Goal: Task Accomplishment & Management: Use online tool/utility

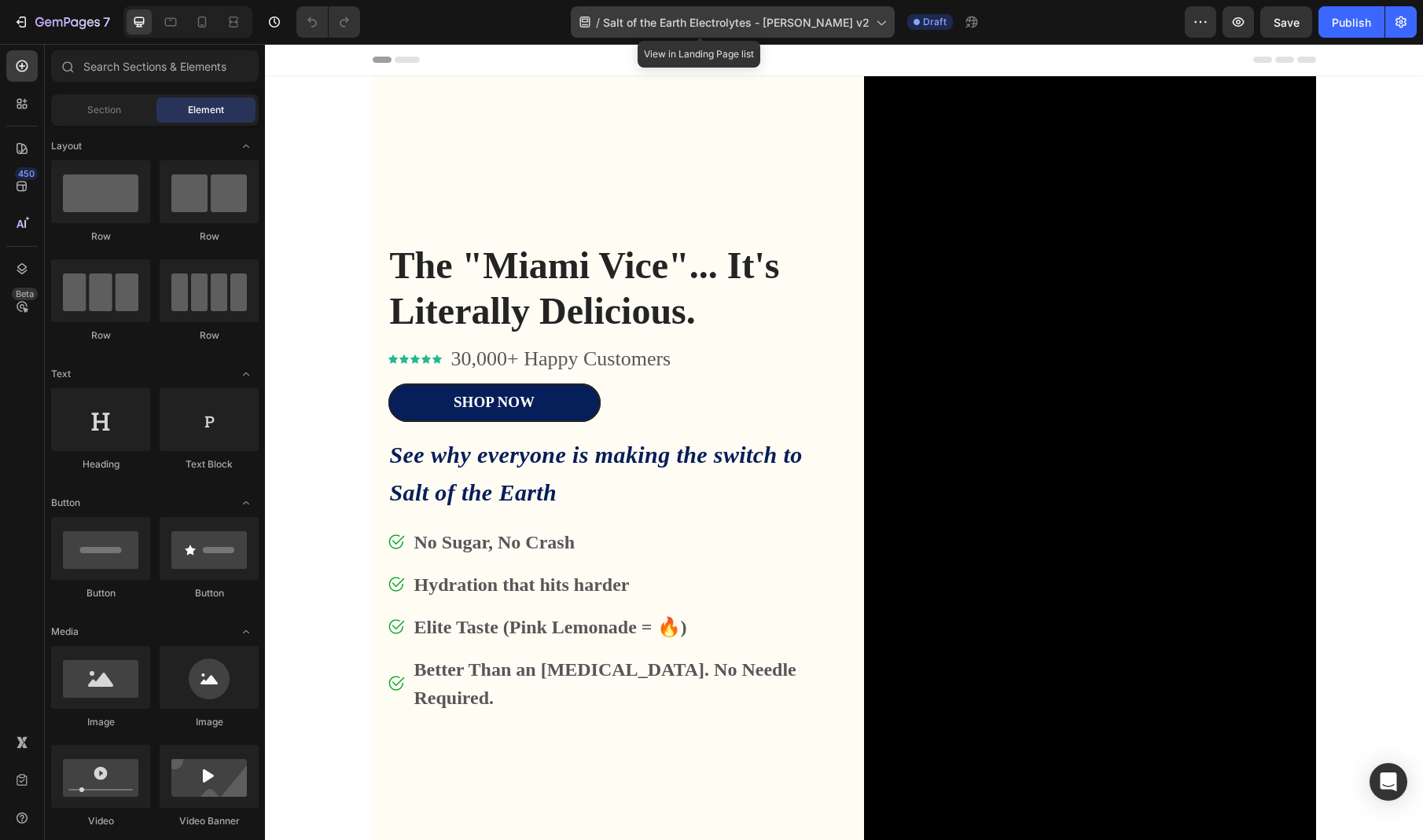
click at [826, 19] on span "Salt of the Earth Electrolytes - [PERSON_NAME] v2" at bounding box center [737, 22] width 267 height 16
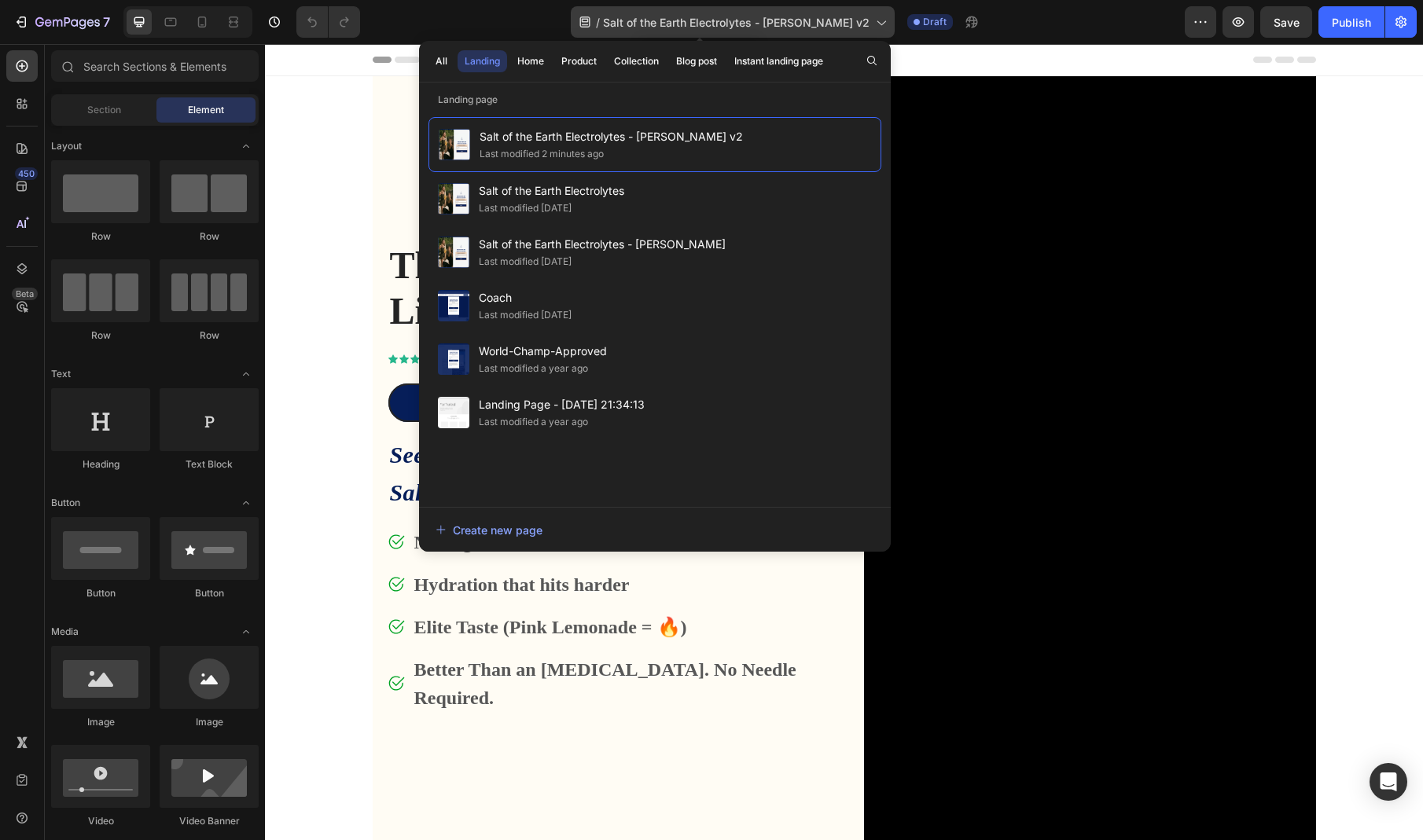
click at [826, 19] on span "Salt of the Earth Electrolytes - [PERSON_NAME] v2" at bounding box center [737, 22] width 267 height 16
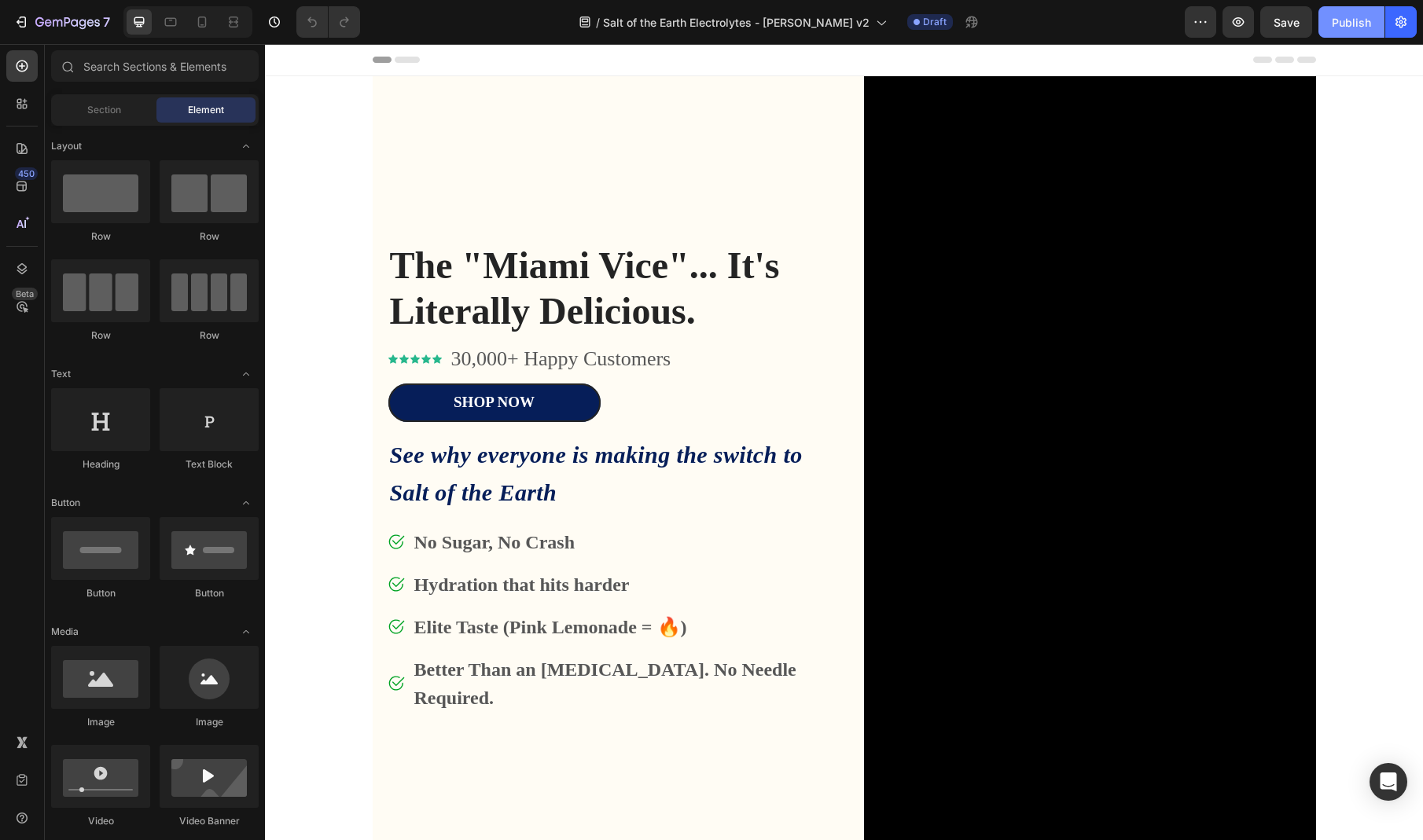
click at [1360, 30] on button "Publish" at bounding box center [1351, 21] width 66 height 32
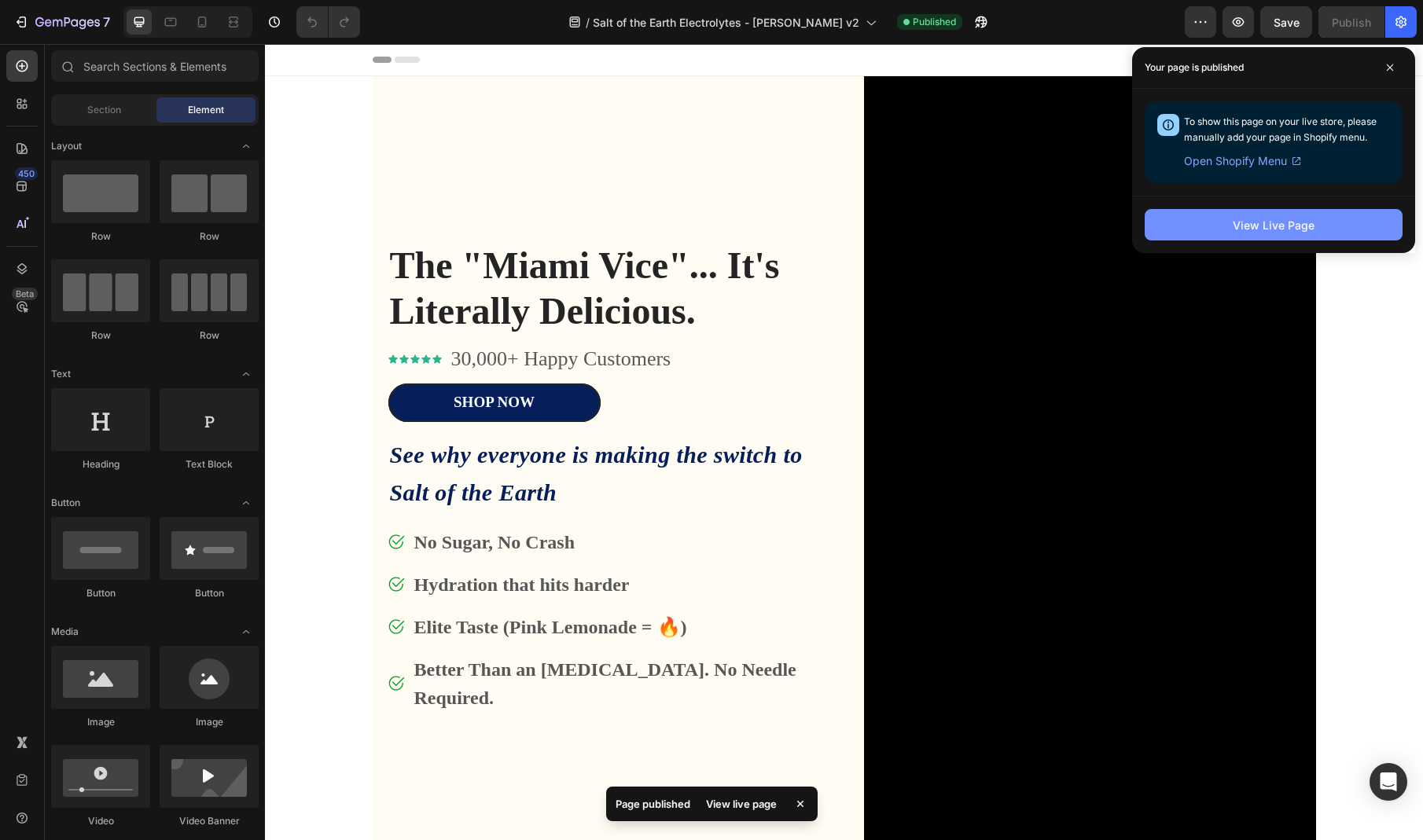
click at [1245, 226] on div "View Live Page" at bounding box center [1273, 225] width 82 height 16
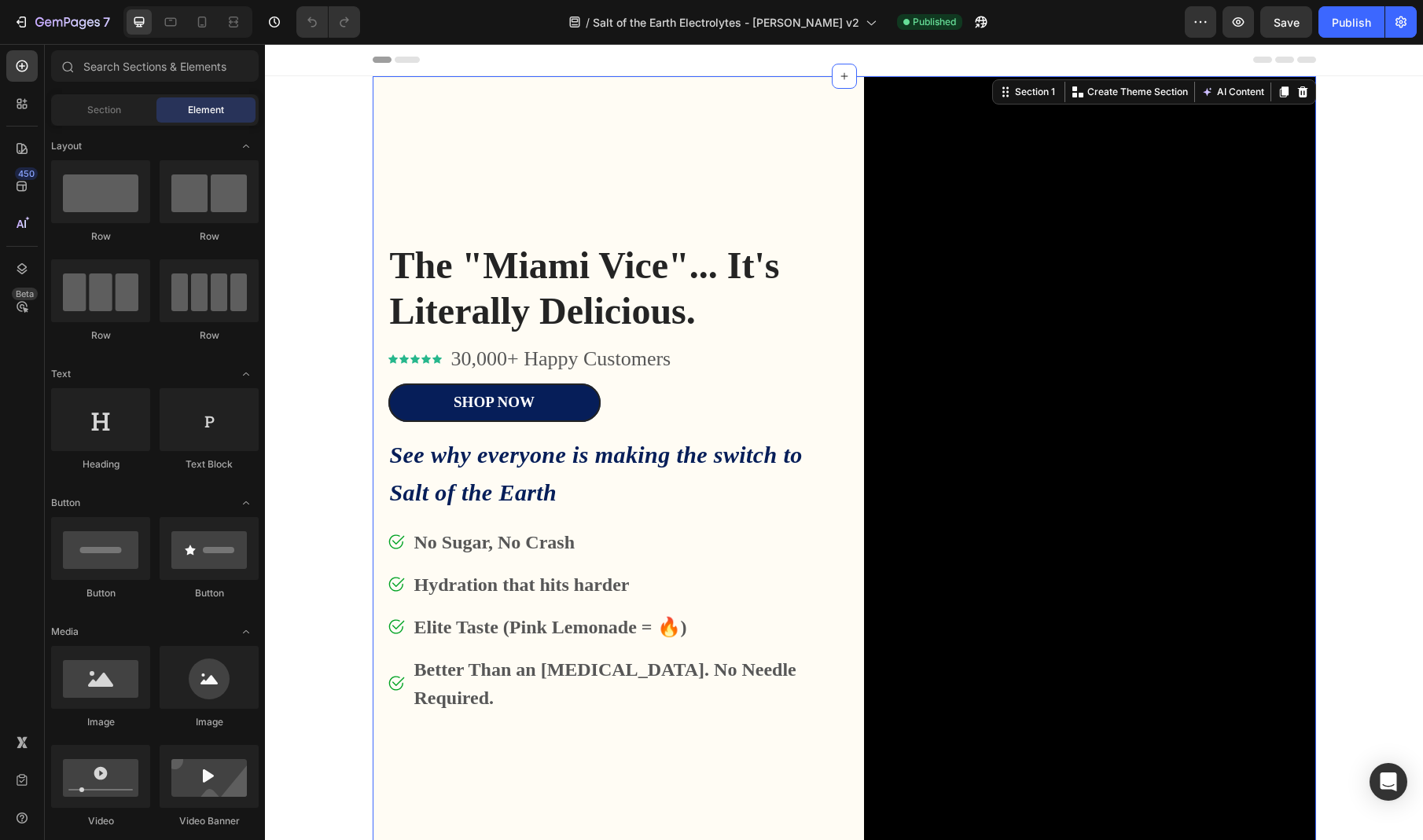
click at [744, 188] on div "The "Miami Vice"... It's Literally Delicious. Heading Icon Icon Icon Icon Icon …" at bounding box center [614, 478] width 452 height 803
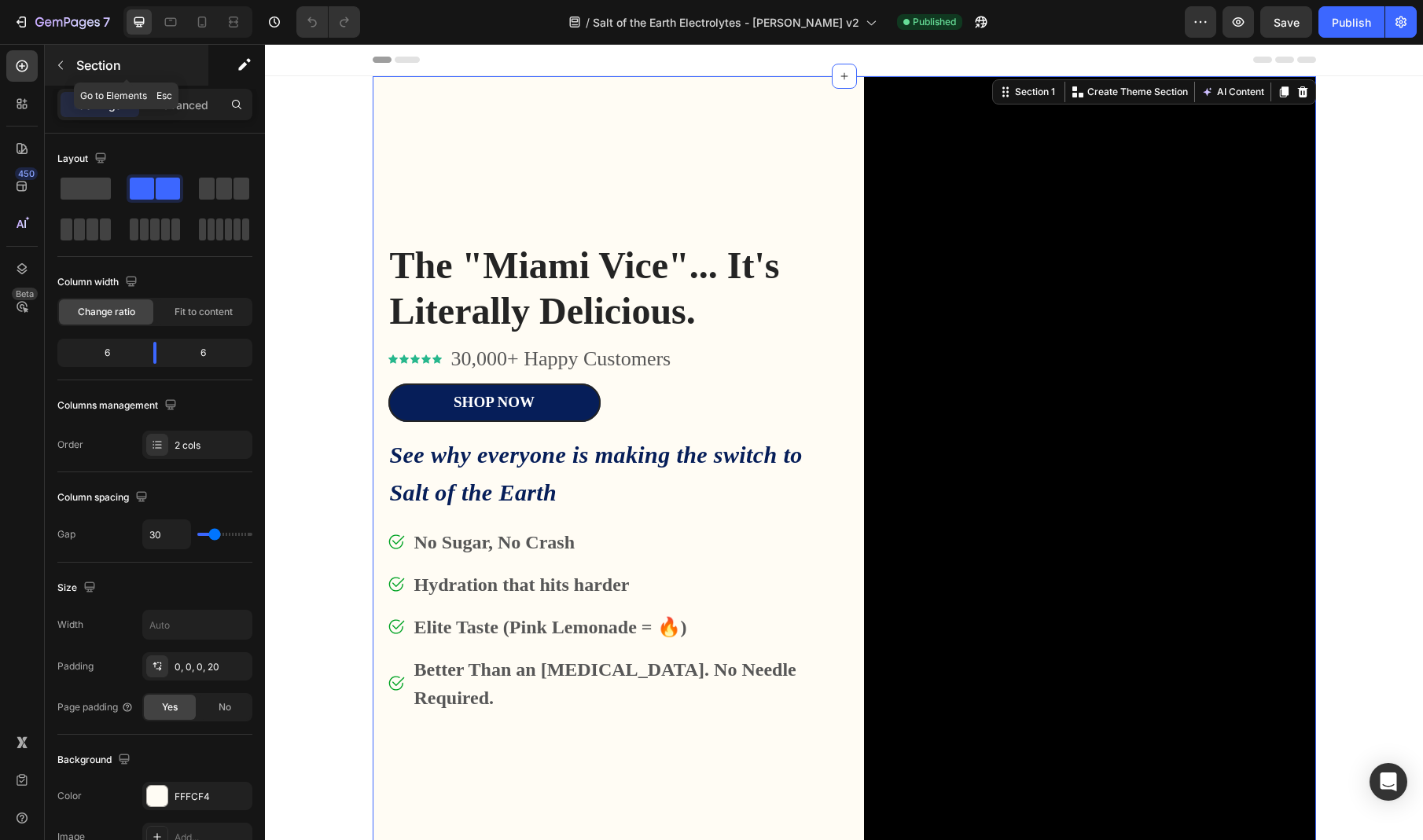
click at [58, 64] on icon "button" at bounding box center [60, 65] width 13 height 13
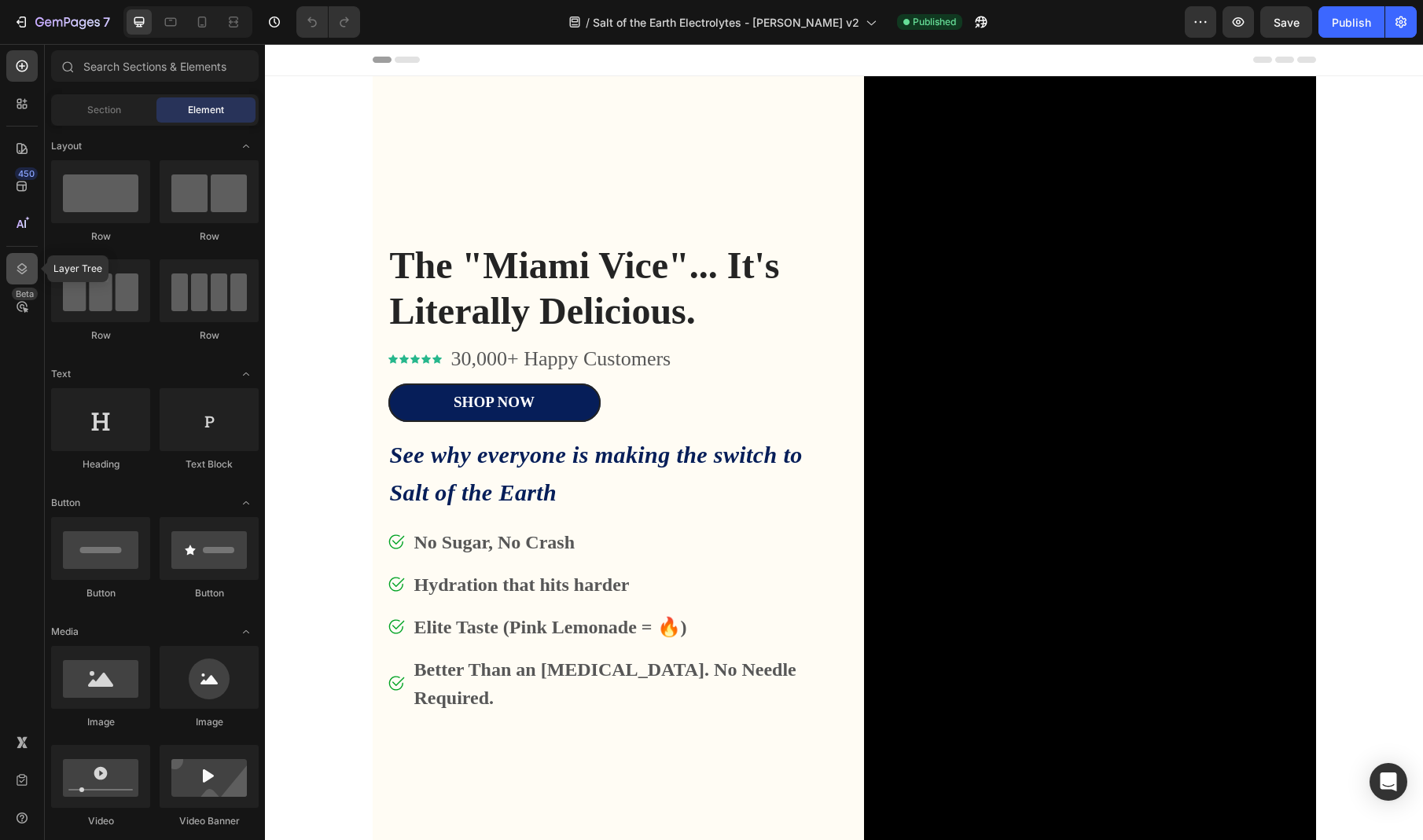
click at [16, 270] on icon at bounding box center [22, 268] width 15 height 15
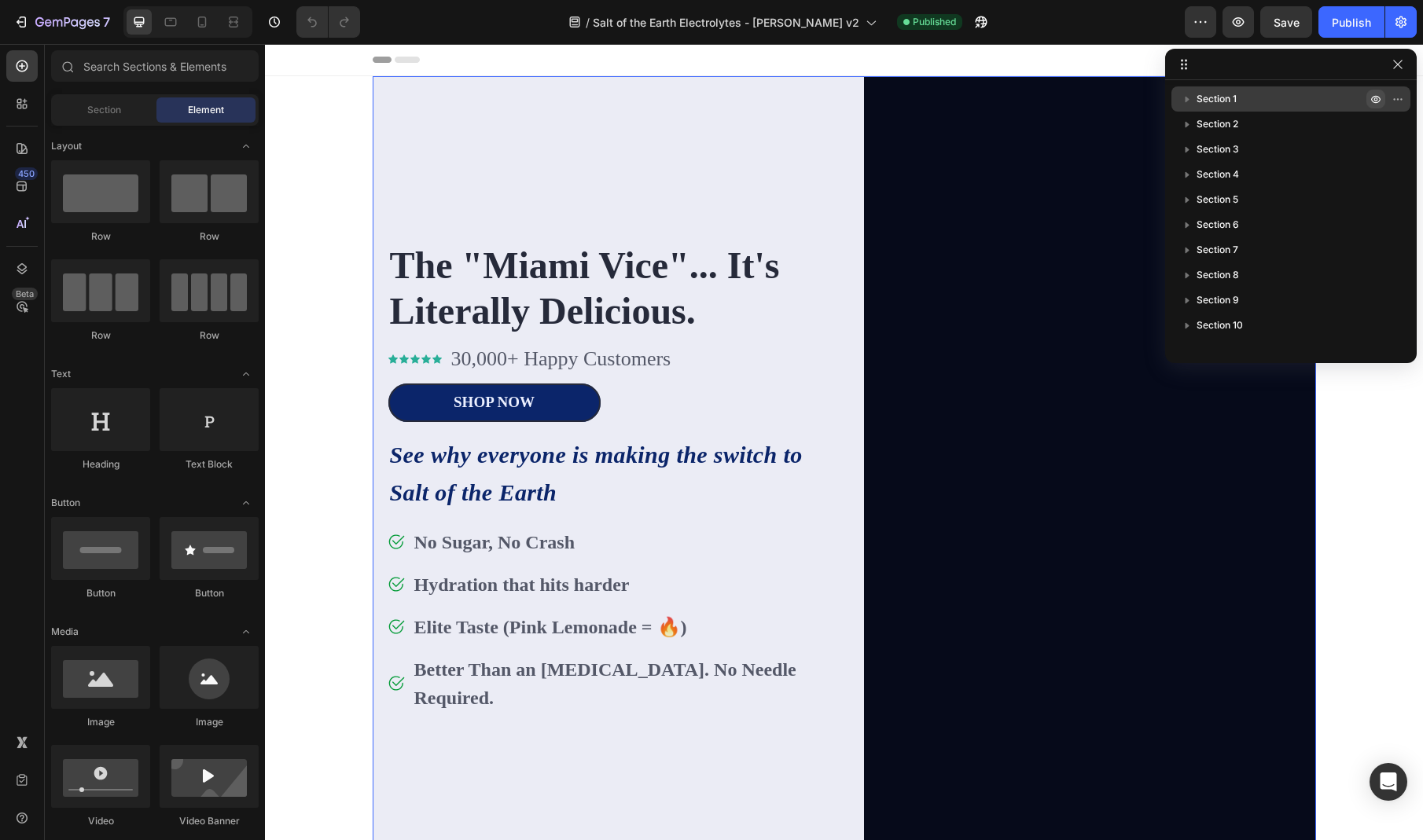
click at [1376, 94] on icon "button" at bounding box center [1375, 99] width 13 height 13
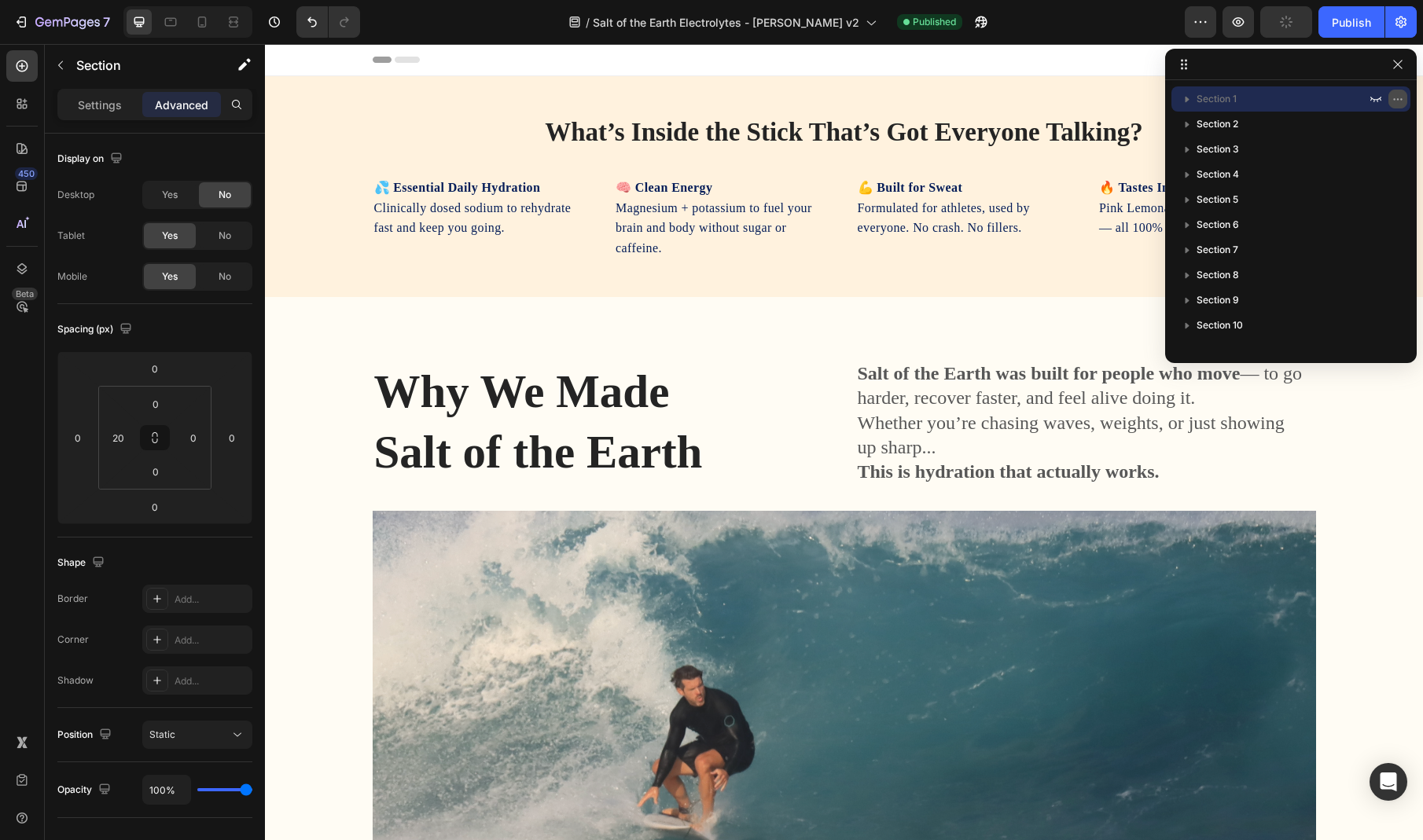
click at [1397, 94] on icon "button" at bounding box center [1397, 99] width 13 height 13
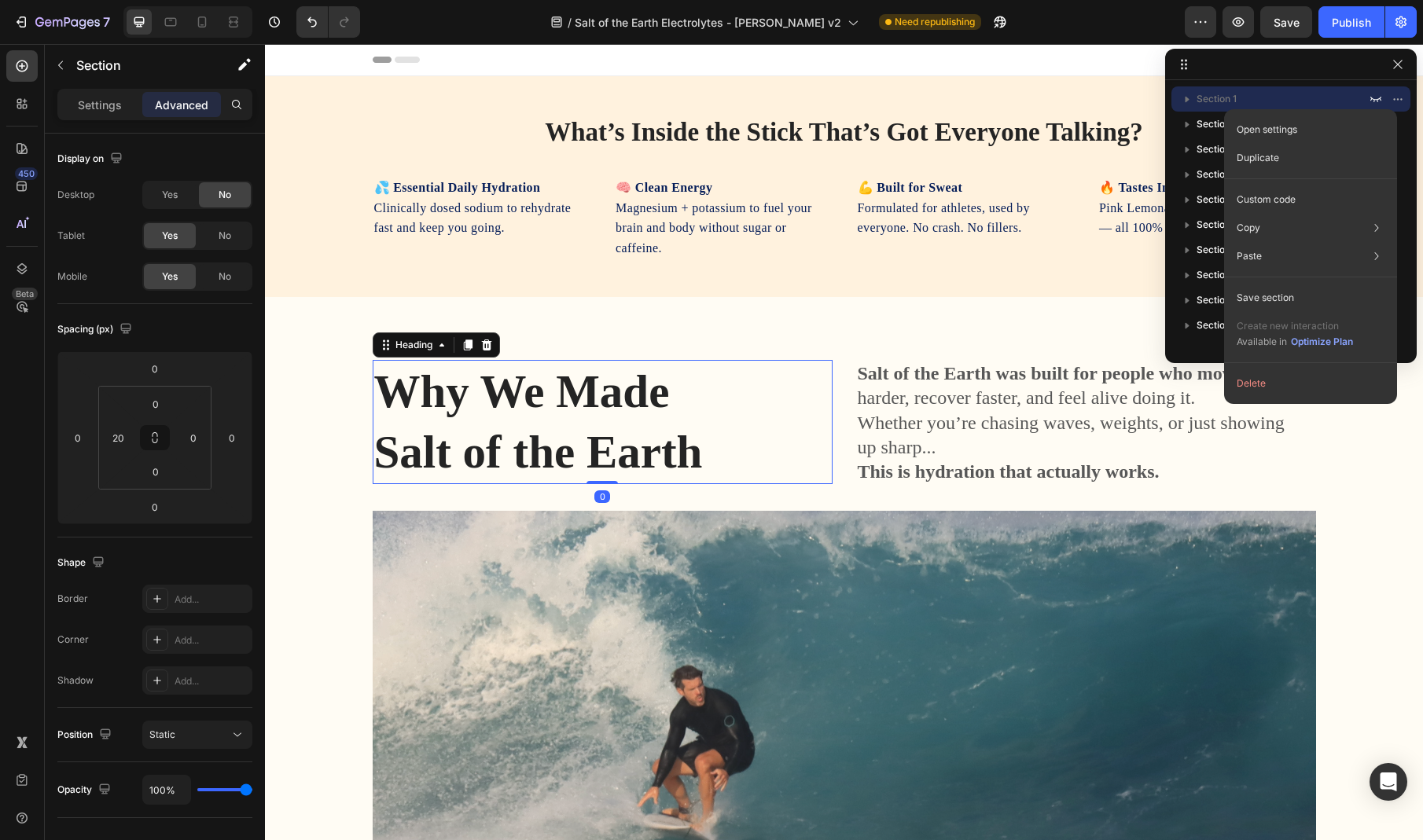
click at [726, 410] on h2 "Why We Made Salt of the Earth" at bounding box center [562, 421] width 379 height 123
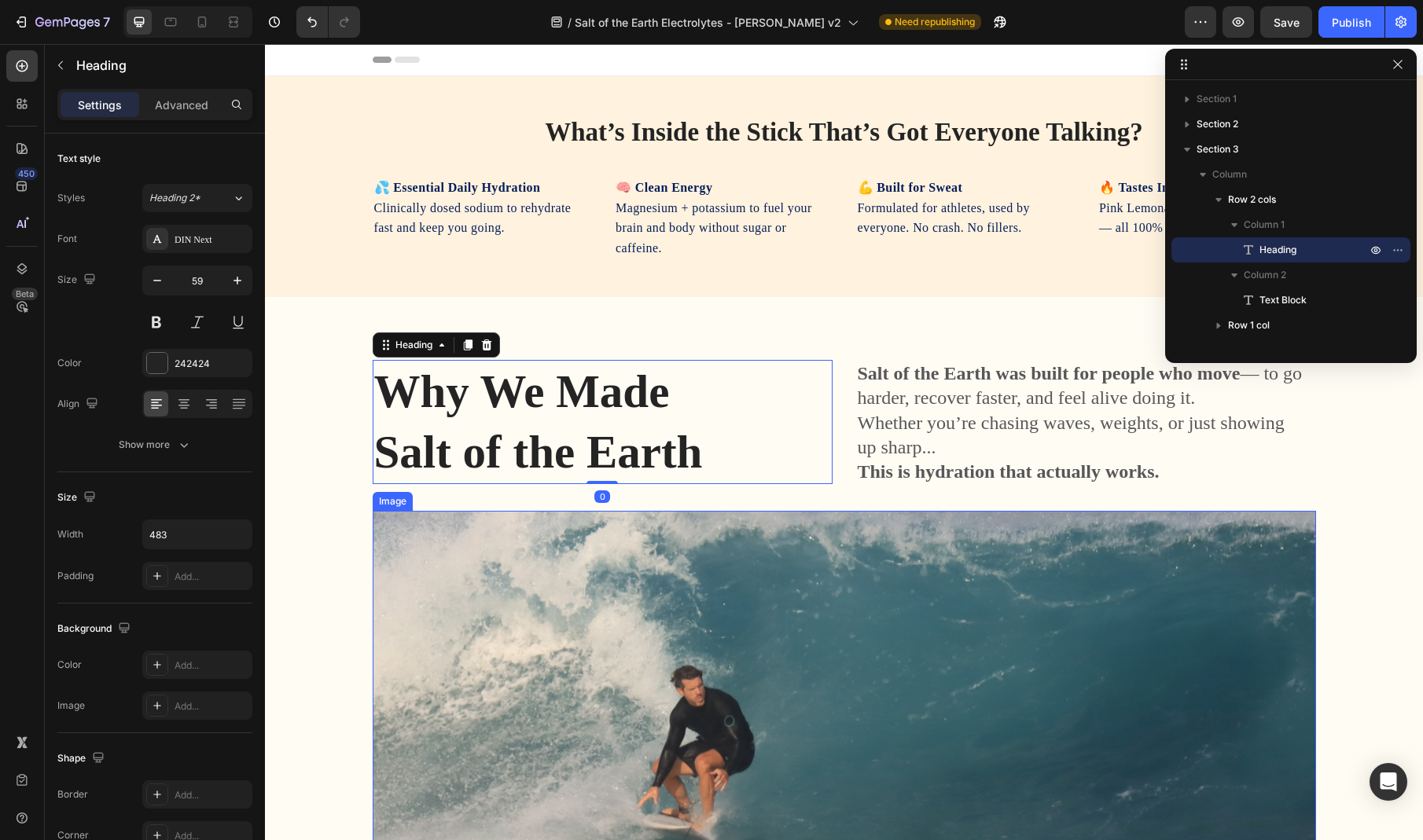
click at [735, 595] on img at bounding box center [844, 689] width 944 height 355
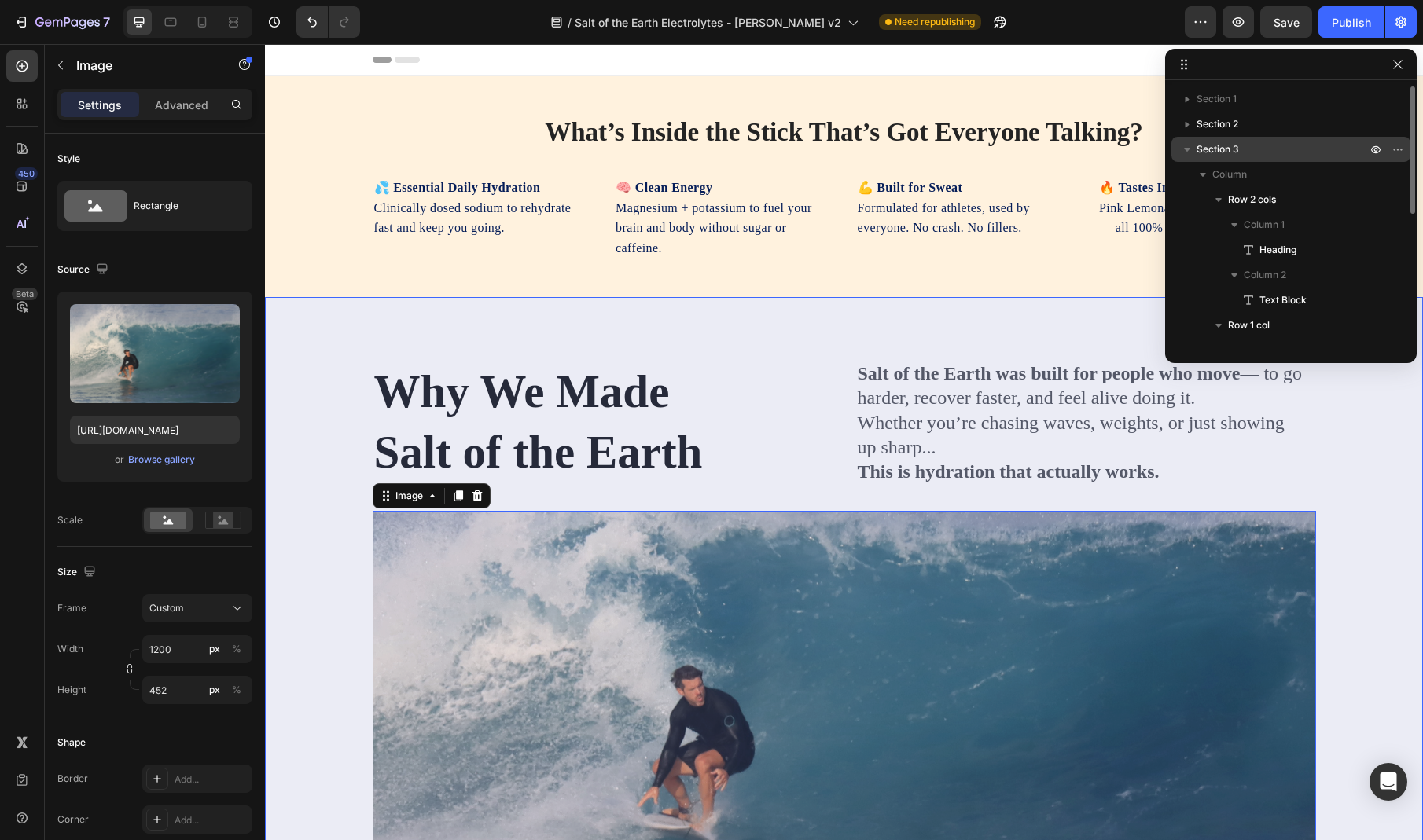
click at [1183, 145] on icon "button" at bounding box center [1187, 150] width 15 height 15
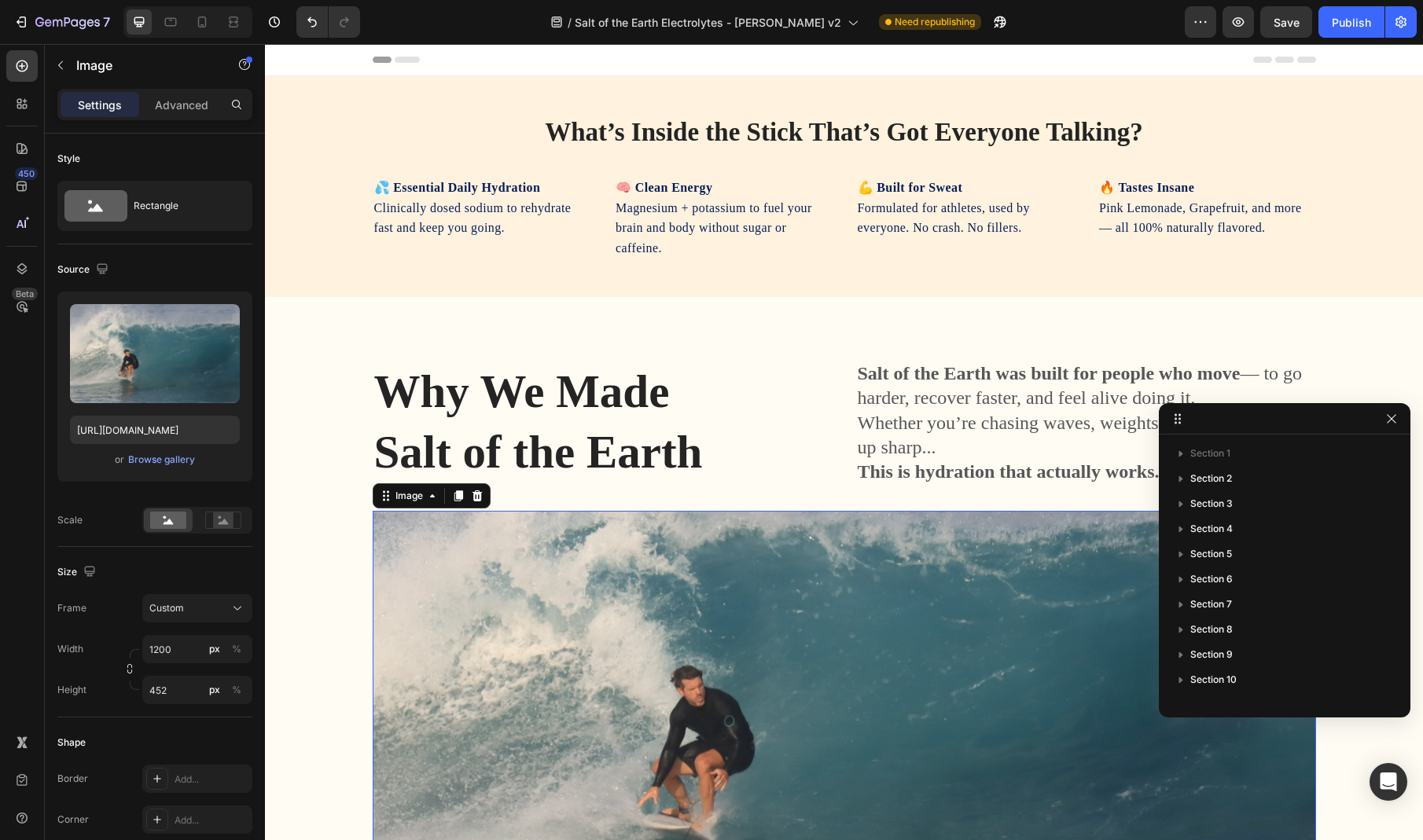
drag, startPoint x: 1185, startPoint y: 67, endPoint x: 1201, endPoint y: 422, distance: 355.4
click at [1129, 25] on div "/ Salt of the Earth Electrolytes - [PERSON_NAME] v2 Need republishing" at bounding box center [779, 21] width 812 height 32
click at [1202, 22] on icon "button" at bounding box center [1201, 22] width 15 height 15
click at [1103, 30] on div "/ Salt of the Earth Electrolytes - [PERSON_NAME] v2 Need republishing" at bounding box center [779, 21] width 812 height 32
click at [68, 66] on button "button" at bounding box center [60, 65] width 25 height 25
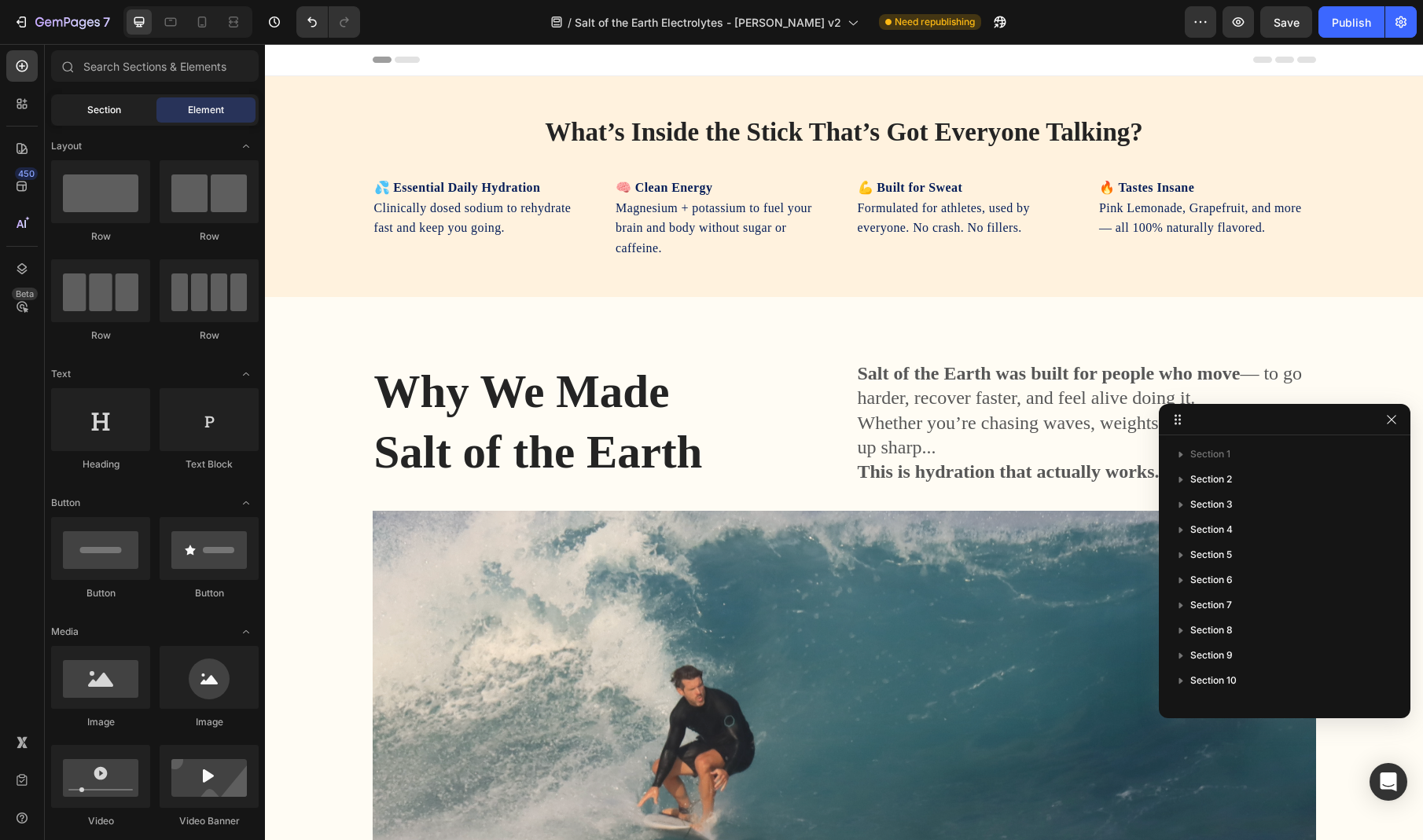
click at [123, 104] on div "Section" at bounding box center [103, 109] width 99 height 25
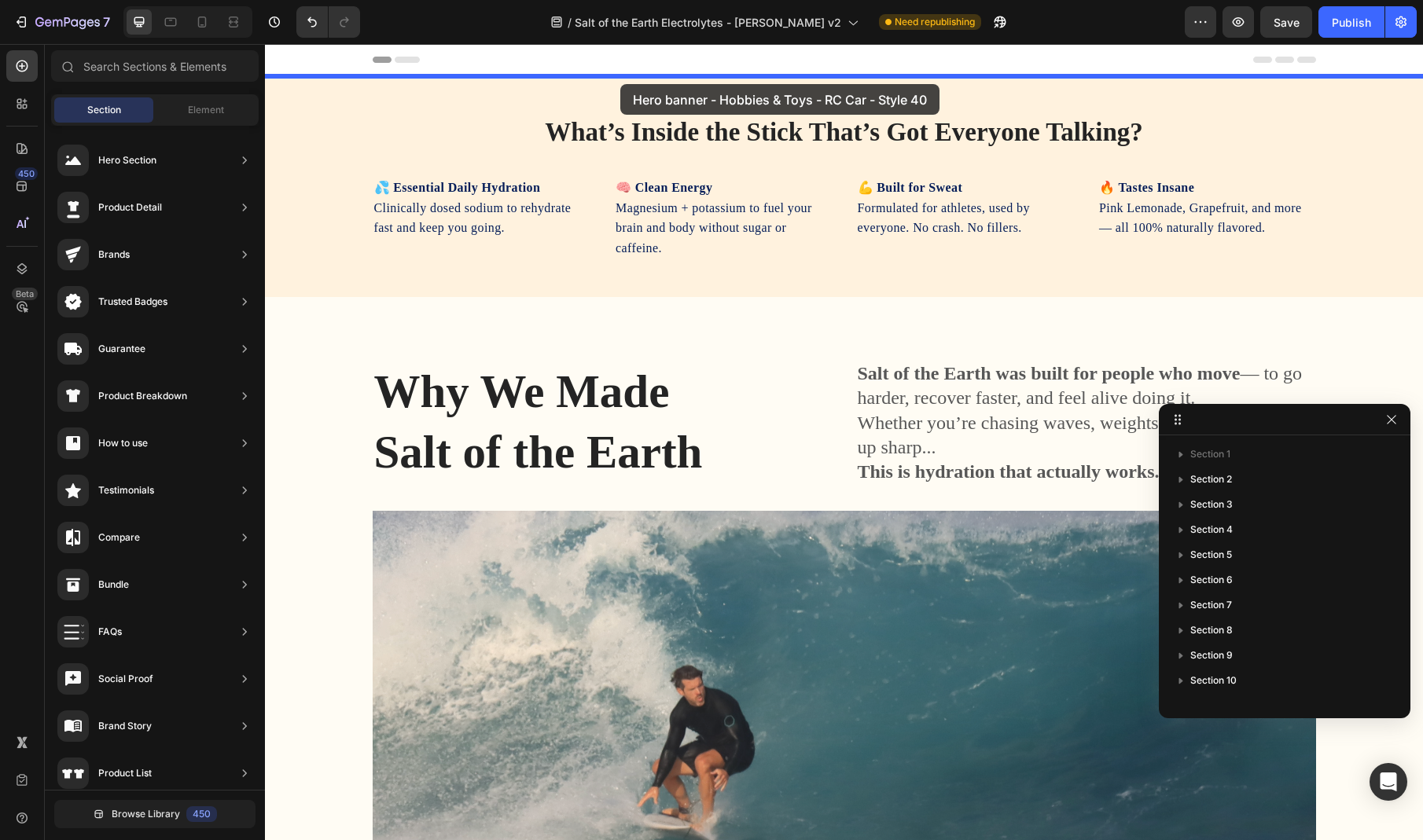
drag, startPoint x: 633, startPoint y: 197, endPoint x: 620, endPoint y: 84, distance: 113.7
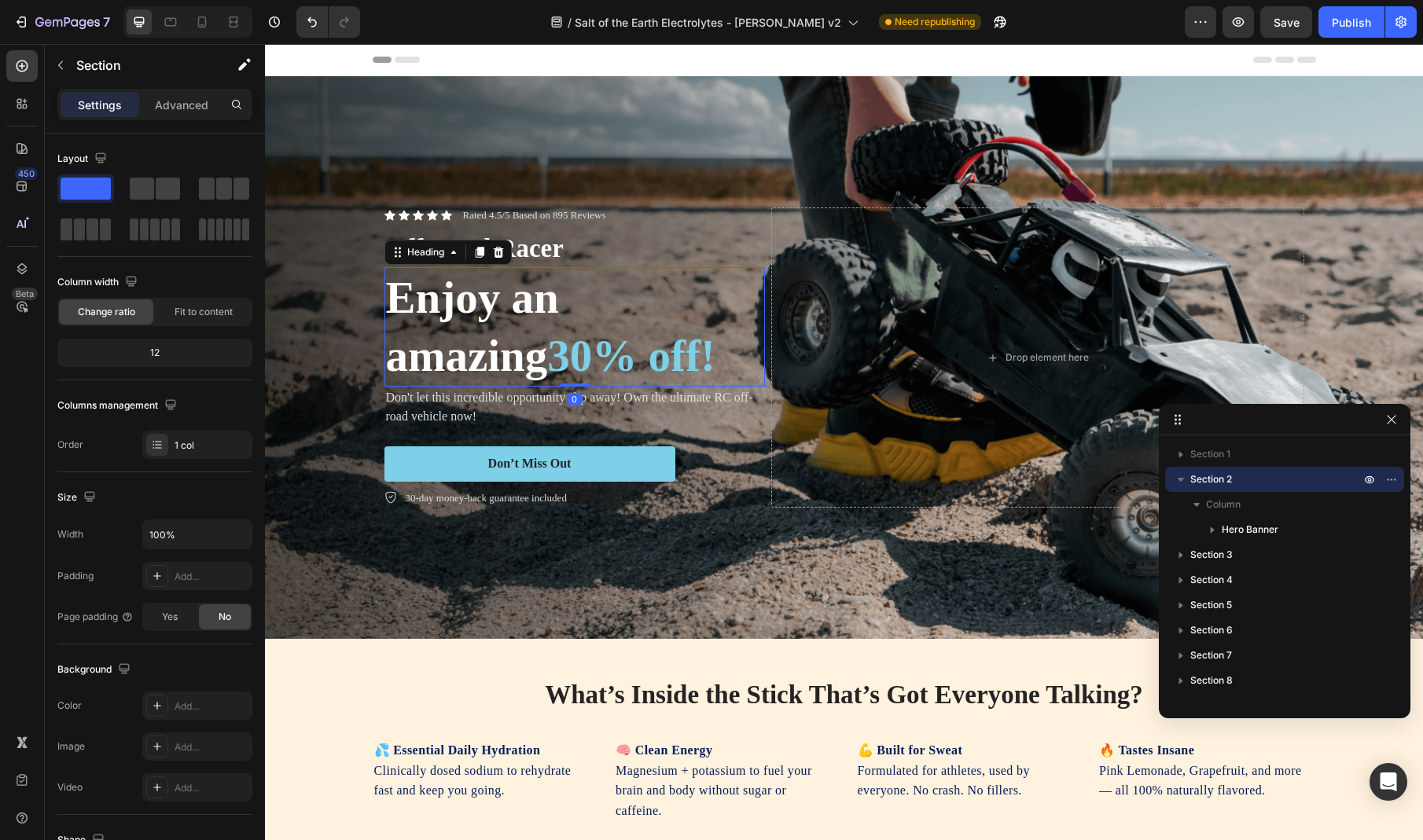
click at [535, 306] on h2 "Enjoy an amazing 30% off!" at bounding box center [574, 327] width 380 height 120
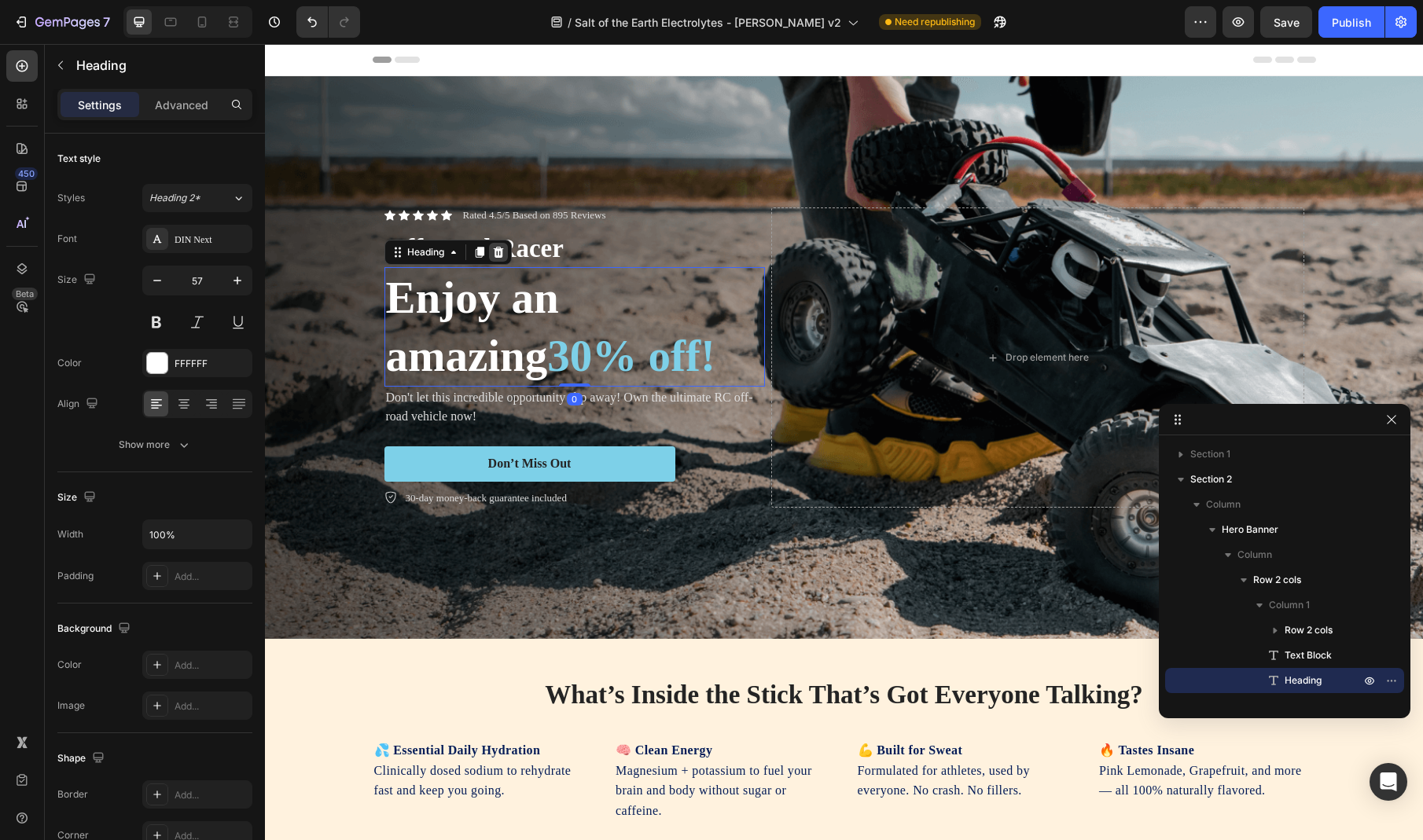
click at [499, 243] on div at bounding box center [498, 252] width 19 height 19
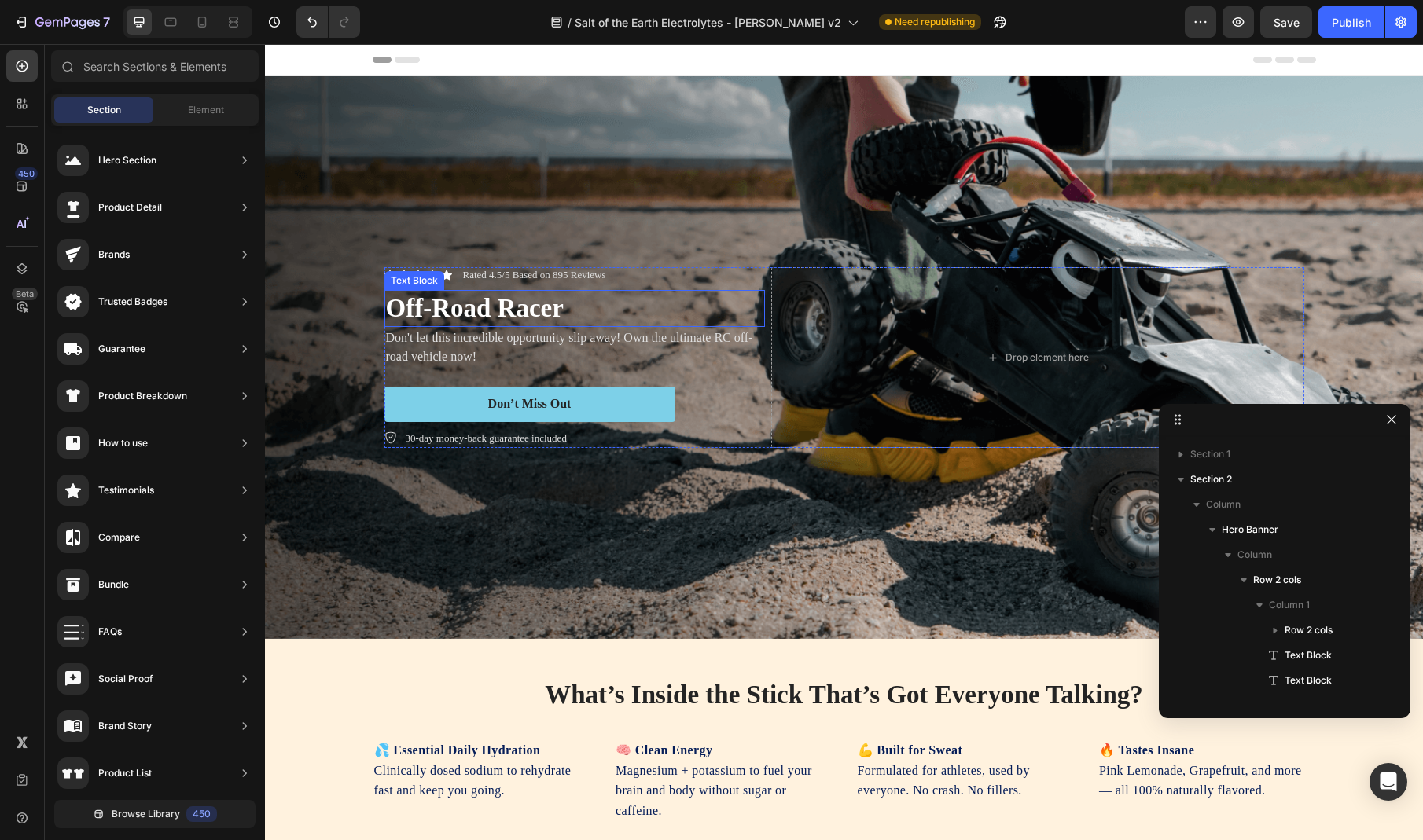
click at [662, 322] on p "Off-Road Racer" at bounding box center [575, 308] width 378 height 34
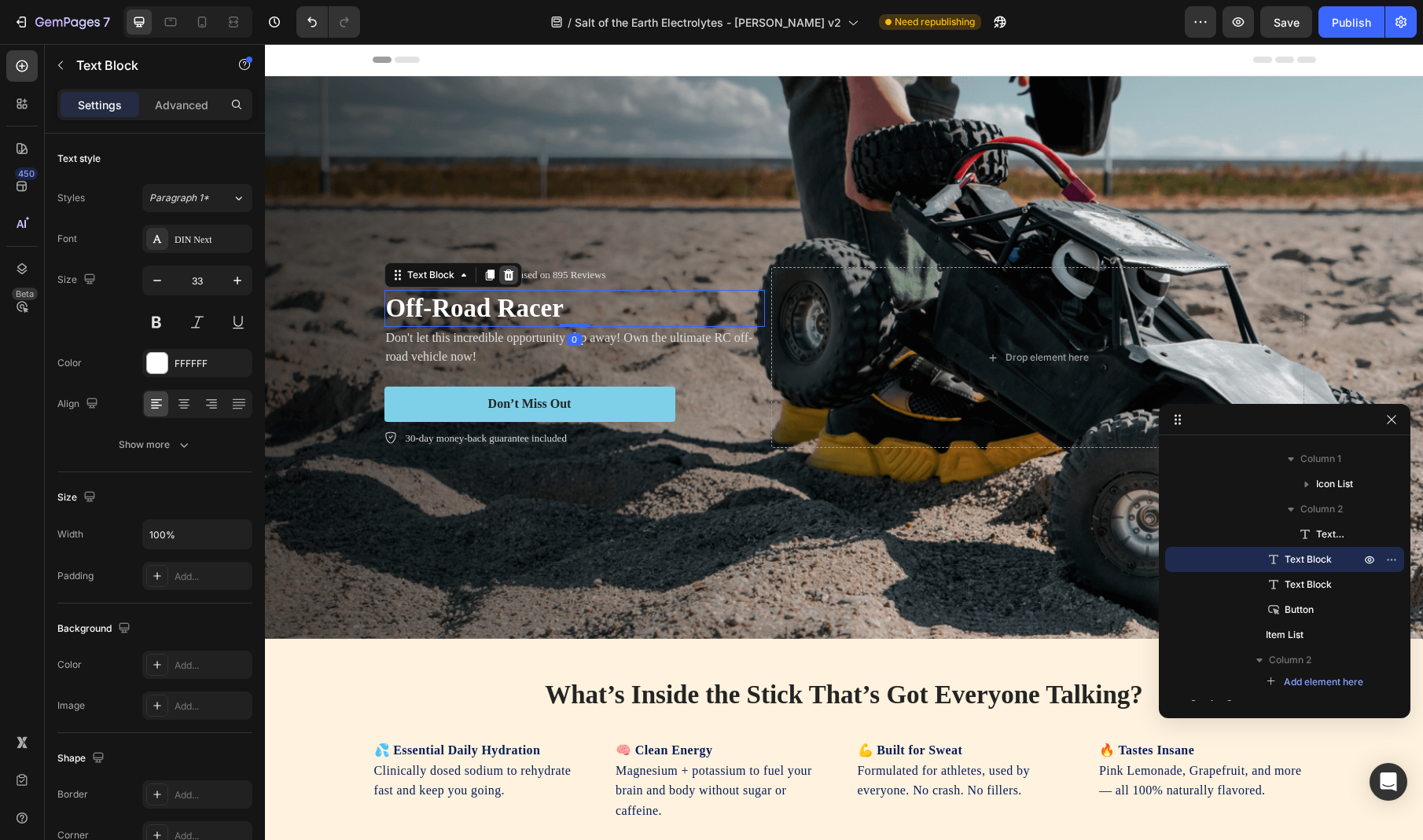
click at [514, 274] on icon at bounding box center [509, 275] width 13 height 13
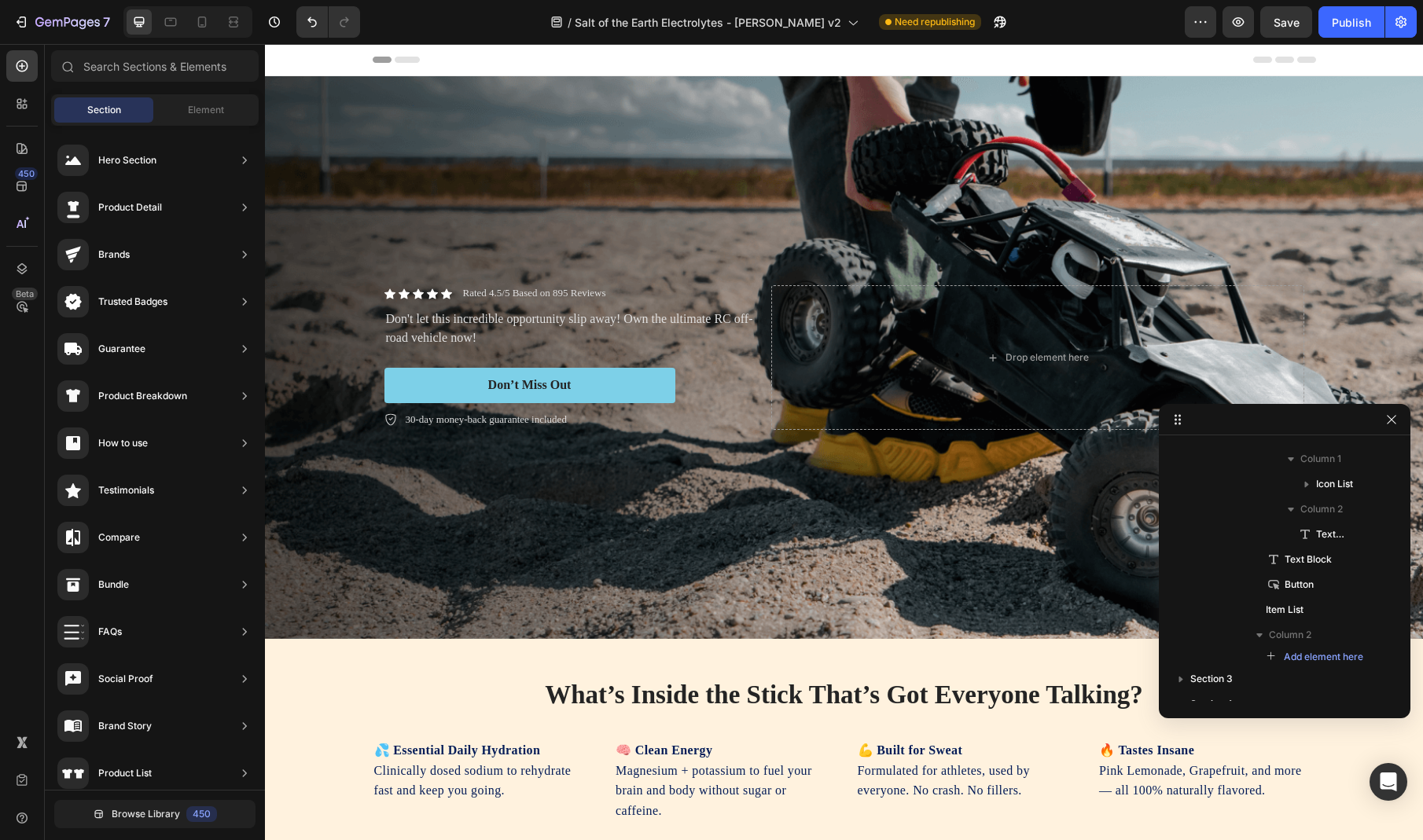
click at [488, 302] on div "Rated 4.5/5 Based on 895 Reviews" at bounding box center [534, 293] width 146 height 16
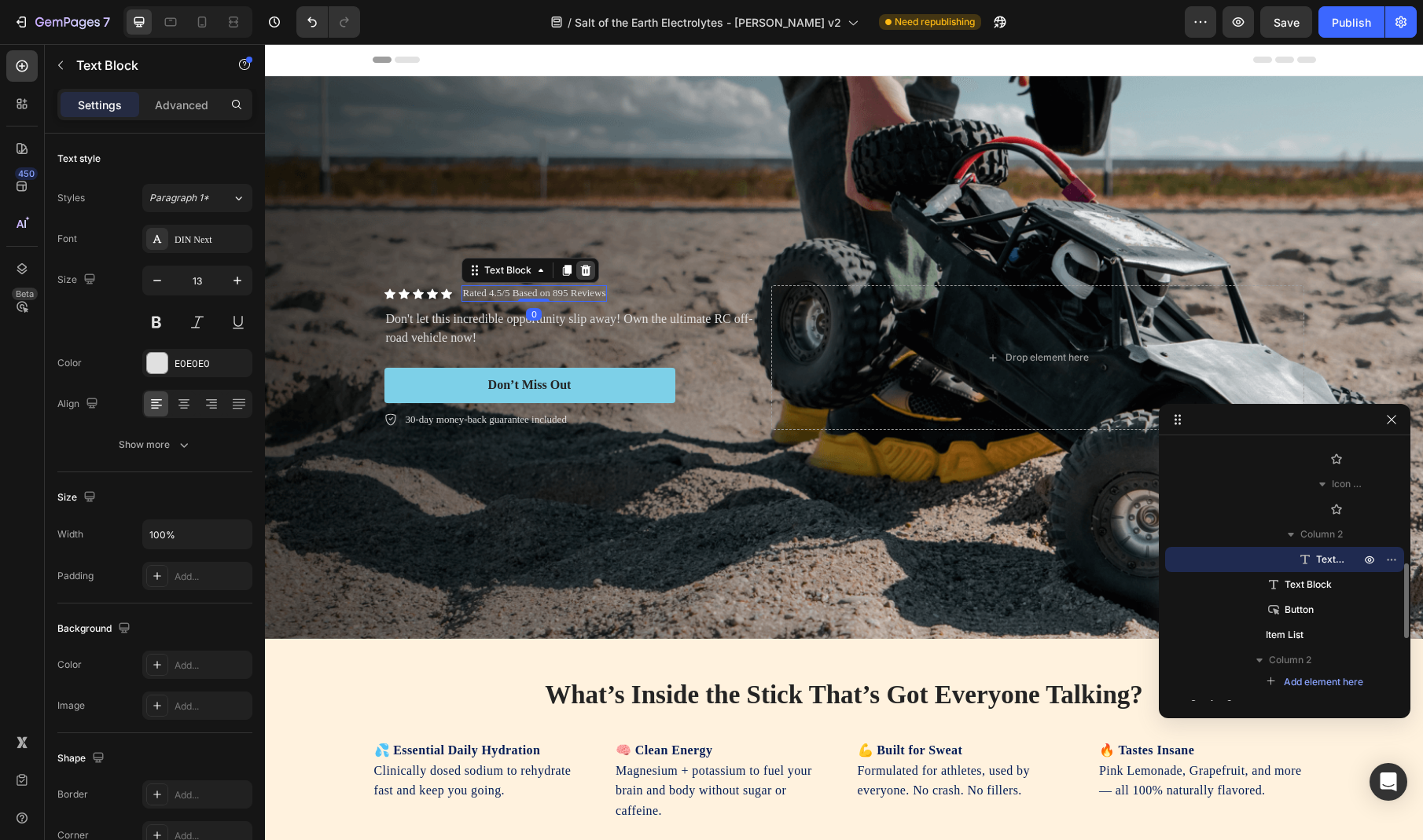
click at [584, 270] on icon at bounding box center [585, 270] width 10 height 11
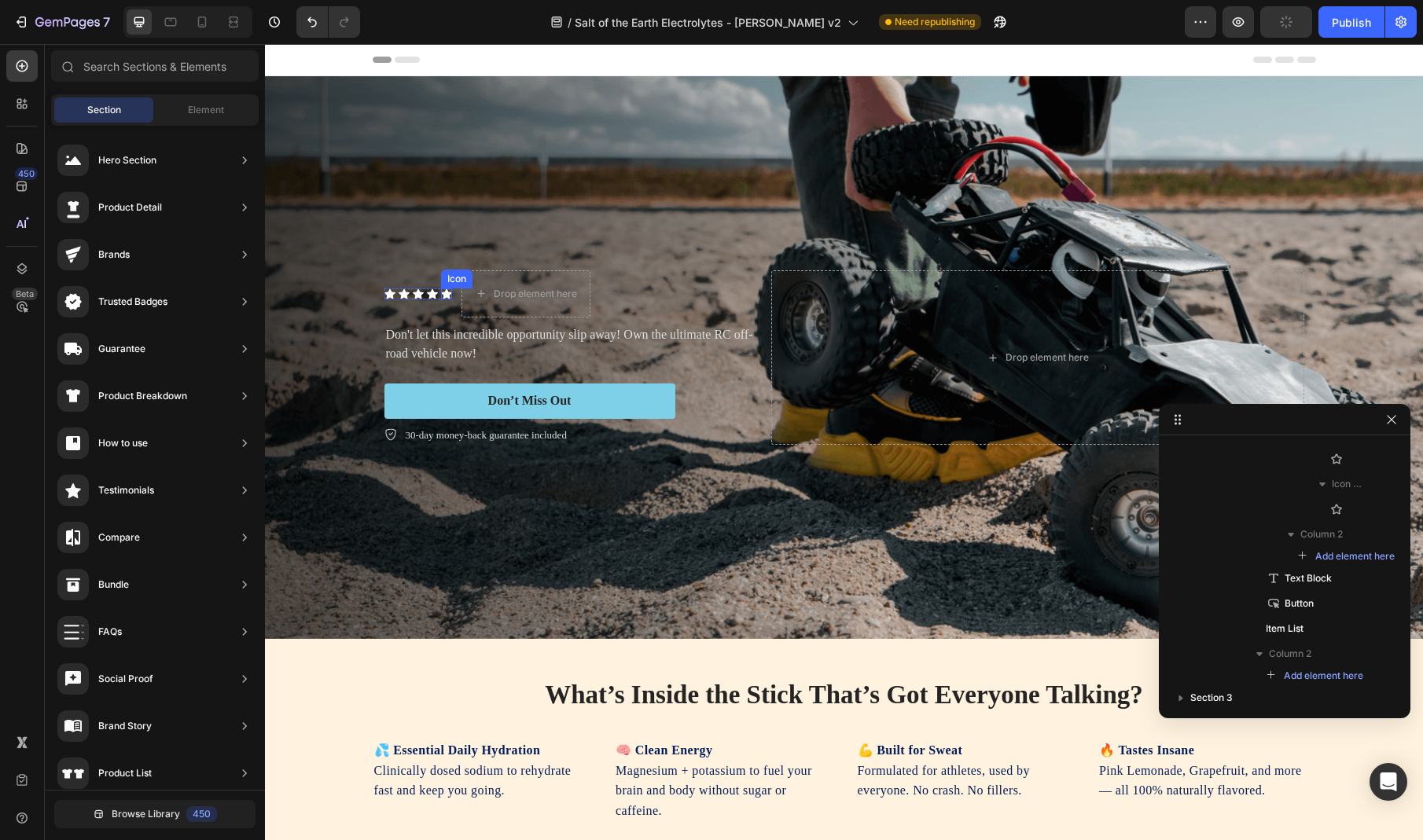
click at [444, 290] on icon at bounding box center [446, 294] width 11 height 11
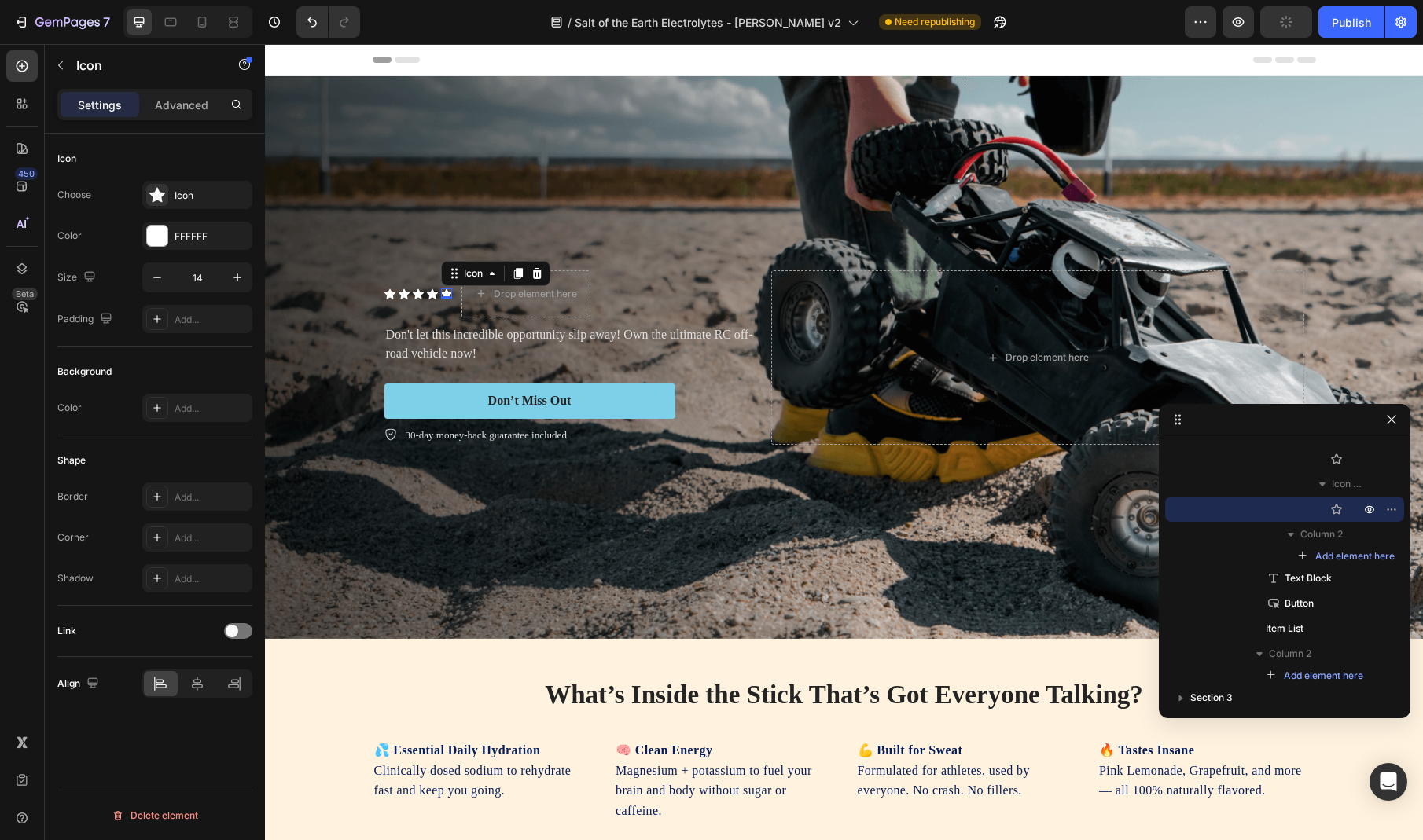
click at [548, 275] on div "Icon" at bounding box center [496, 273] width 109 height 25
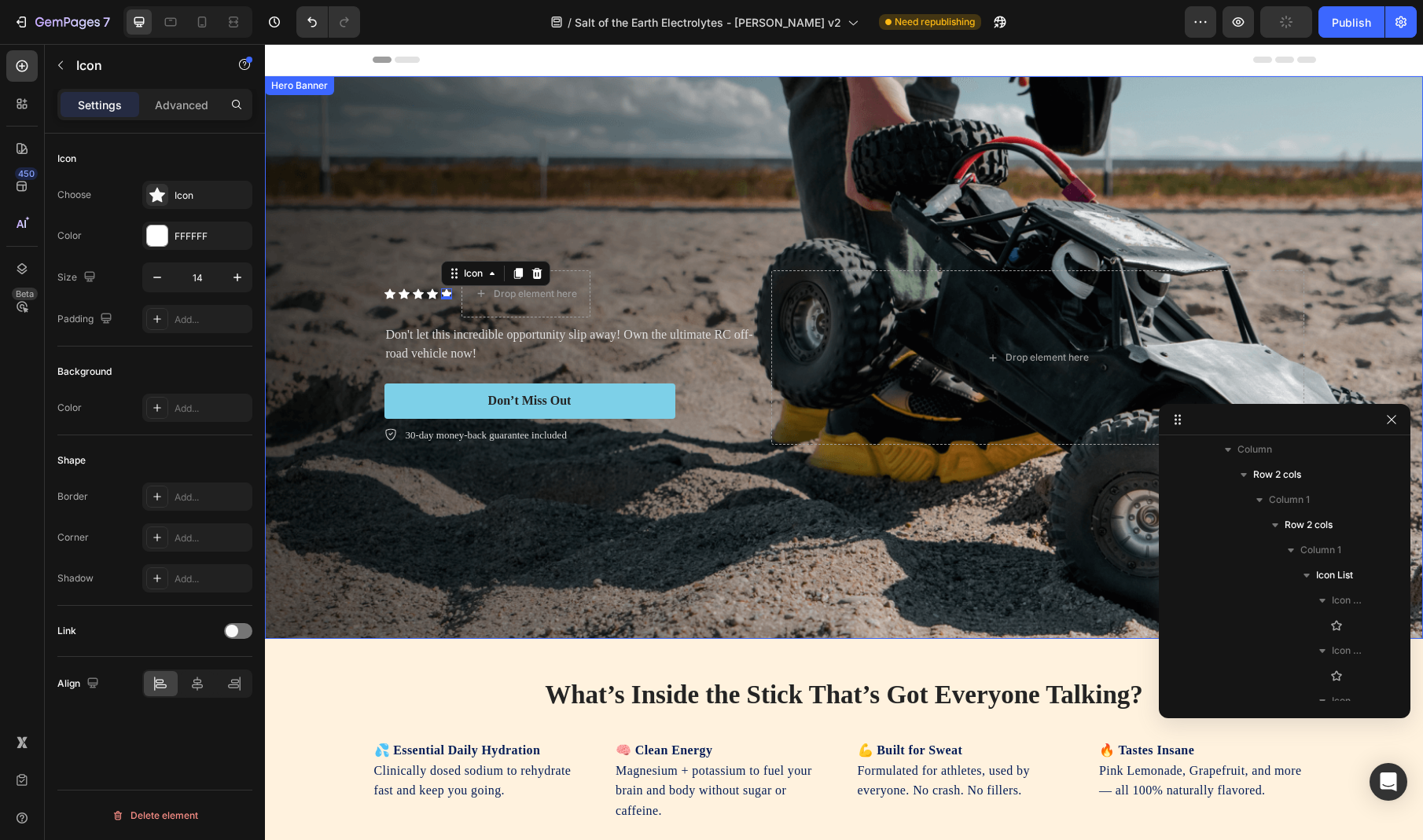
drag, startPoint x: 1426, startPoint y: 534, endPoint x: 1161, endPoint y: 490, distance: 268.6
click at [1161, 490] on div "Background Image" at bounding box center [844, 357] width 1158 height 563
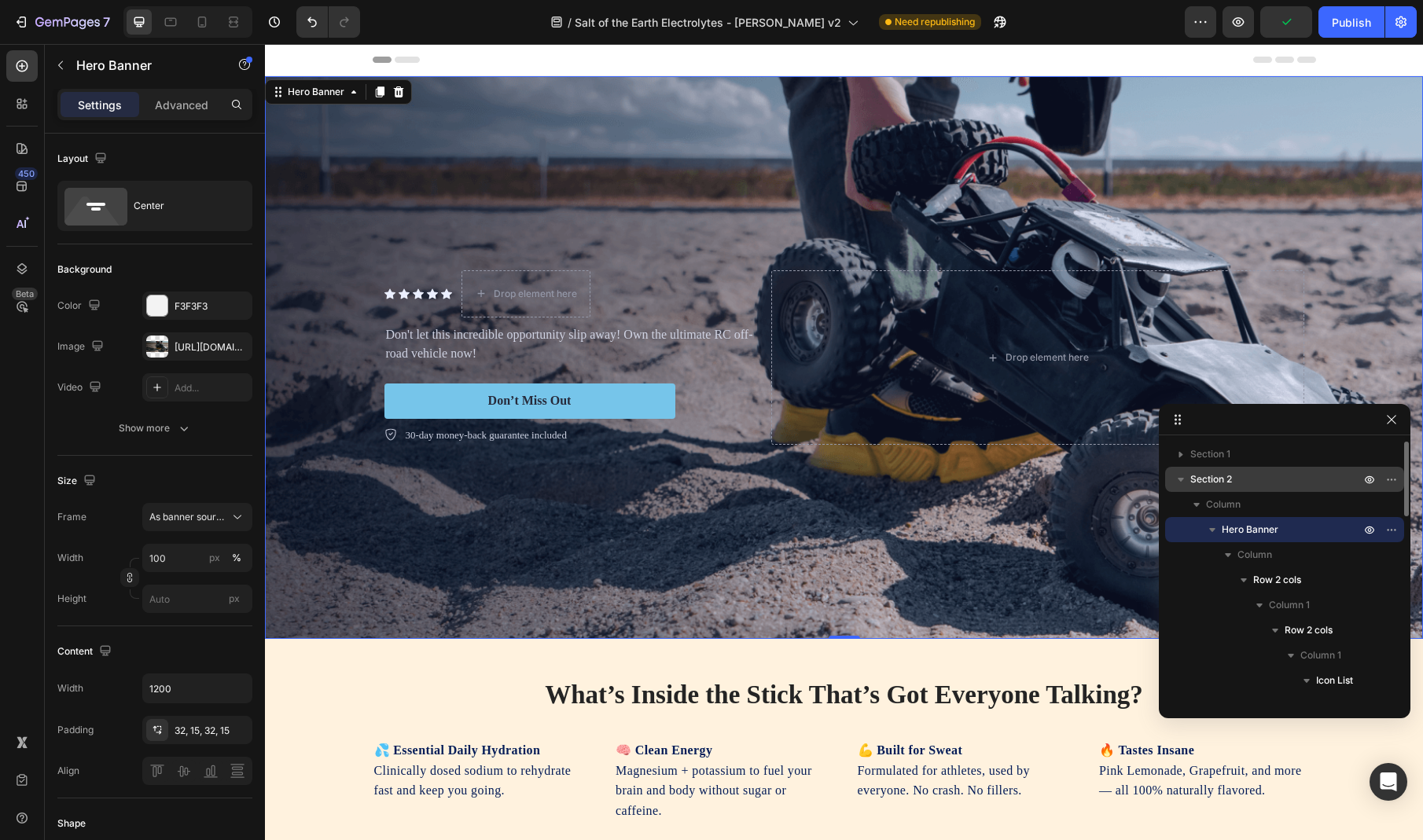
click at [1177, 479] on icon "button" at bounding box center [1181, 479] width 15 height 15
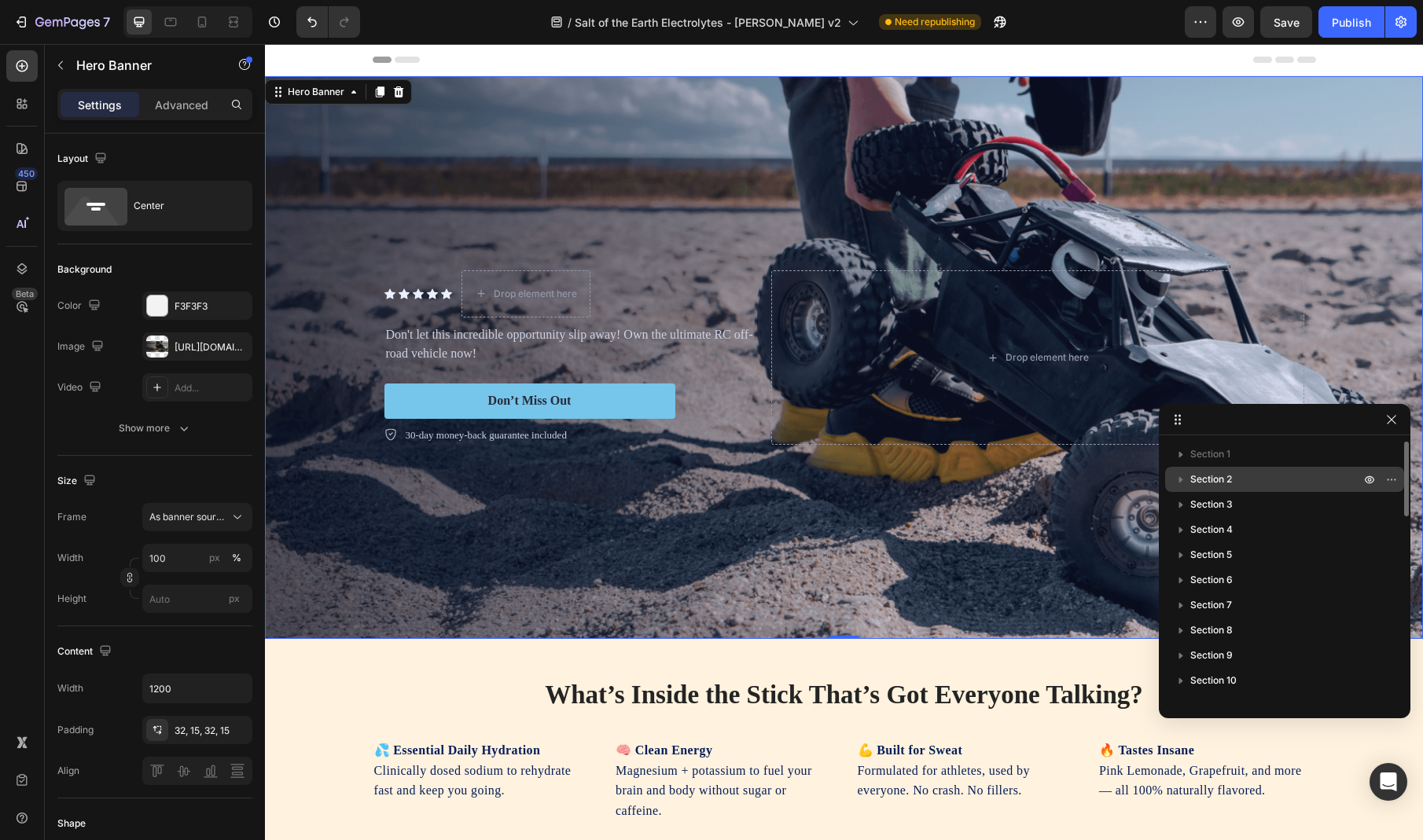
click at [1177, 479] on icon "button" at bounding box center [1181, 479] width 15 height 15
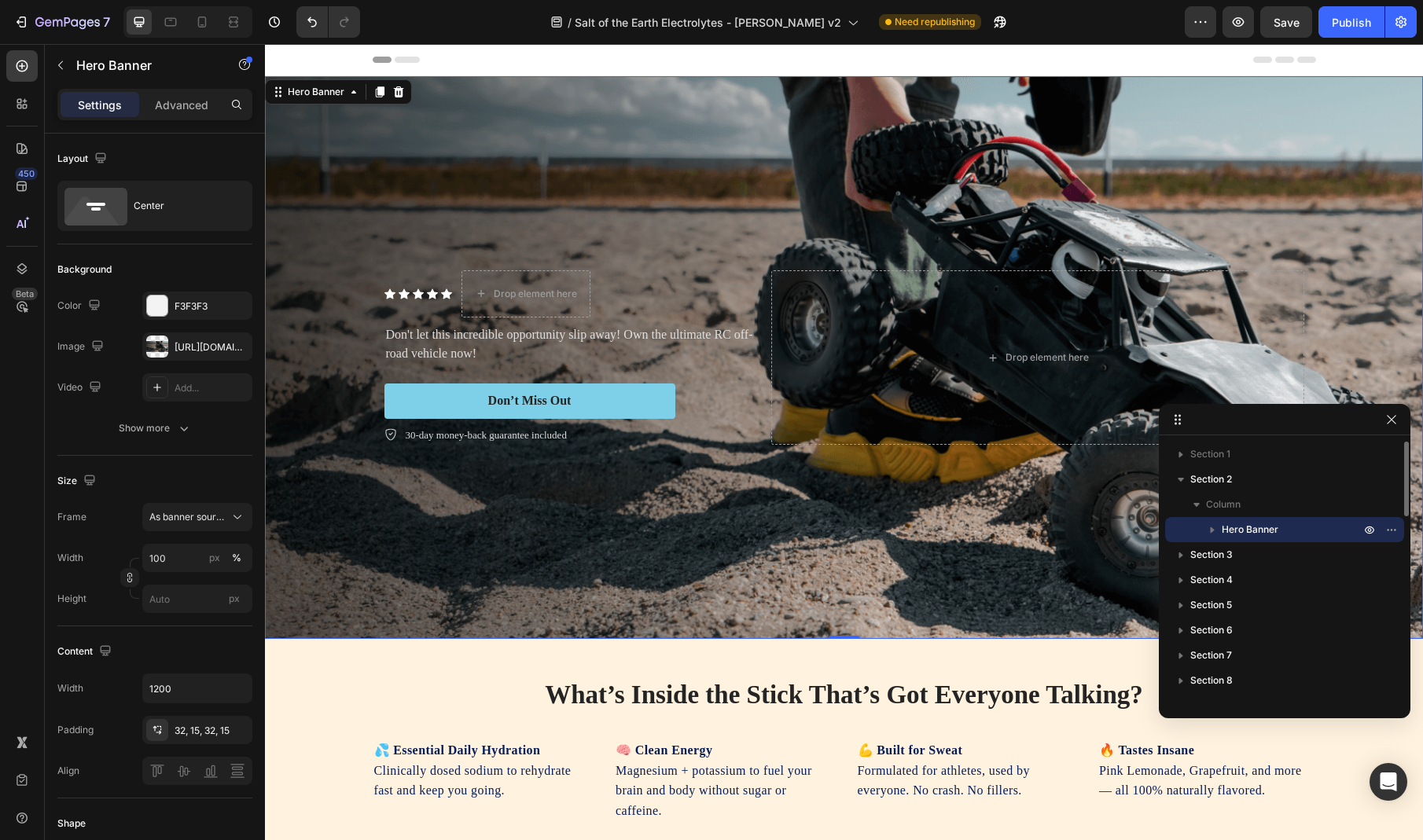
click at [1209, 529] on icon "button" at bounding box center [1212, 530] width 15 height 15
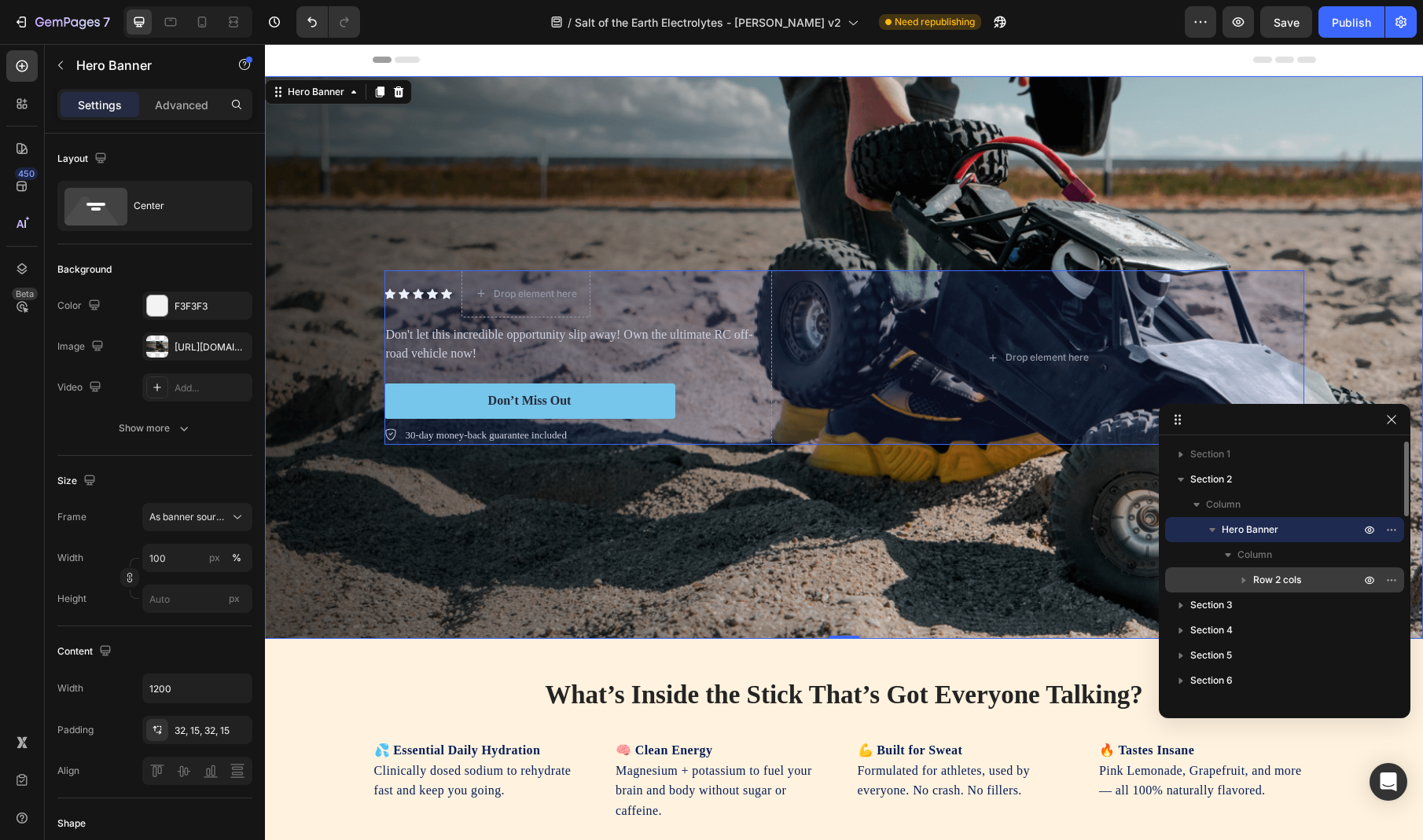
click at [1288, 582] on span "Row 2 cols" at bounding box center [1277, 580] width 48 height 15
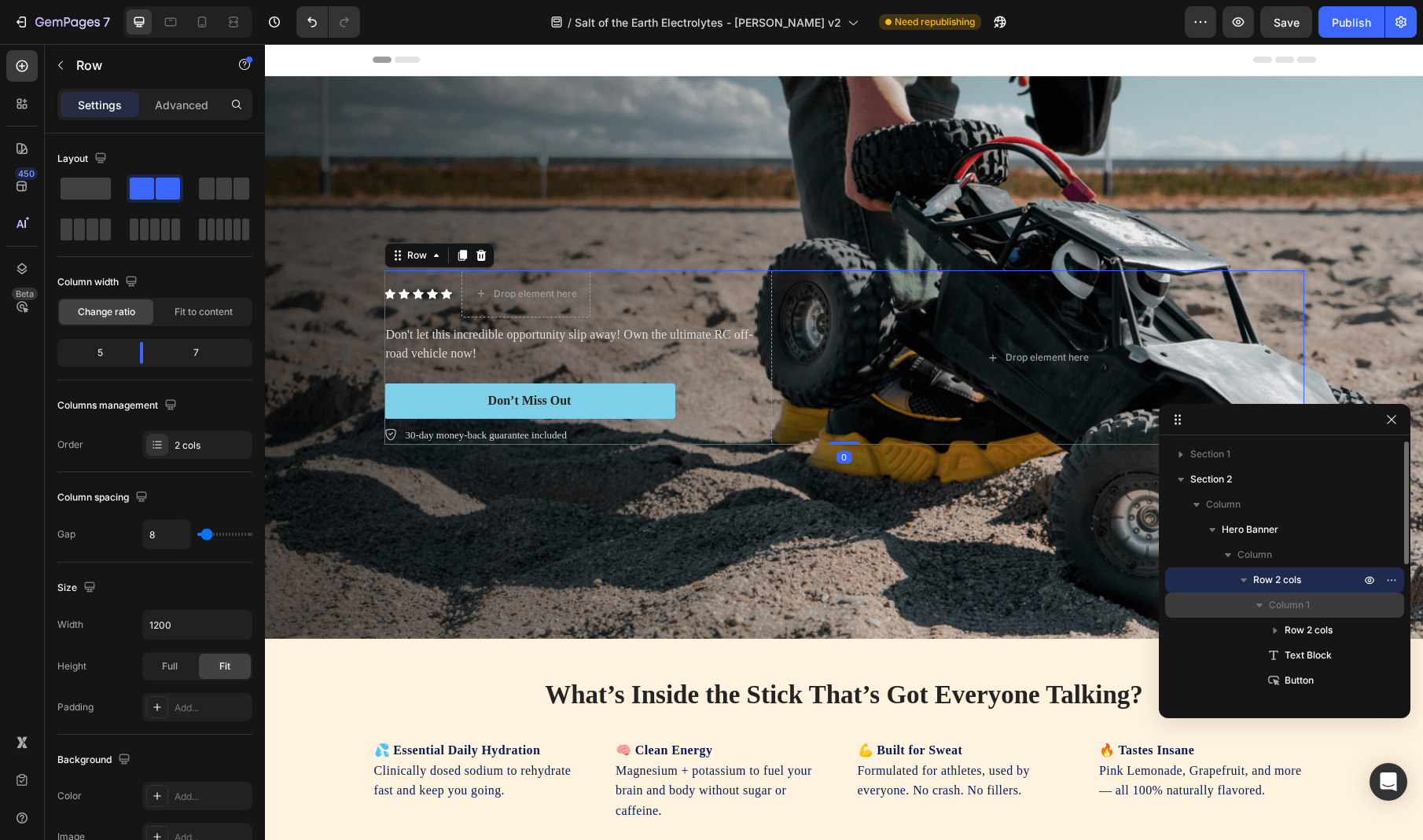
click at [1301, 612] on span "Column 1" at bounding box center [1290, 605] width 41 height 15
click at [1255, 606] on icon "button" at bounding box center [1260, 605] width 15 height 15
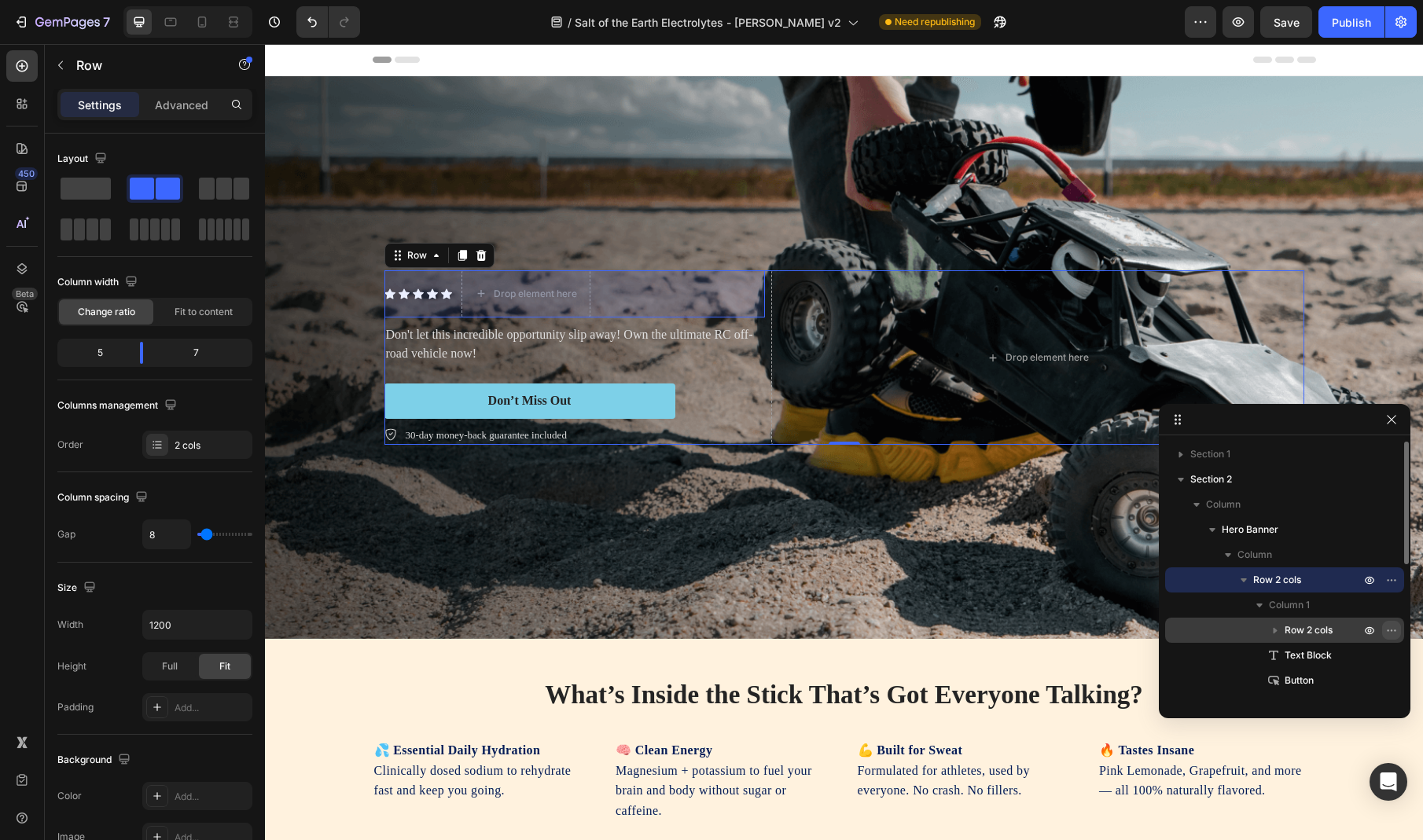
click at [1388, 627] on icon "button" at bounding box center [1391, 630] width 13 height 13
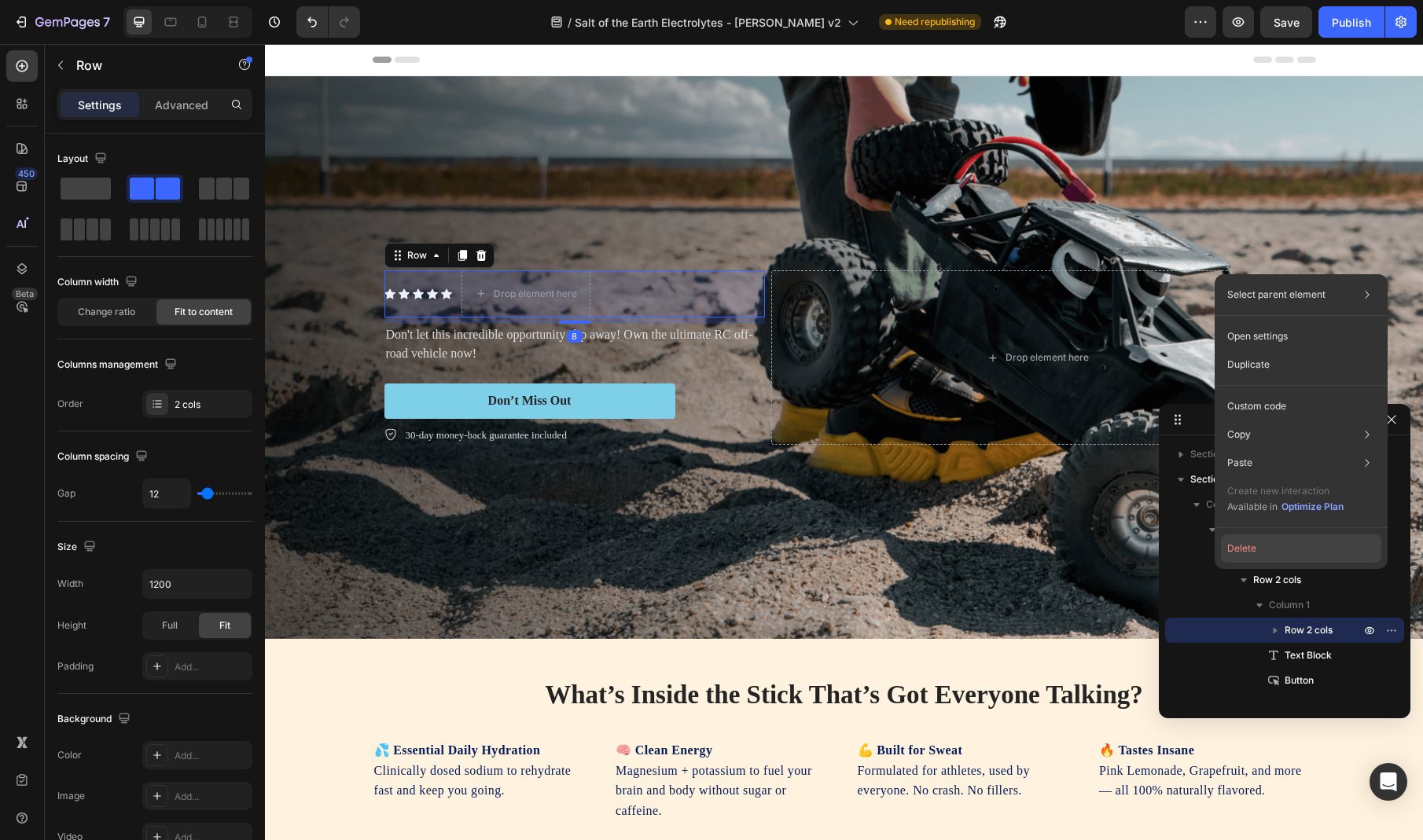
click at [1306, 555] on button "Delete" at bounding box center [1302, 549] width 161 height 28
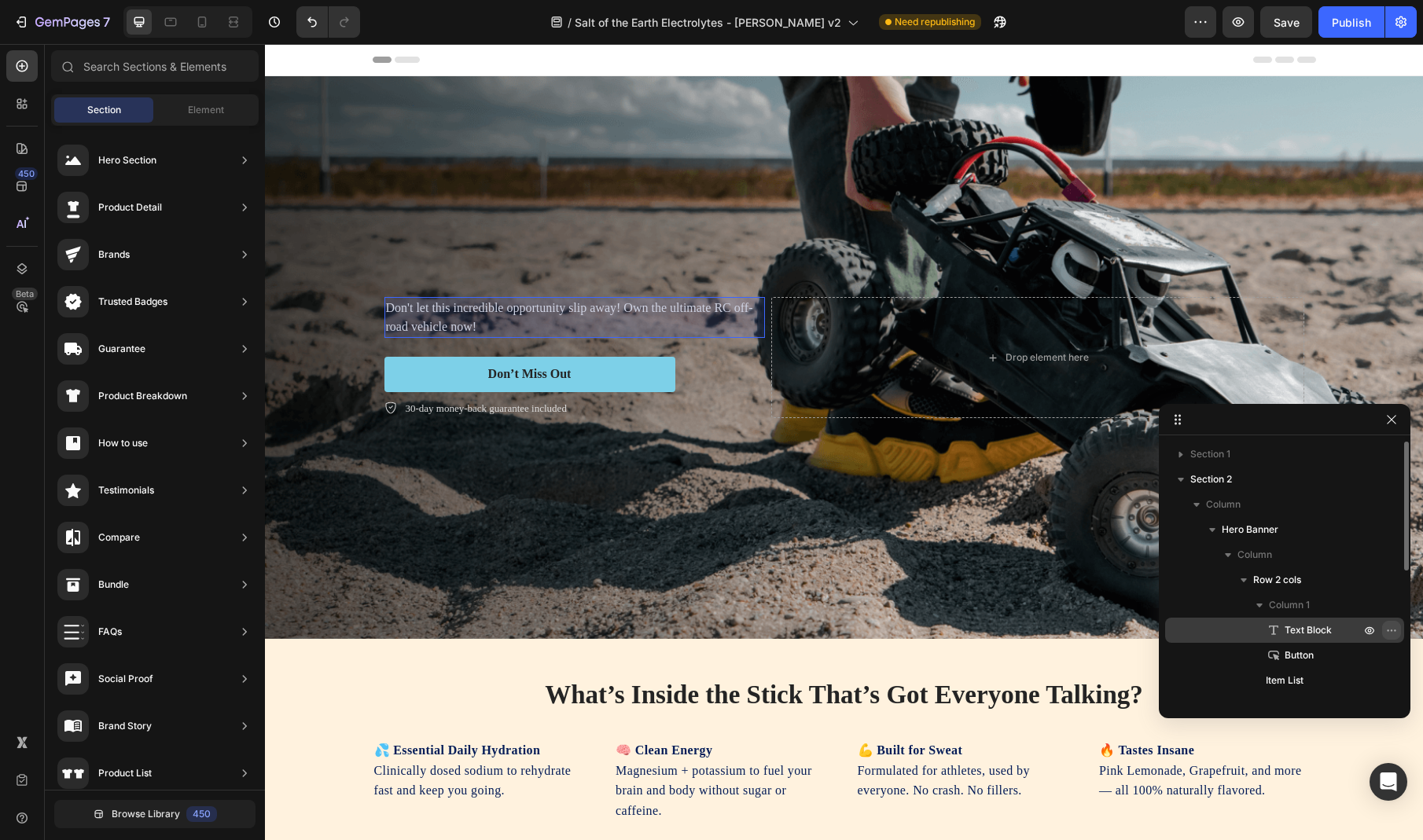
click at [1391, 631] on icon "button" at bounding box center [1391, 630] width 13 height 13
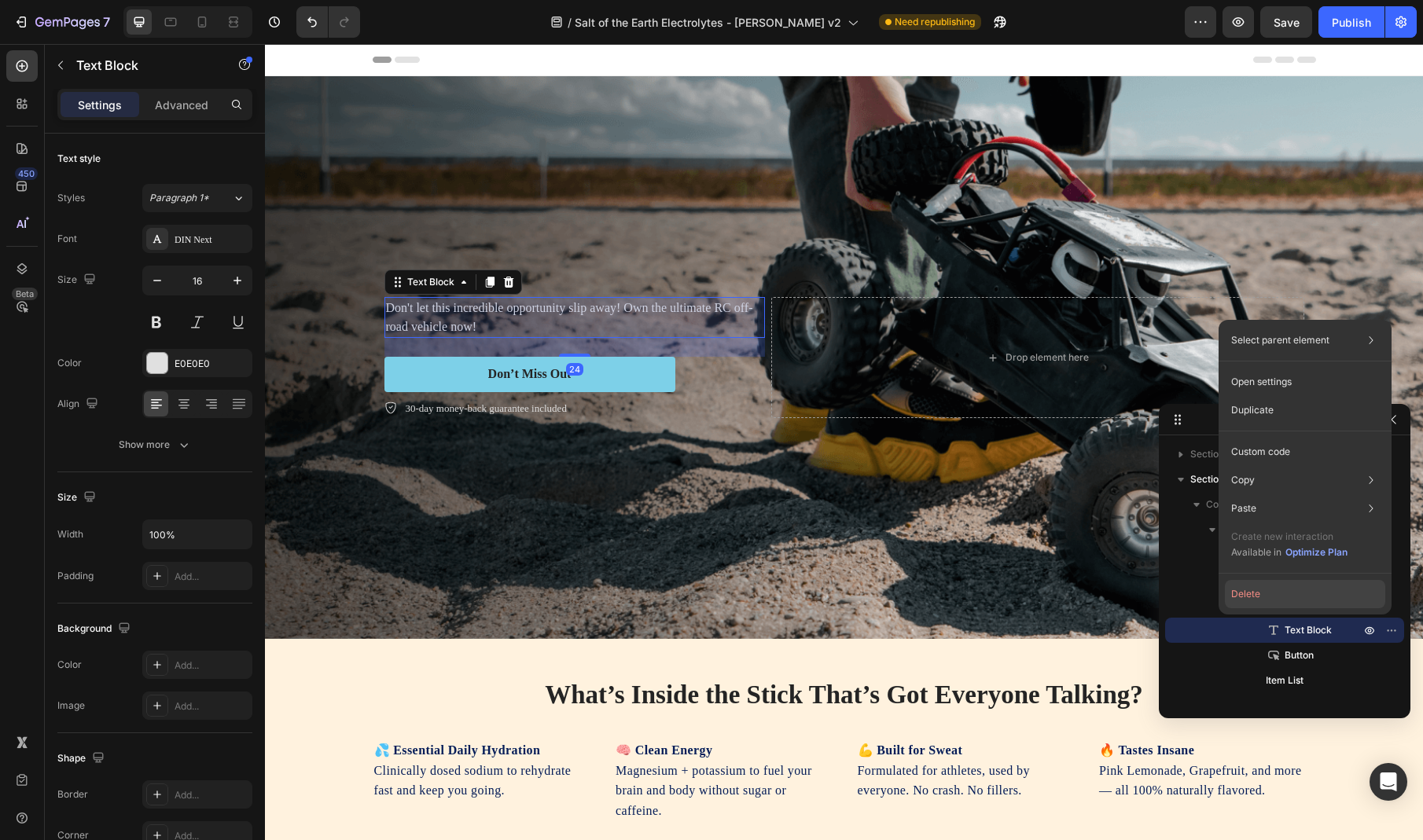
click at [1332, 593] on button "Delete" at bounding box center [1305, 594] width 161 height 28
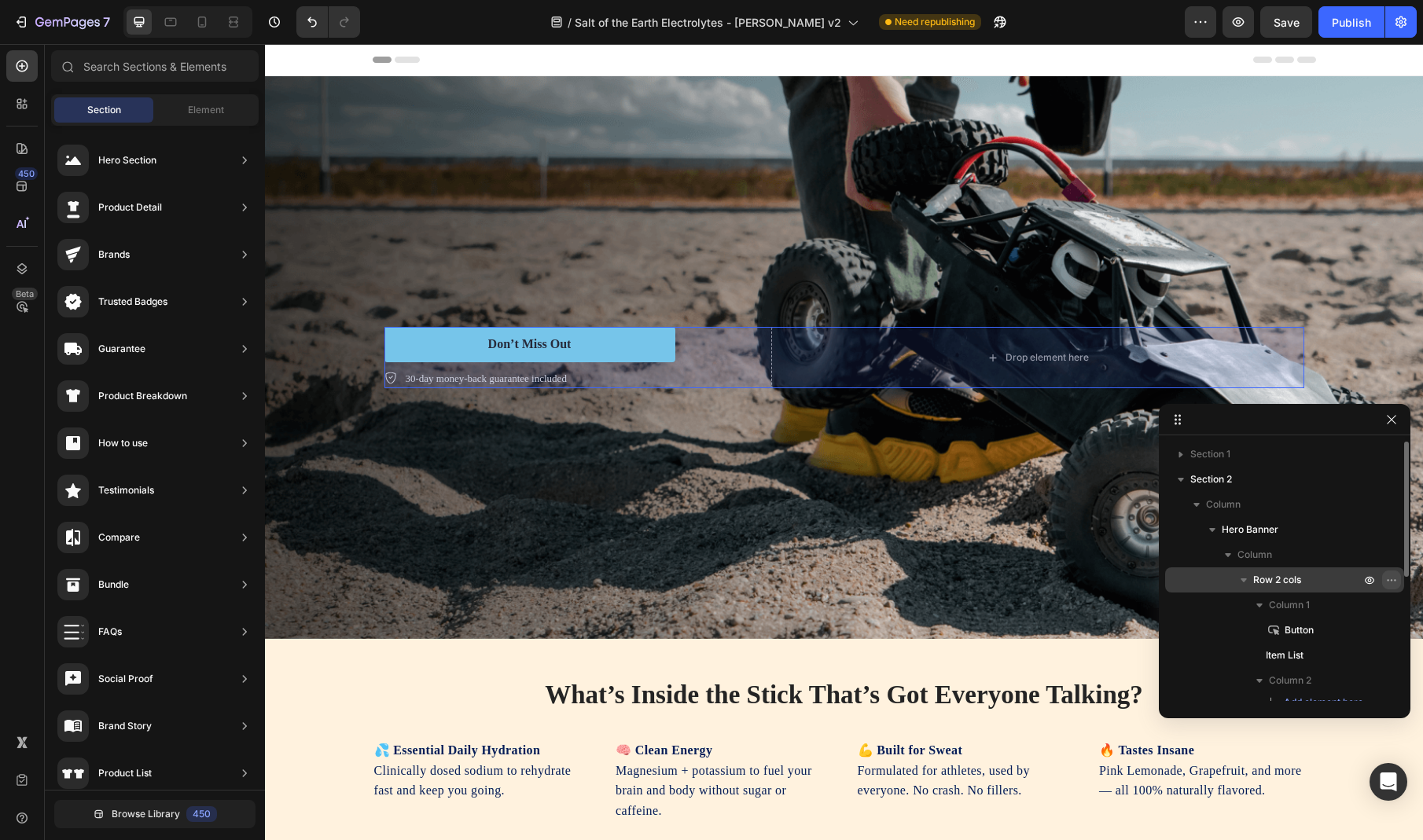
click at [1391, 582] on icon "button" at bounding box center [1391, 580] width 13 height 13
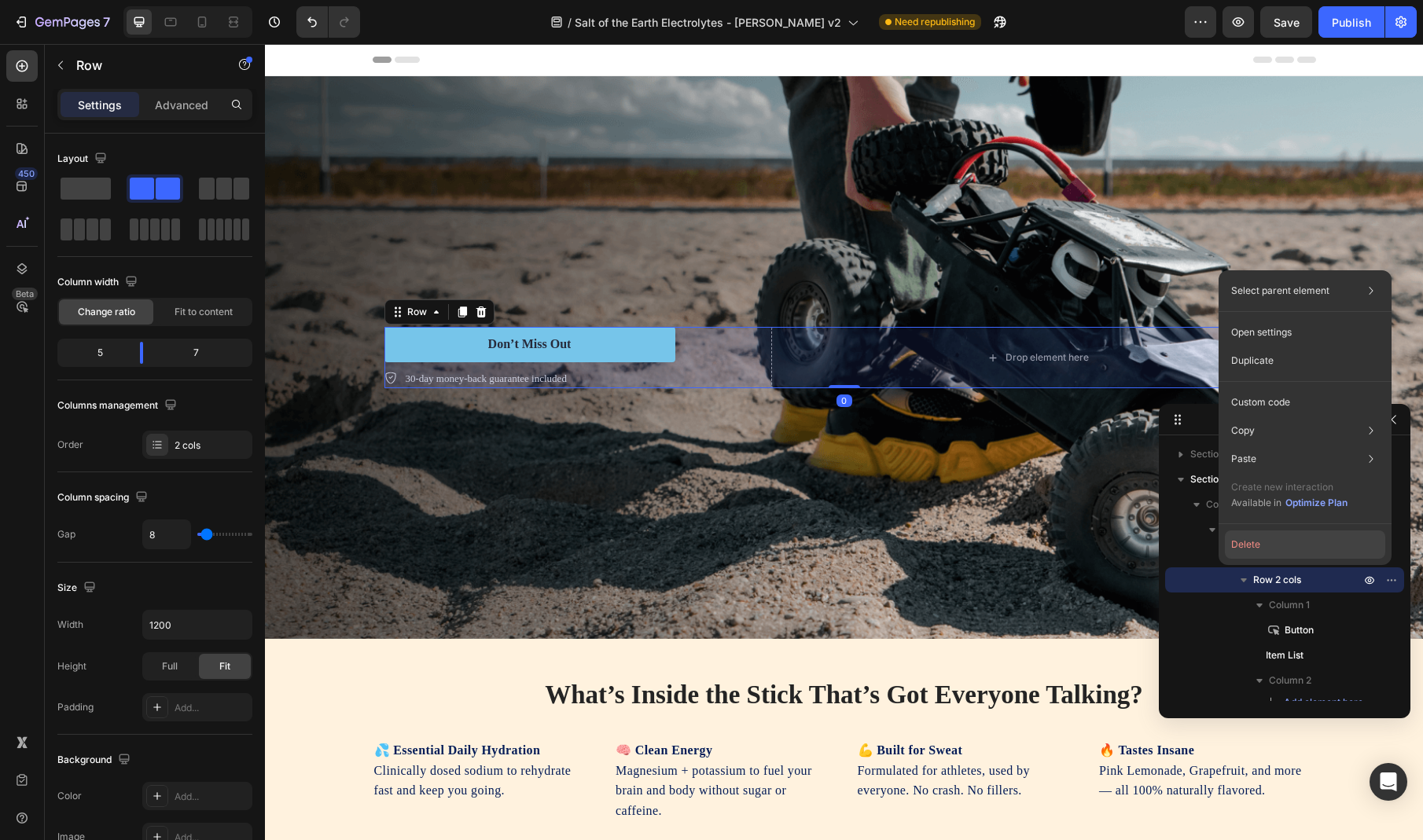
click at [1322, 543] on button "Delete" at bounding box center [1305, 544] width 161 height 28
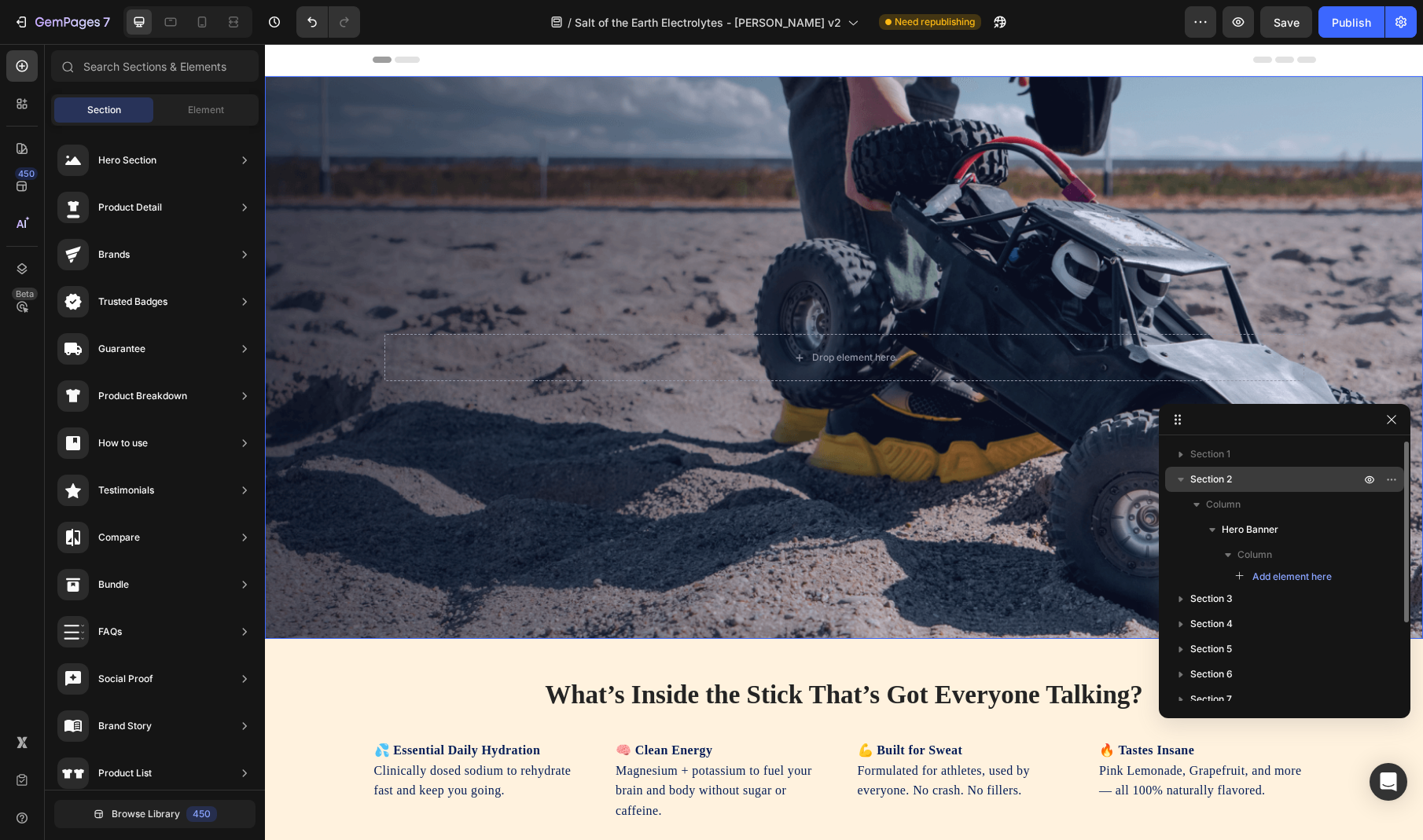
click at [1272, 482] on p "Section 2" at bounding box center [1277, 479] width 173 height 15
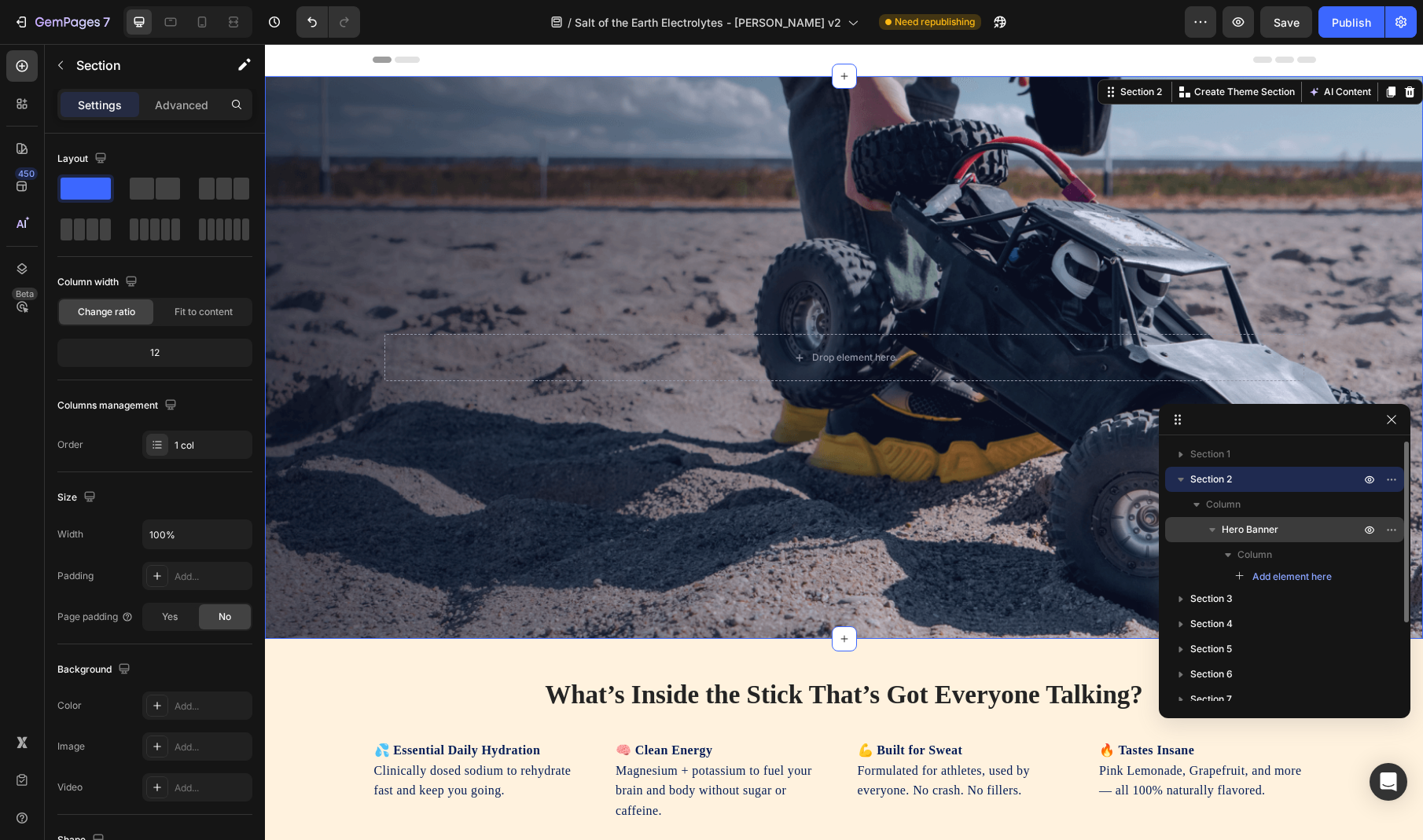
click at [1290, 531] on p "Hero Banner" at bounding box center [1293, 530] width 142 height 15
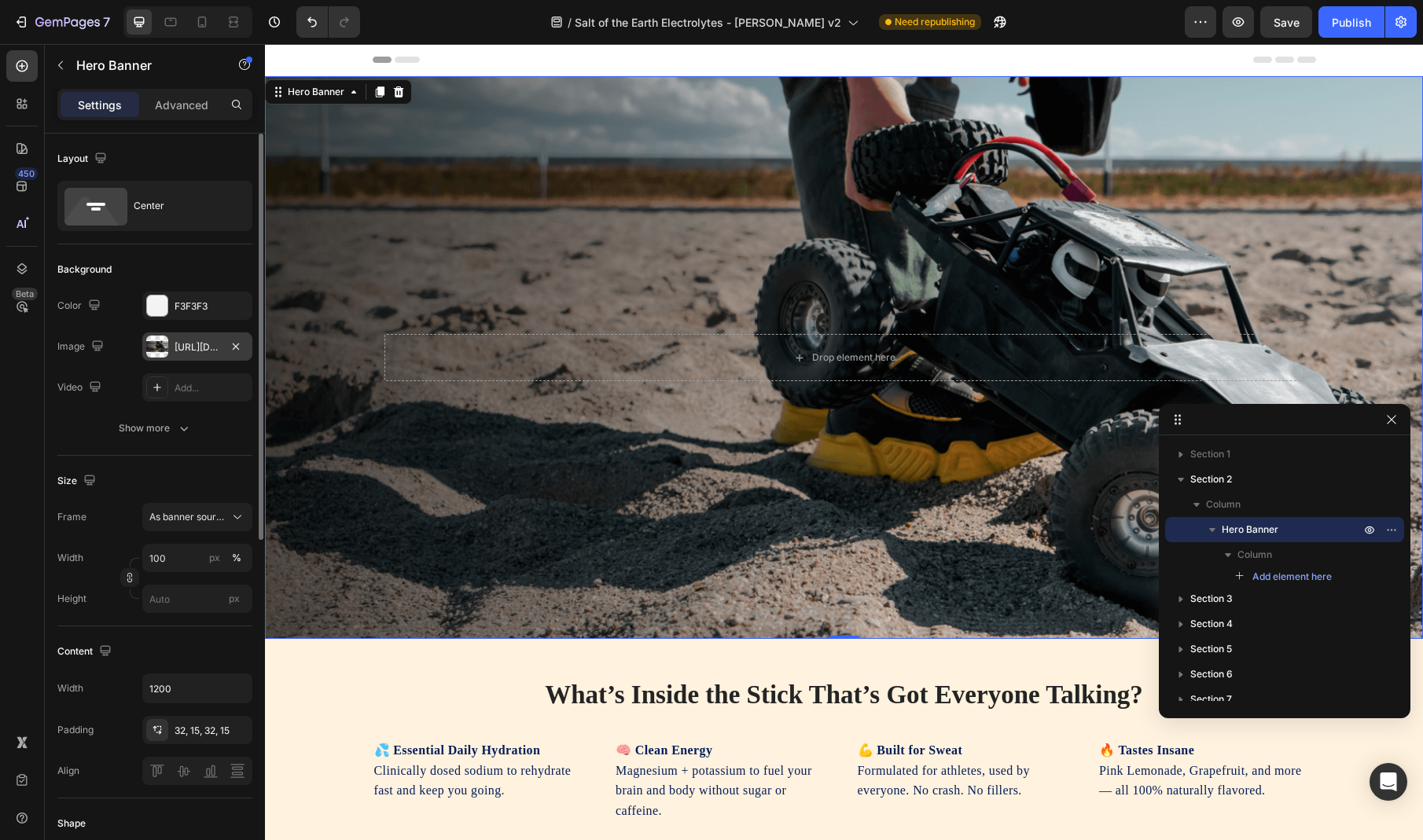
click at [182, 344] on div "[URL][DOMAIN_NAME]" at bounding box center [197, 347] width 45 height 15
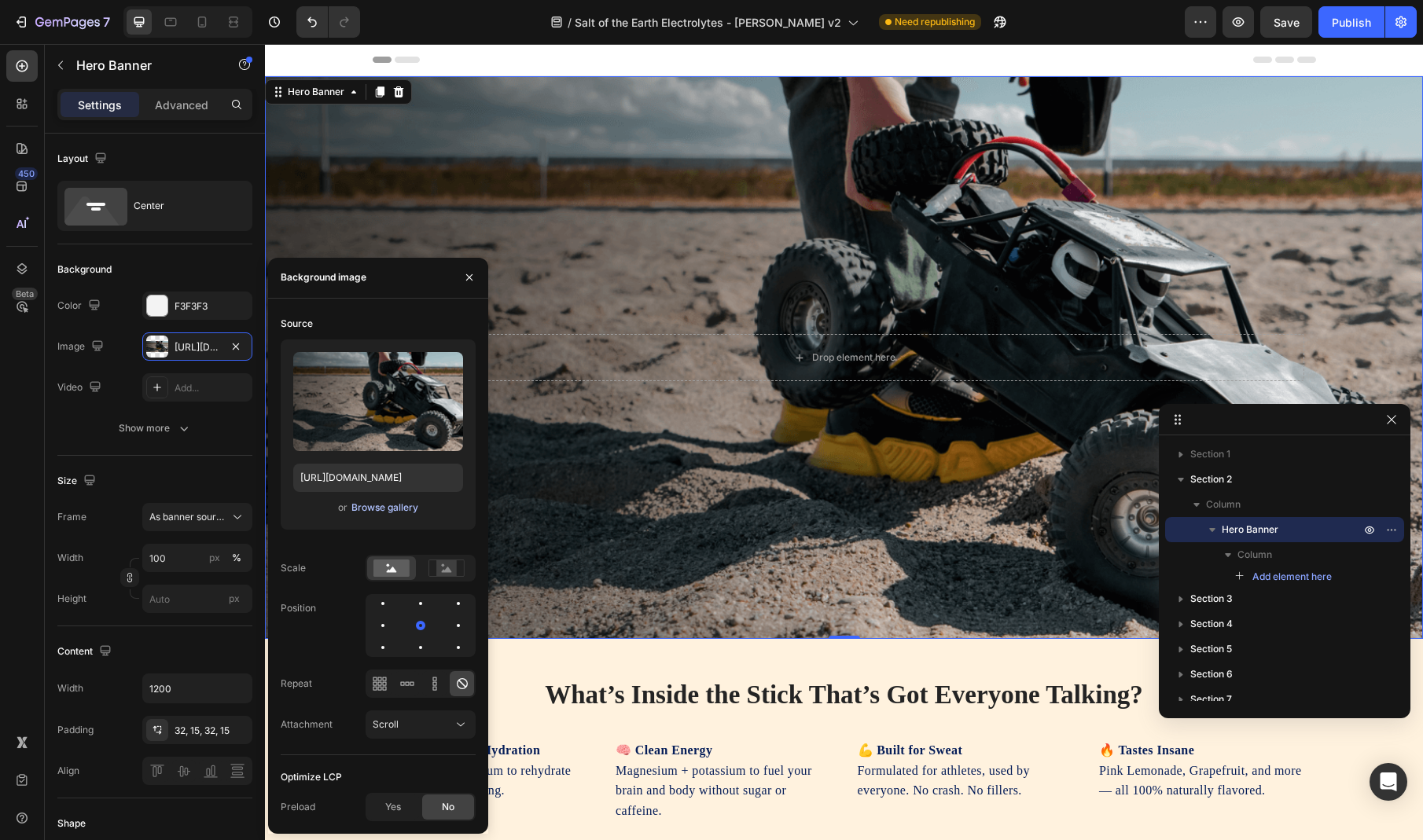
click at [402, 512] on div "Browse gallery" at bounding box center [385, 508] width 67 height 15
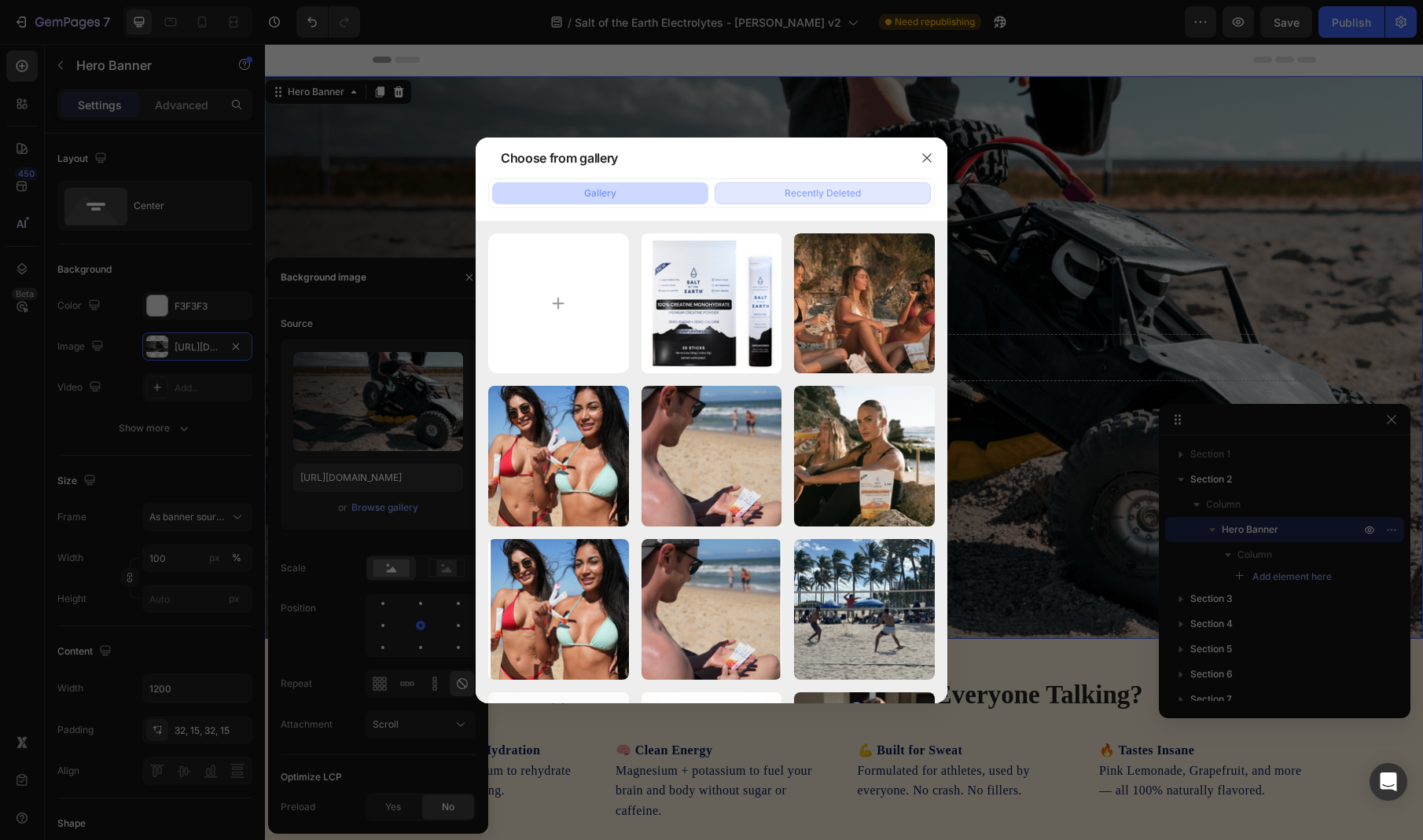
click at [850, 187] on div "Recently Deleted" at bounding box center [822, 193] width 76 height 15
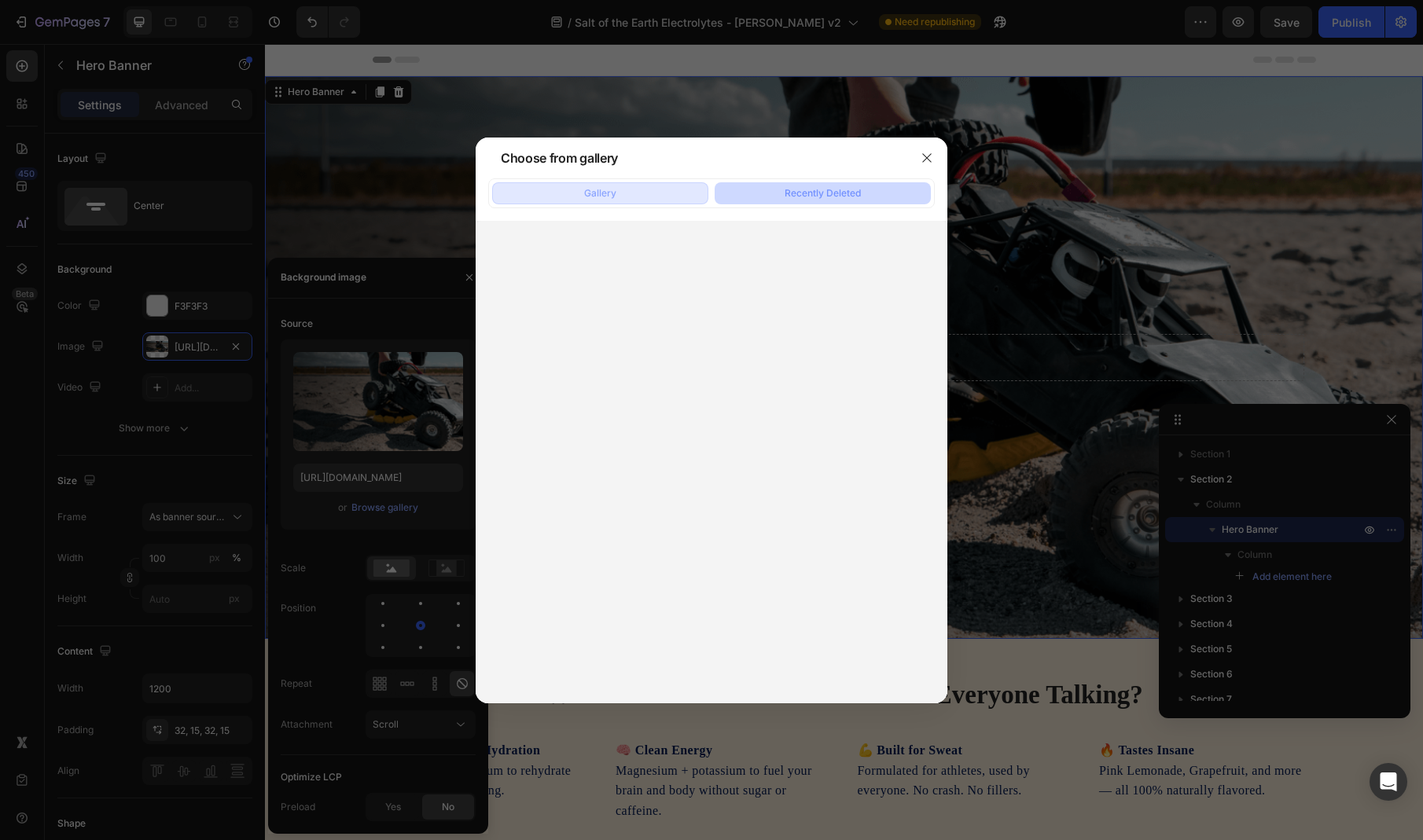
click at [618, 187] on button "Gallery" at bounding box center [600, 193] width 216 height 22
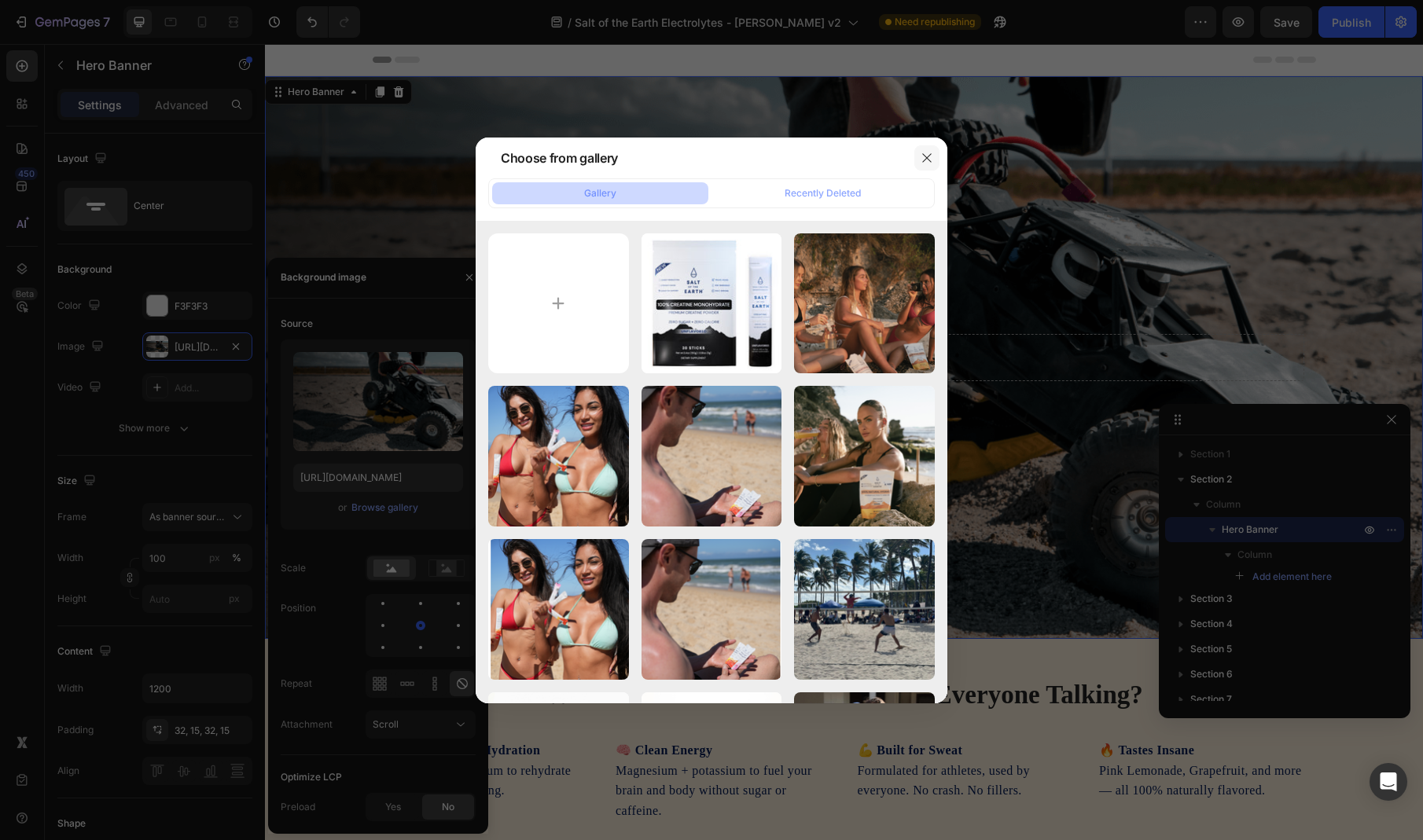
click at [925, 158] on icon "button" at bounding box center [926, 158] width 13 height 13
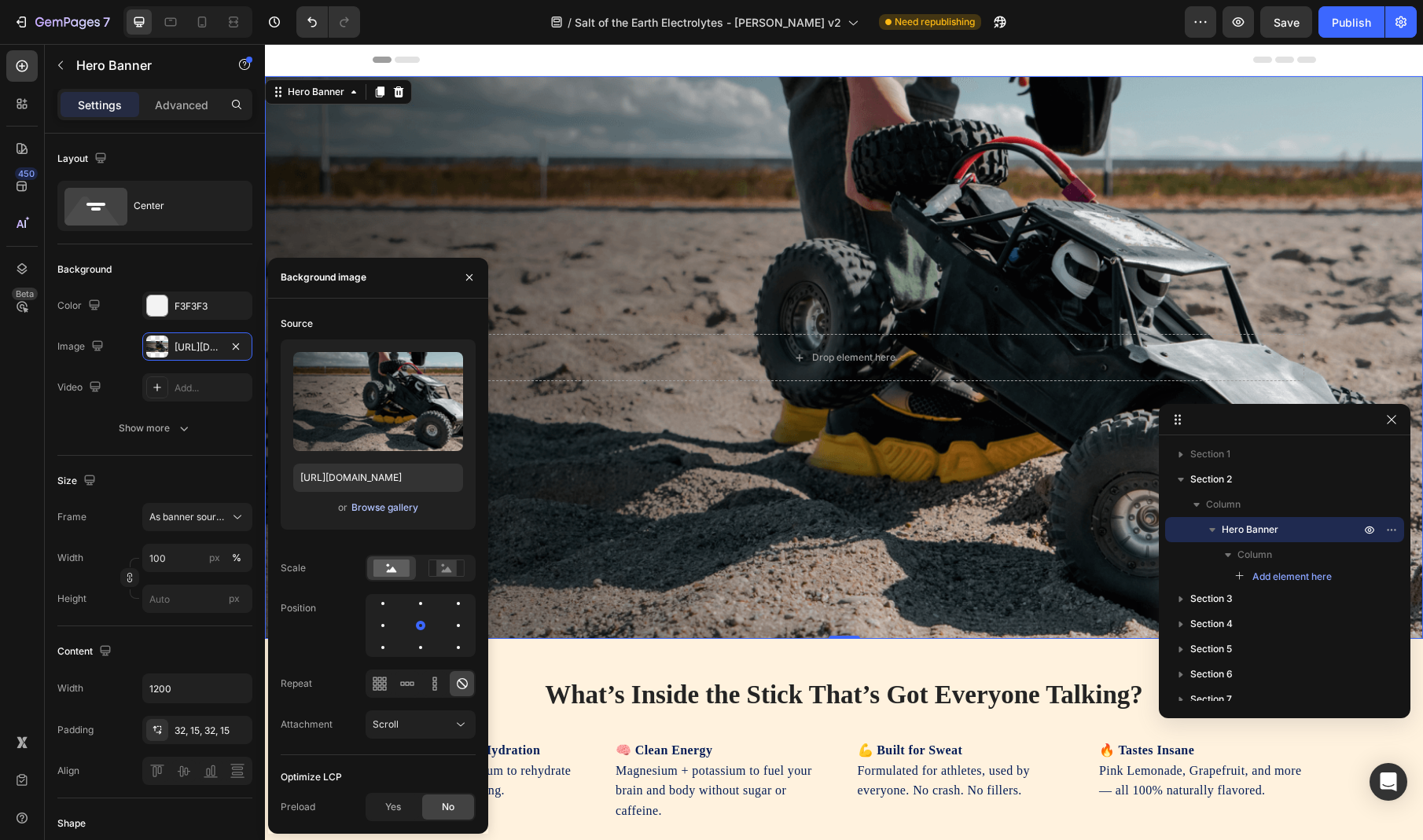
click at [378, 506] on div "Browse gallery" at bounding box center [385, 508] width 67 height 15
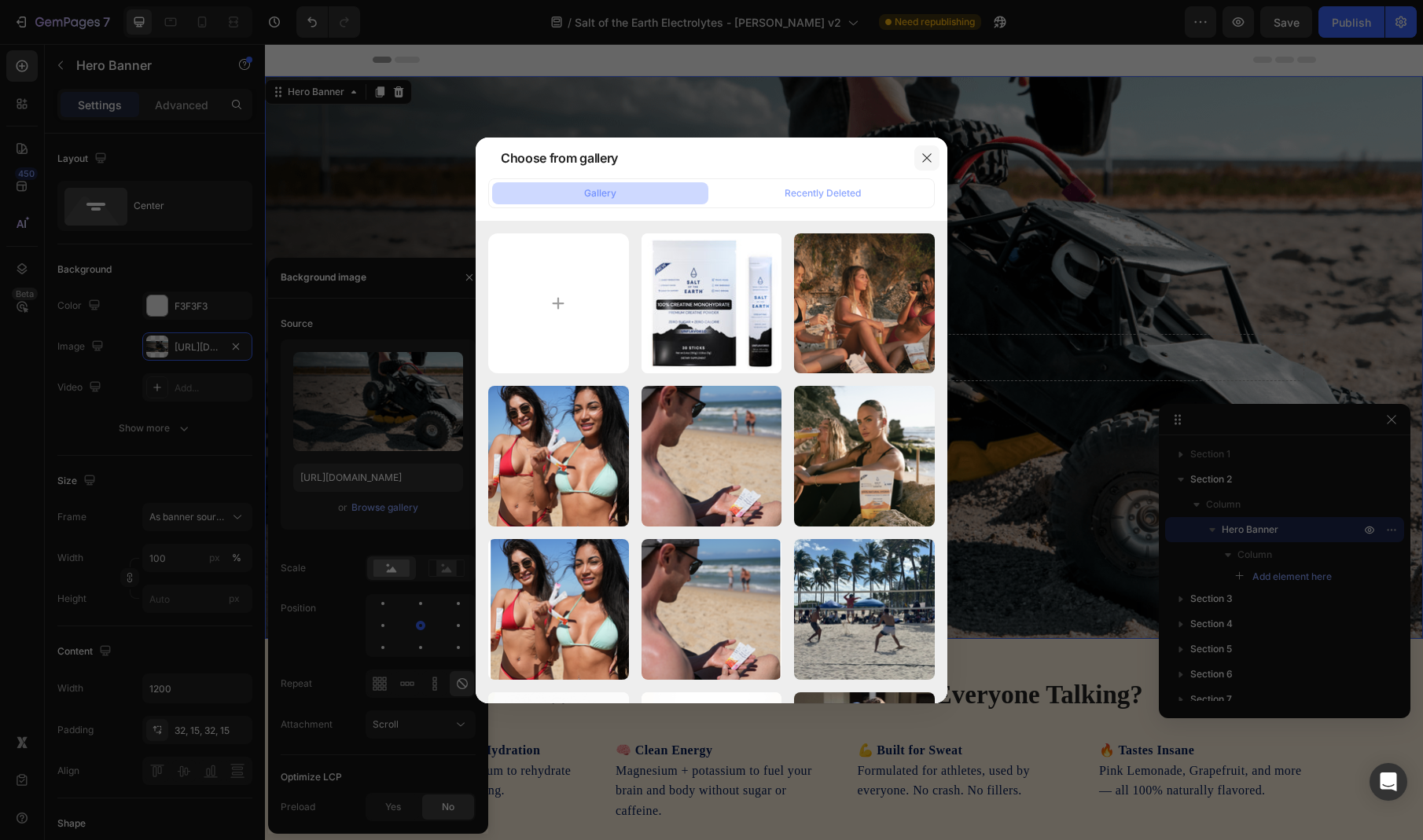
click at [923, 162] on icon "button" at bounding box center [926, 158] width 13 height 13
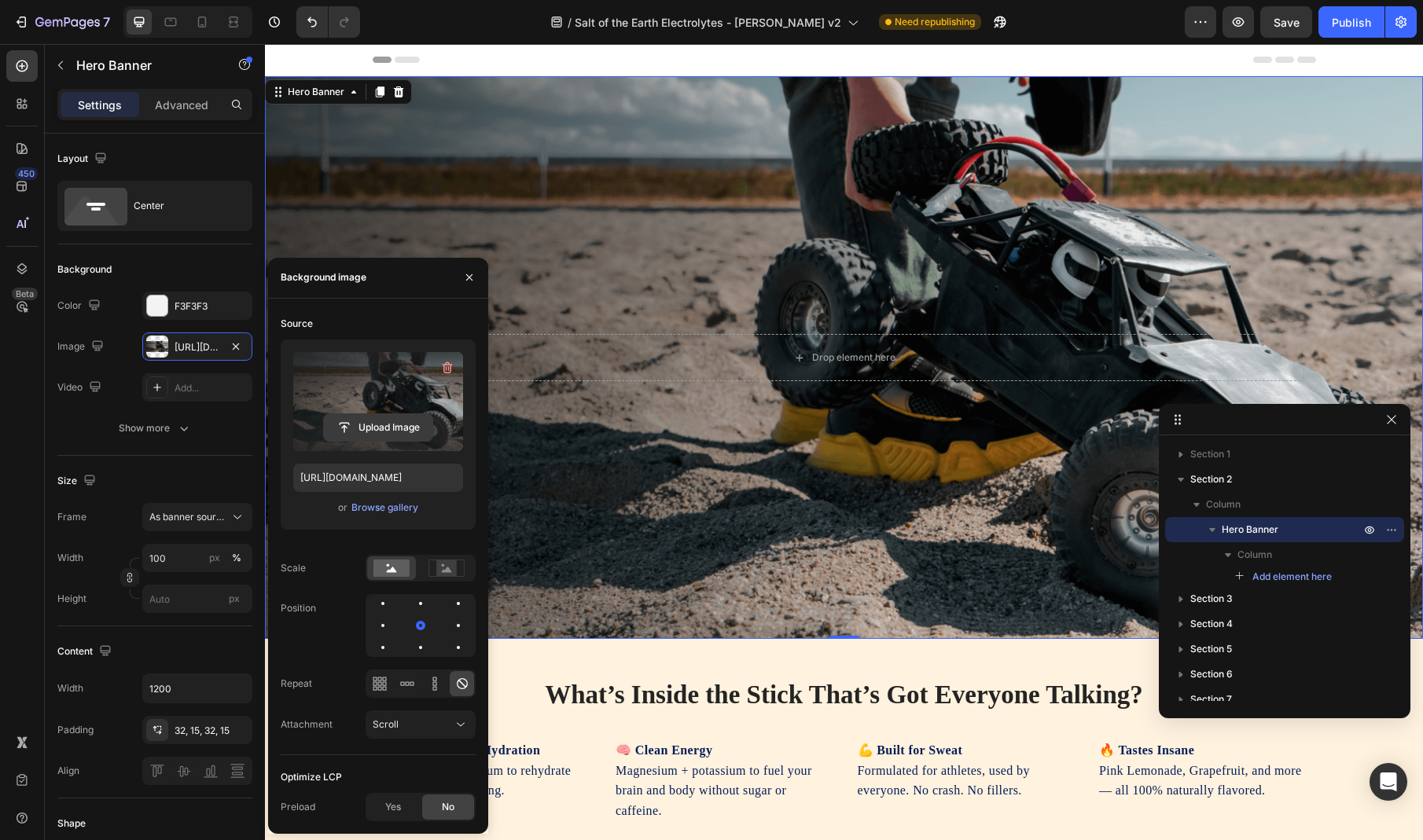
click at [359, 430] on input "file" at bounding box center [378, 427] width 109 height 26
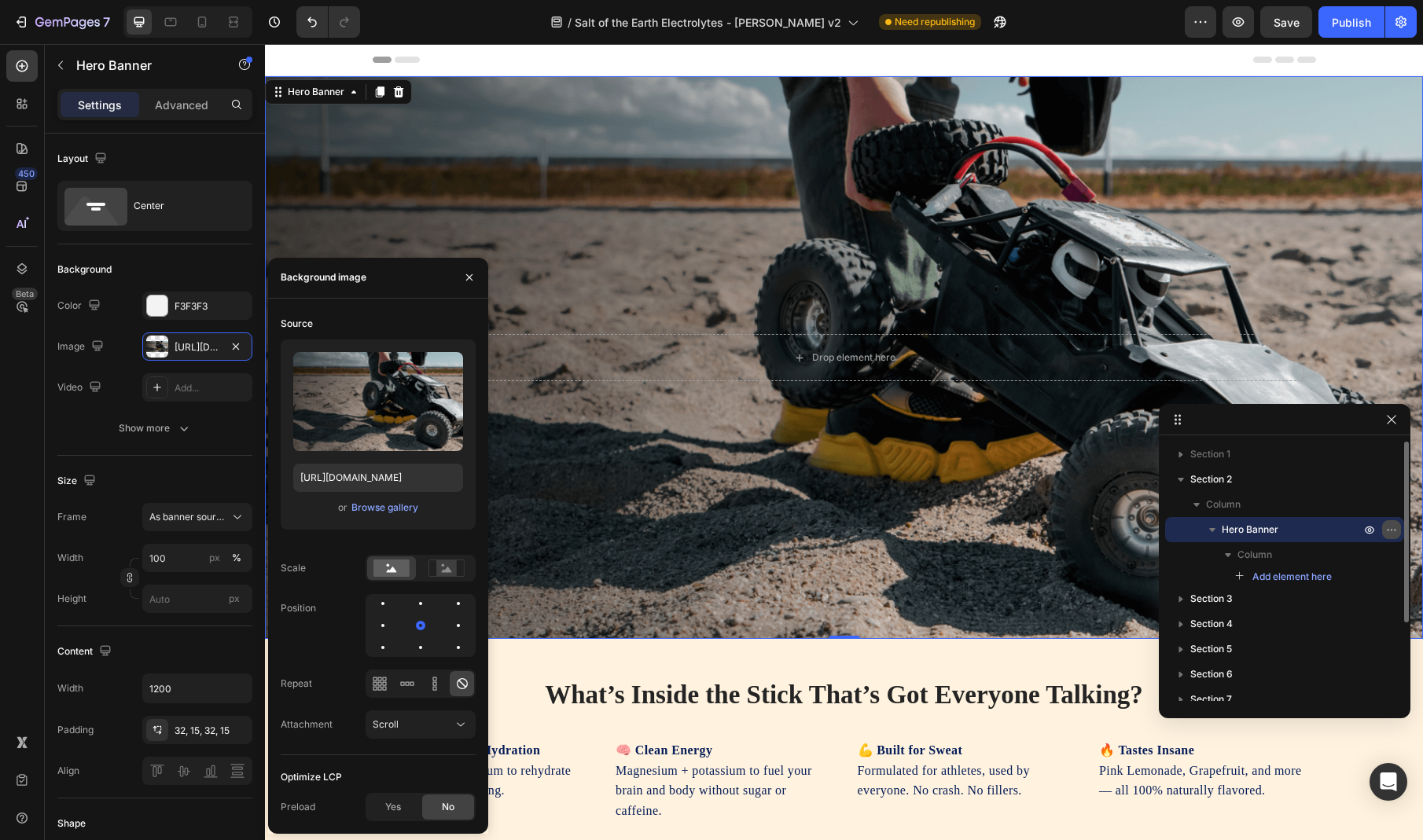
click at [1391, 528] on icon "button" at bounding box center [1391, 530] width 13 height 13
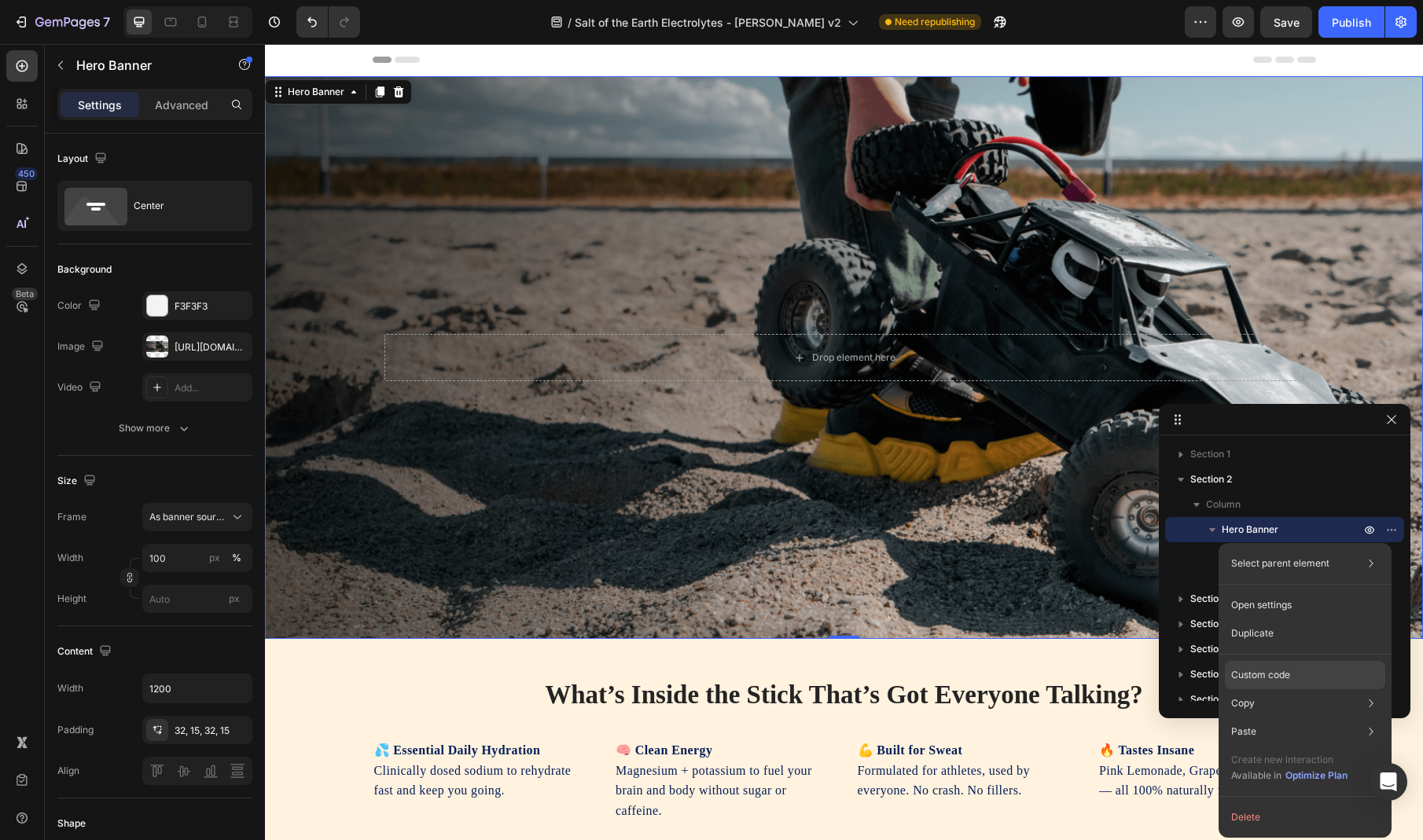
click at [1302, 718] on div "Custom code" at bounding box center [1305, 731] width 161 height 28
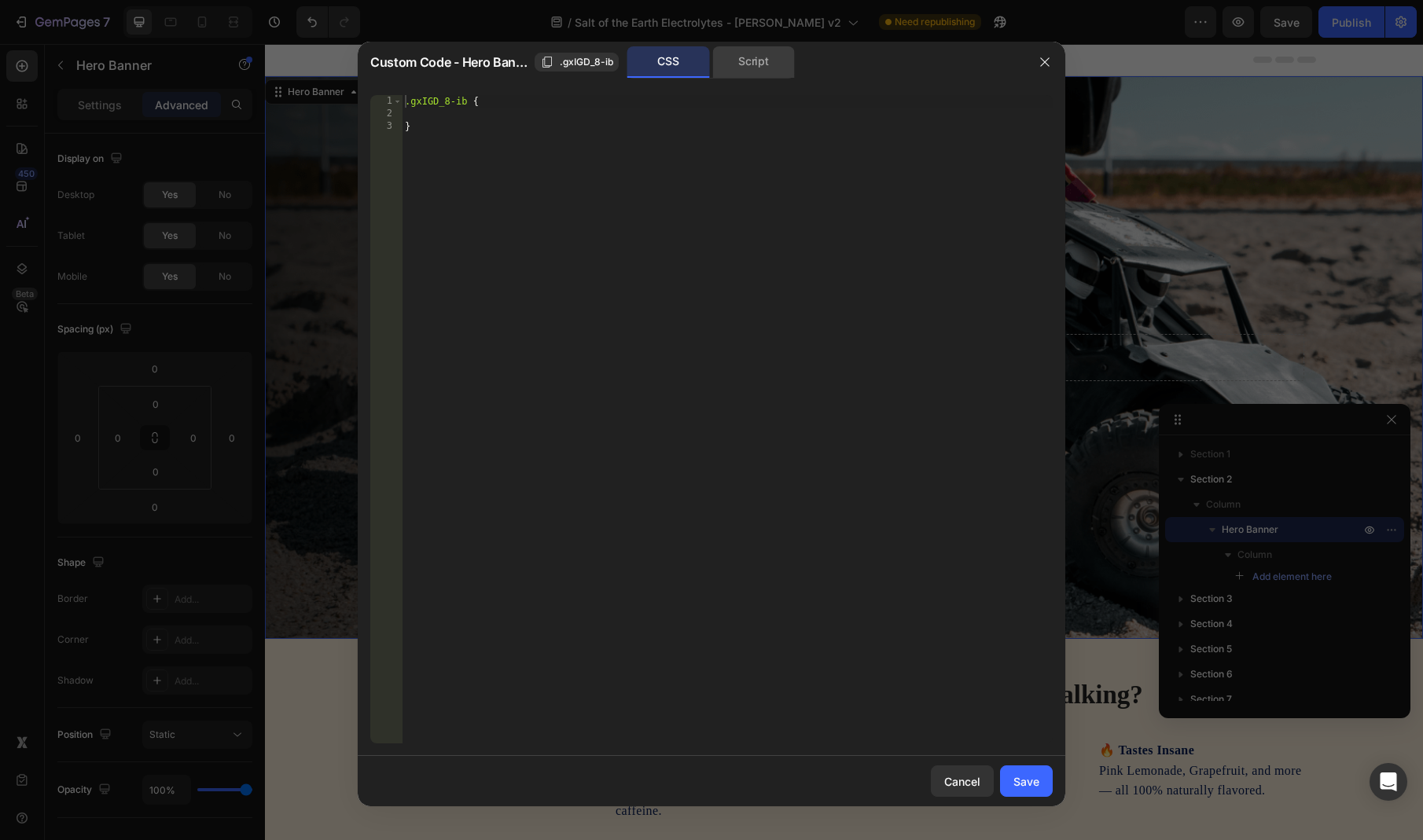
click at [754, 59] on div "Script" at bounding box center [753, 62] width 83 height 32
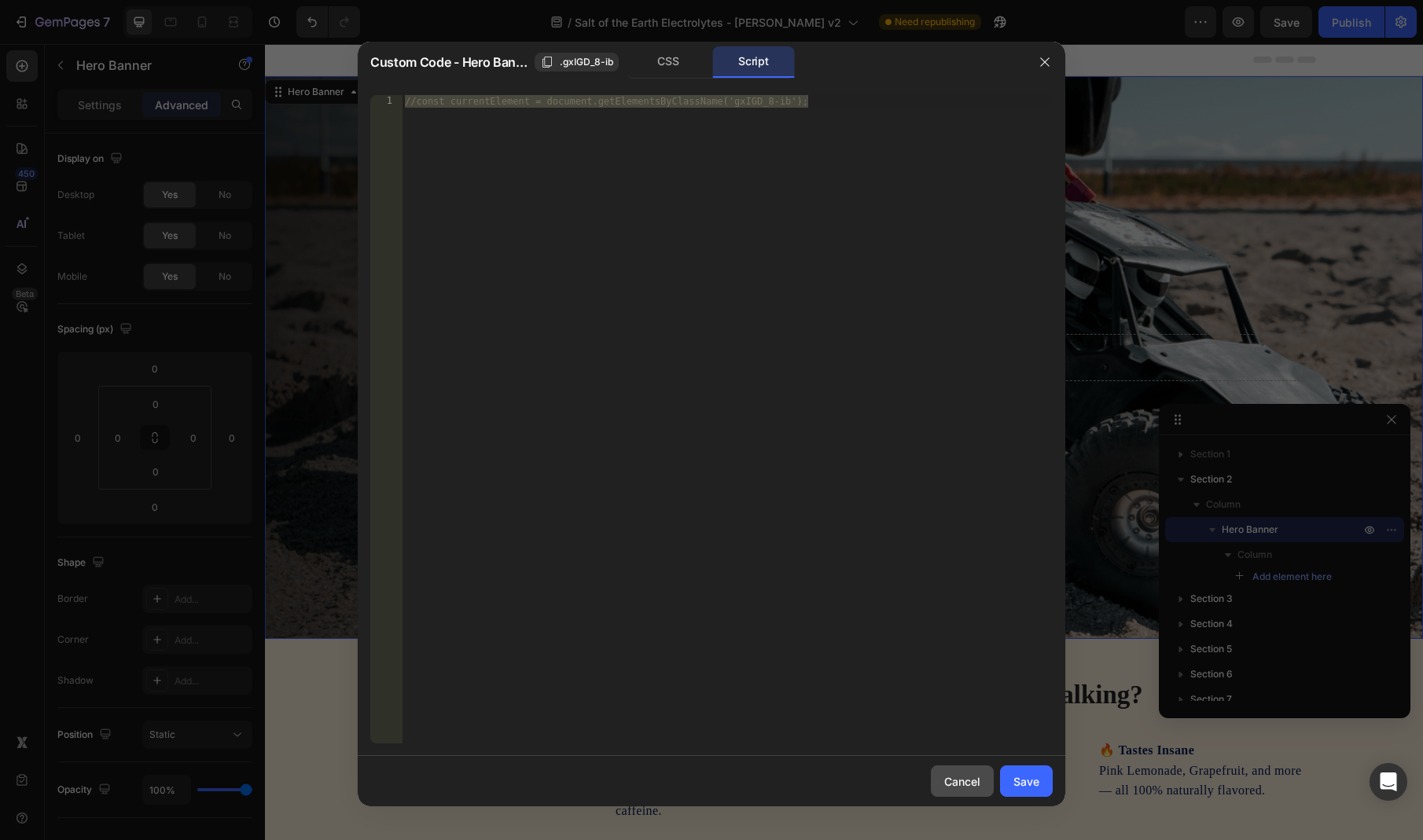
click at [975, 778] on div "Cancel" at bounding box center [962, 781] width 36 height 16
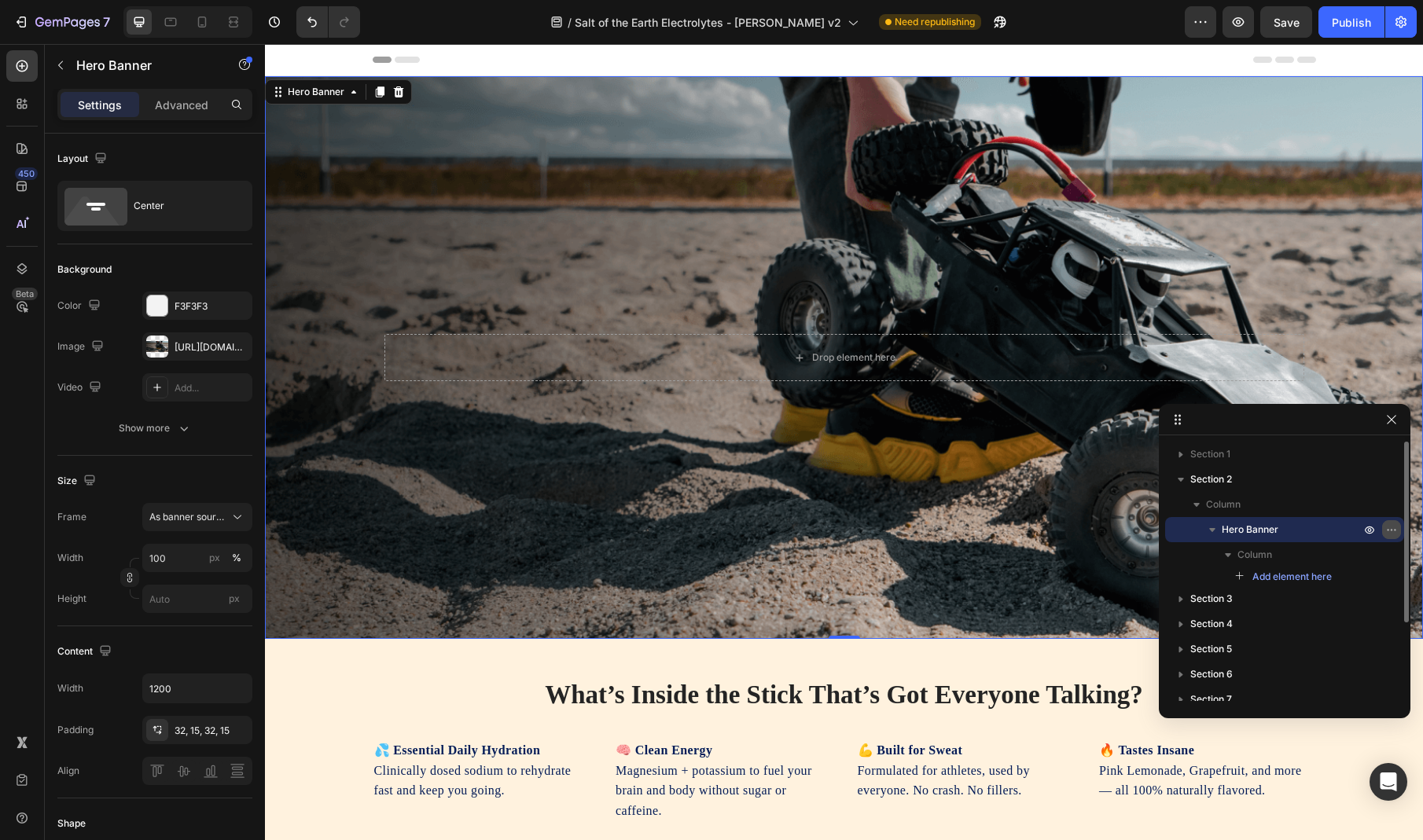
click at [1397, 521] on button "button" at bounding box center [1391, 530] width 19 height 19
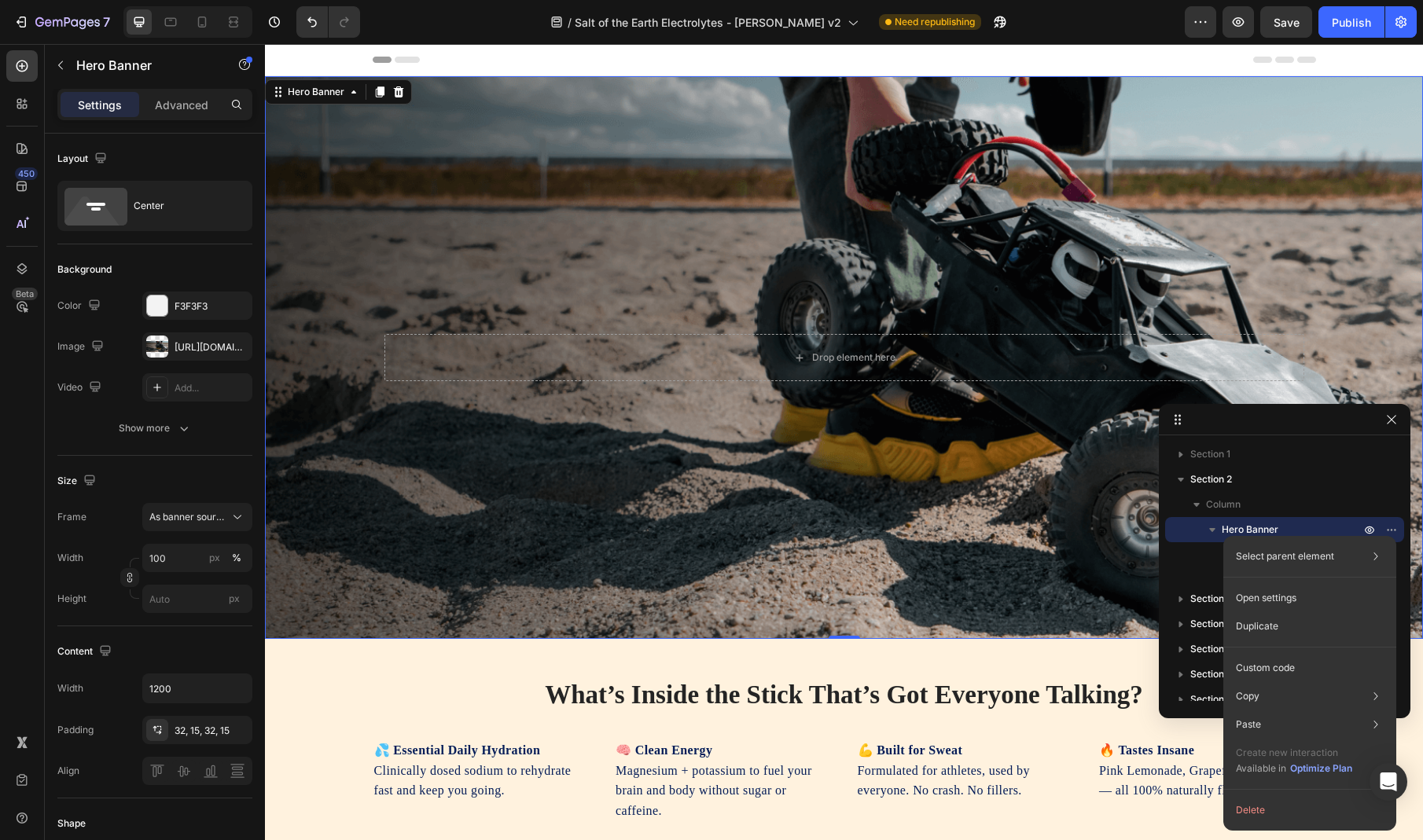
click at [435, 408] on div "Background Image" at bounding box center [844, 357] width 1158 height 563
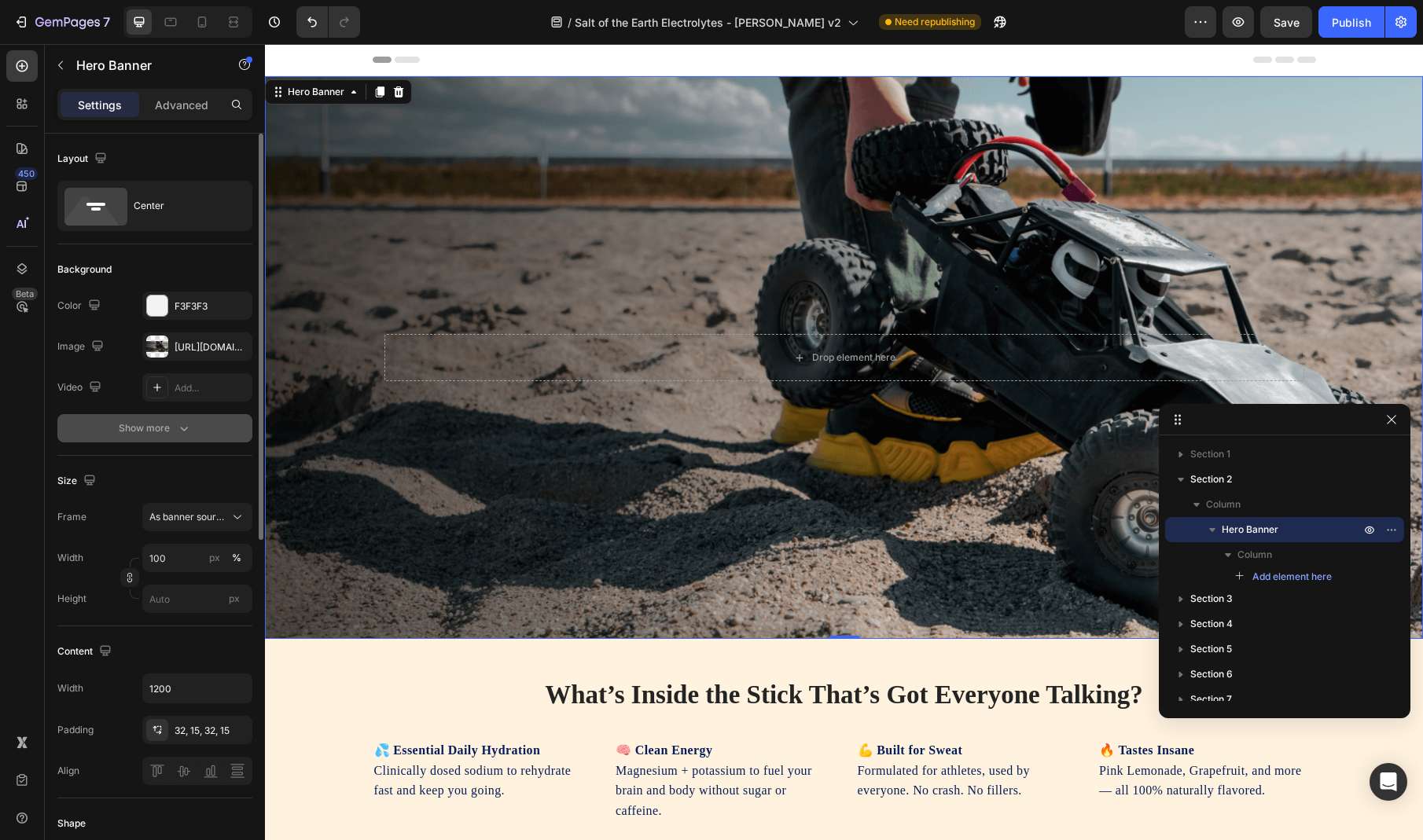
click at [174, 424] on div "Show more" at bounding box center [156, 428] width 74 height 15
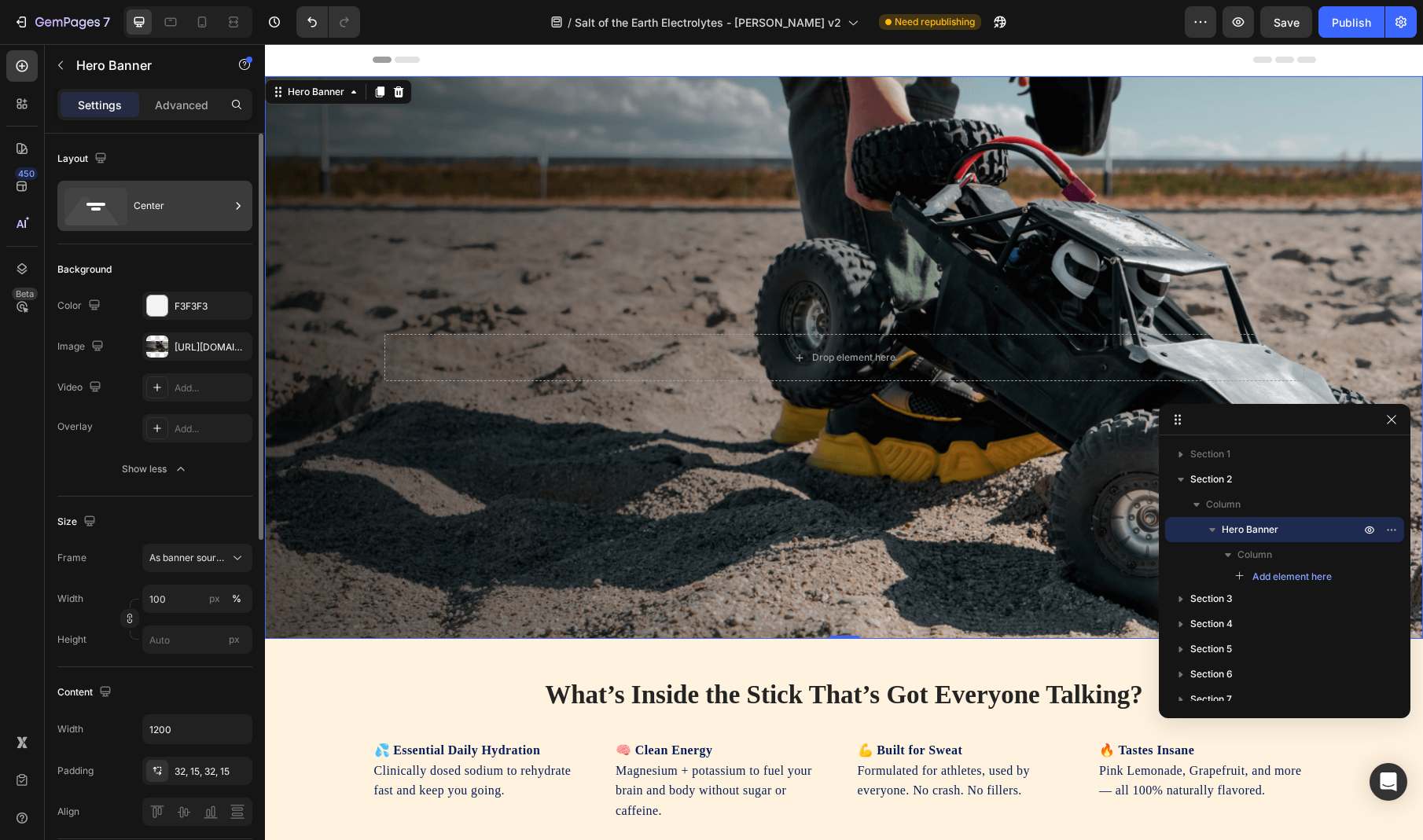
click at [173, 209] on div "Center" at bounding box center [181, 206] width 96 height 36
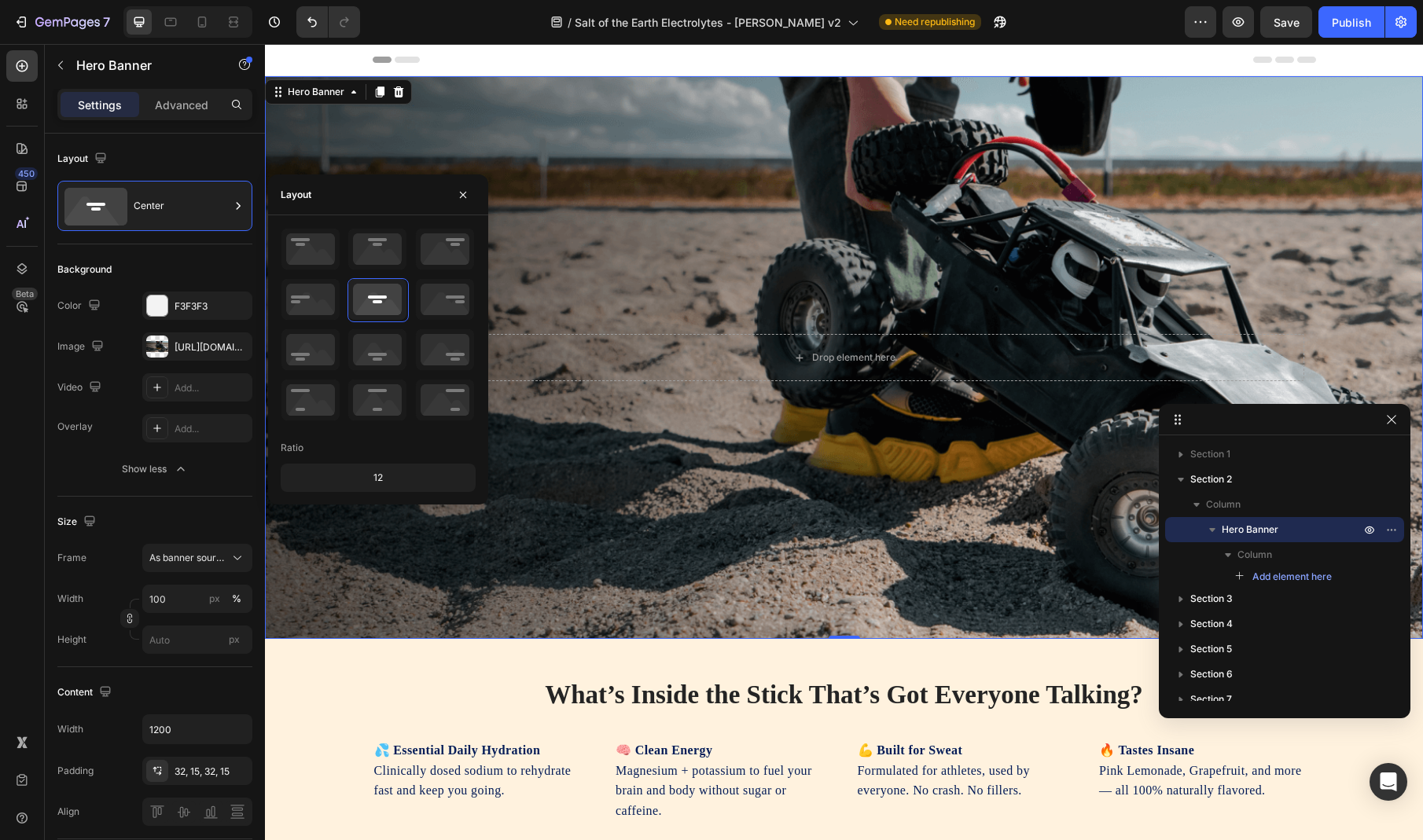
drag, startPoint x: 195, startPoint y: 139, endPoint x: 194, endPoint y: 128, distance: 11.0
click at [195, 496] on div "Layout Center" at bounding box center [155, 582] width 195 height 171
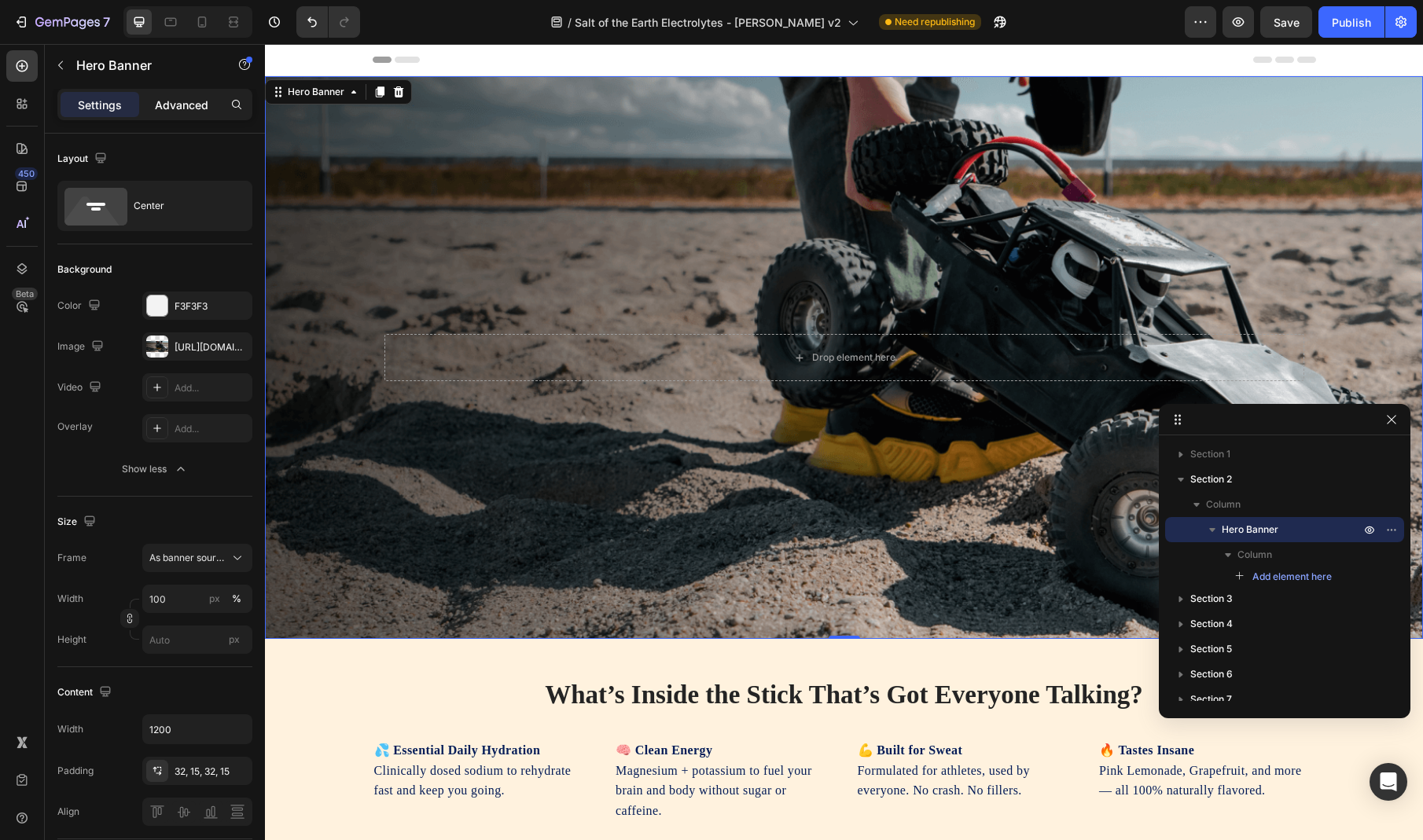
click at [188, 107] on p "Advanced" at bounding box center [181, 104] width 54 height 16
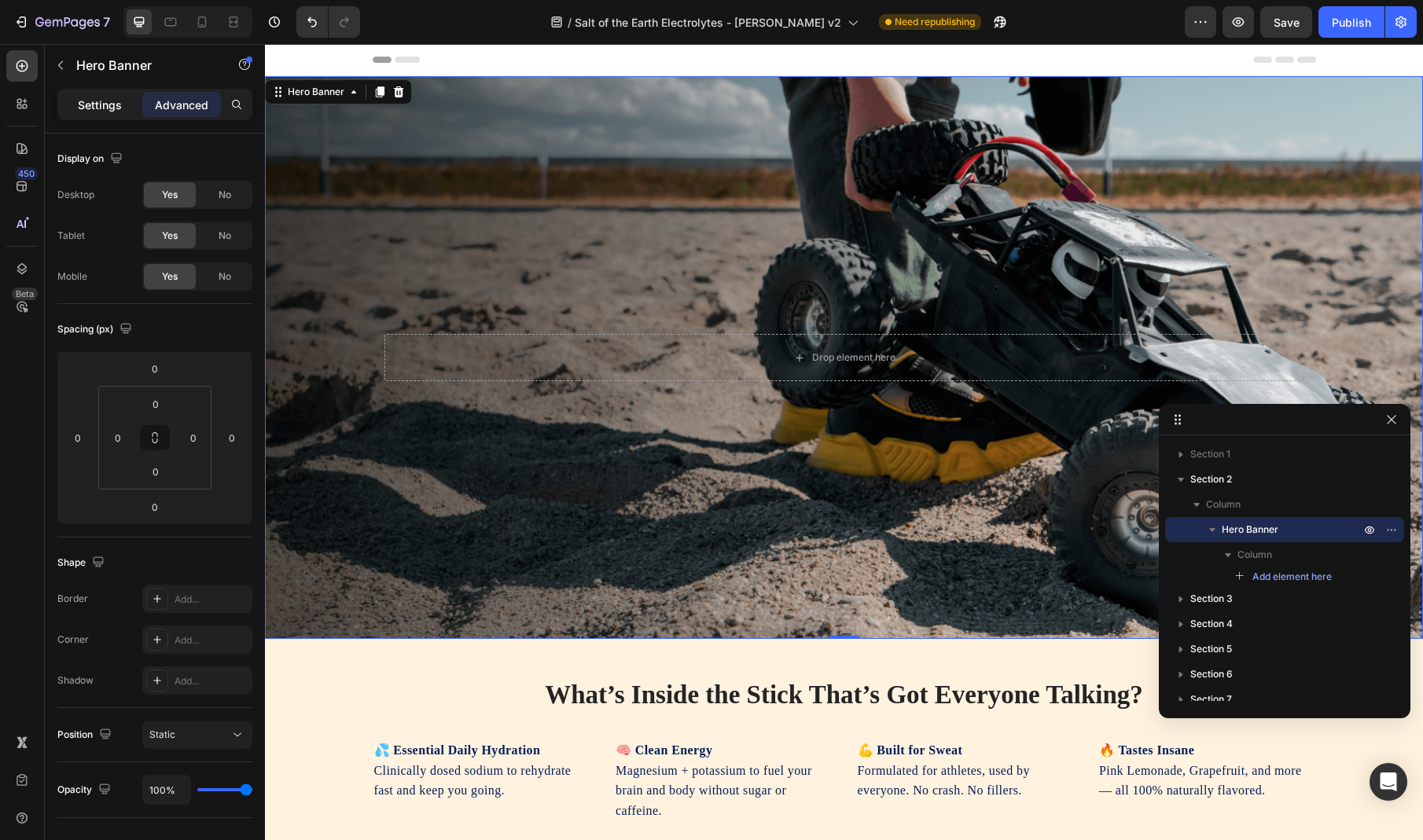
click at [113, 109] on p "Settings" at bounding box center [100, 104] width 44 height 16
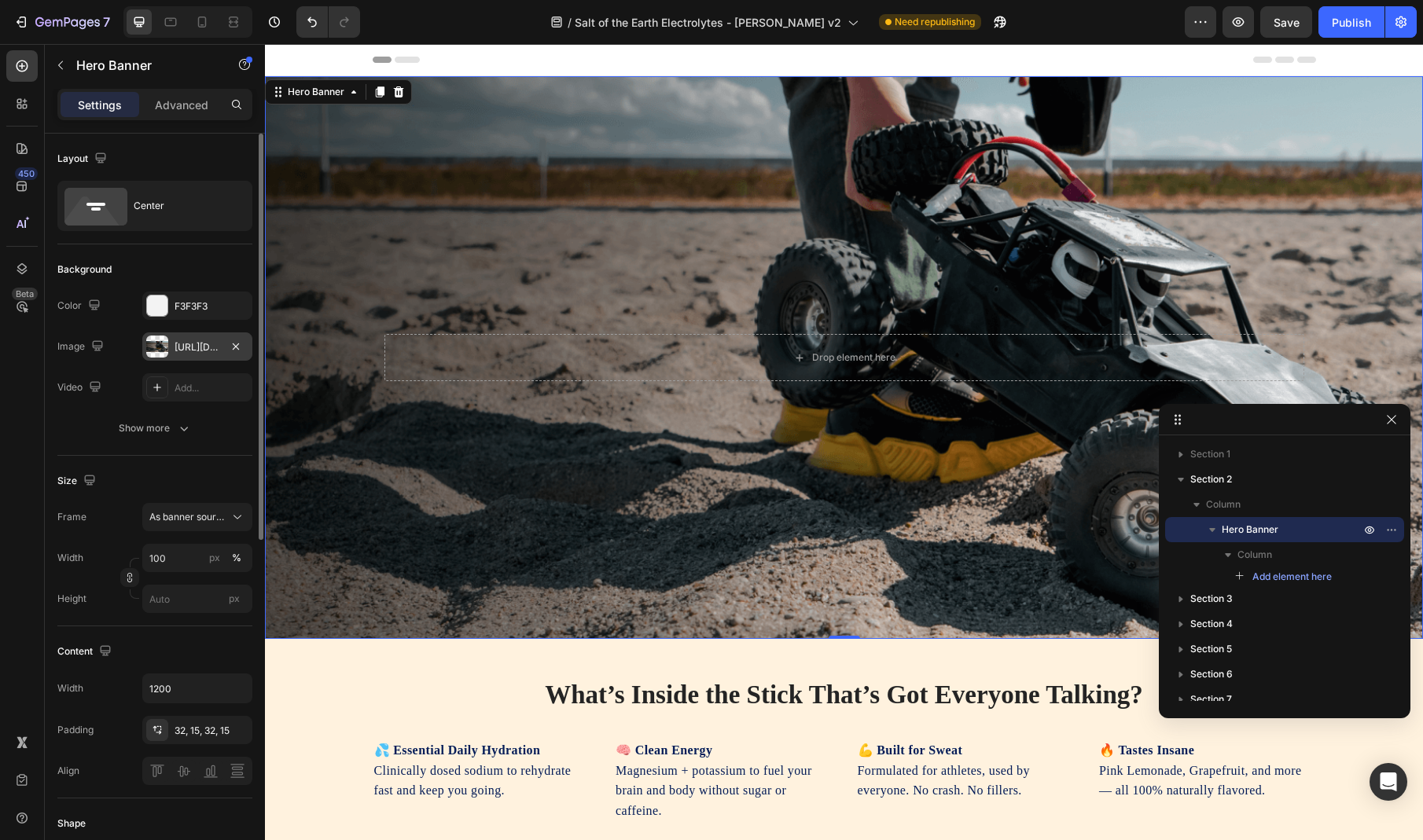
click at [208, 349] on div "[URL][DOMAIN_NAME]" at bounding box center [197, 347] width 45 height 15
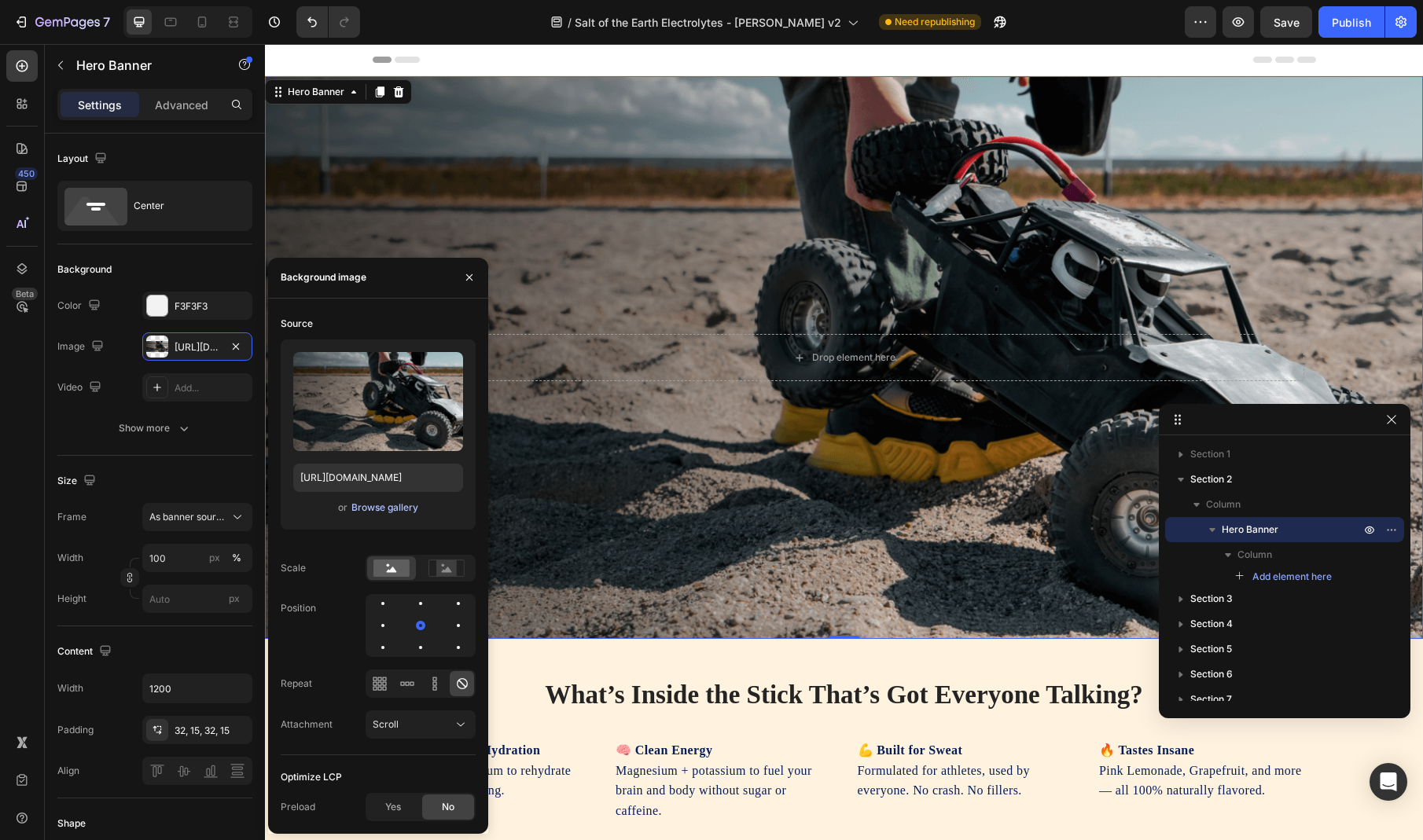
click at [383, 511] on div "Browse gallery" at bounding box center [385, 508] width 67 height 15
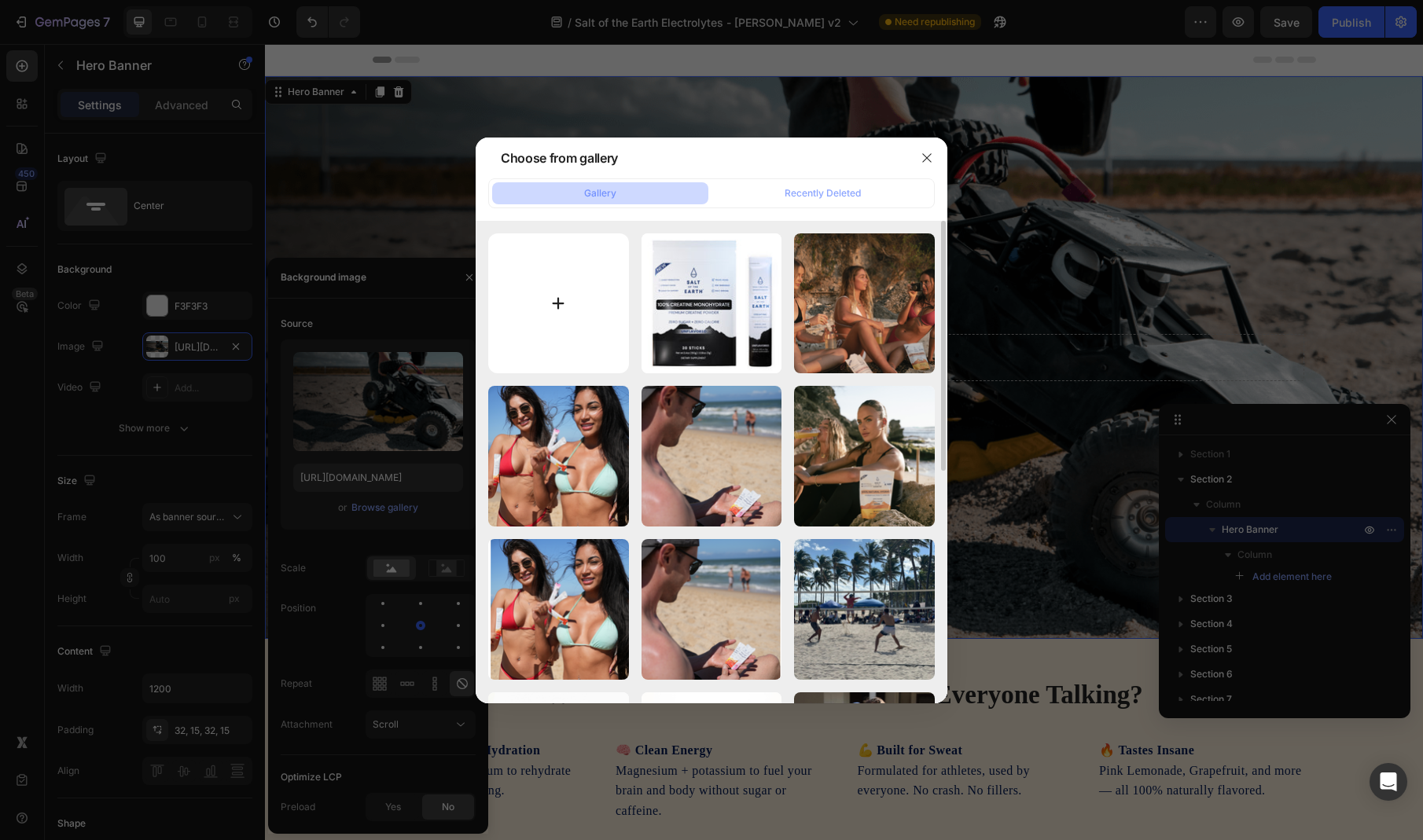
click at [562, 285] on input "file" at bounding box center [558, 303] width 141 height 141
click at [921, 160] on icon "button" at bounding box center [926, 158] width 13 height 13
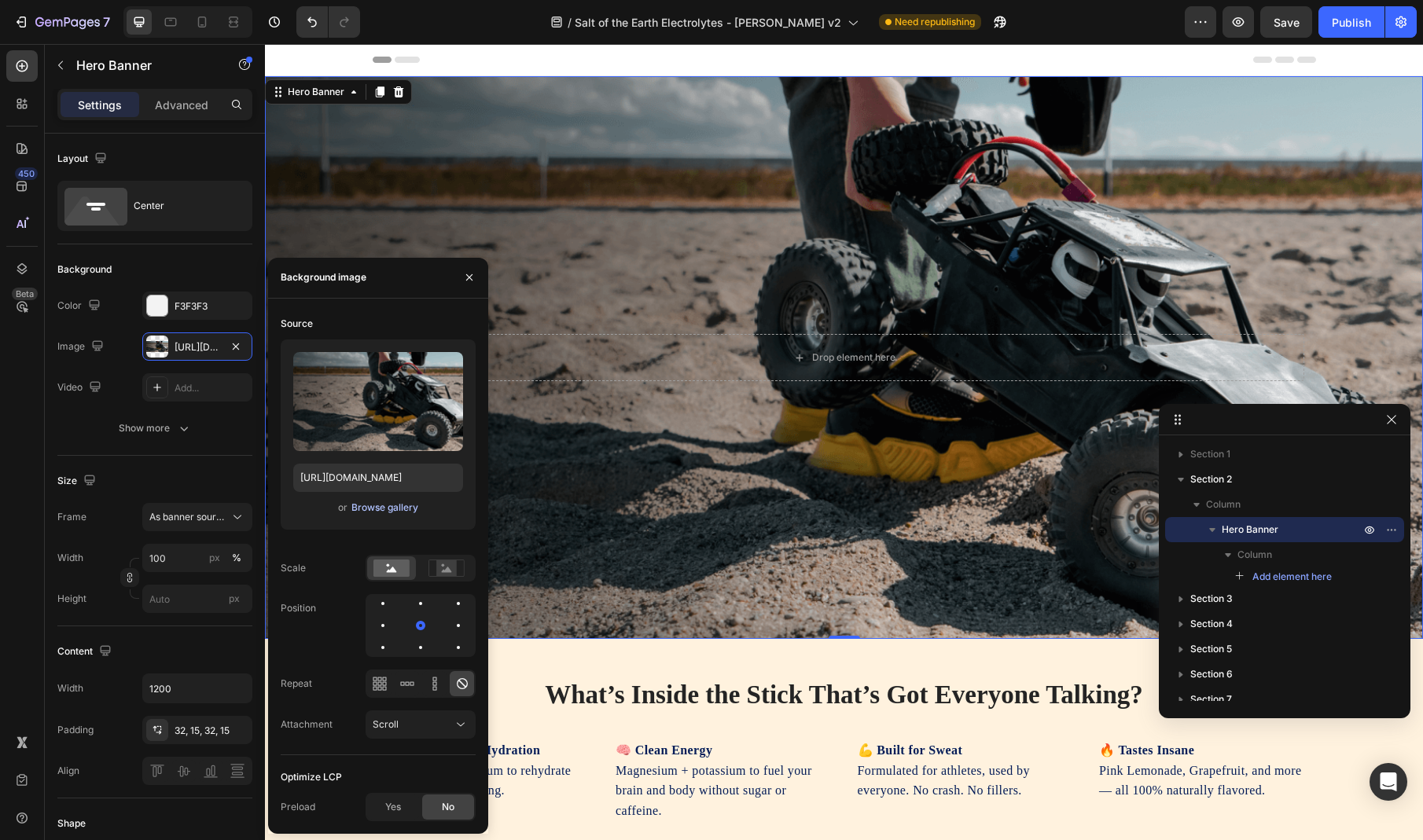
click at [388, 509] on div "Browse gallery" at bounding box center [385, 508] width 67 height 15
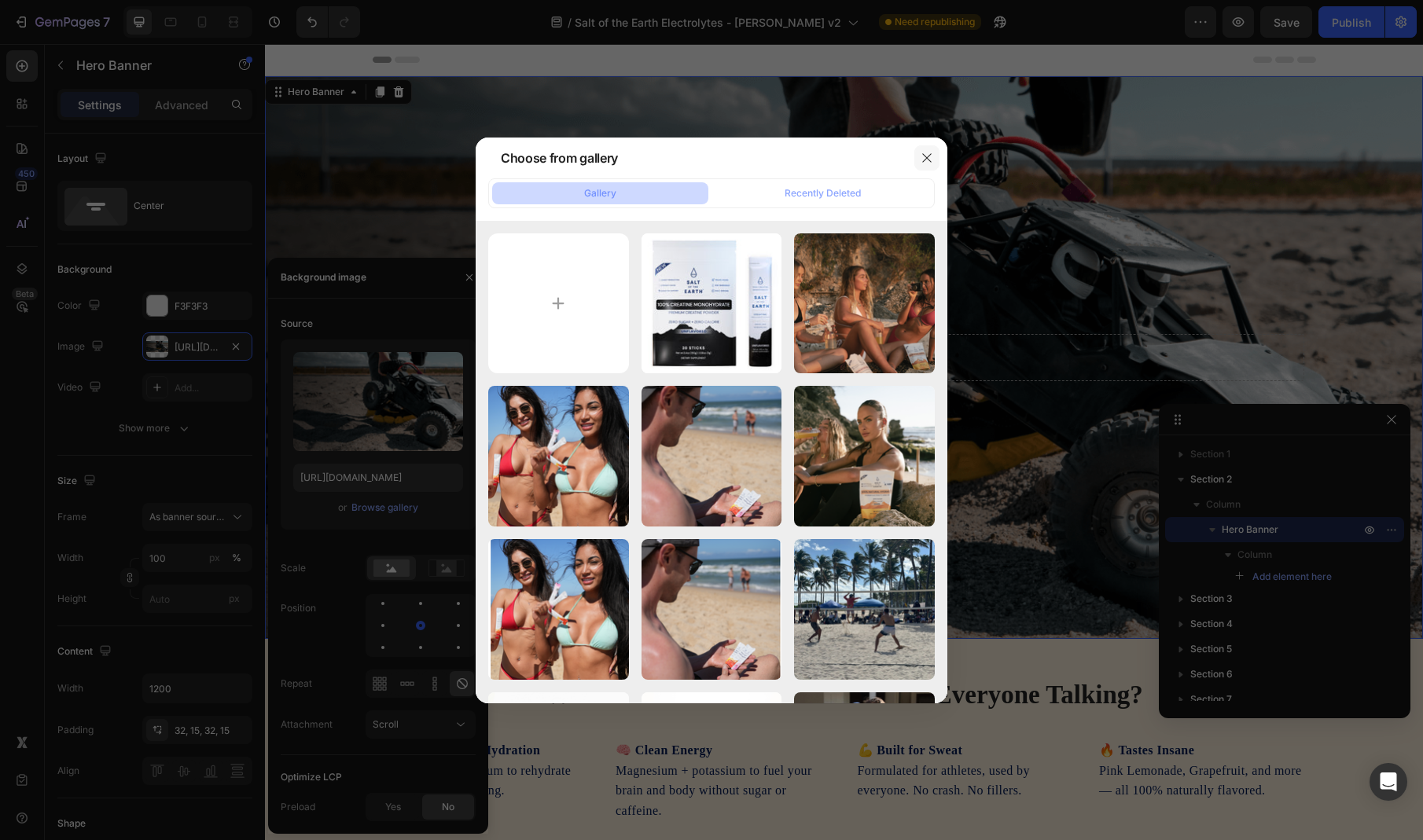
click at [918, 151] on button "button" at bounding box center [926, 157] width 25 height 25
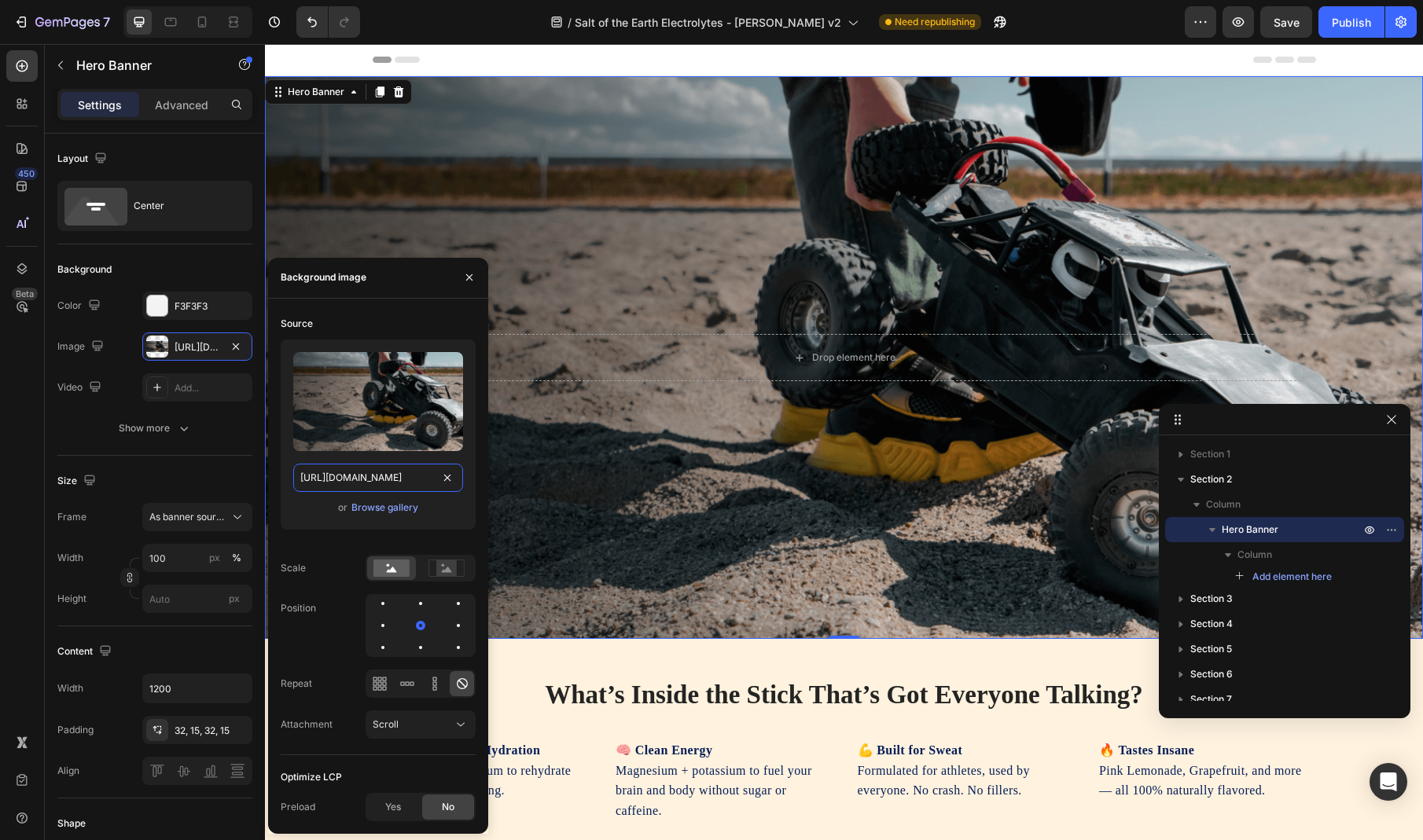
click at [375, 469] on input "[URL][DOMAIN_NAME]" at bounding box center [378, 478] width 170 height 28
paste input "v2-desktop-full-2x.png?v=1756380552"
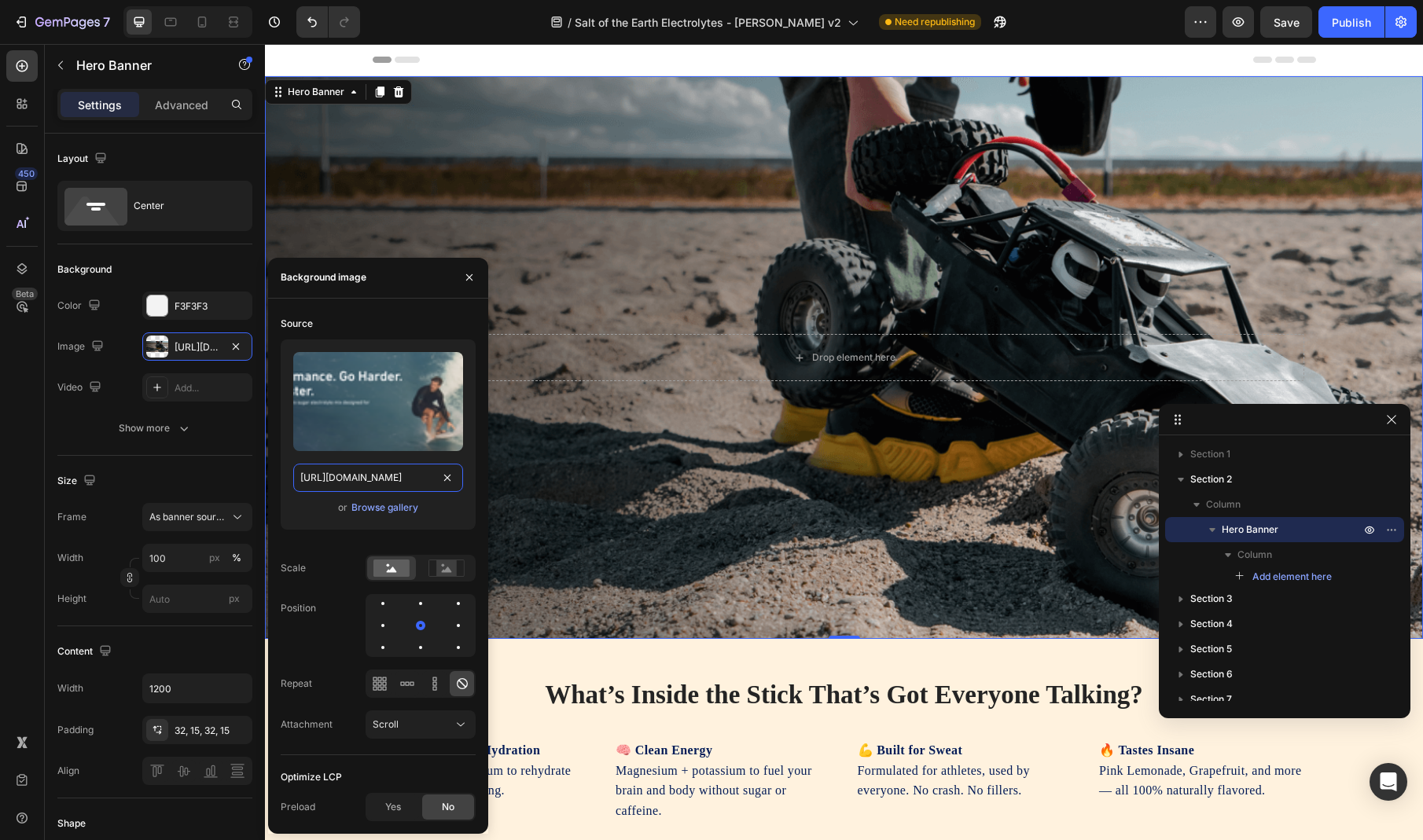
scroll to position [0, 290]
type input "[URL][DOMAIN_NAME]"
click at [309, 543] on div "Source Upload Image [URL][DOMAIN_NAME] or Browse gallery Scale Position Repeat …" at bounding box center [378, 533] width 195 height 444
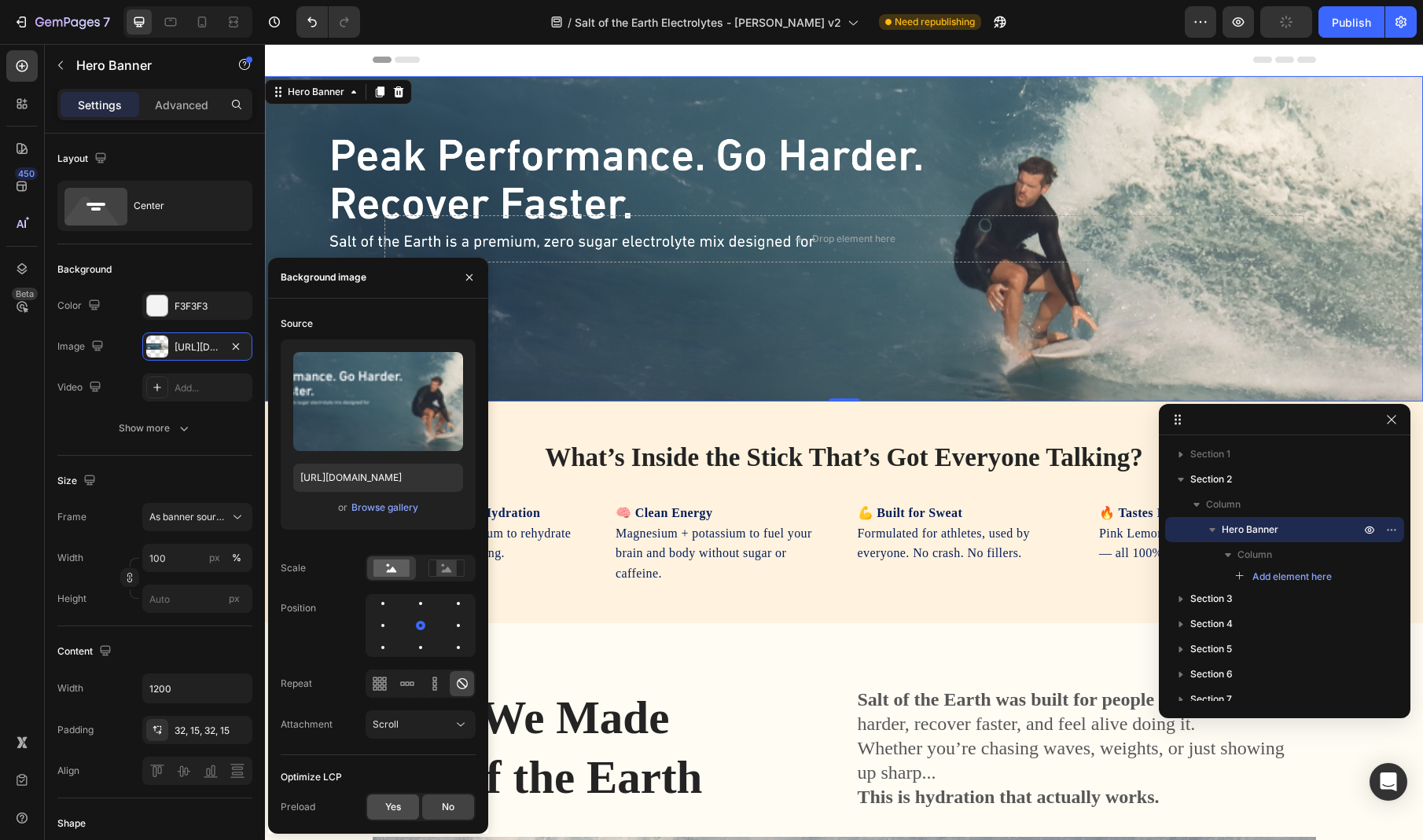
click at [377, 809] on div "Yes" at bounding box center [393, 807] width 52 height 25
click at [1035, 61] on div "Header" at bounding box center [844, 60] width 944 height 32
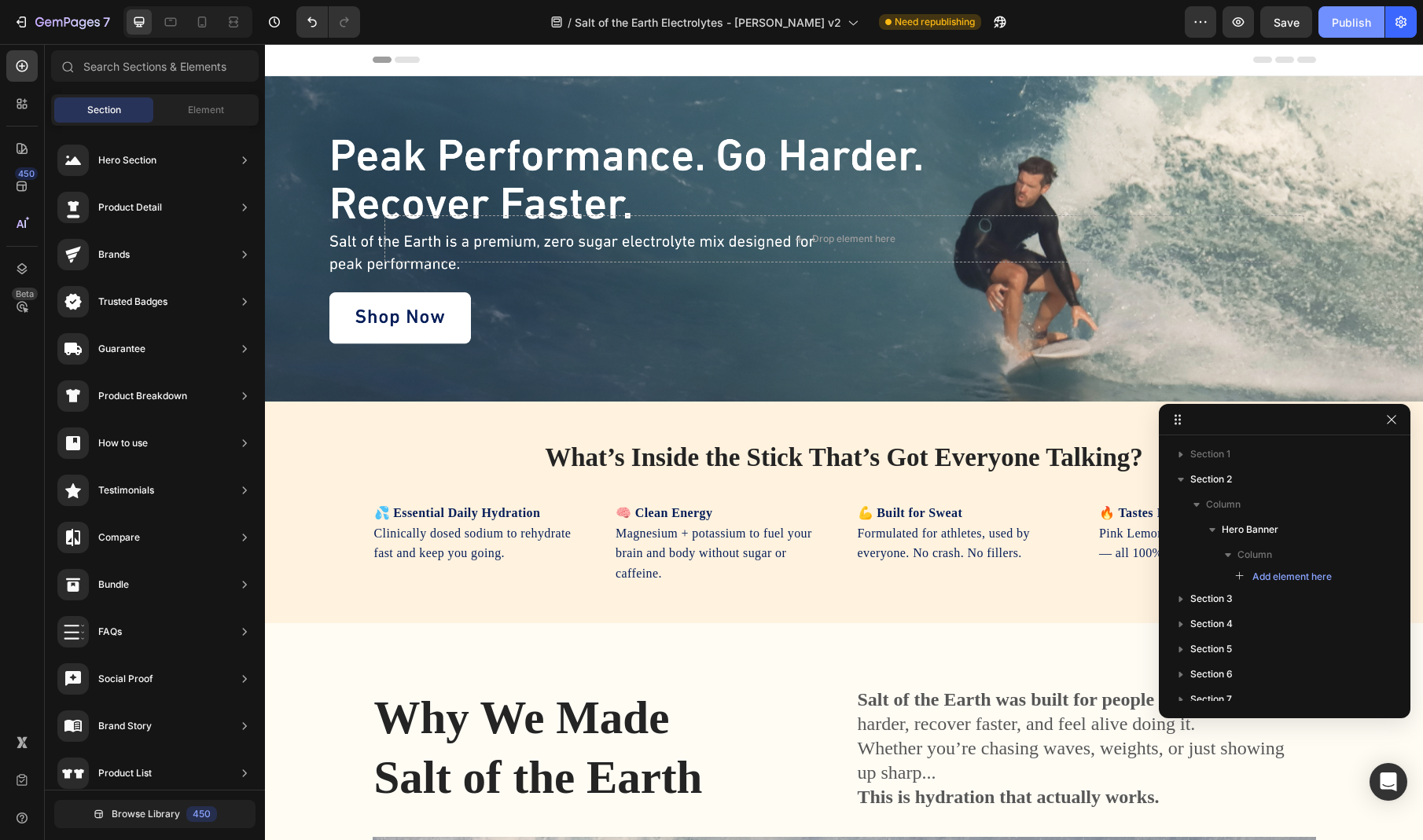
click at [1350, 25] on div "Publish" at bounding box center [1351, 22] width 39 height 16
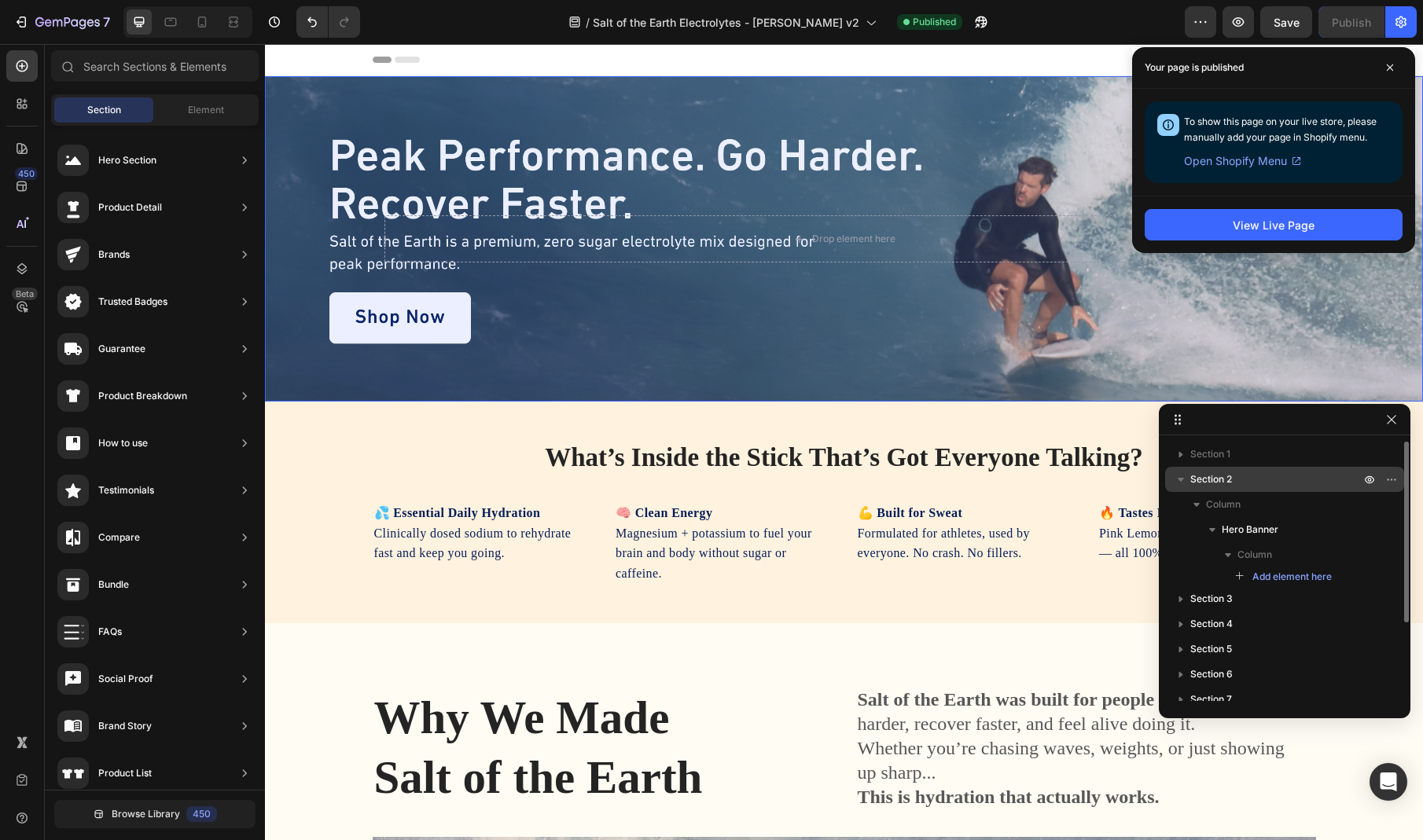
click at [1287, 472] on p "Section 2" at bounding box center [1277, 479] width 173 height 15
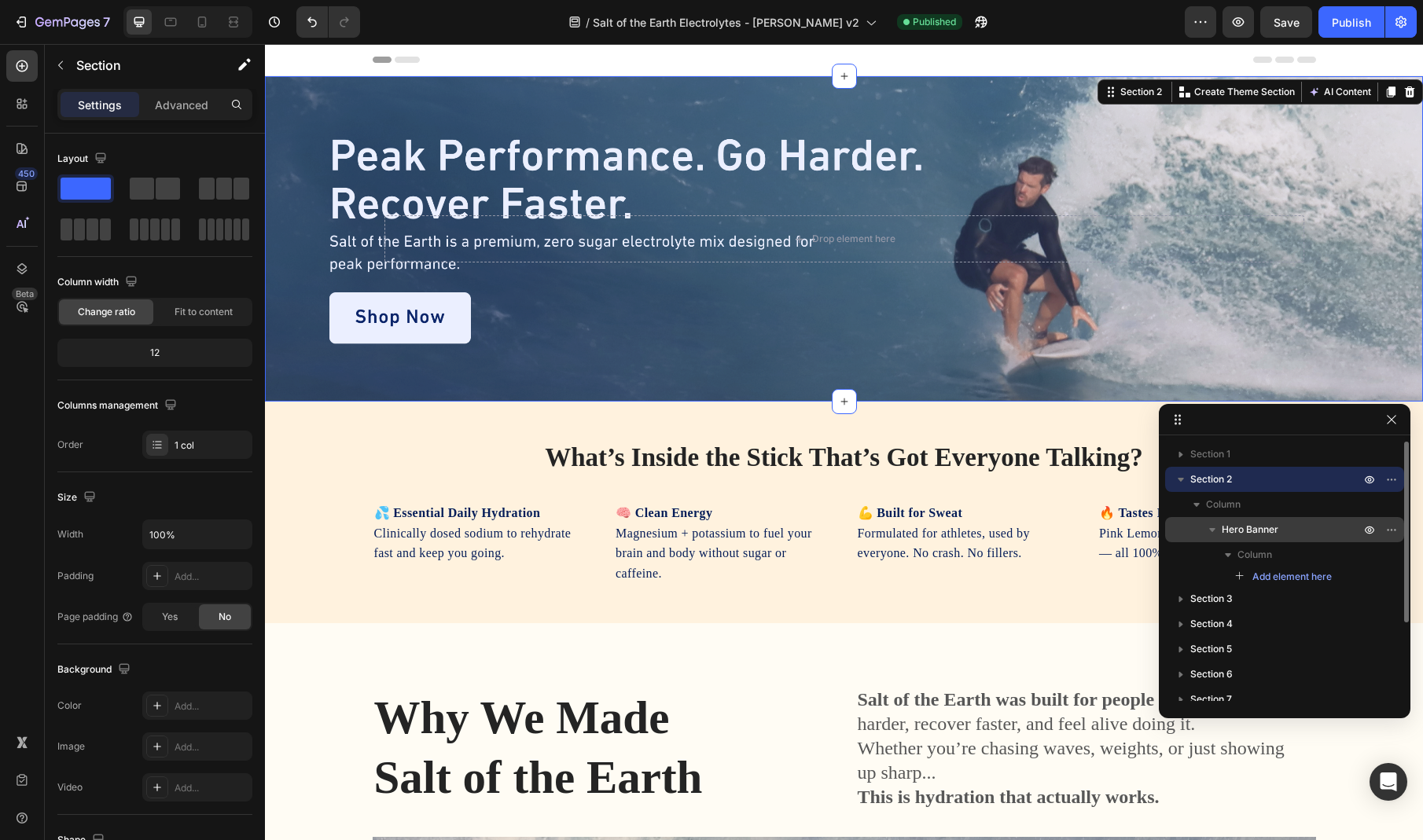
click at [1297, 528] on p "Hero Banner" at bounding box center [1293, 530] width 142 height 15
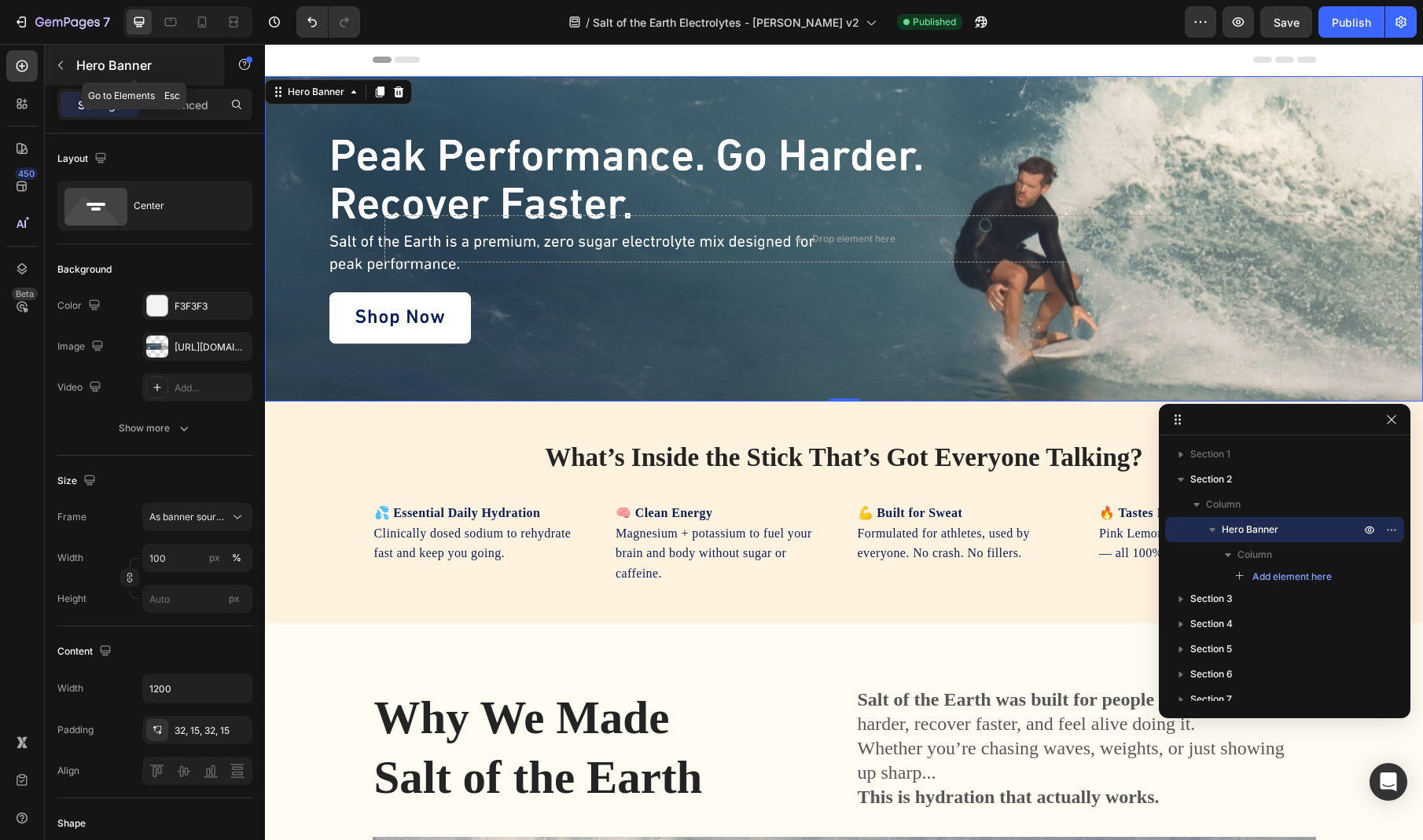
click at [65, 69] on icon "button" at bounding box center [60, 65] width 13 height 13
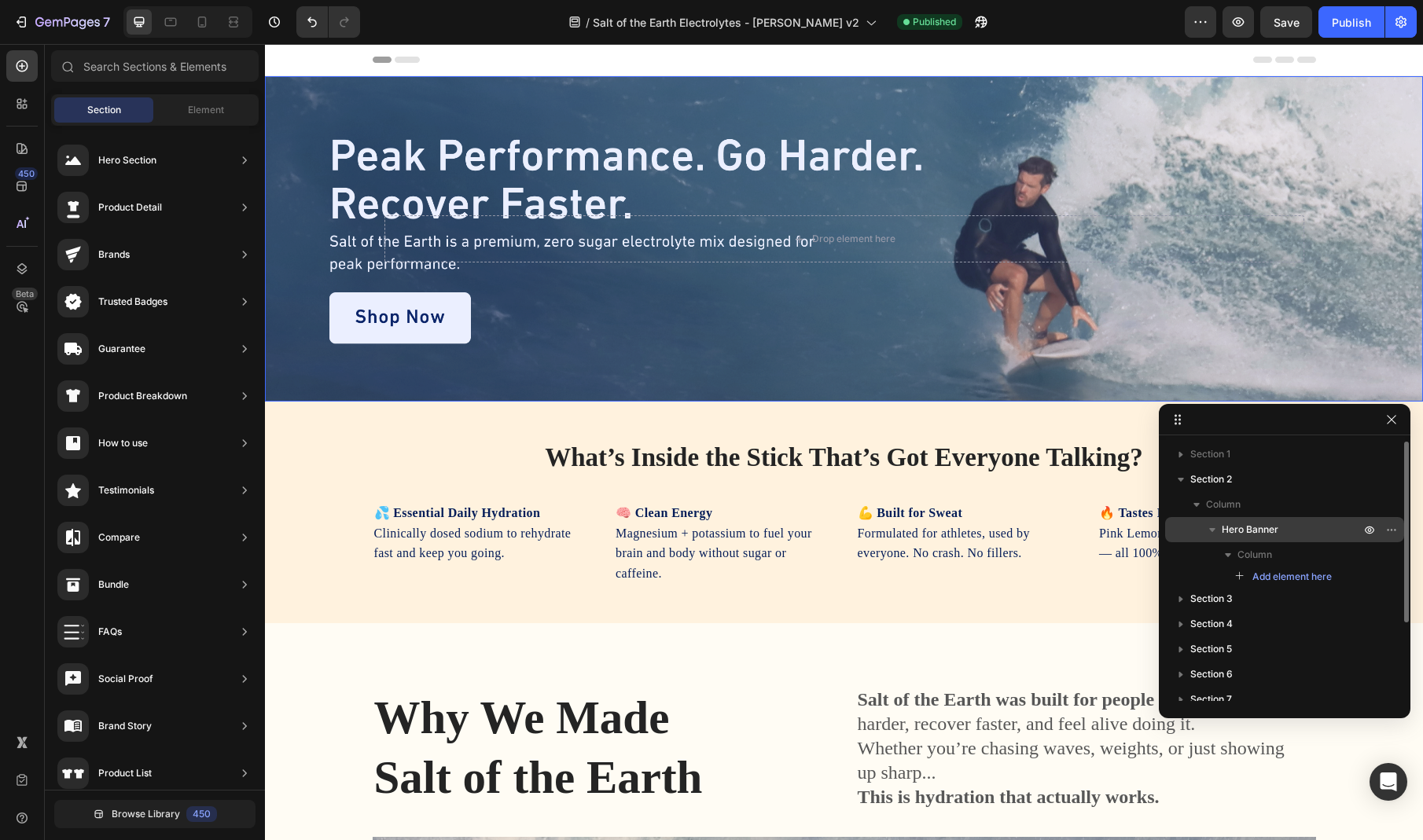
click at [1288, 529] on p "Hero Banner" at bounding box center [1293, 530] width 142 height 15
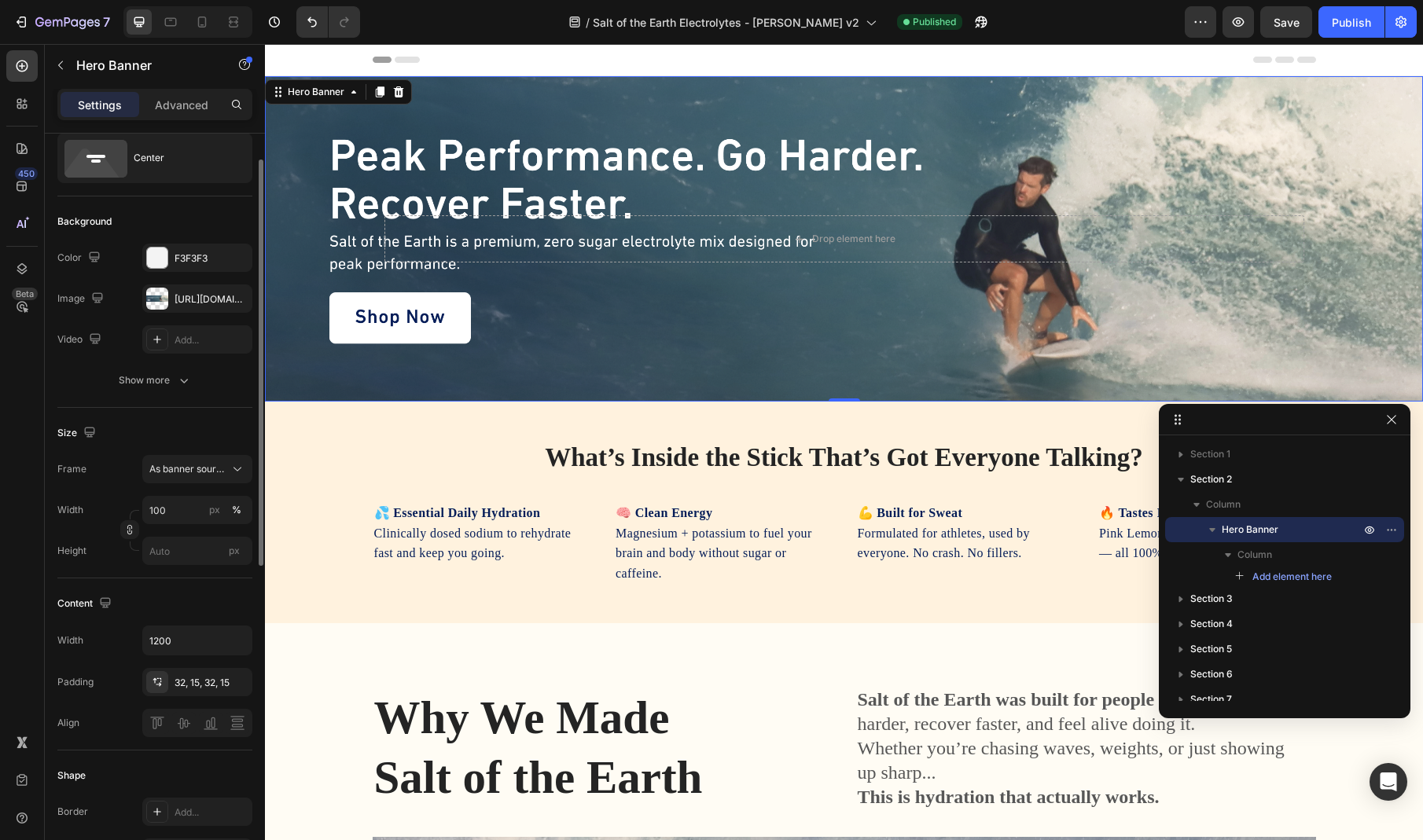
scroll to position [116, 0]
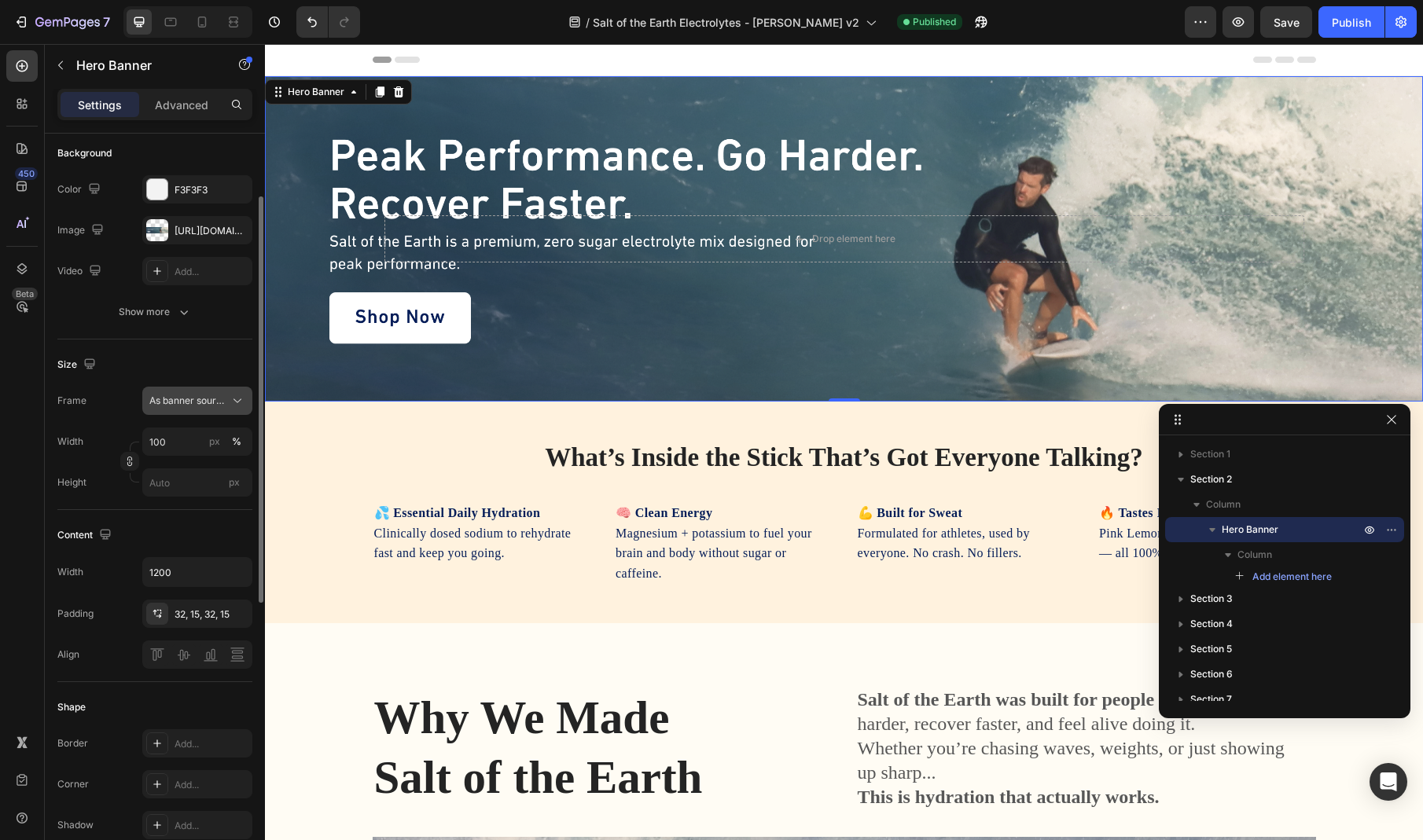
click at [198, 405] on span "As banner source" at bounding box center [188, 401] width 77 height 15
click at [217, 365] on div "Size" at bounding box center [155, 364] width 195 height 25
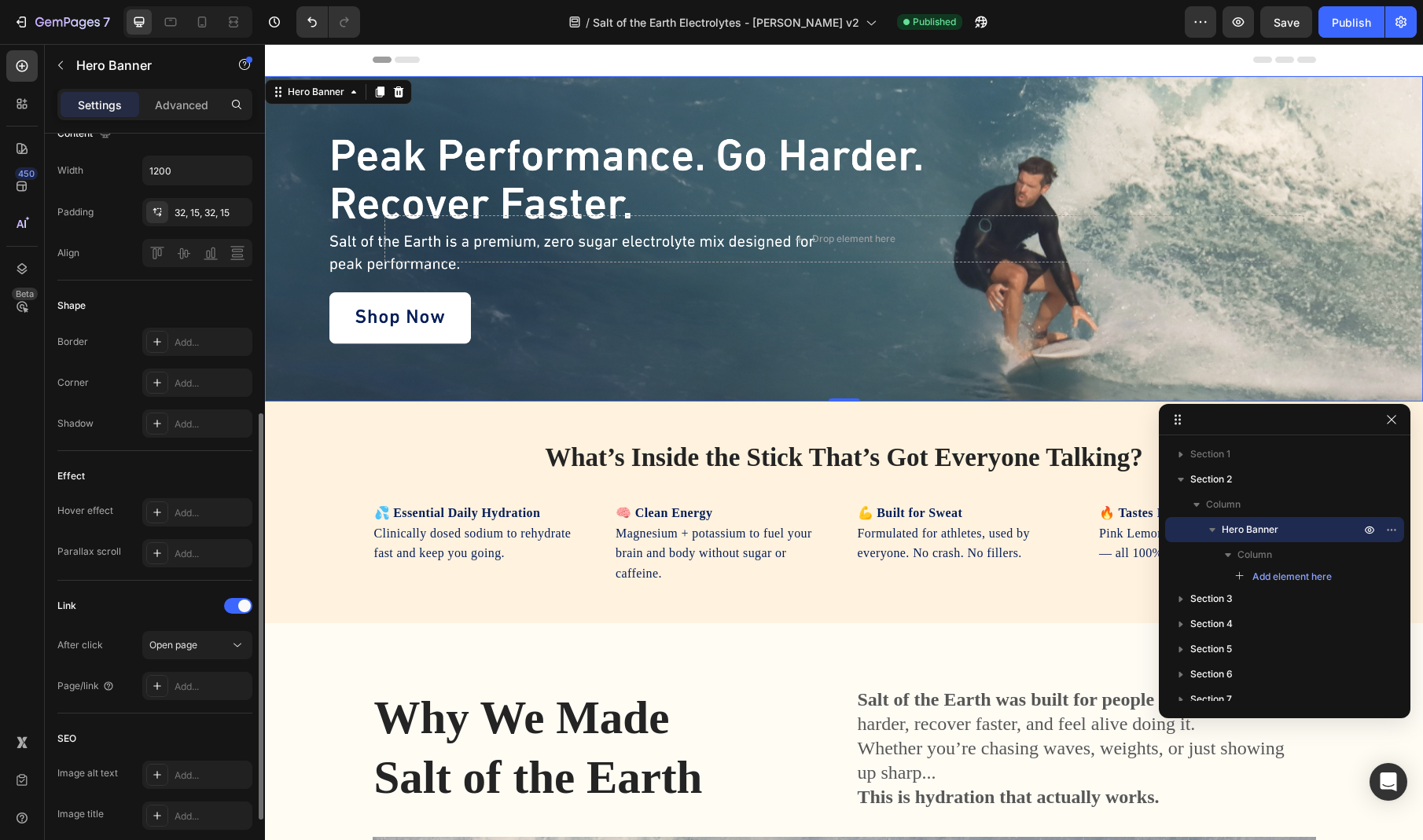
scroll to position [559, 0]
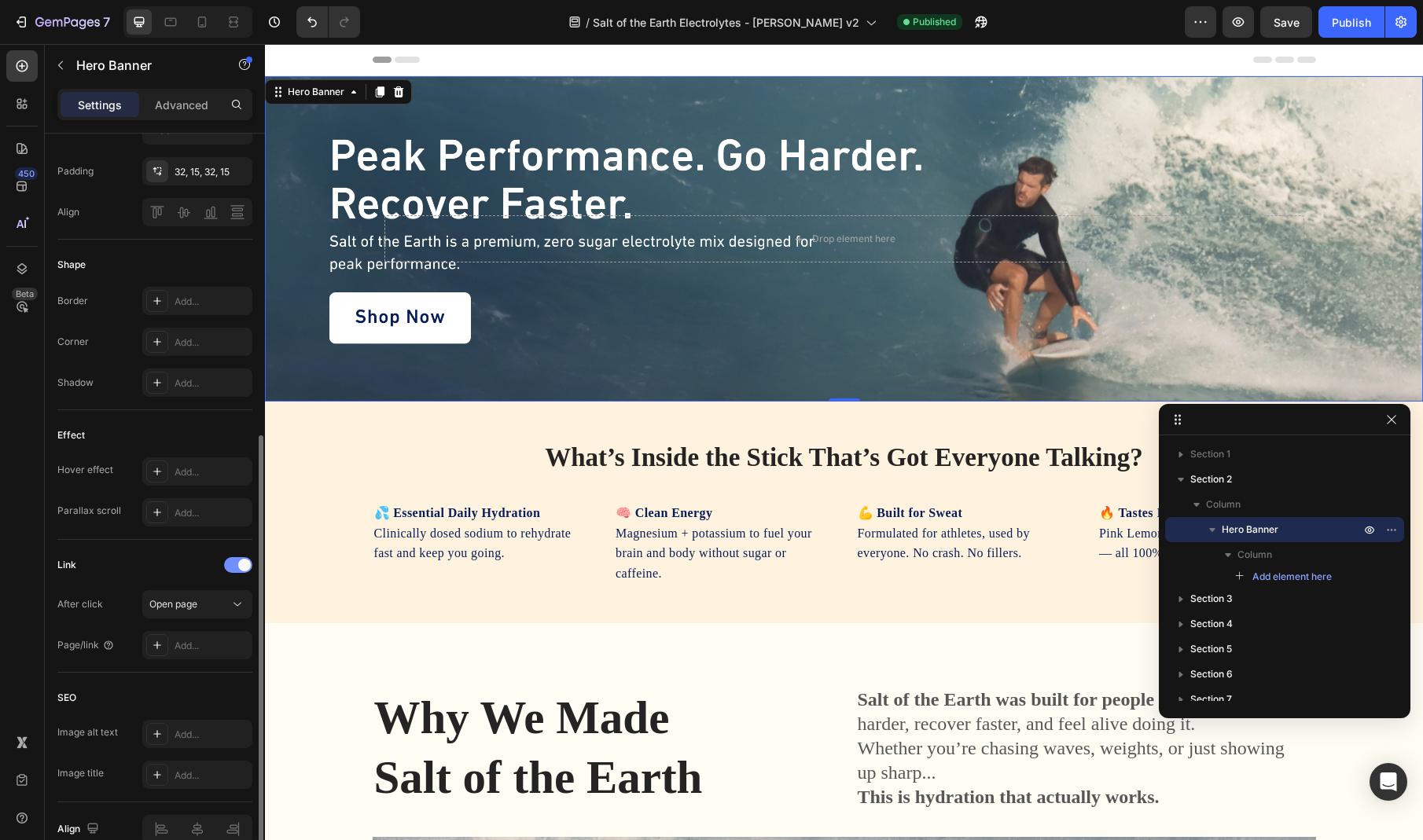
click at [239, 562] on span at bounding box center [244, 565] width 13 height 13
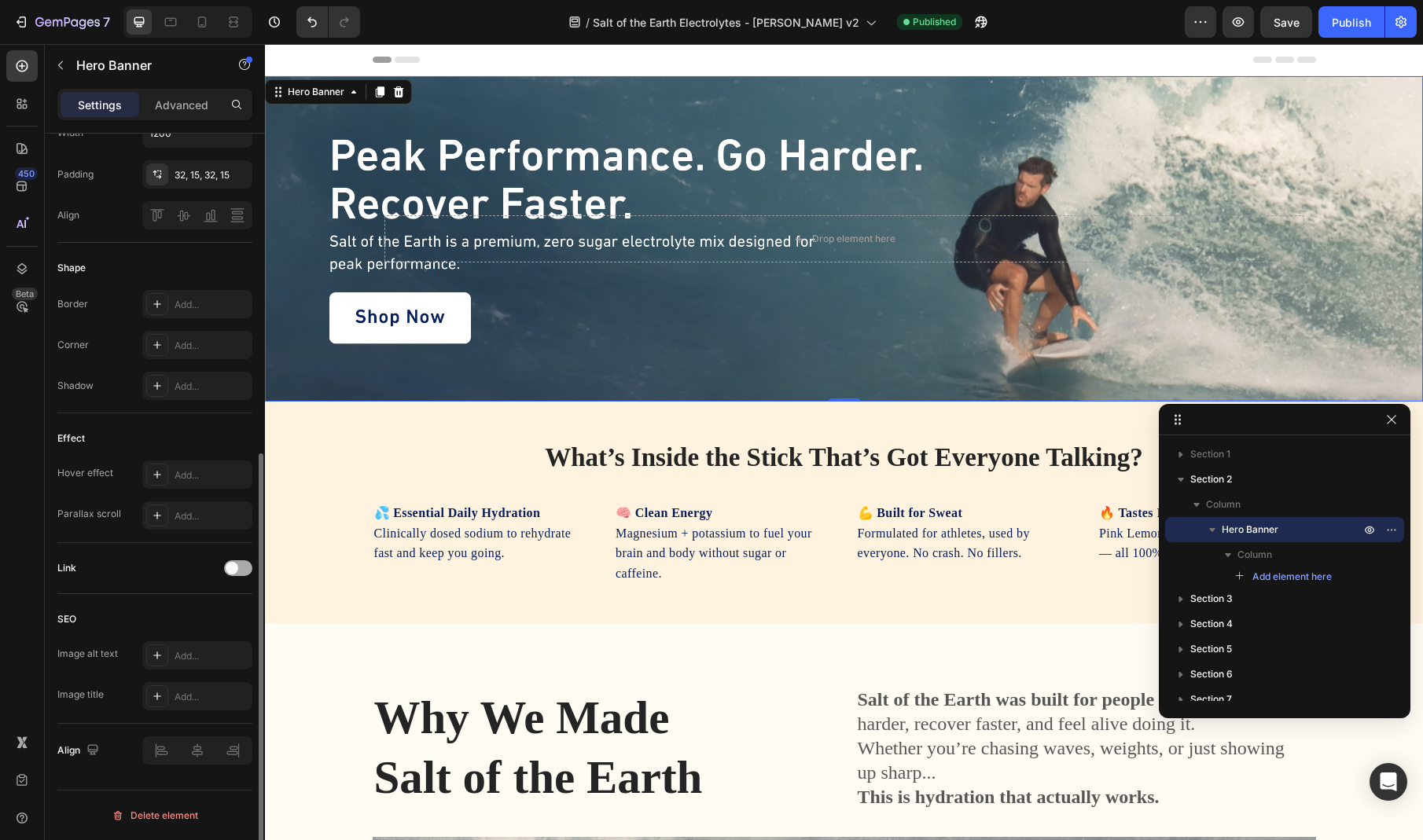
click at [238, 563] on div at bounding box center [238, 568] width 28 height 15
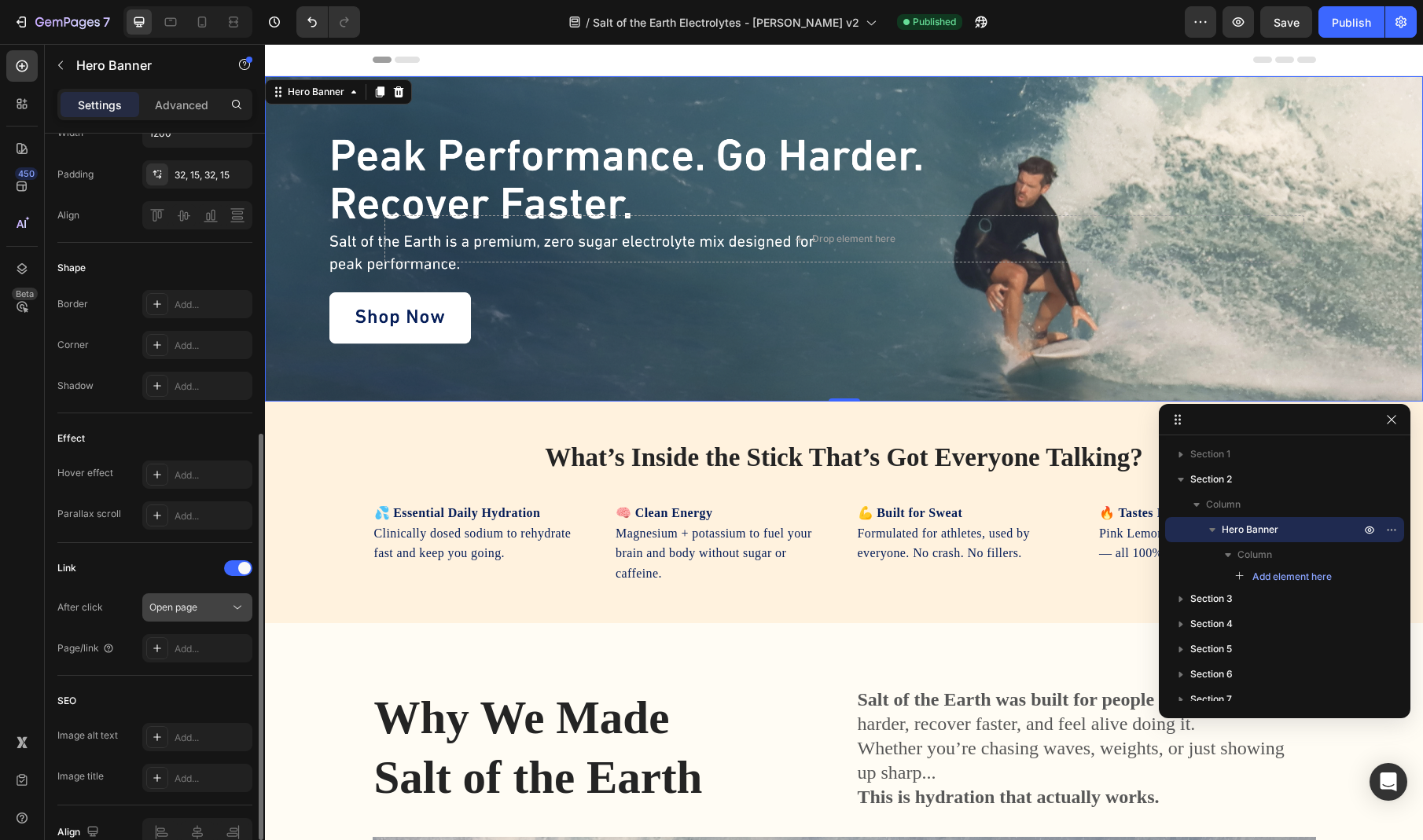
click at [208, 605] on div "Open page" at bounding box center [190, 608] width 80 height 15
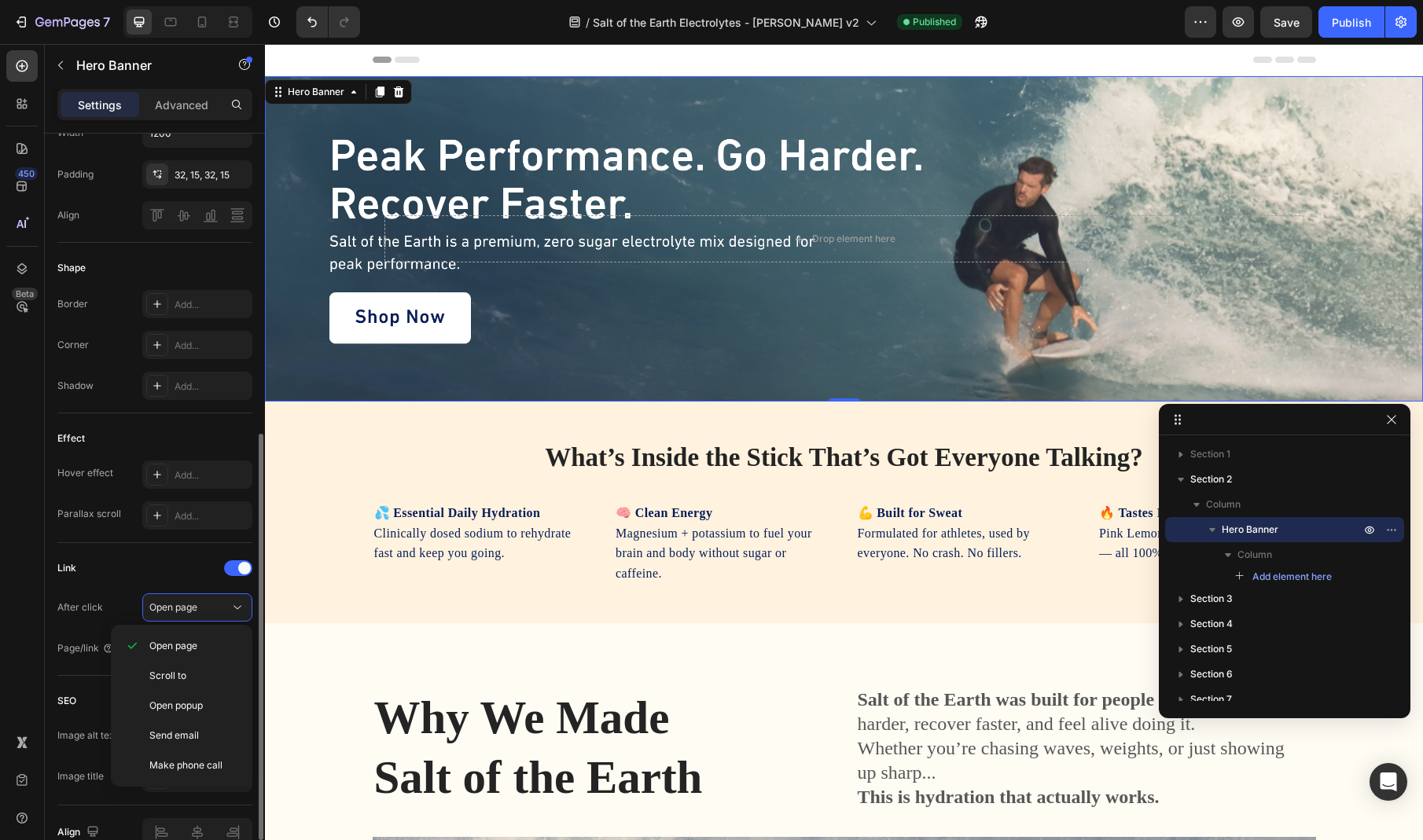
click at [116, 598] on div "After click Open page" at bounding box center [155, 608] width 195 height 28
click at [181, 653] on div "Add..." at bounding box center [211, 649] width 74 height 15
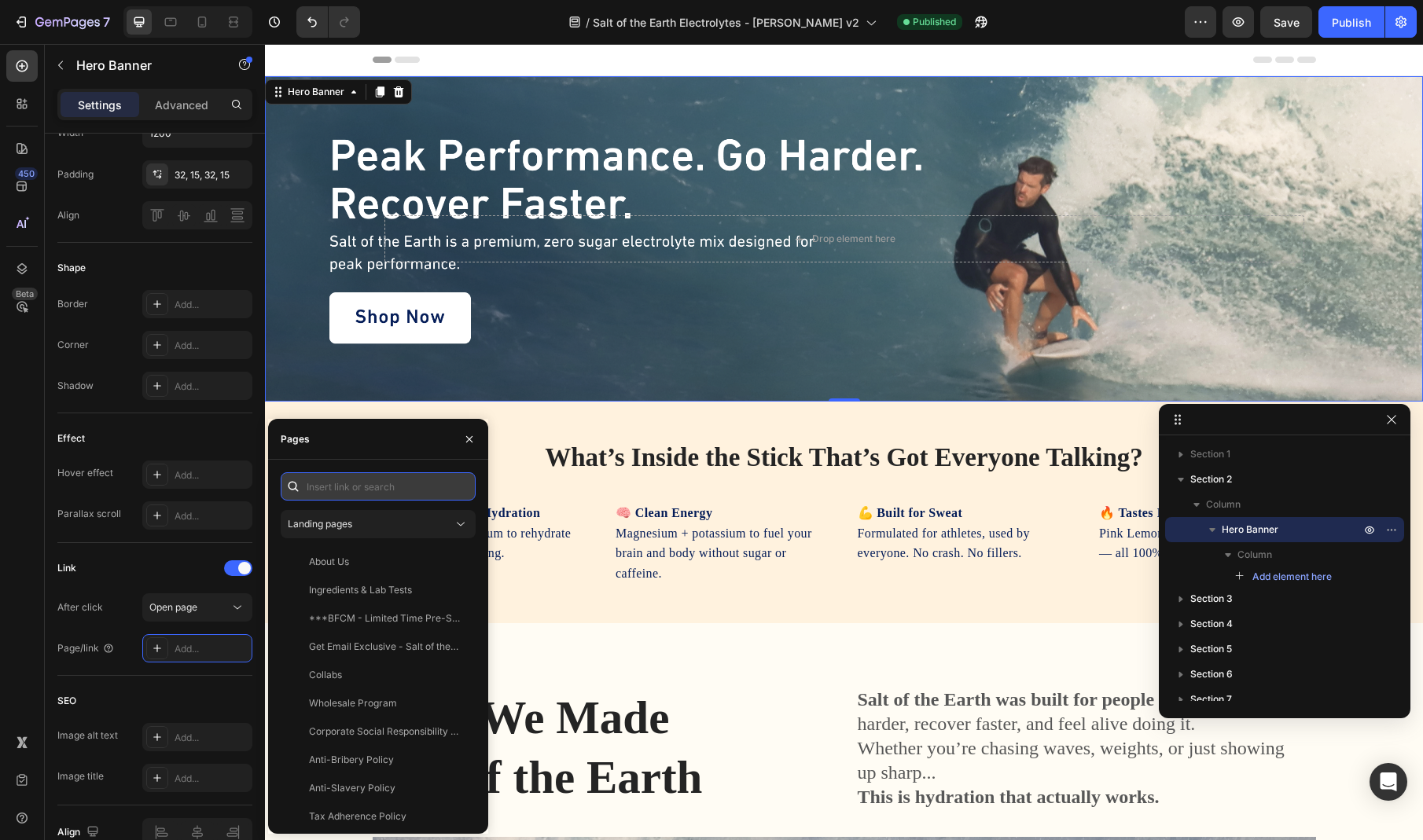
click at [394, 485] on input "text" at bounding box center [378, 486] width 195 height 28
paste input "[URL][DOMAIN_NAME]"
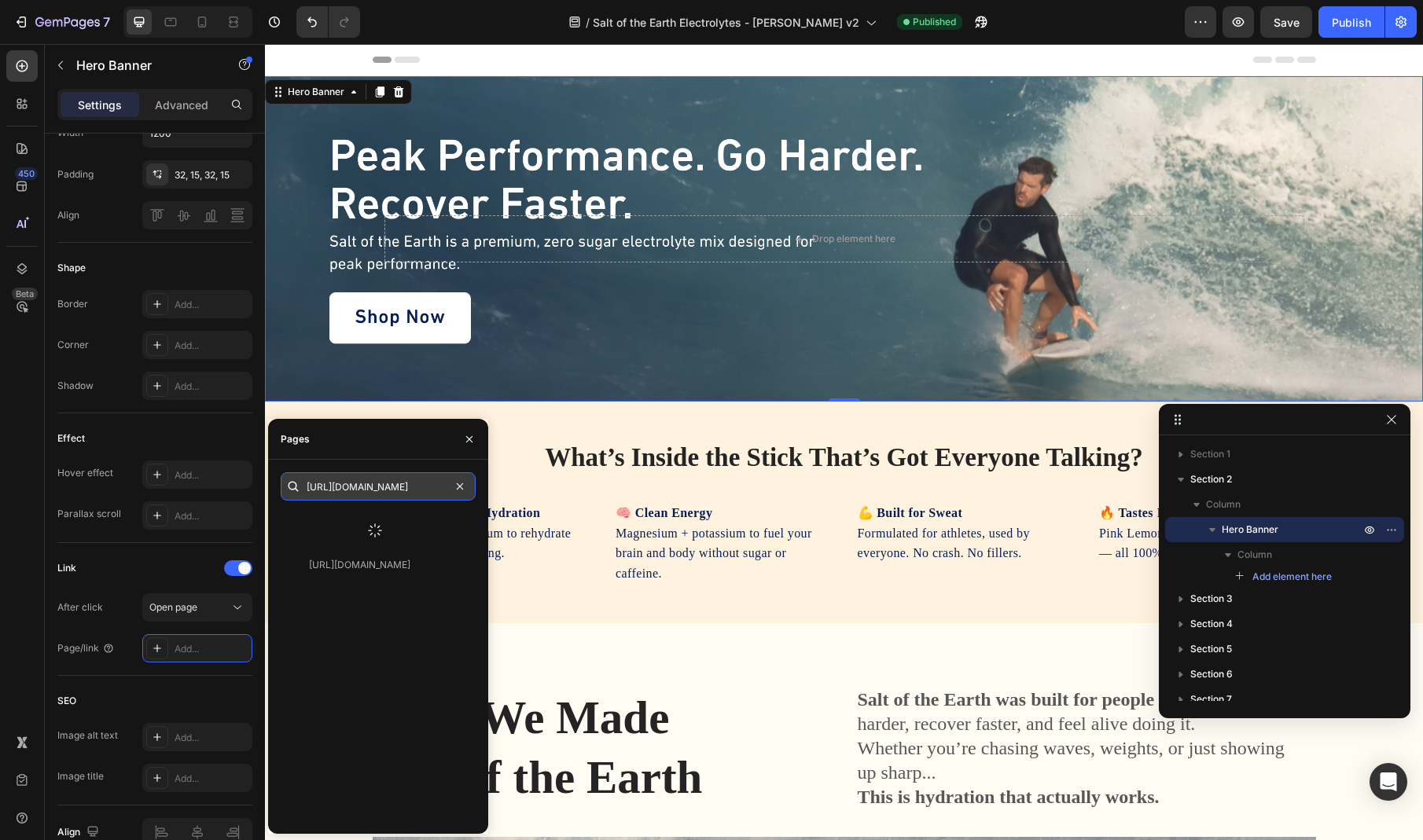
scroll to position [0, 0]
type input "/products/salt-of-the-earth-natural-electrolytes-pink-lemonade"
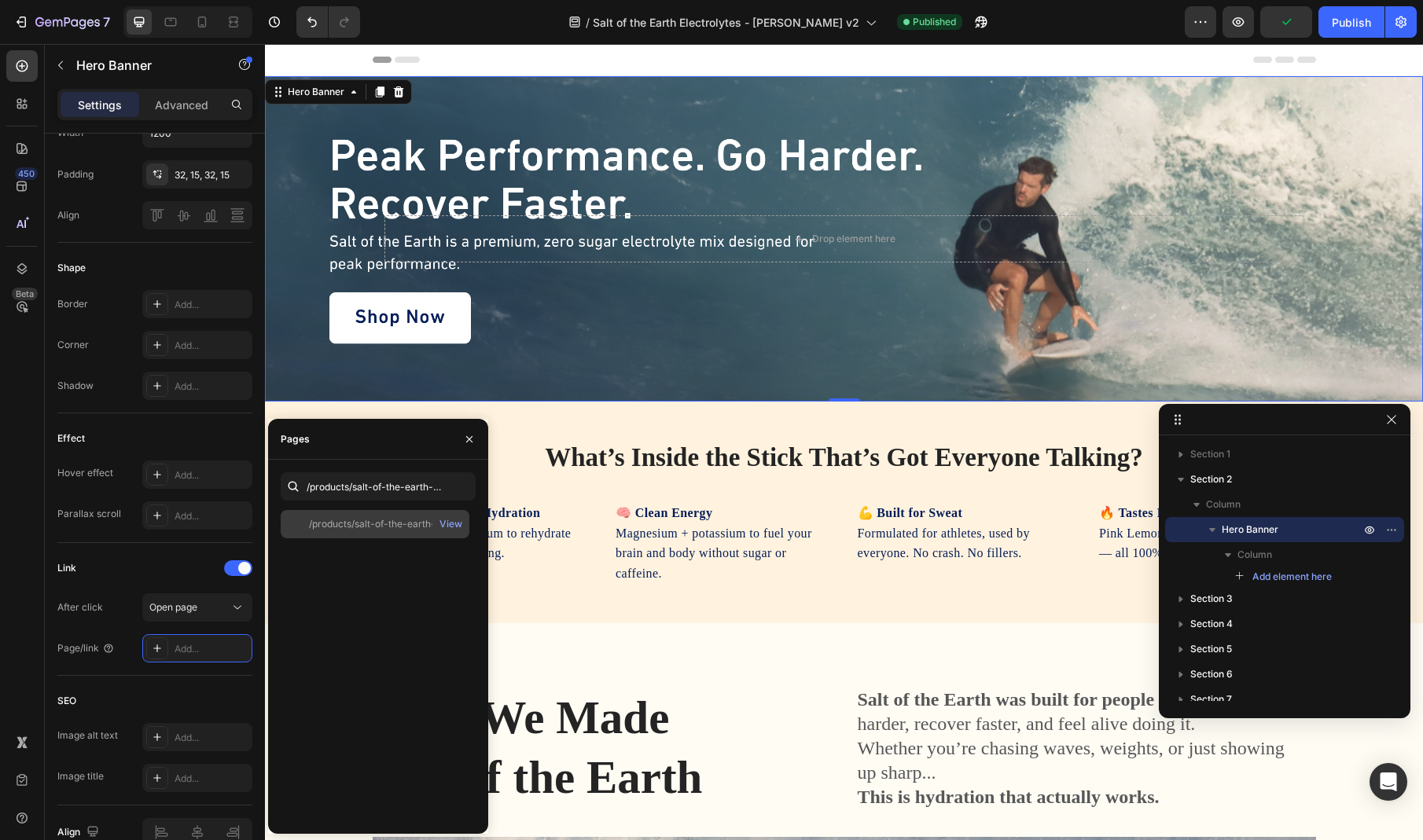
click at [377, 527] on div "/products/salt-of-the-earth-natural-electrolytes-pink-lemonade" at bounding box center [385, 524] width 151 height 15
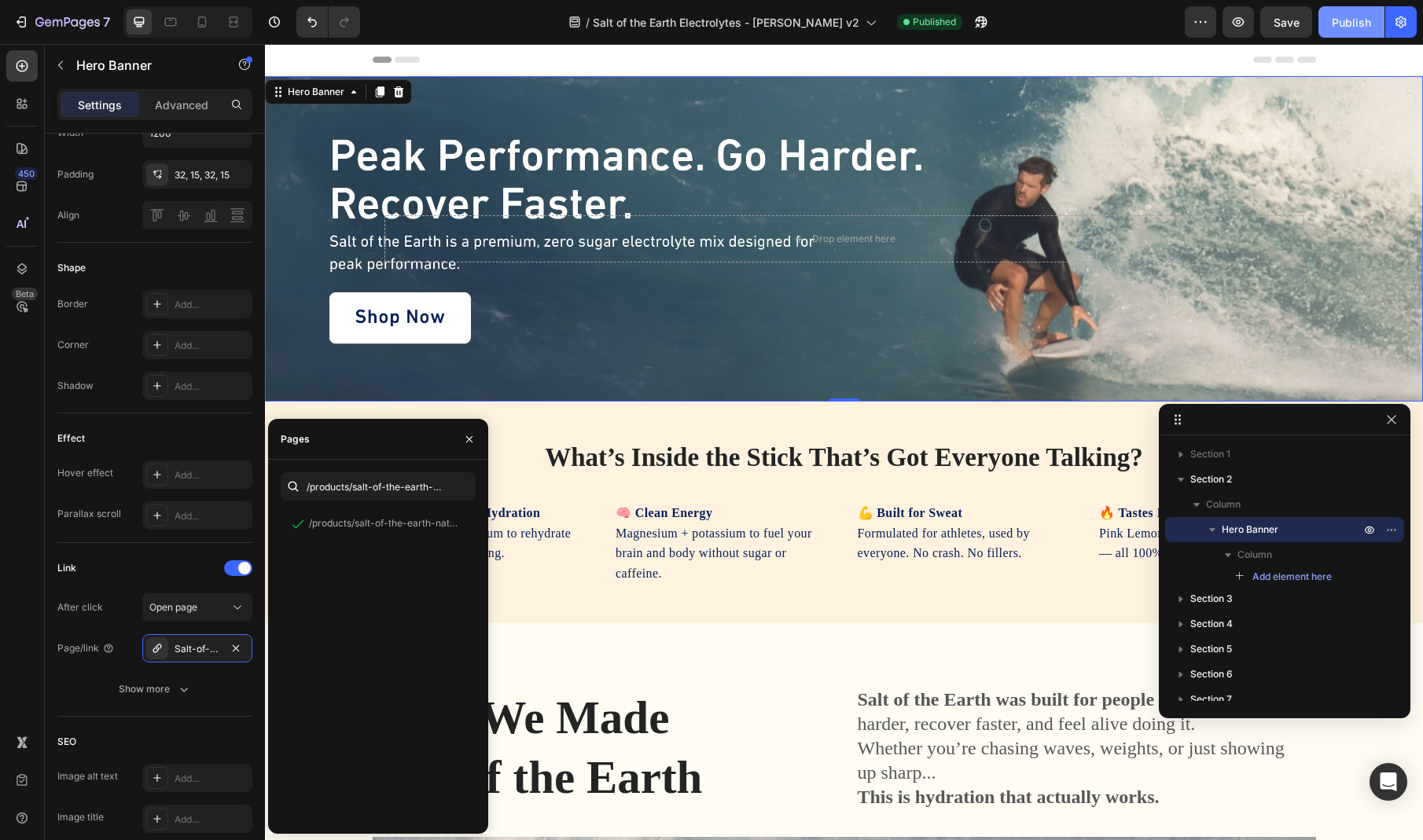
click at [1348, 18] on div "Publish" at bounding box center [1351, 22] width 39 height 16
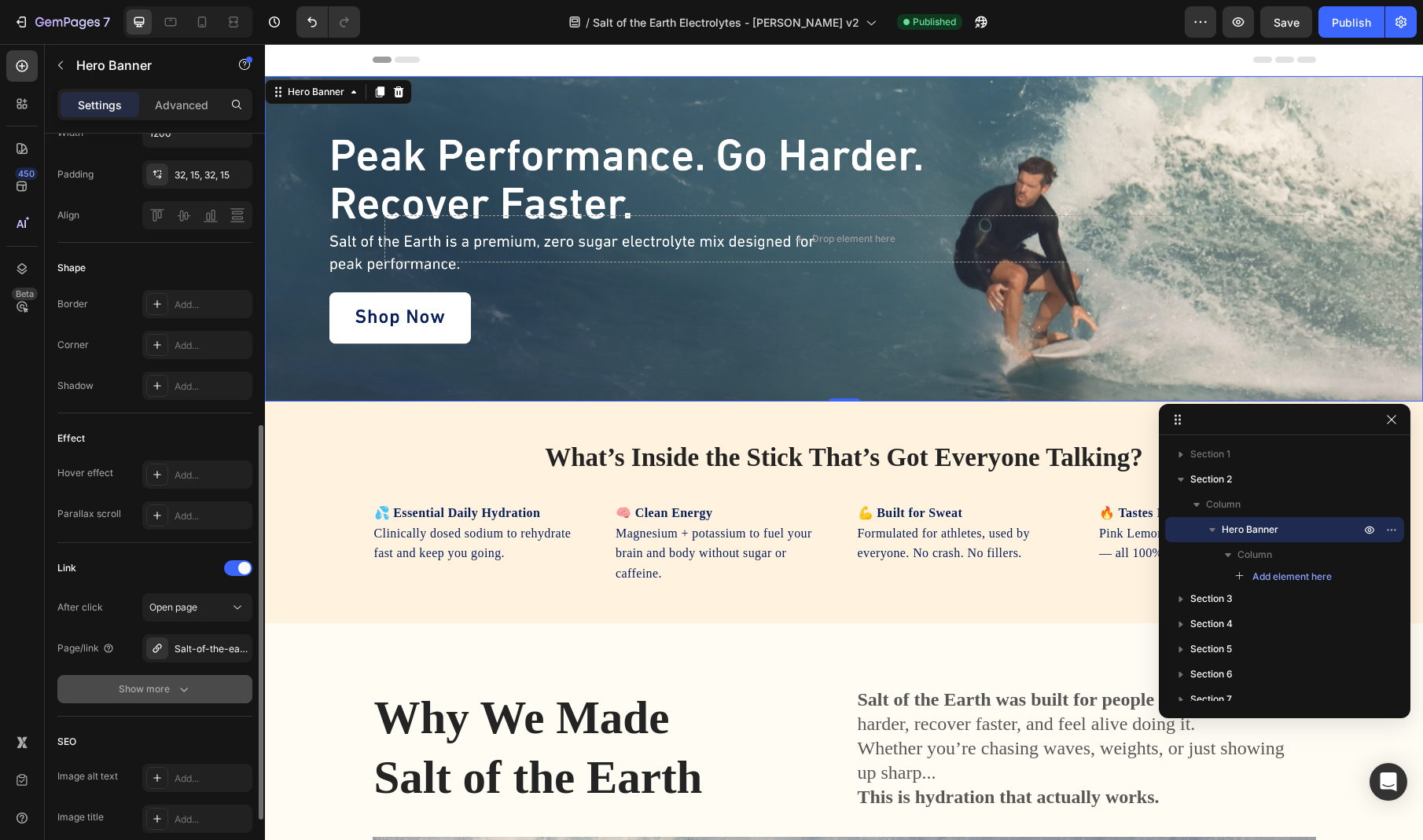
click at [154, 685] on div "Show more" at bounding box center [156, 690] width 74 height 15
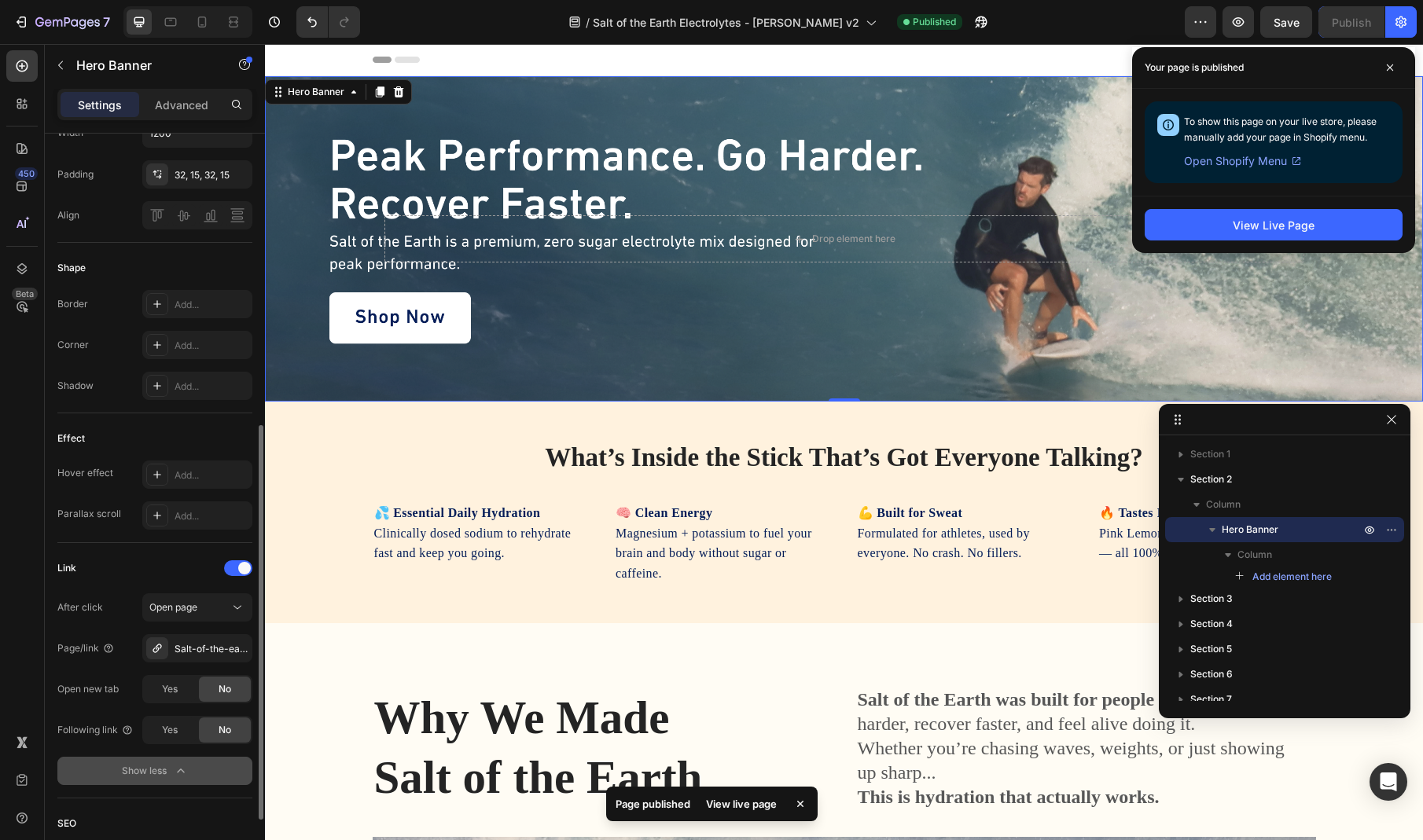
click at [164, 774] on div "Show less" at bounding box center [156, 771] width 67 height 15
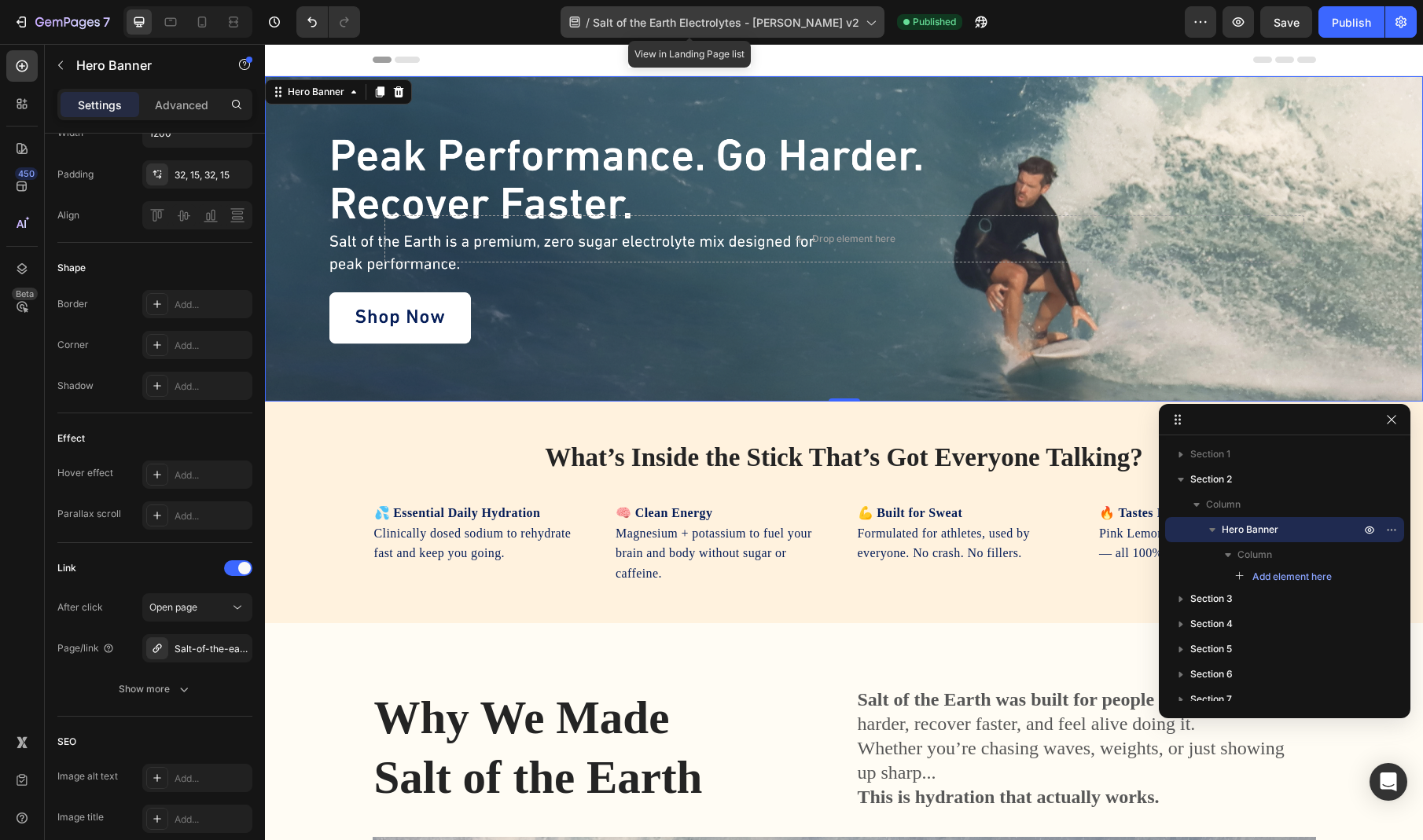
click at [832, 11] on div "/ Salt of the Earth Electrolytes - [PERSON_NAME] v2" at bounding box center [722, 21] width 324 height 32
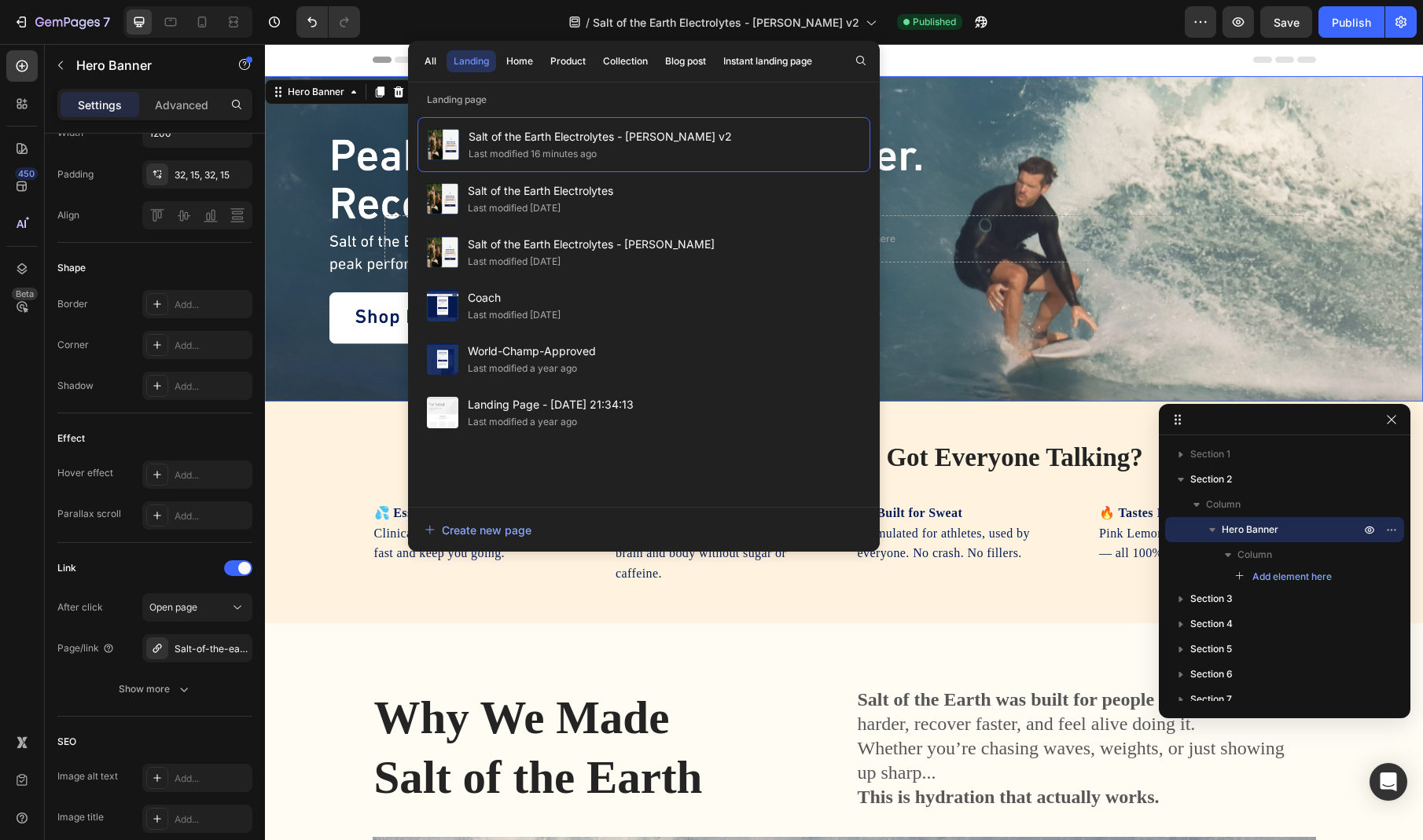
click at [1050, 28] on div "/ Salt of the Earth Electrolytes - [PERSON_NAME] v2 Published" at bounding box center [779, 21] width 812 height 32
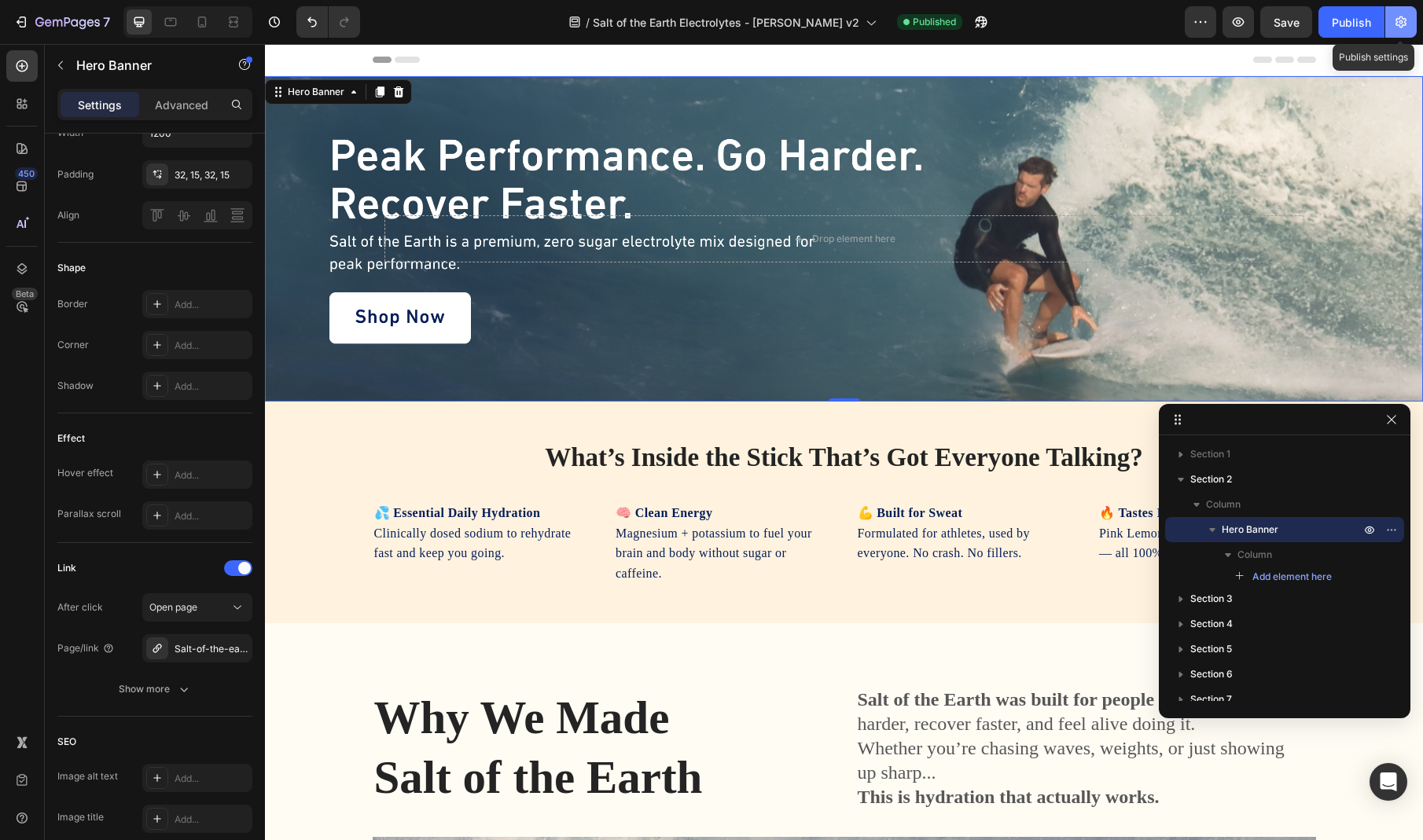
click at [1407, 24] on icon "button" at bounding box center [1401, 22] width 15 height 15
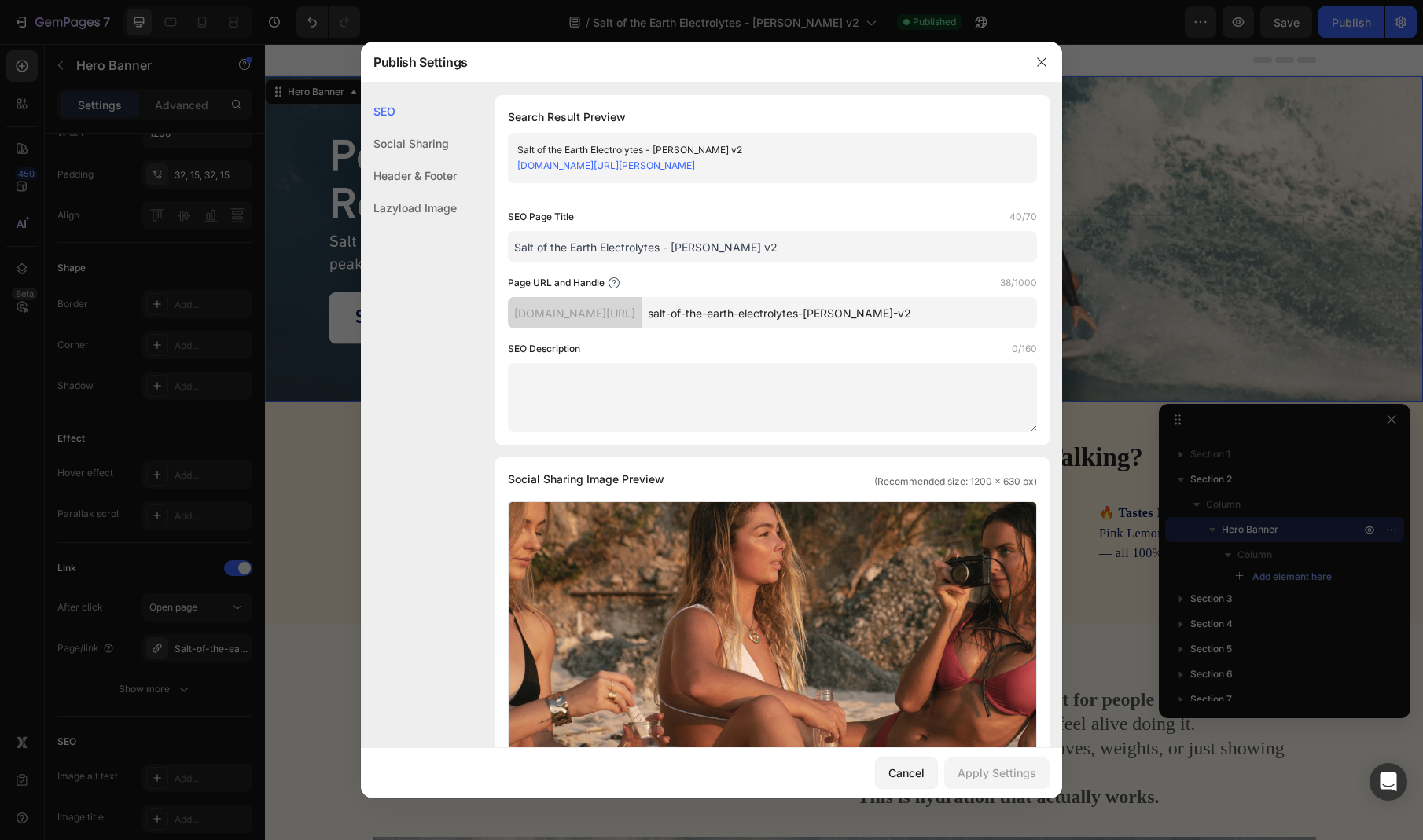
click at [642, 317] on div "[DOMAIN_NAME][URL]" at bounding box center [574, 313] width 133 height 32
click at [849, 311] on input "salt-of-the-earth-electrolytes-[PERSON_NAME]-v2" at bounding box center [839, 313] width 396 height 32
drag, startPoint x: 885, startPoint y: 314, endPoint x: 926, endPoint y: 308, distance: 41.4
click at [926, 308] on input "salt-of-the-earth-electrolytes-[PERSON_NAME]-v2" at bounding box center [839, 313] width 396 height 32
type input "salt-of-the-earth-electrolytes-[PERSON_NAME]"
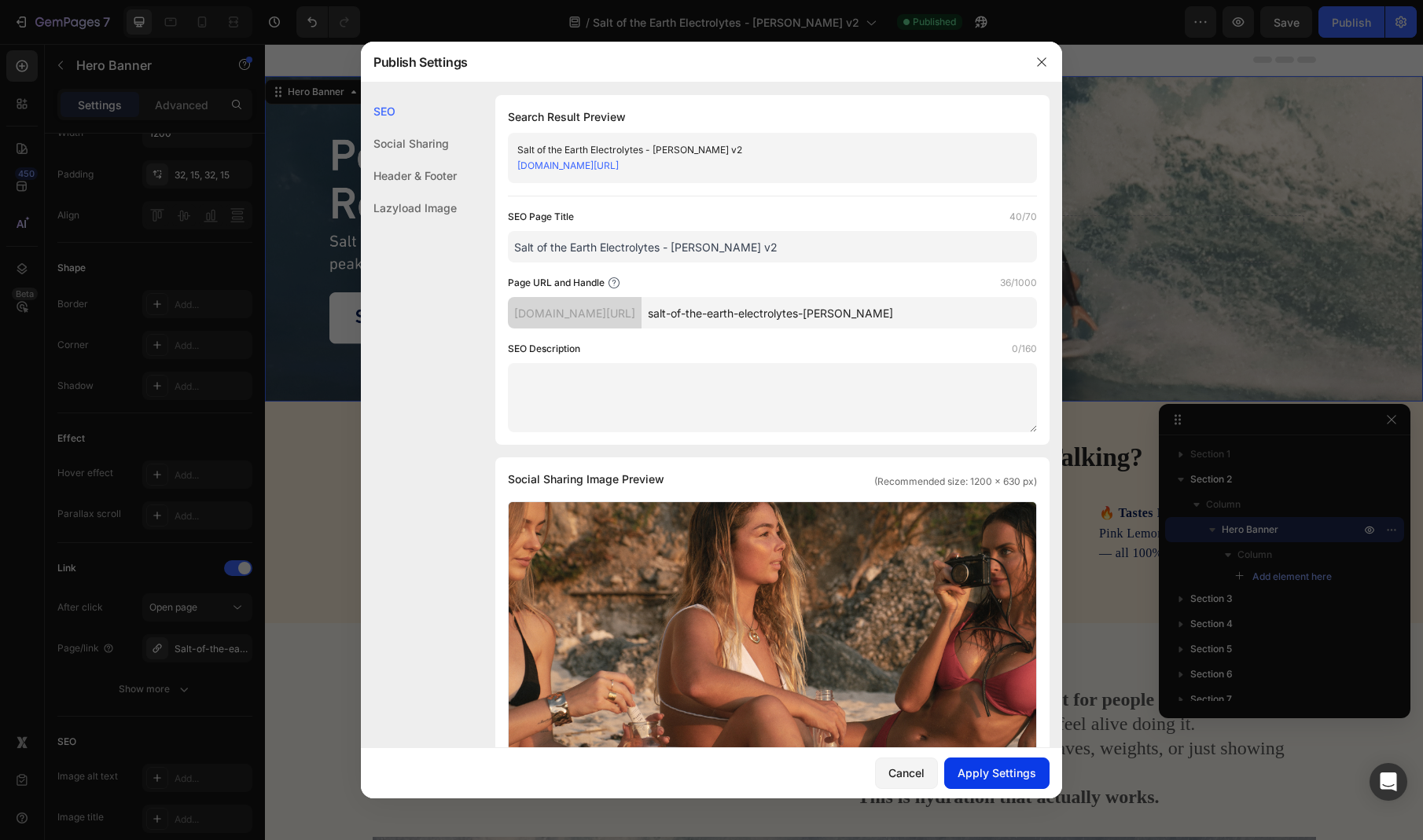
click at [1003, 772] on div "Apply Settings" at bounding box center [997, 772] width 79 height 16
click at [1045, 61] on icon "button" at bounding box center [1042, 62] width 13 height 13
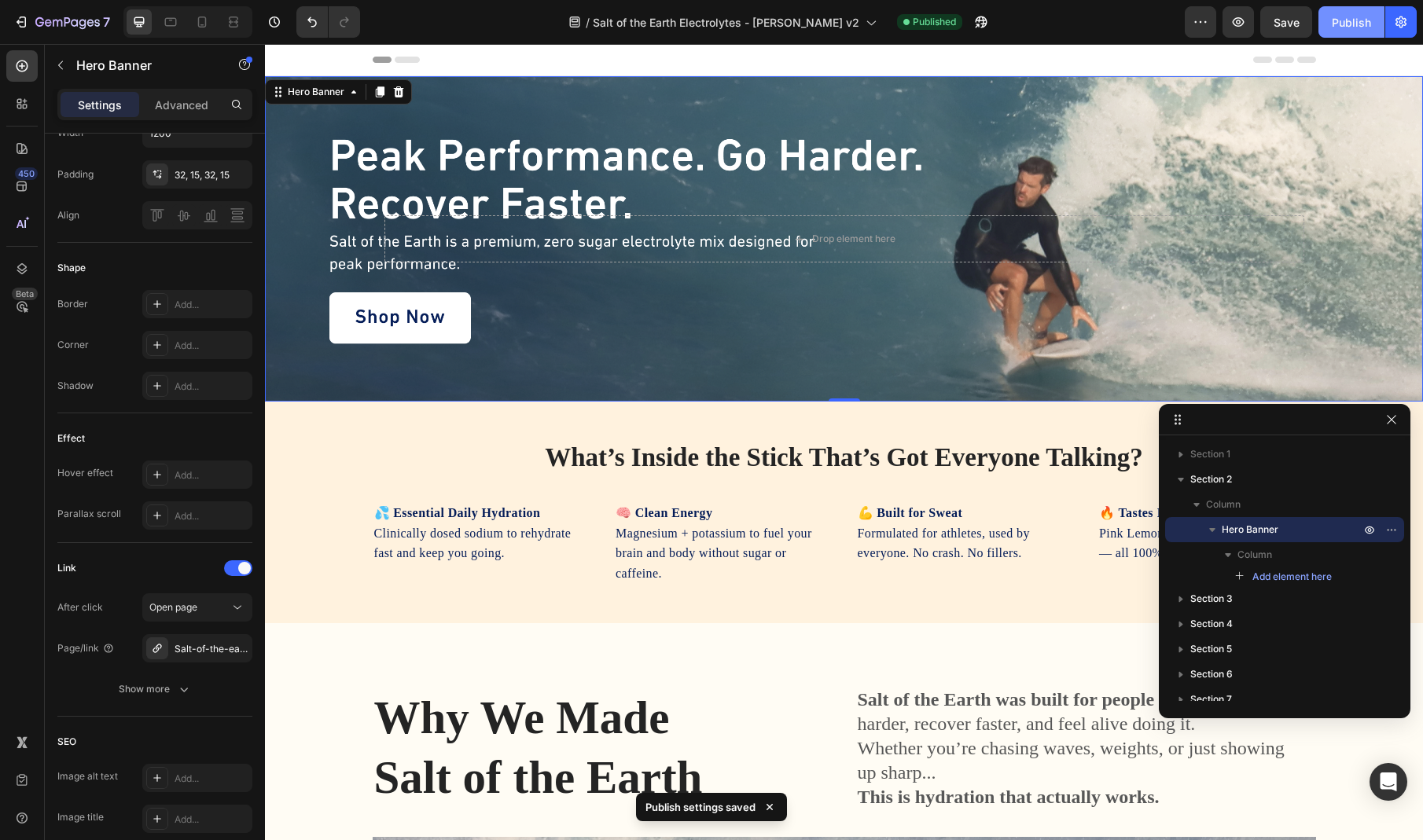
click at [1348, 25] on div "Publish" at bounding box center [1351, 22] width 39 height 16
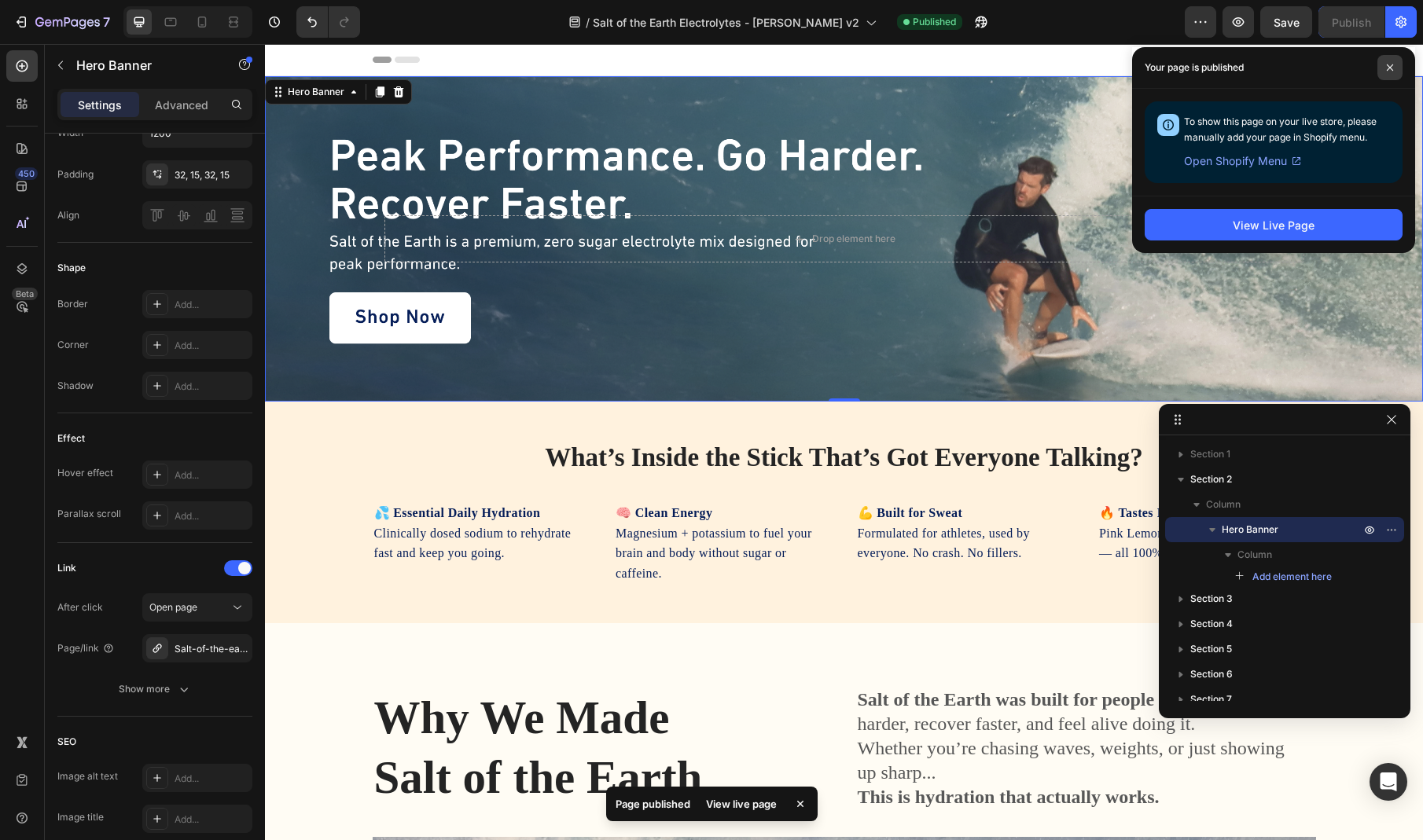
click at [1388, 61] on span at bounding box center [1390, 67] width 25 height 25
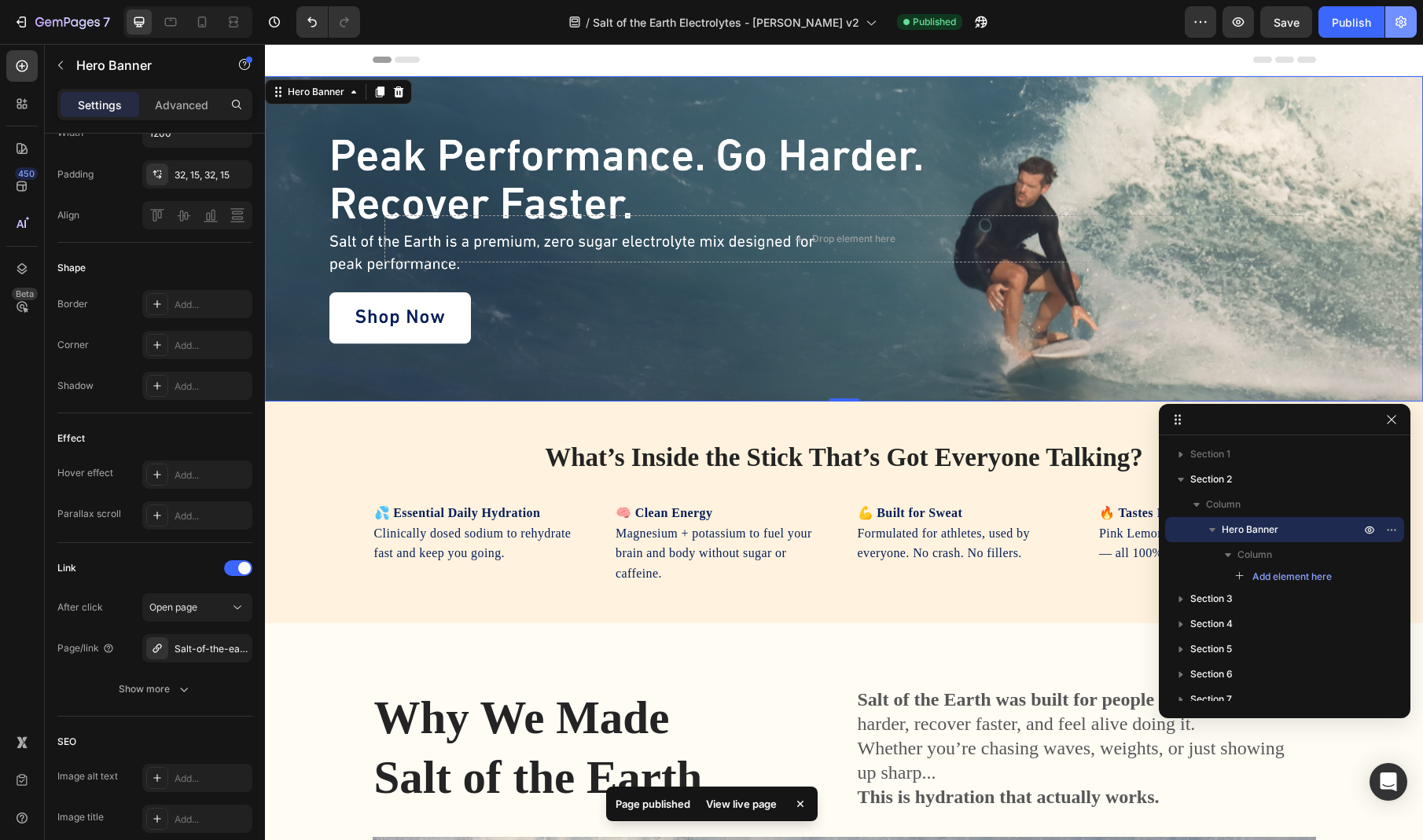
click at [1402, 11] on button "button" at bounding box center [1401, 21] width 32 height 32
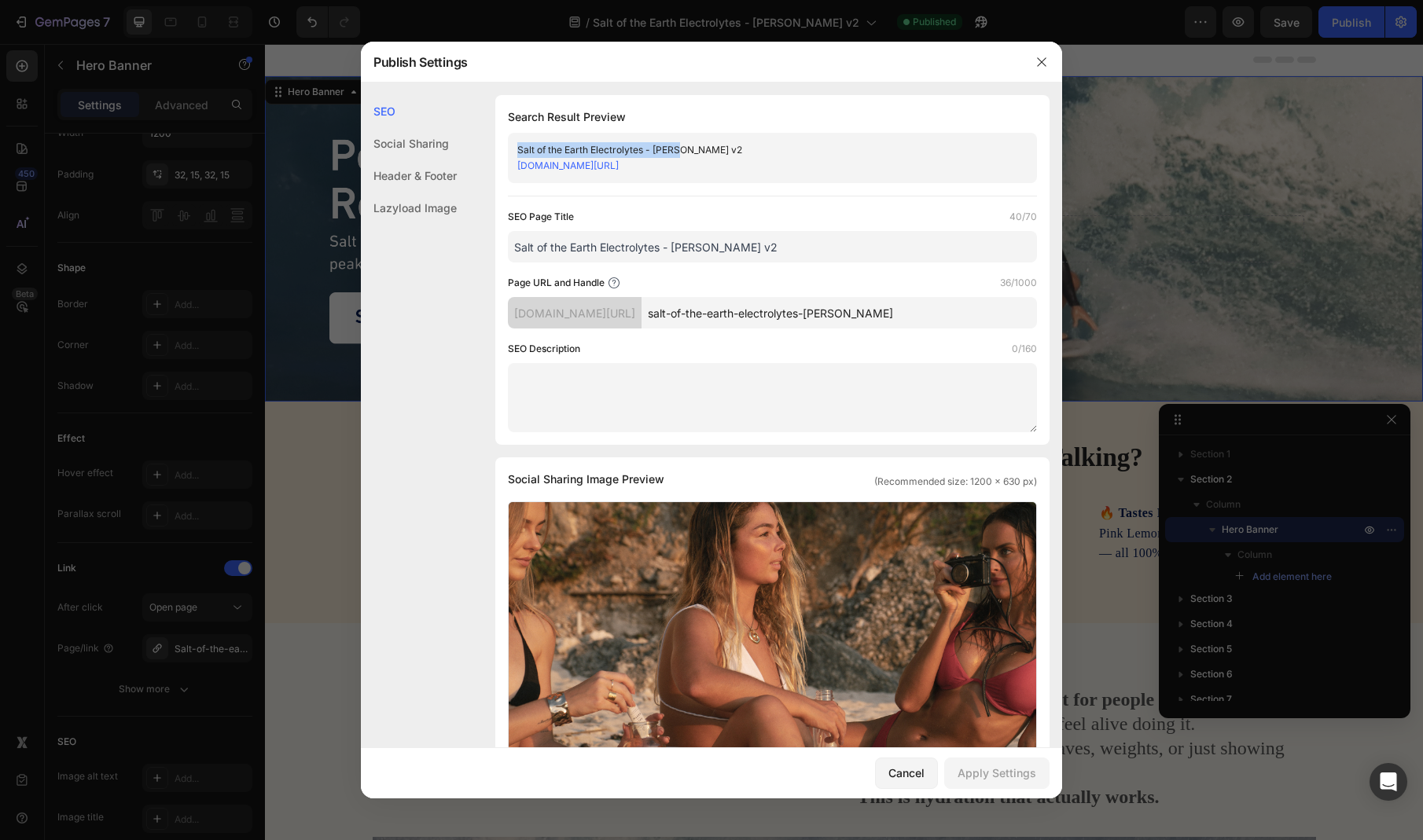
drag, startPoint x: 684, startPoint y: 149, endPoint x: 726, endPoint y: 141, distance: 42.8
click at [726, 141] on div "Salt of the Earth Electrolytes - [PERSON_NAME] v2 [DOMAIN_NAME][URL]" at bounding box center [772, 157] width 529 height 50
click at [703, 148] on div "Salt of the Earth Electrolytes - [PERSON_NAME] v2" at bounding box center [759, 150] width 485 height 15
click at [689, 153] on div "Salt of the Earth Electrolytes - [PERSON_NAME] v2" at bounding box center [759, 150] width 485 height 15
click at [702, 250] on input "Salt of the Earth Electrolytes - [PERSON_NAME] v2" at bounding box center [772, 246] width 529 height 32
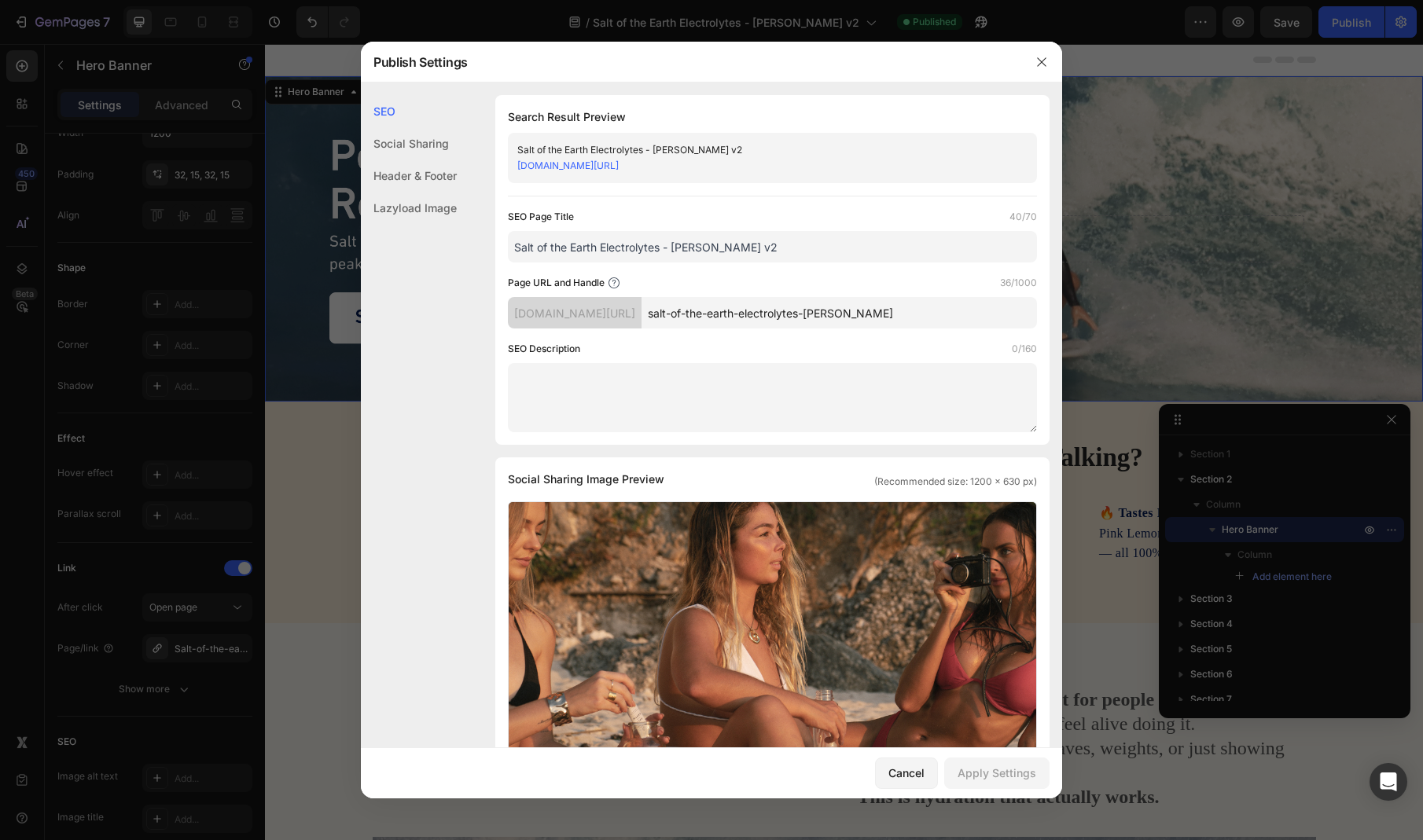
drag, startPoint x: 695, startPoint y: 249, endPoint x: 756, endPoint y: 248, distance: 61.0
click at [753, 248] on input "Salt of the Earth Electrolytes - [PERSON_NAME] v2" at bounding box center [772, 246] width 529 height 32
type input "Salt of the Earth Electrolytes - Mikes"
click at [1000, 763] on button "Apply Settings" at bounding box center [997, 773] width 105 height 32
click at [1039, 56] on icon "button" at bounding box center [1042, 62] width 13 height 13
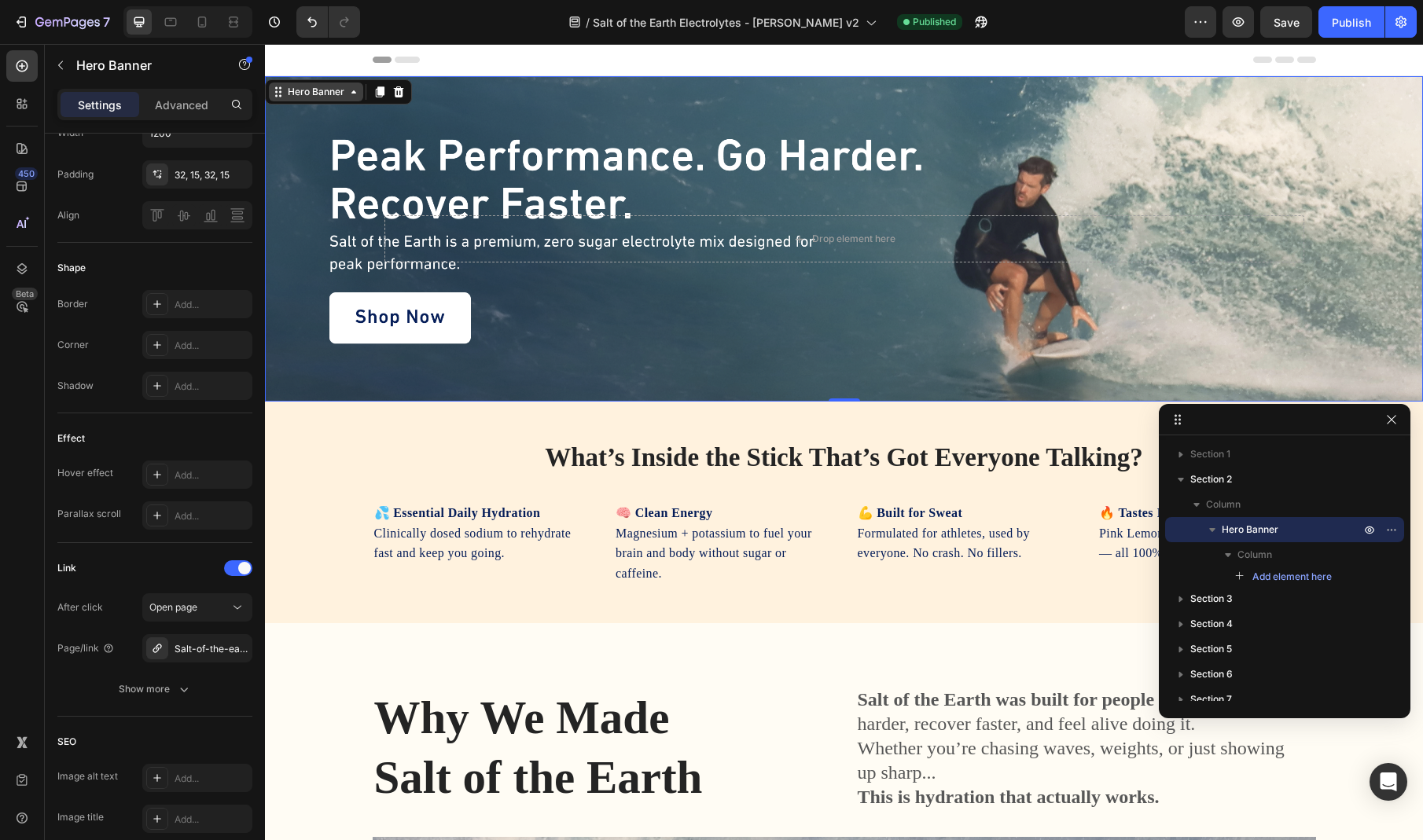
click at [341, 87] on div "Hero Banner" at bounding box center [316, 91] width 63 height 15
click at [355, 93] on icon at bounding box center [354, 91] width 13 height 13
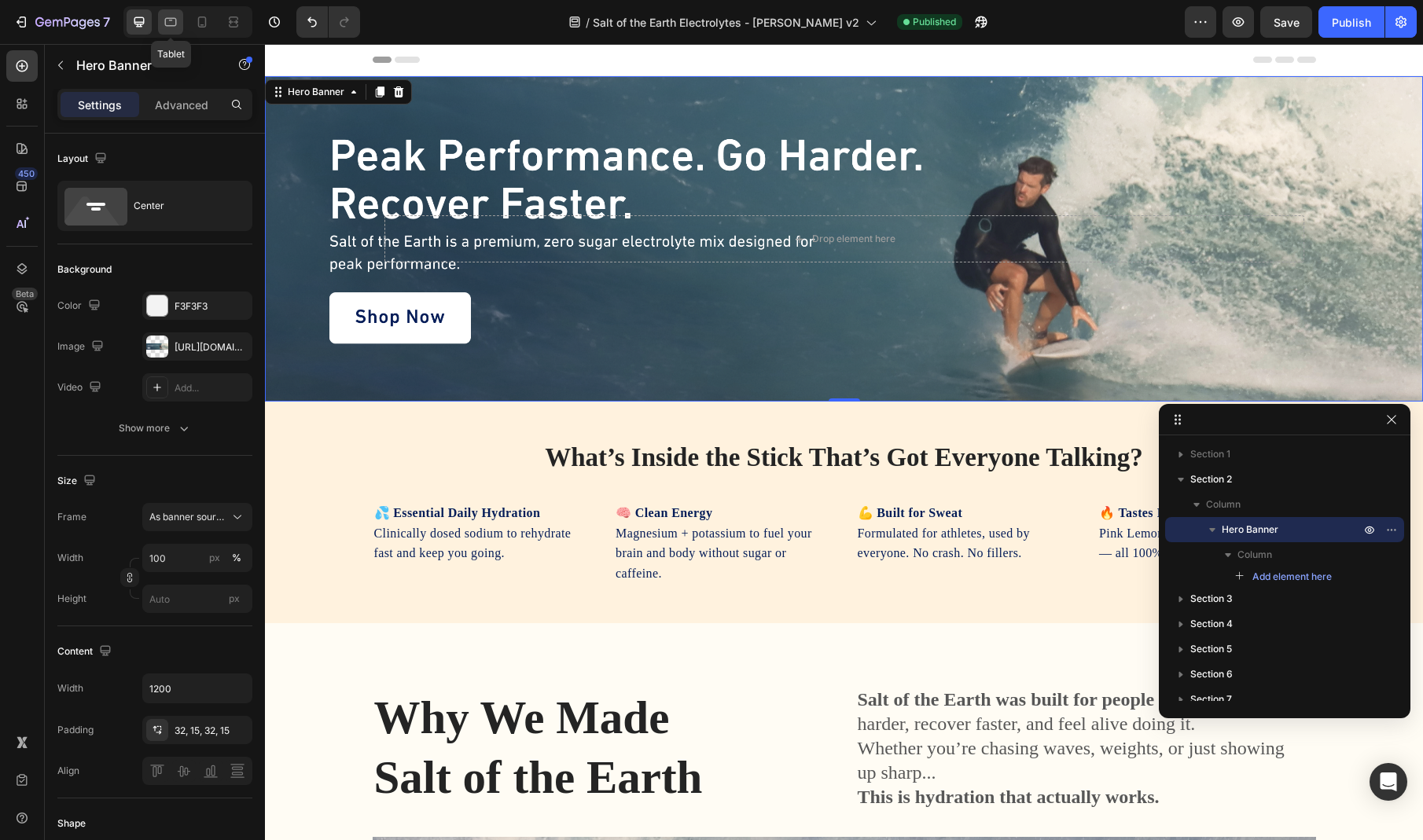
click at [174, 21] on icon at bounding box center [170, 22] width 15 height 15
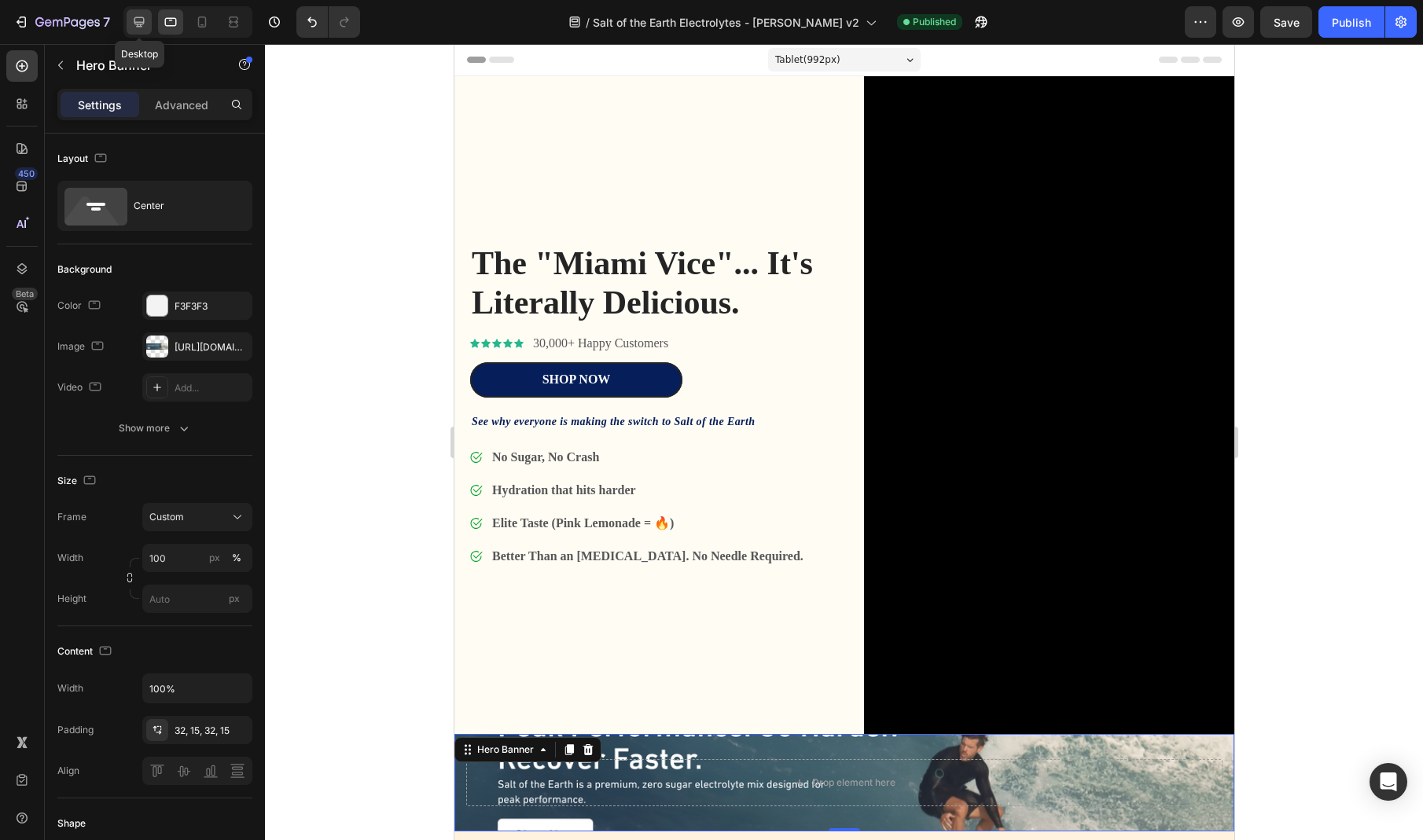
click at [138, 18] on icon at bounding box center [139, 22] width 15 height 15
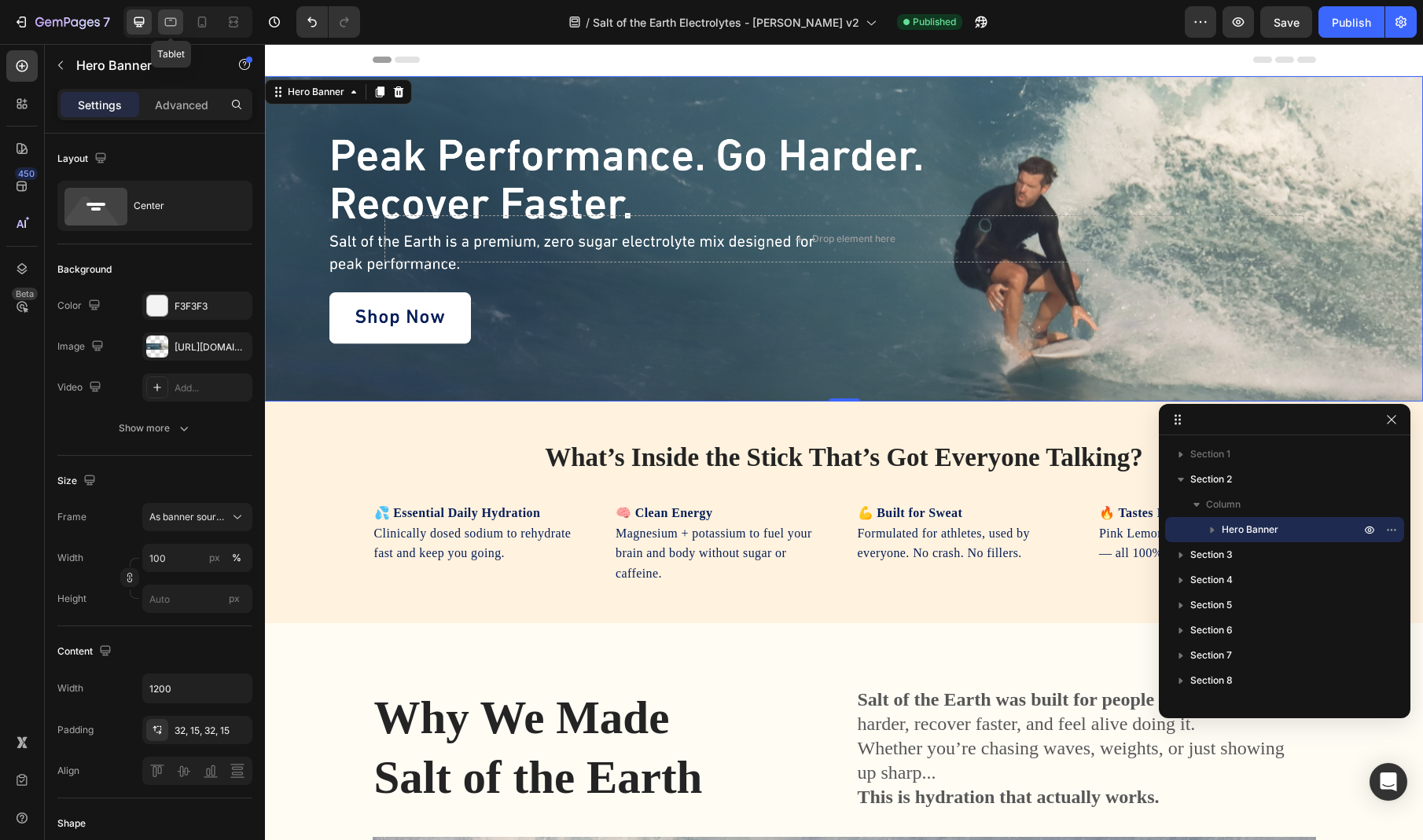
click at [164, 25] on icon at bounding box center [170, 22] width 15 height 15
type input "100%"
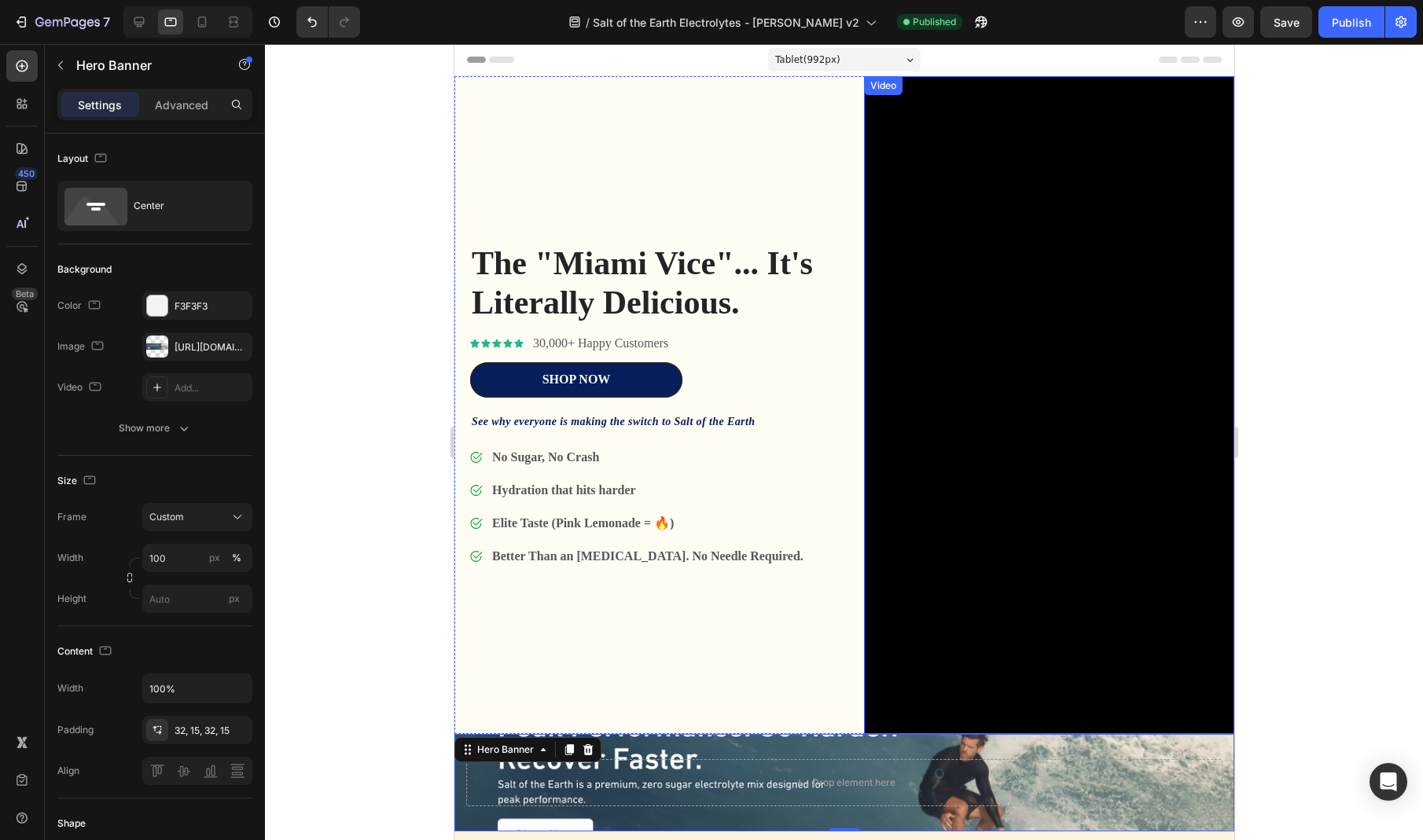
click at [979, 230] on video at bounding box center [1048, 405] width 370 height 658
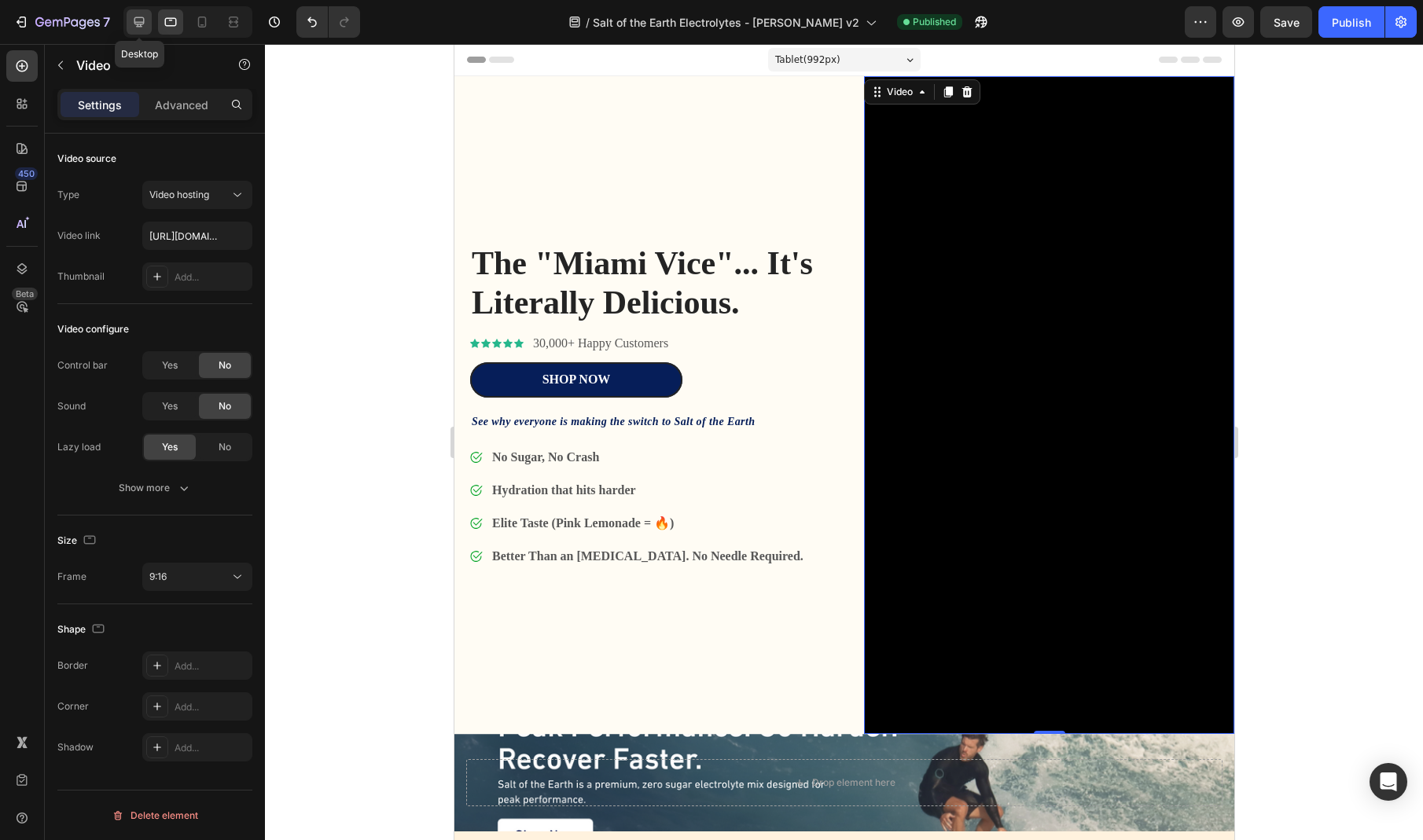
click at [140, 22] on icon at bounding box center [139, 22] width 10 height 10
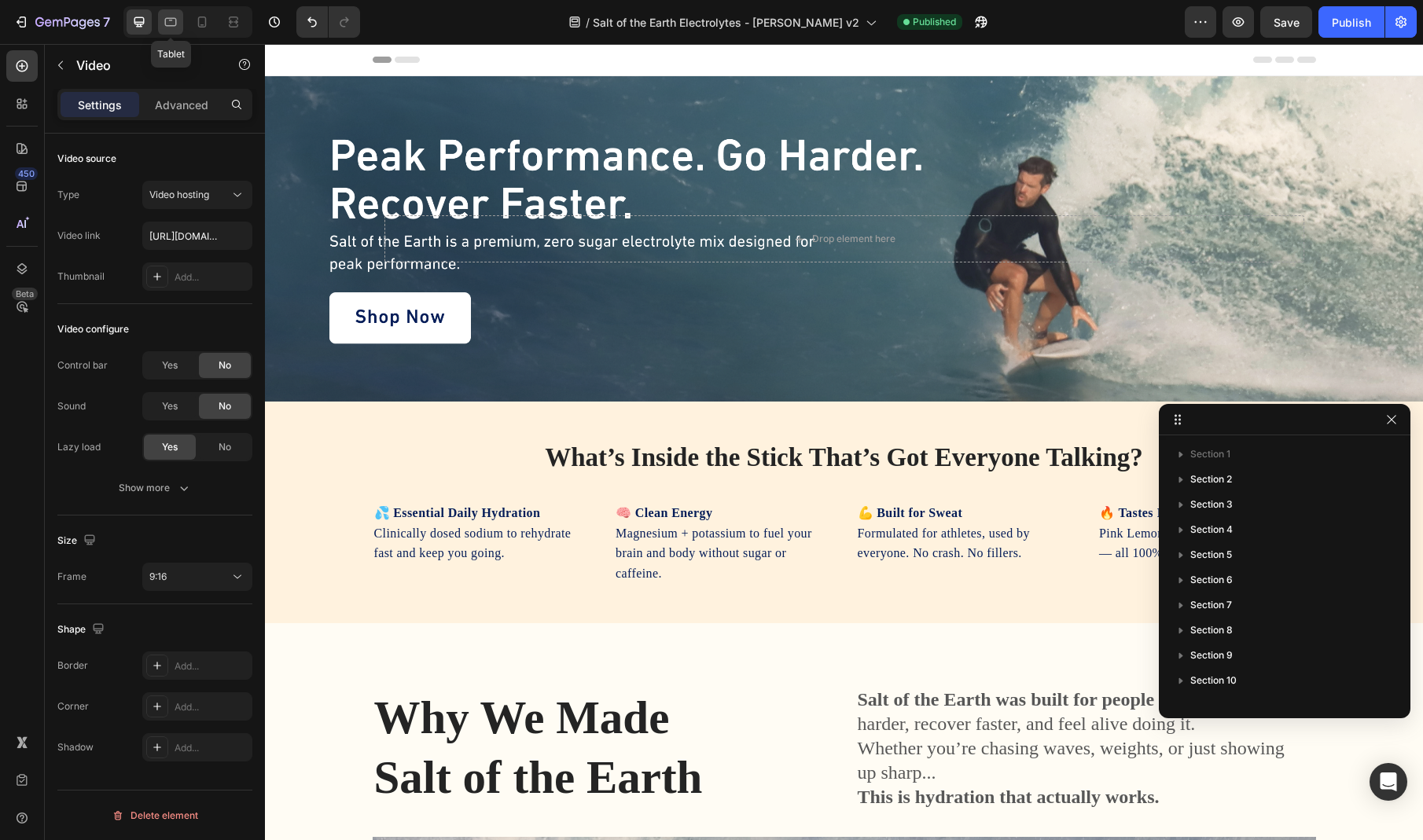
click at [162, 21] on div at bounding box center [170, 21] width 25 height 25
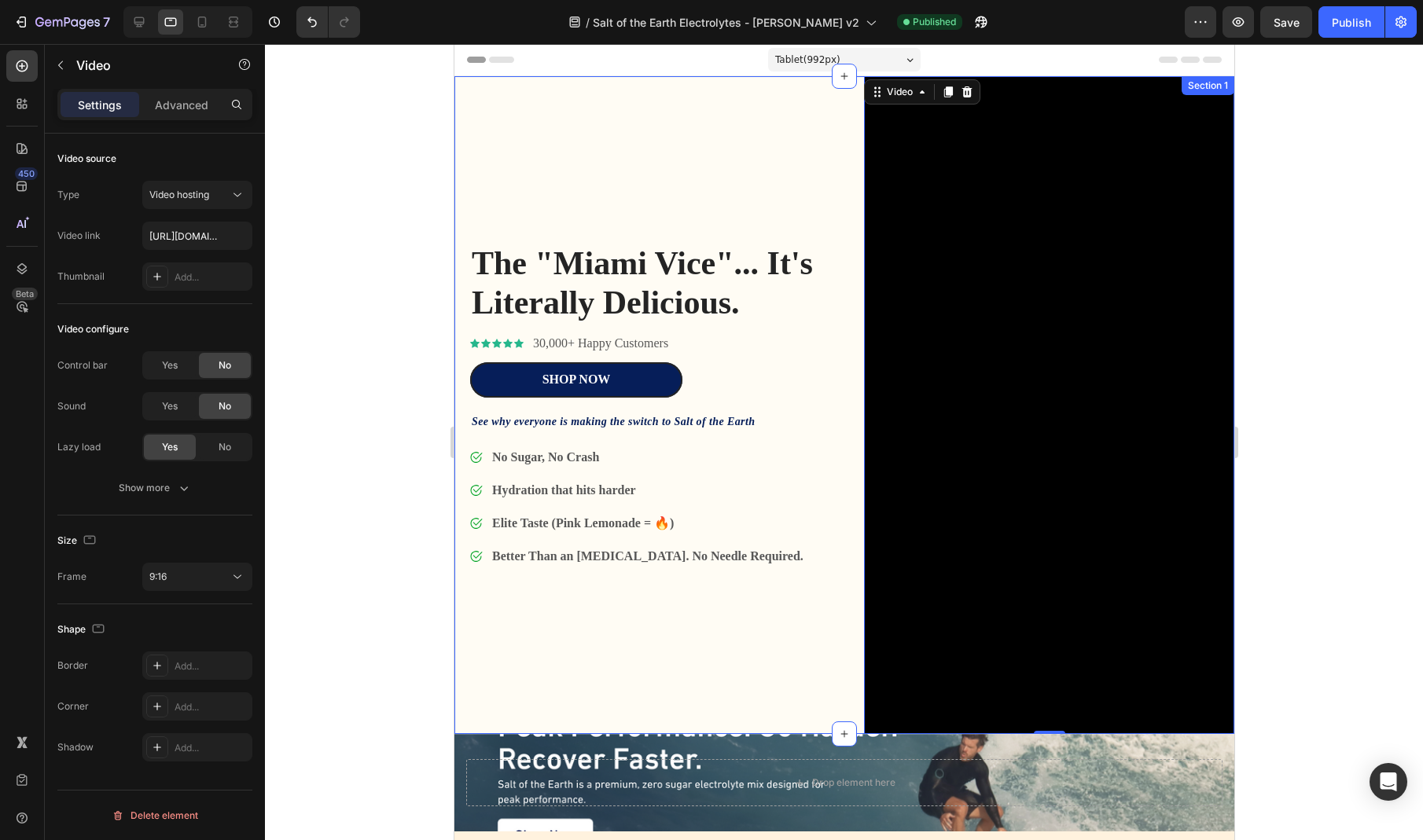
click at [817, 210] on div "The "Miami Vice"... It's Literally Delicious. Heading Icon Icon Icon Icon Icon …" at bounding box center [654, 405] width 370 height 658
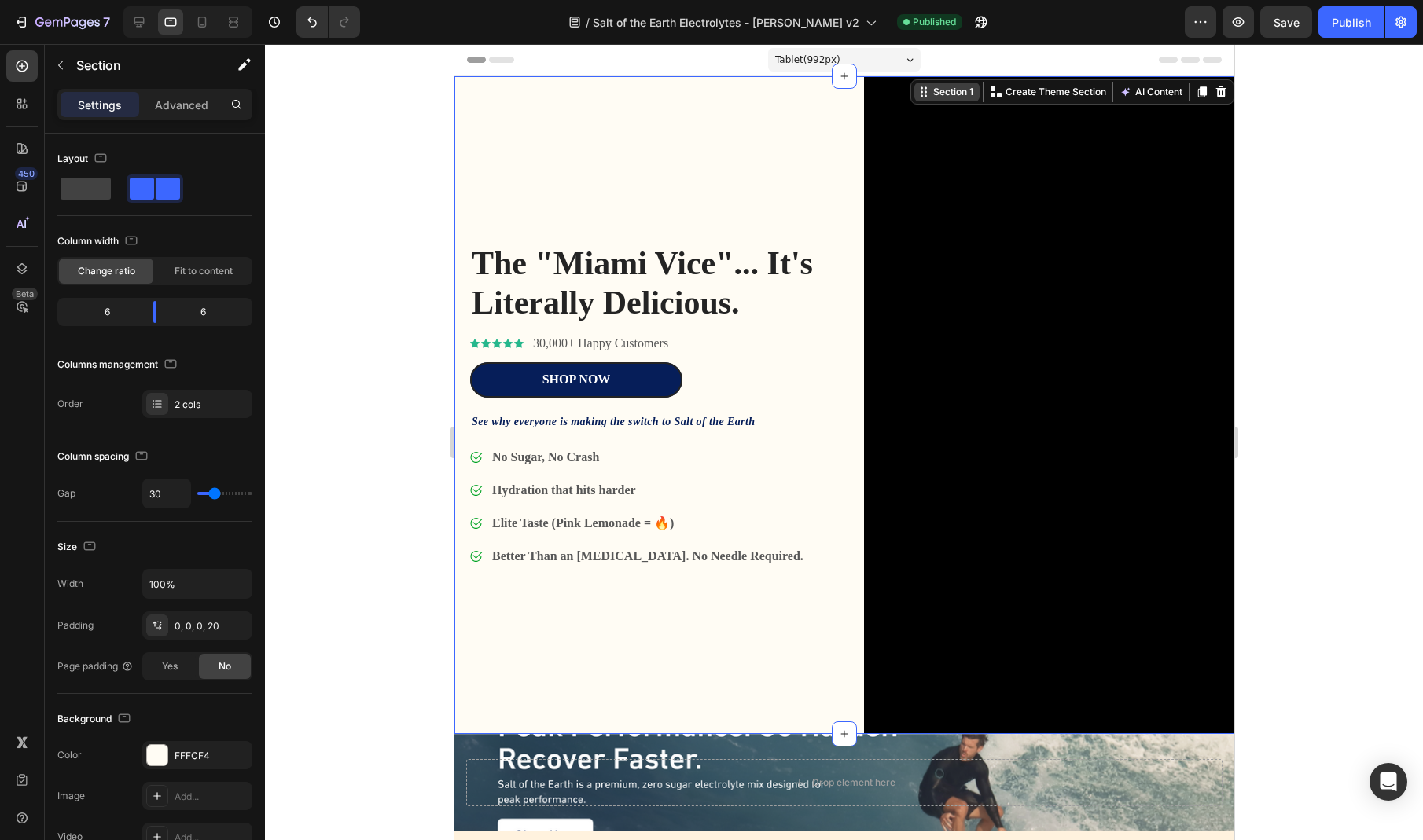
click at [967, 96] on div "Section 1" at bounding box center [952, 91] width 46 height 15
click at [1209, 17] on button "button" at bounding box center [1200, 21] width 32 height 32
click at [1324, 320] on div at bounding box center [844, 443] width 1158 height 796
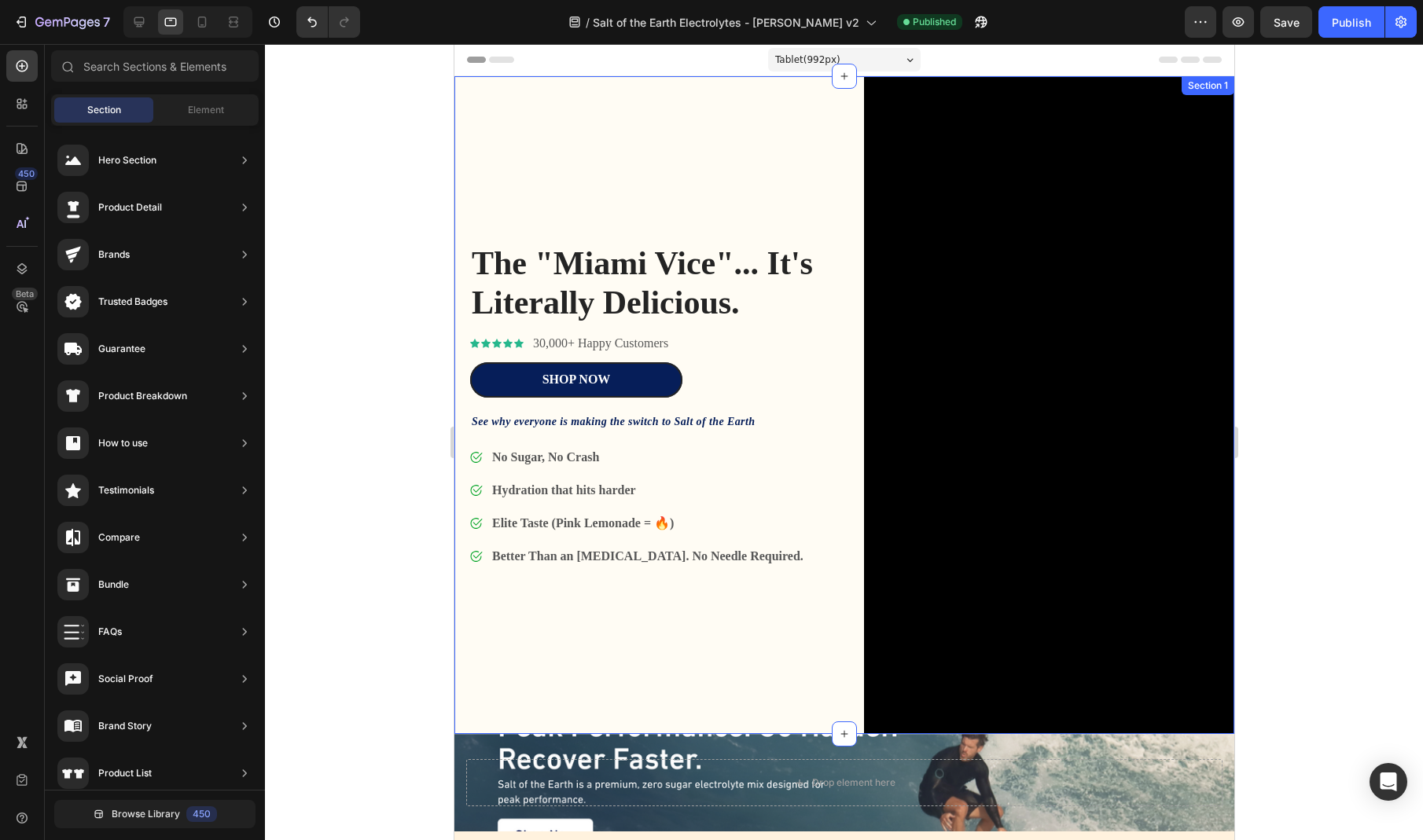
click at [626, 214] on div "The "Miami Vice"... It's Literally Delicious. Heading Icon Icon Icon Icon Icon …" at bounding box center [654, 405] width 370 height 658
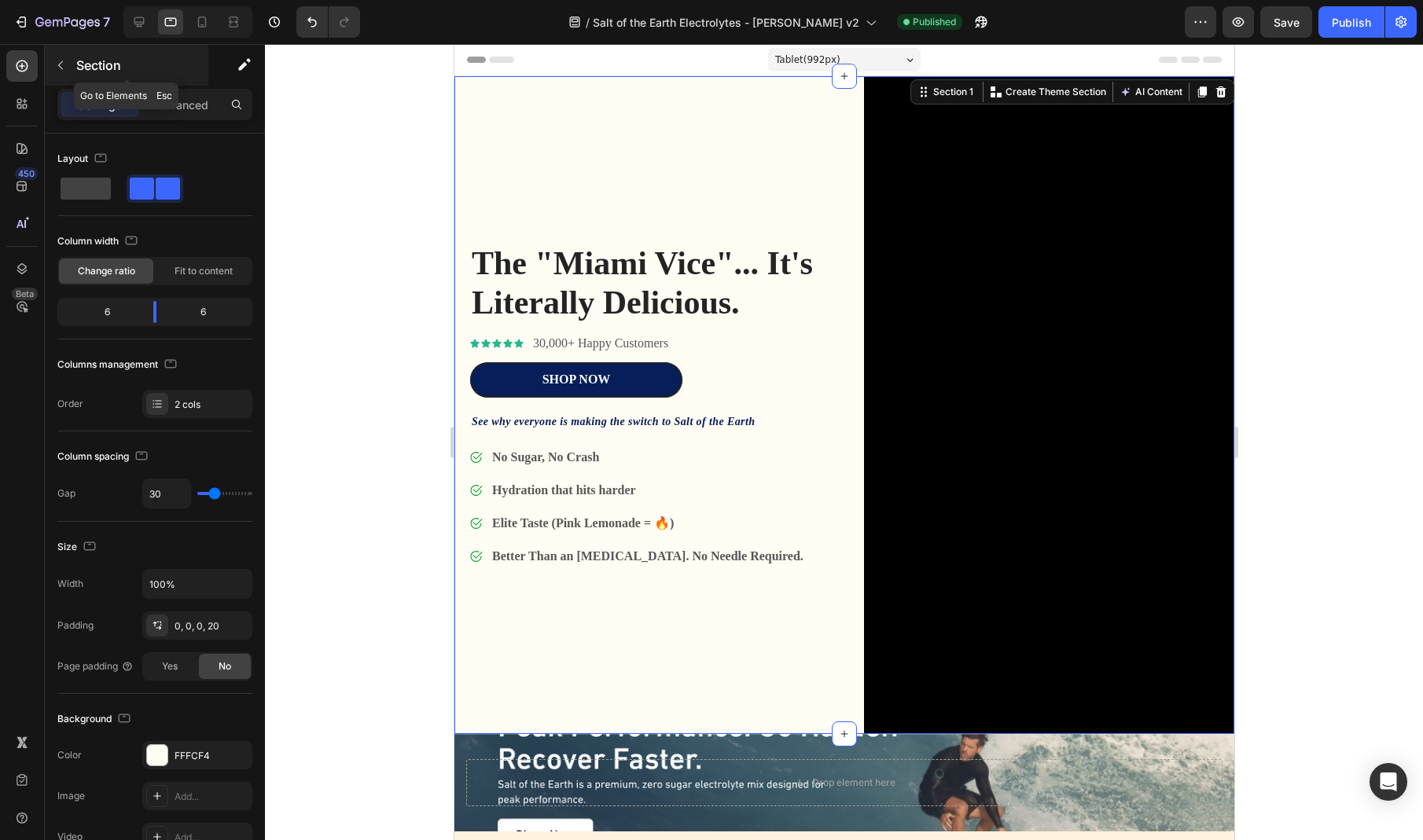
click at [54, 65] on button "button" at bounding box center [60, 65] width 25 height 25
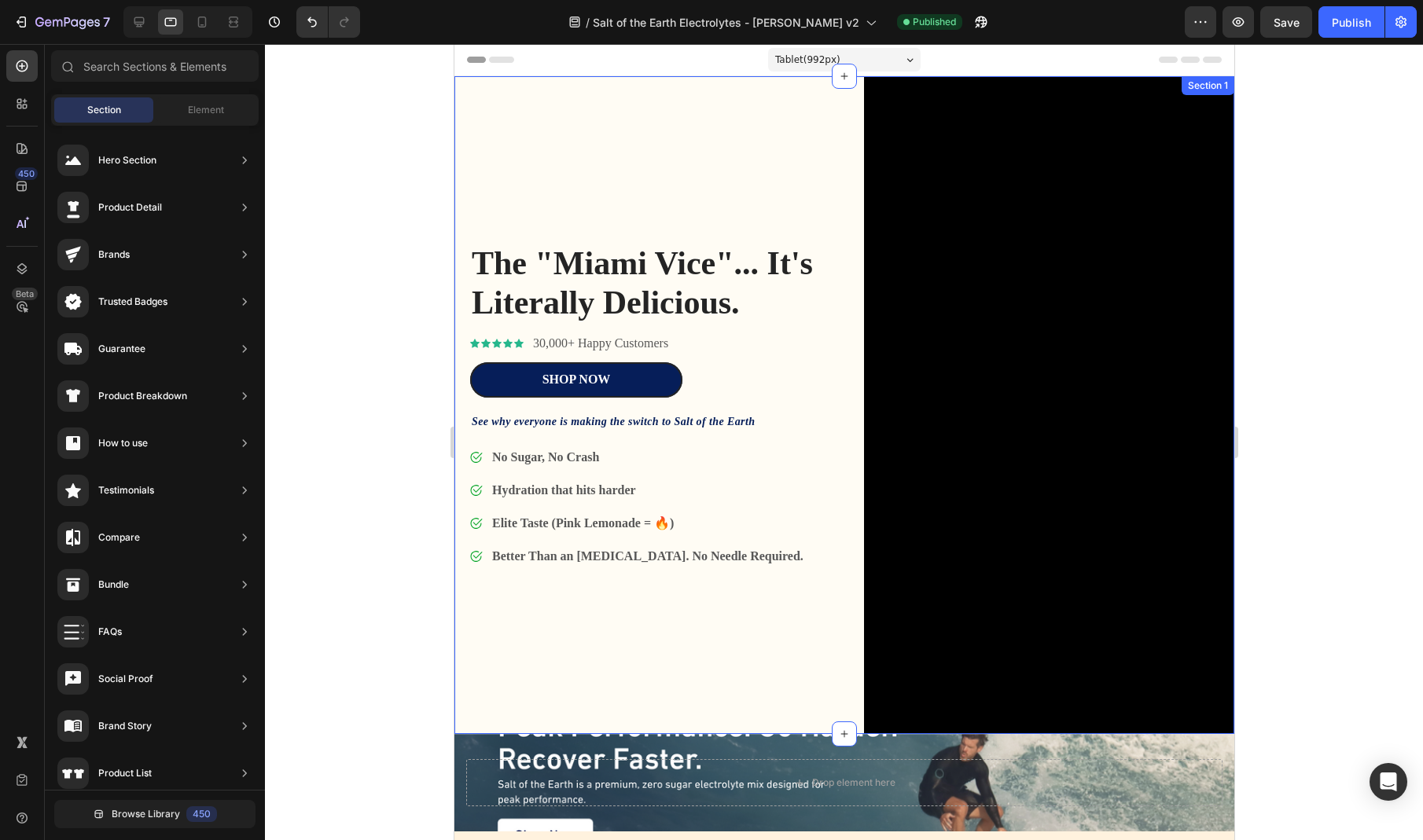
click at [530, 165] on div "The "Miami Vice"... It's Literally Delicious. Heading Icon Icon Icon Icon Icon …" at bounding box center [654, 405] width 370 height 658
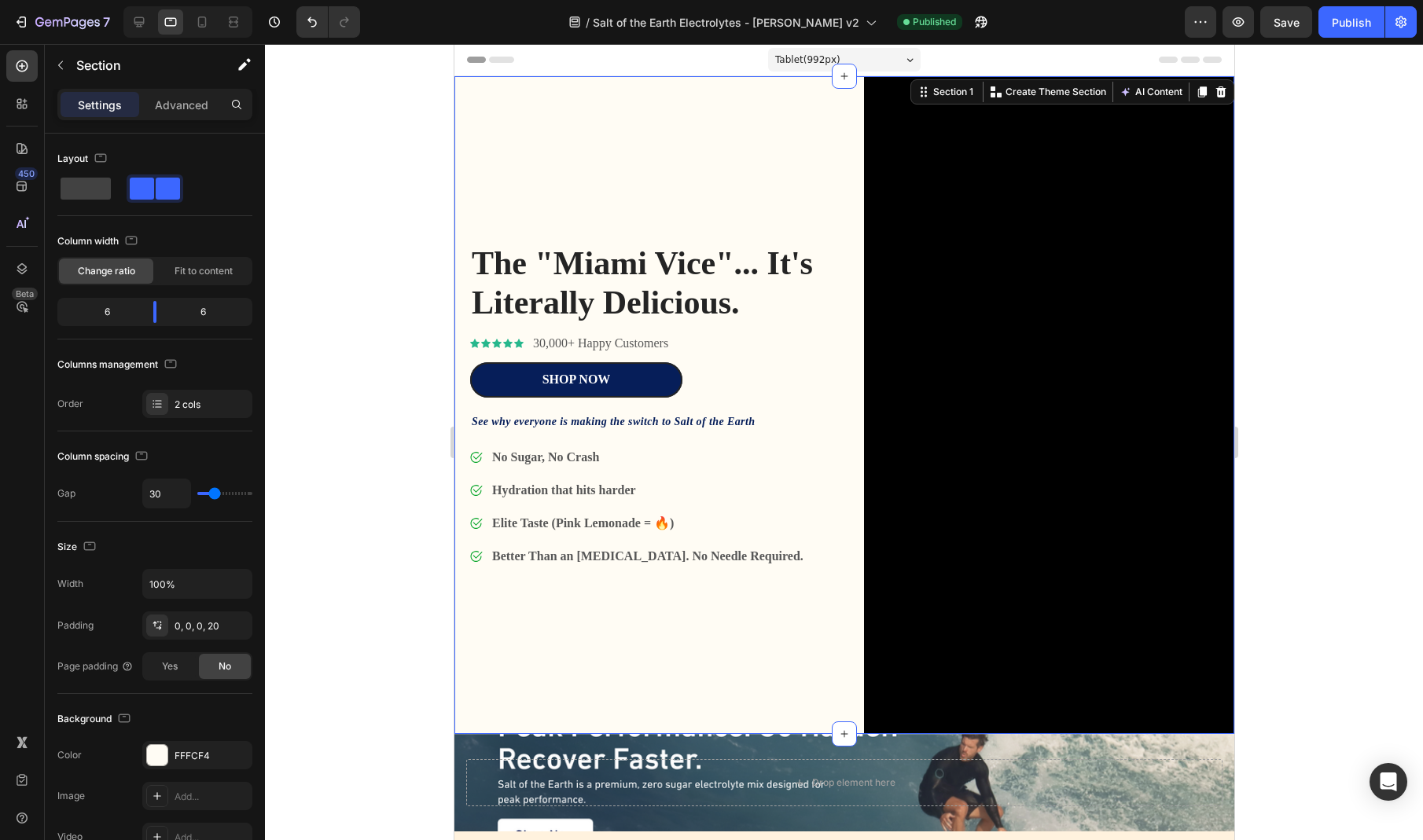
click at [871, 54] on div "Tablet ( 992 px)" at bounding box center [844, 60] width 152 height 24
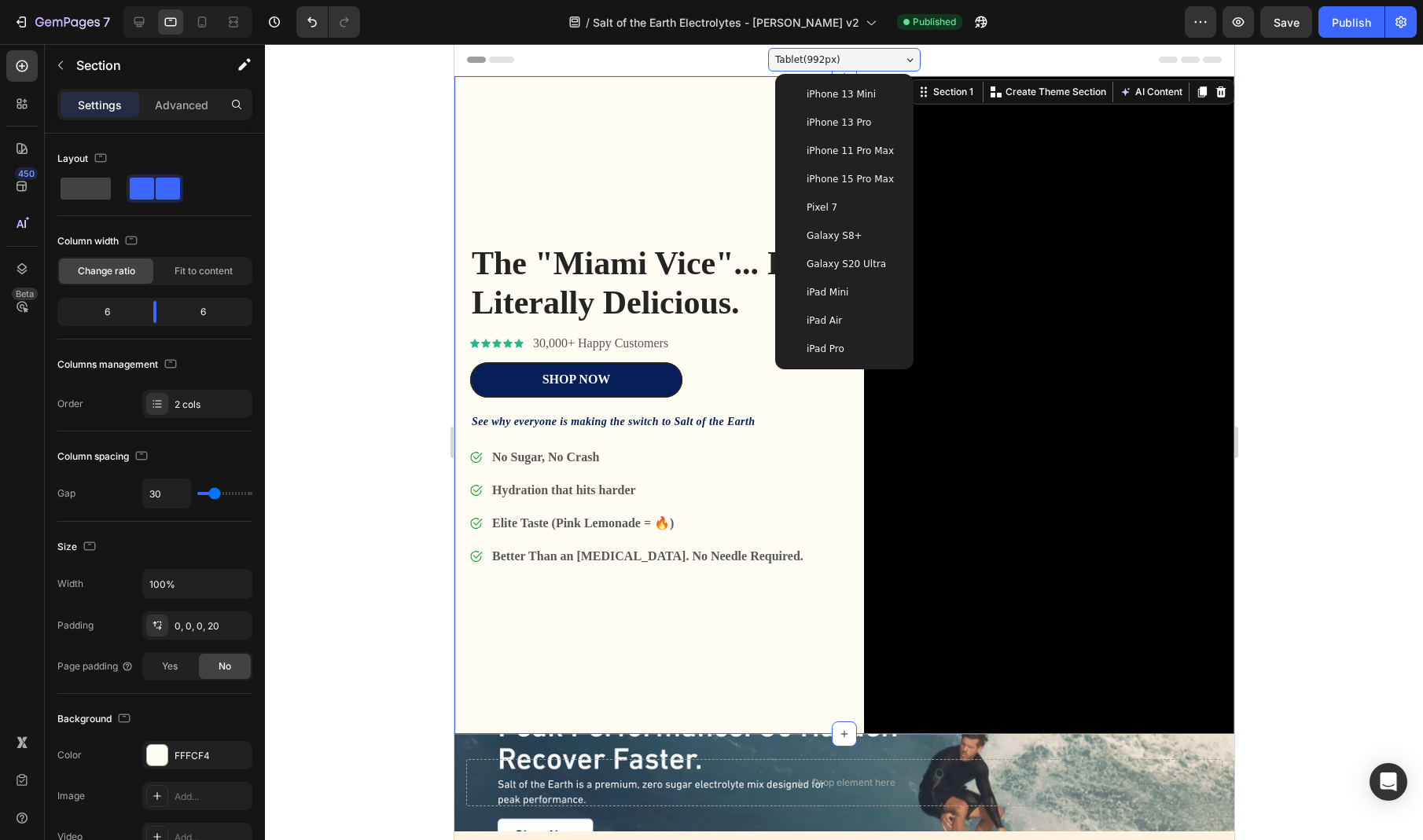
click at [867, 83] on div "iPhone 13 Mini" at bounding box center [843, 94] width 126 height 28
type input "0"
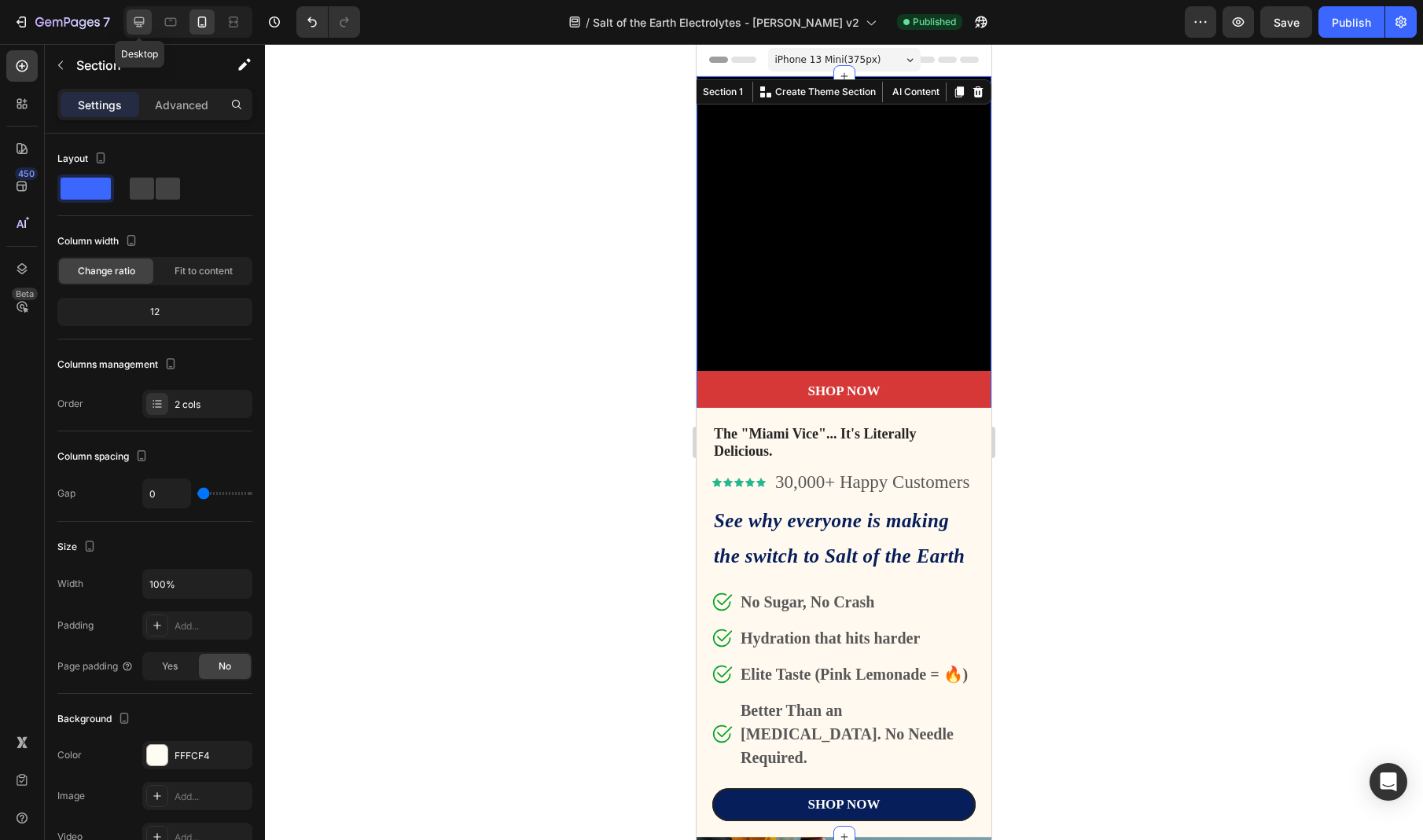
click at [135, 27] on icon at bounding box center [139, 22] width 15 height 15
type input "30"
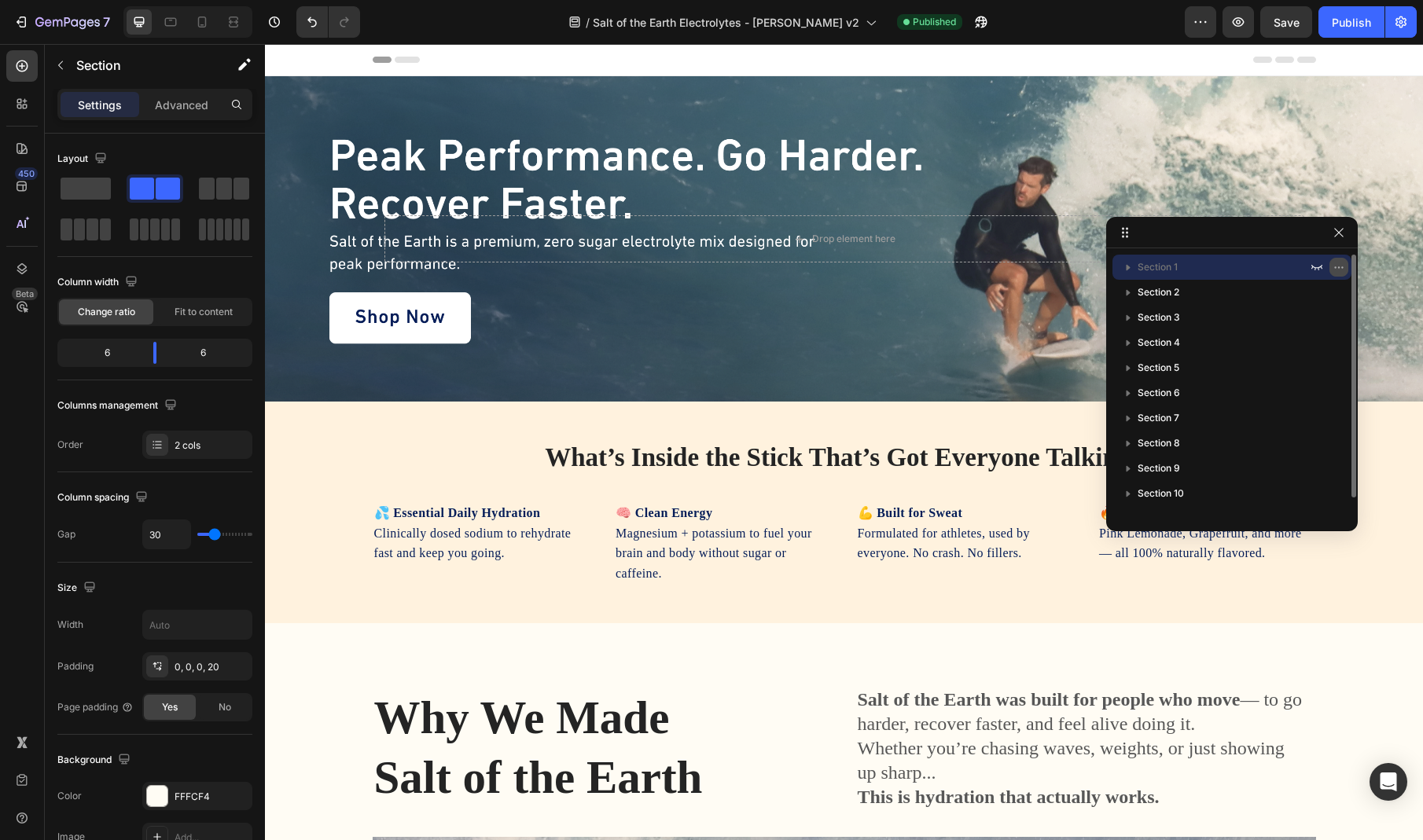
click at [1341, 267] on icon "button" at bounding box center [1342, 267] width 2 height 2
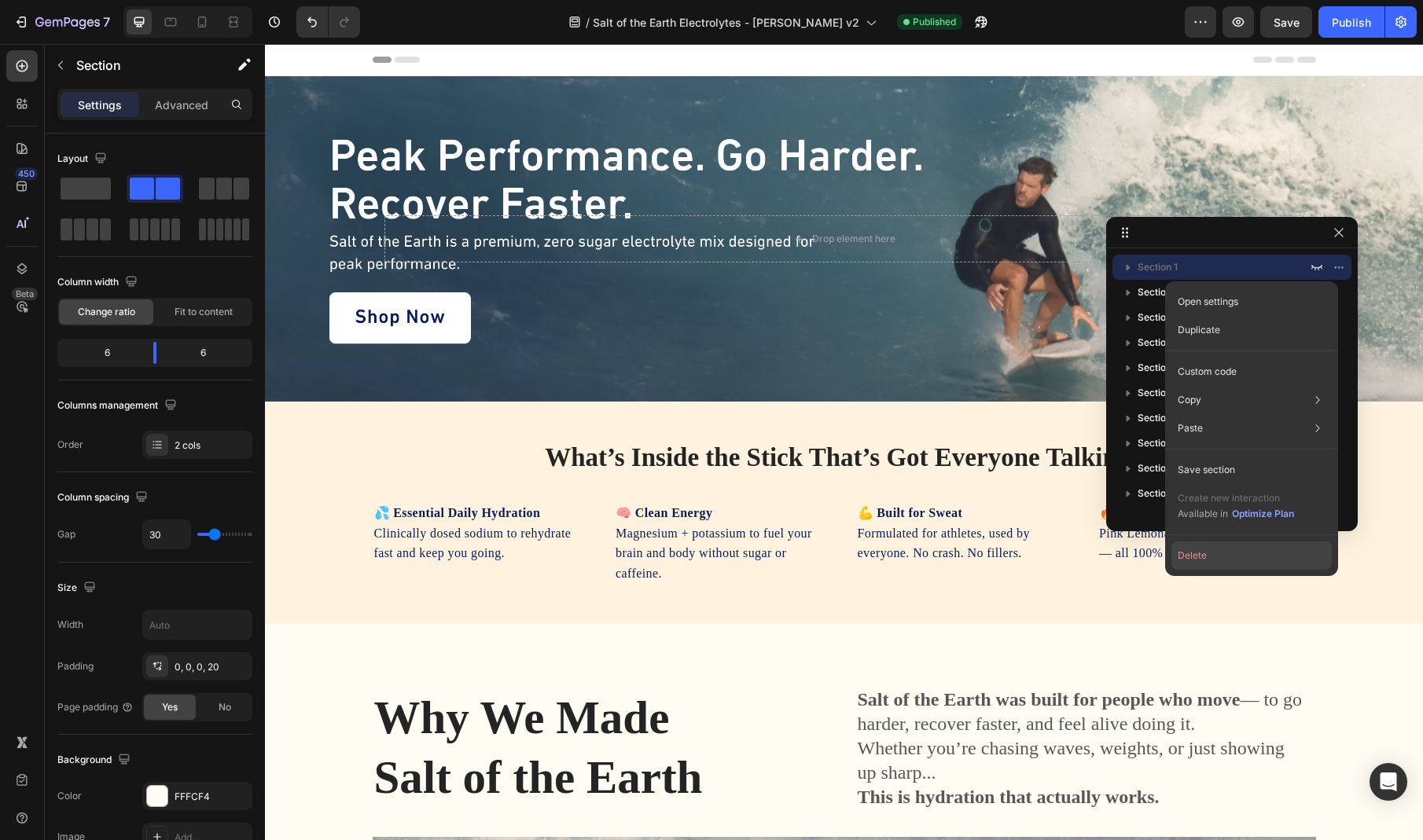
click at [1260, 556] on button "Delete" at bounding box center [1252, 555] width 161 height 28
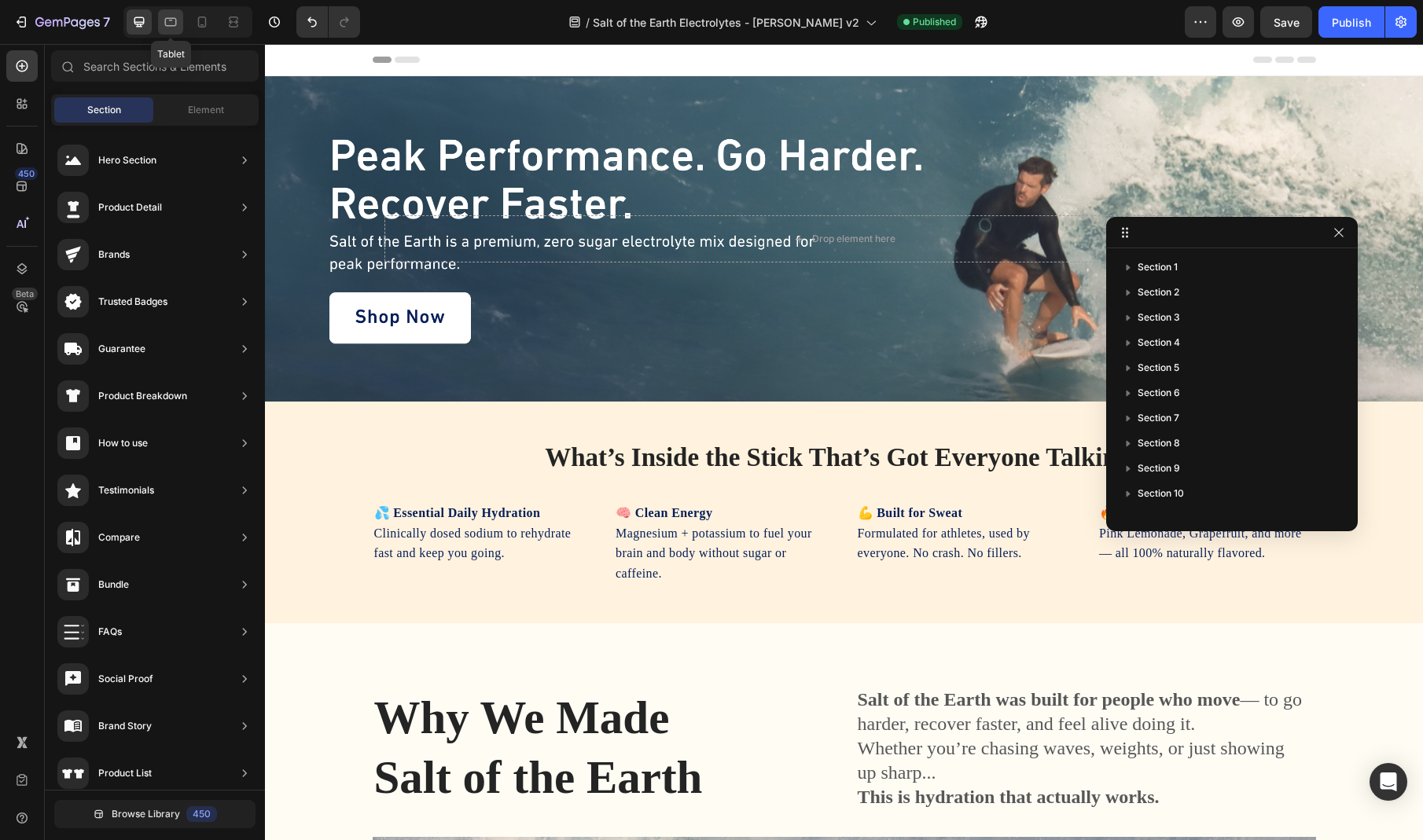
click at [168, 25] on icon at bounding box center [170, 22] width 15 height 15
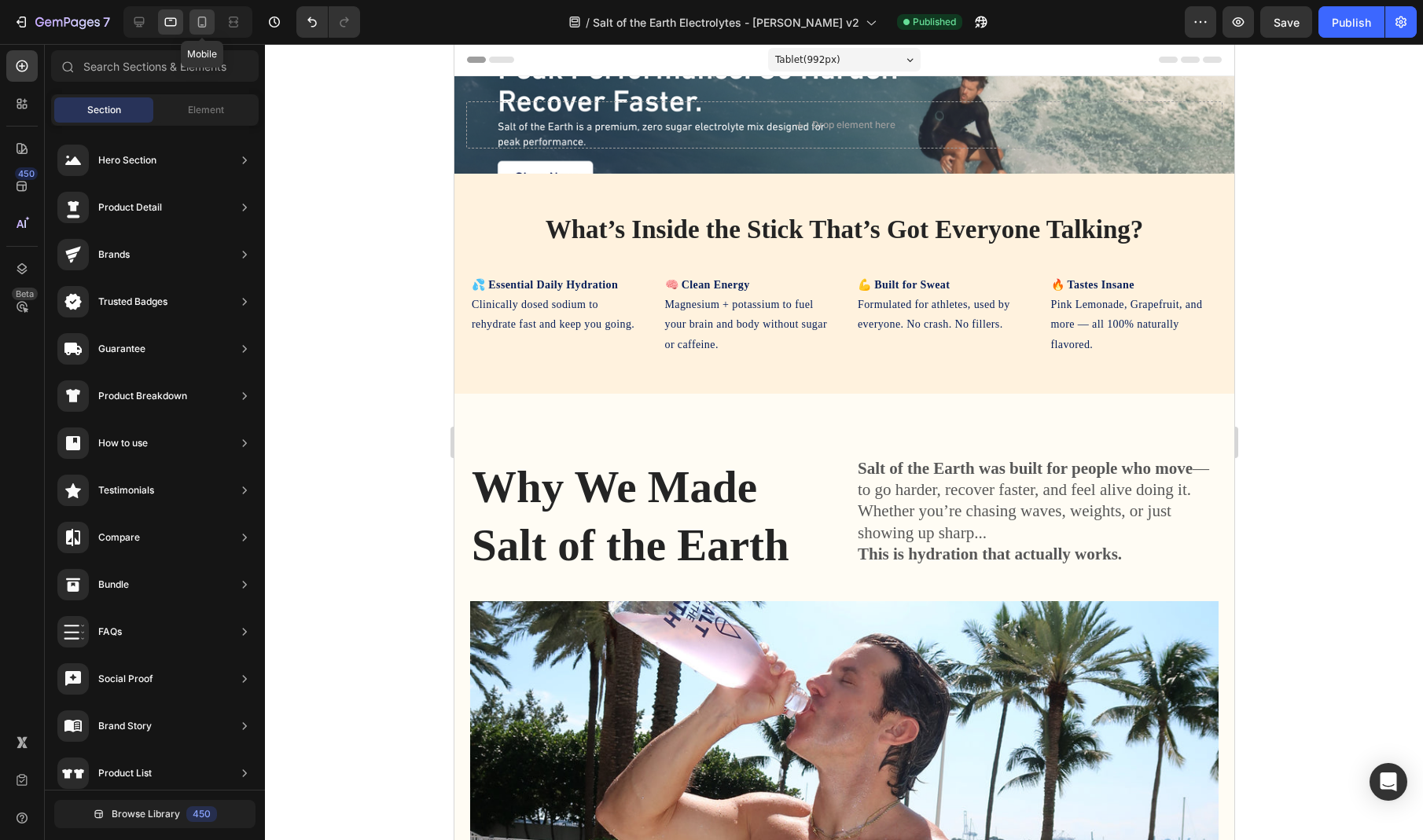
click at [198, 24] on icon at bounding box center [203, 21] width 9 height 11
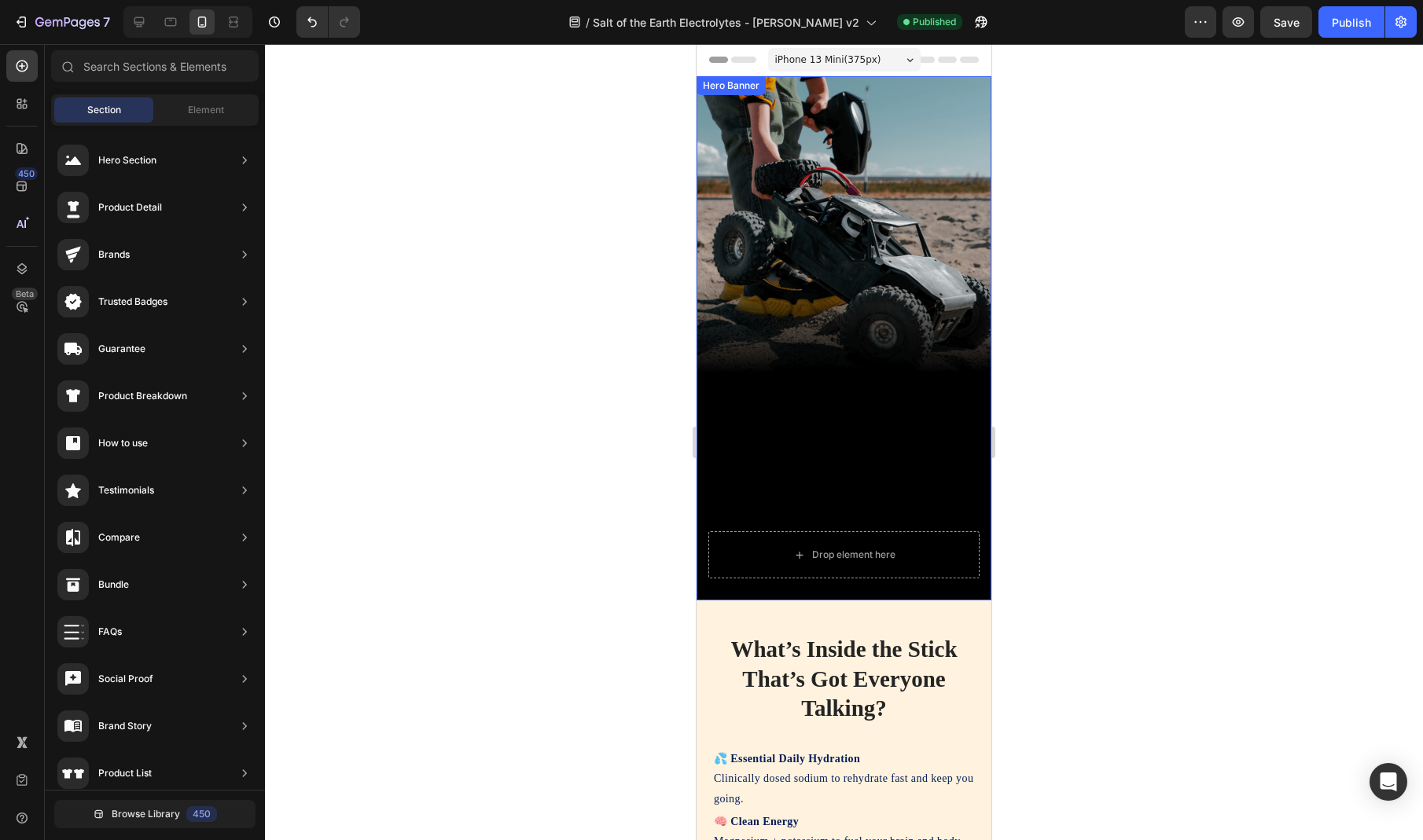
click at [882, 244] on div "Background Image" at bounding box center [844, 338] width 295 height 525
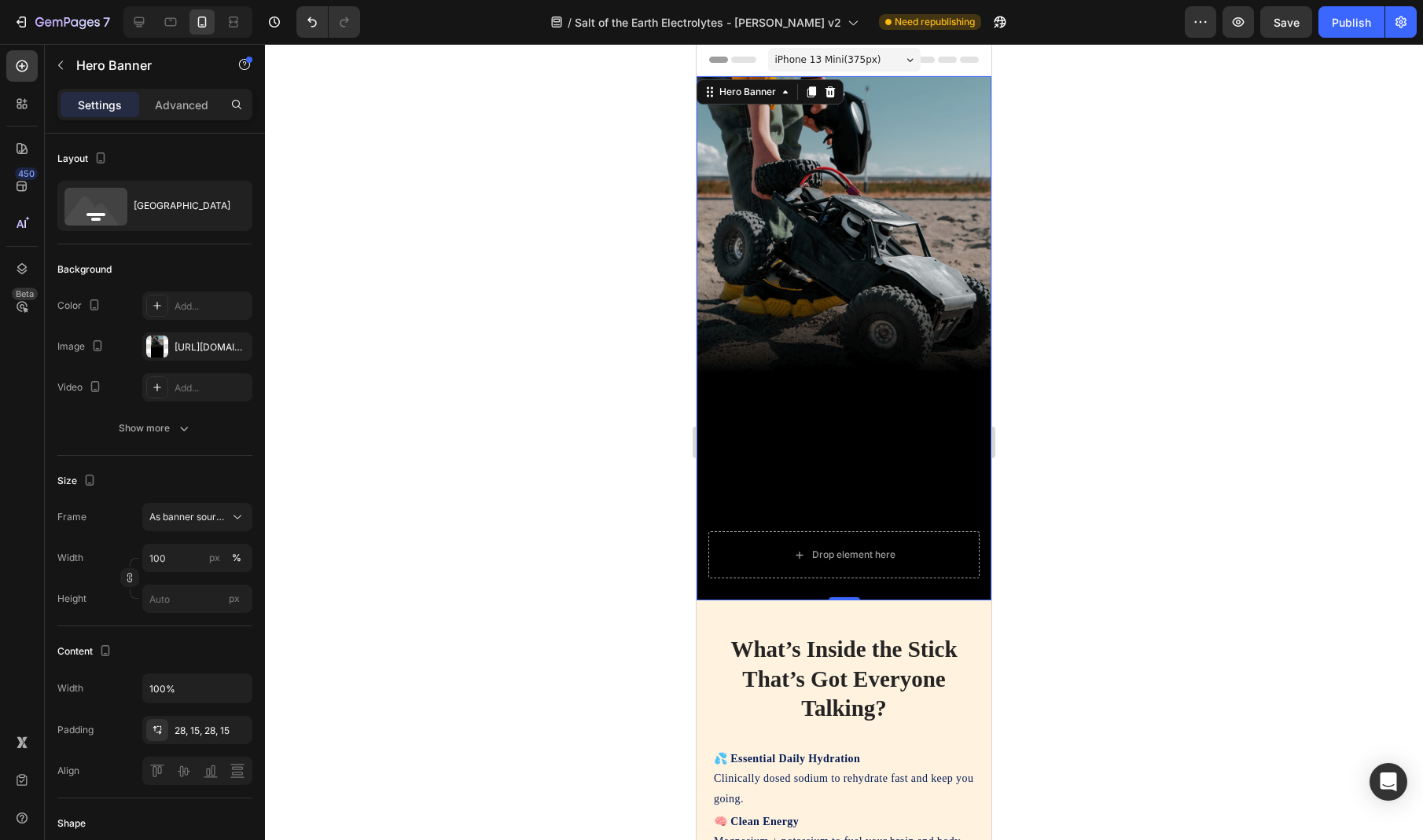
click at [900, 279] on div "Background Image" at bounding box center [844, 338] width 295 height 525
click at [193, 344] on div "[URL][DOMAIN_NAME]" at bounding box center [197, 347] width 45 height 15
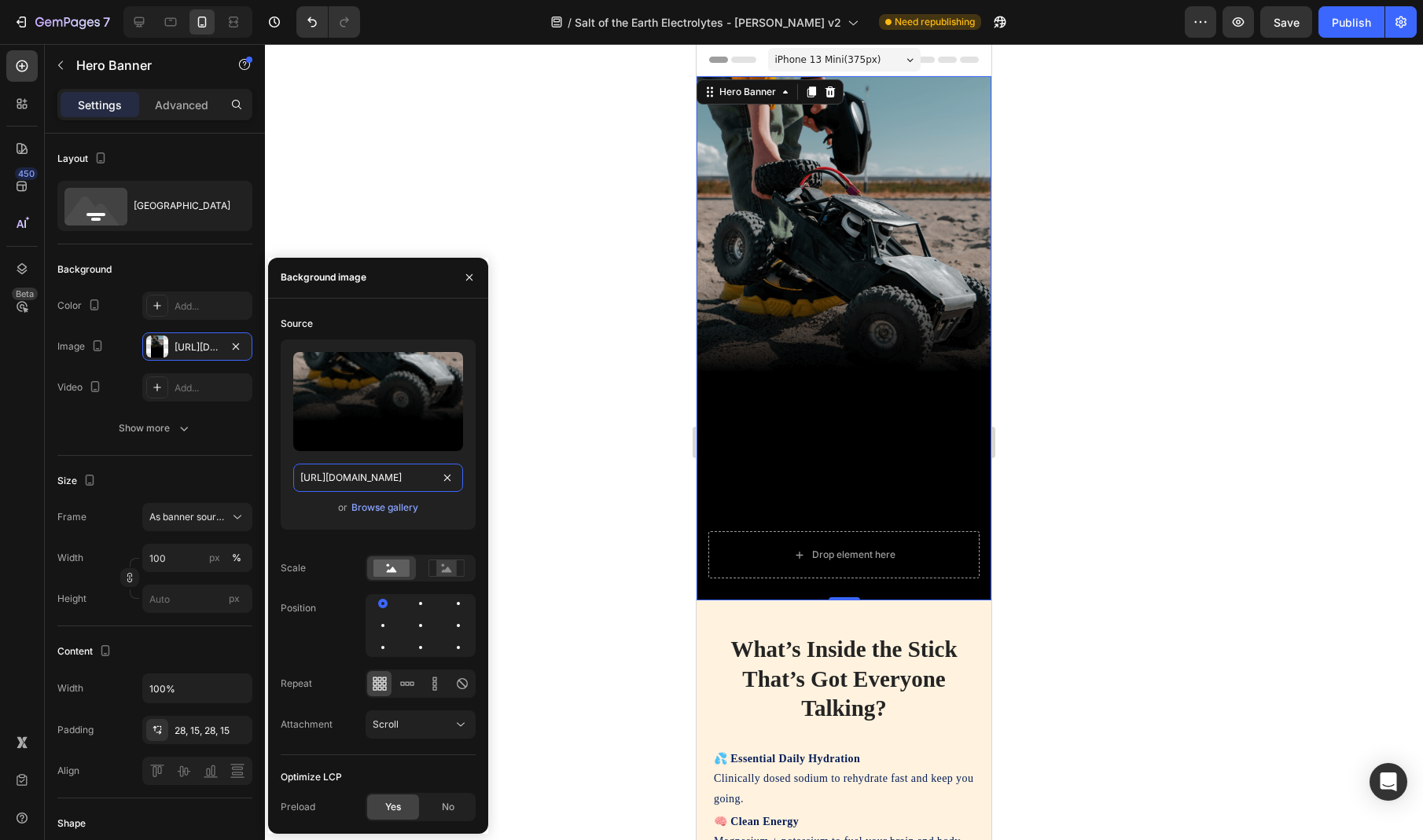
click at [385, 479] on input "[URL][DOMAIN_NAME]" at bounding box center [378, 478] width 170 height 28
paste input "v2-mobile-full-2x.png?v=[PHONE_NUMBER]"
type input "[URL][DOMAIN_NAME][PHONE_NUMBER]"
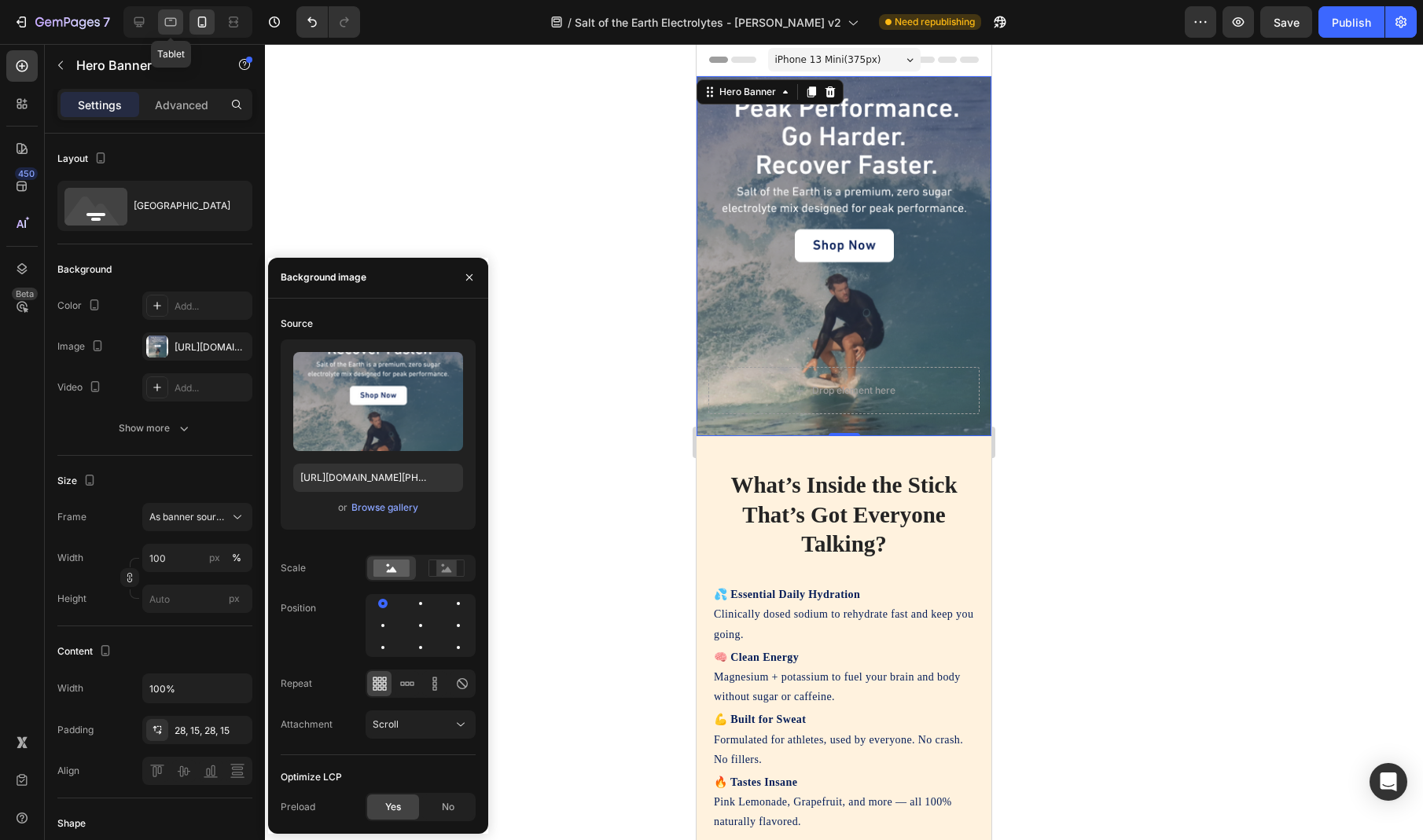
click at [172, 22] on icon at bounding box center [170, 22] width 15 height 15
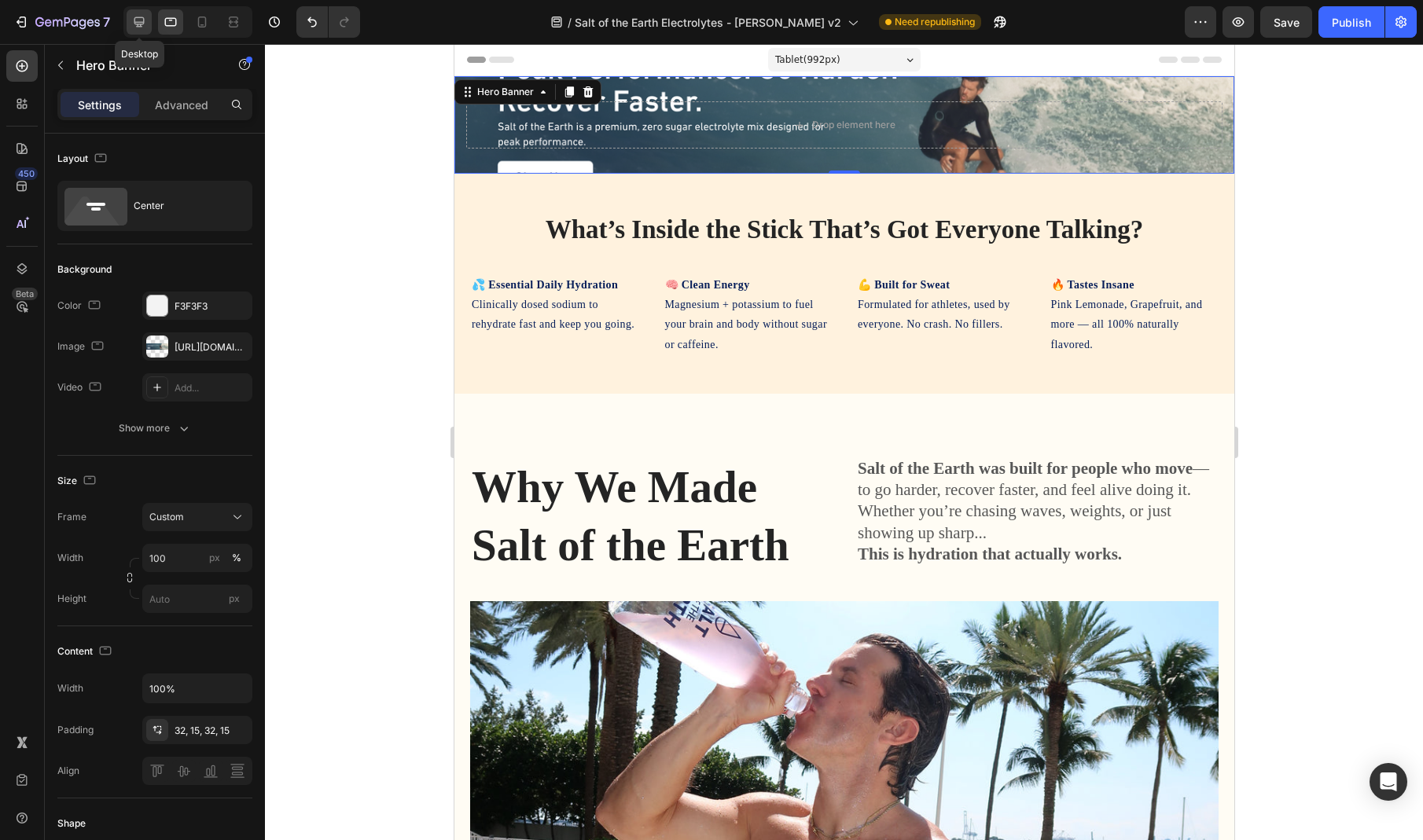
click at [132, 32] on div at bounding box center [138, 21] width 25 height 25
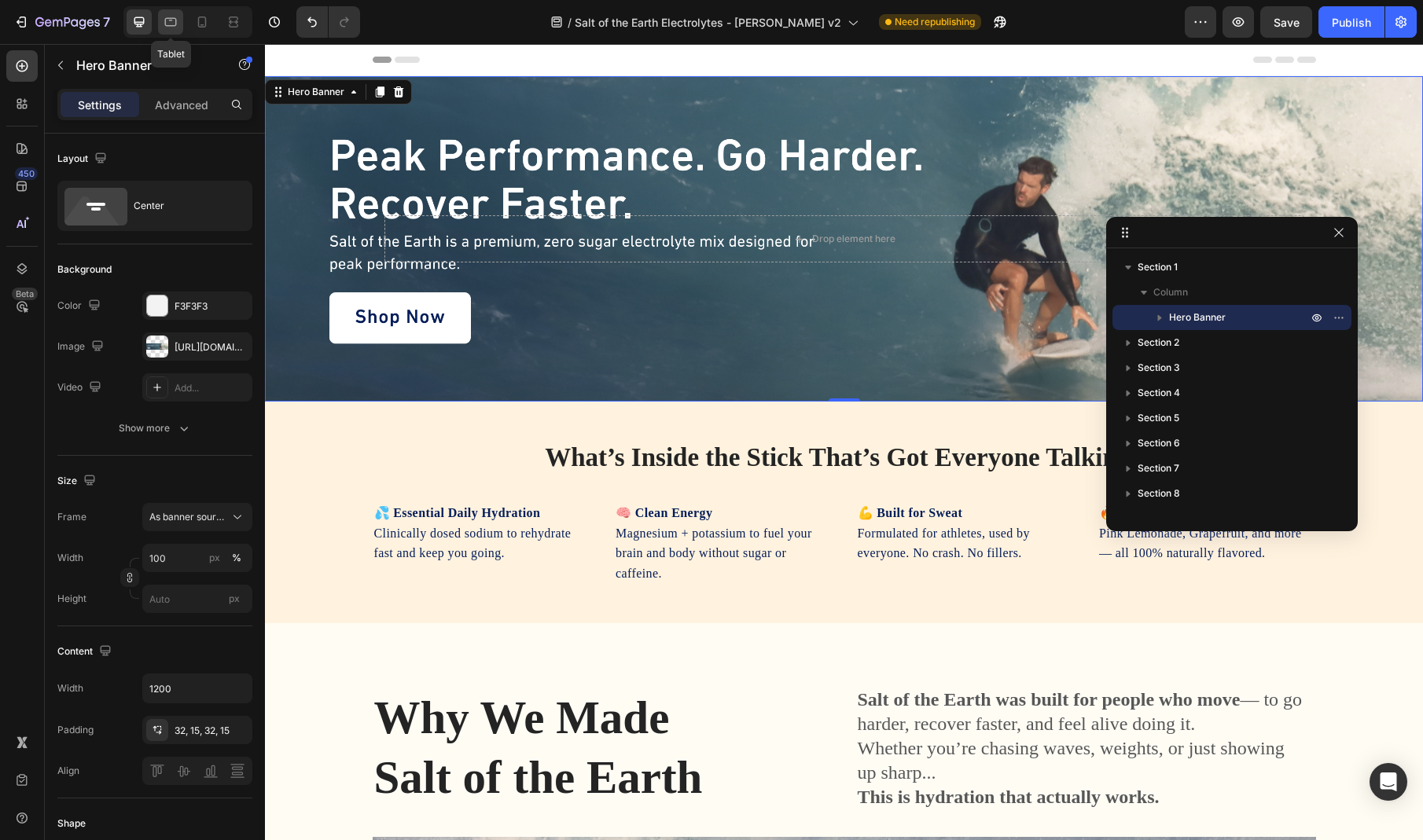
click at [169, 27] on icon at bounding box center [170, 22] width 15 height 15
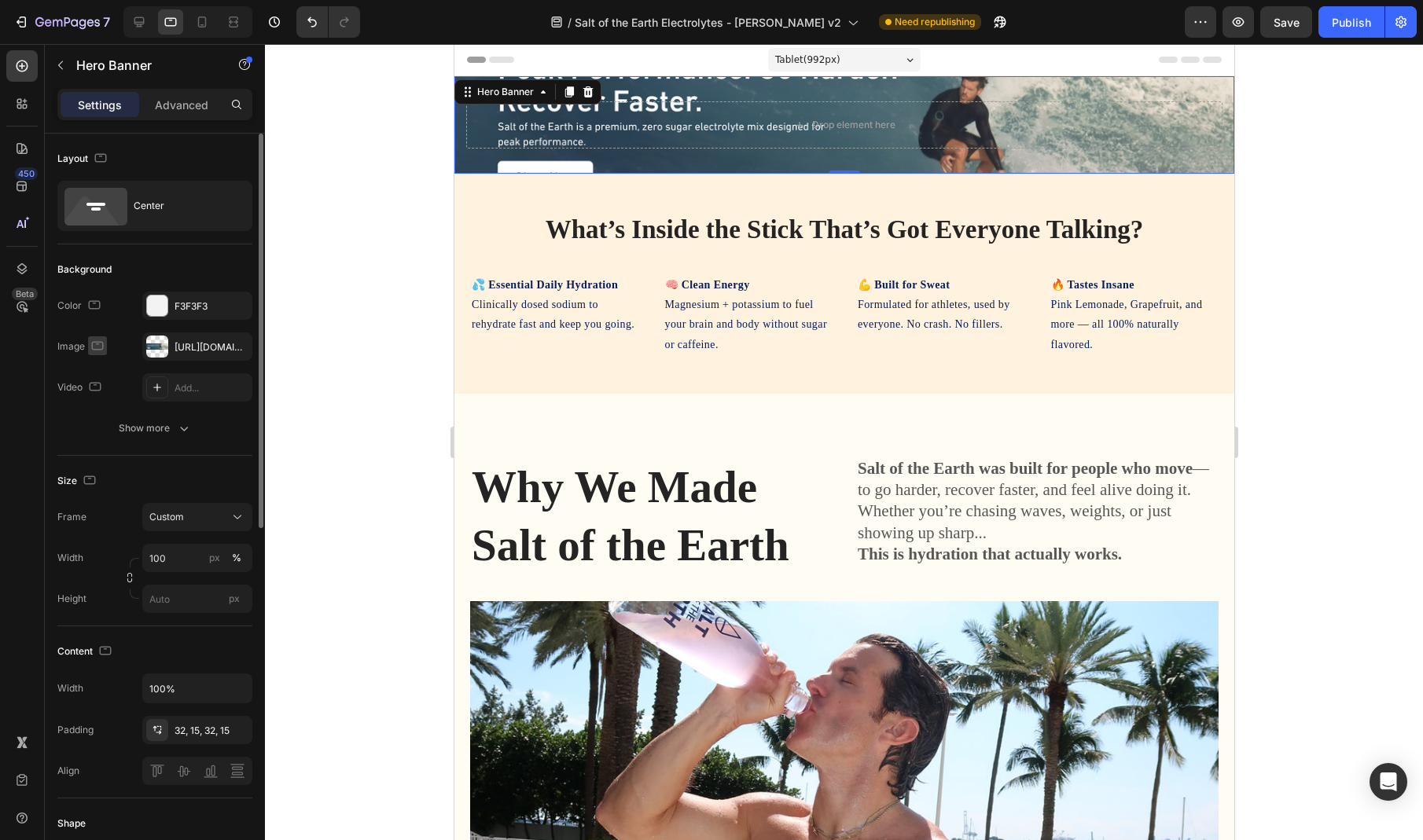
click at [97, 347] on icon "button" at bounding box center [97, 346] width 15 height 15
click at [103, 373] on icon "button" at bounding box center [101, 371] width 10 height 10
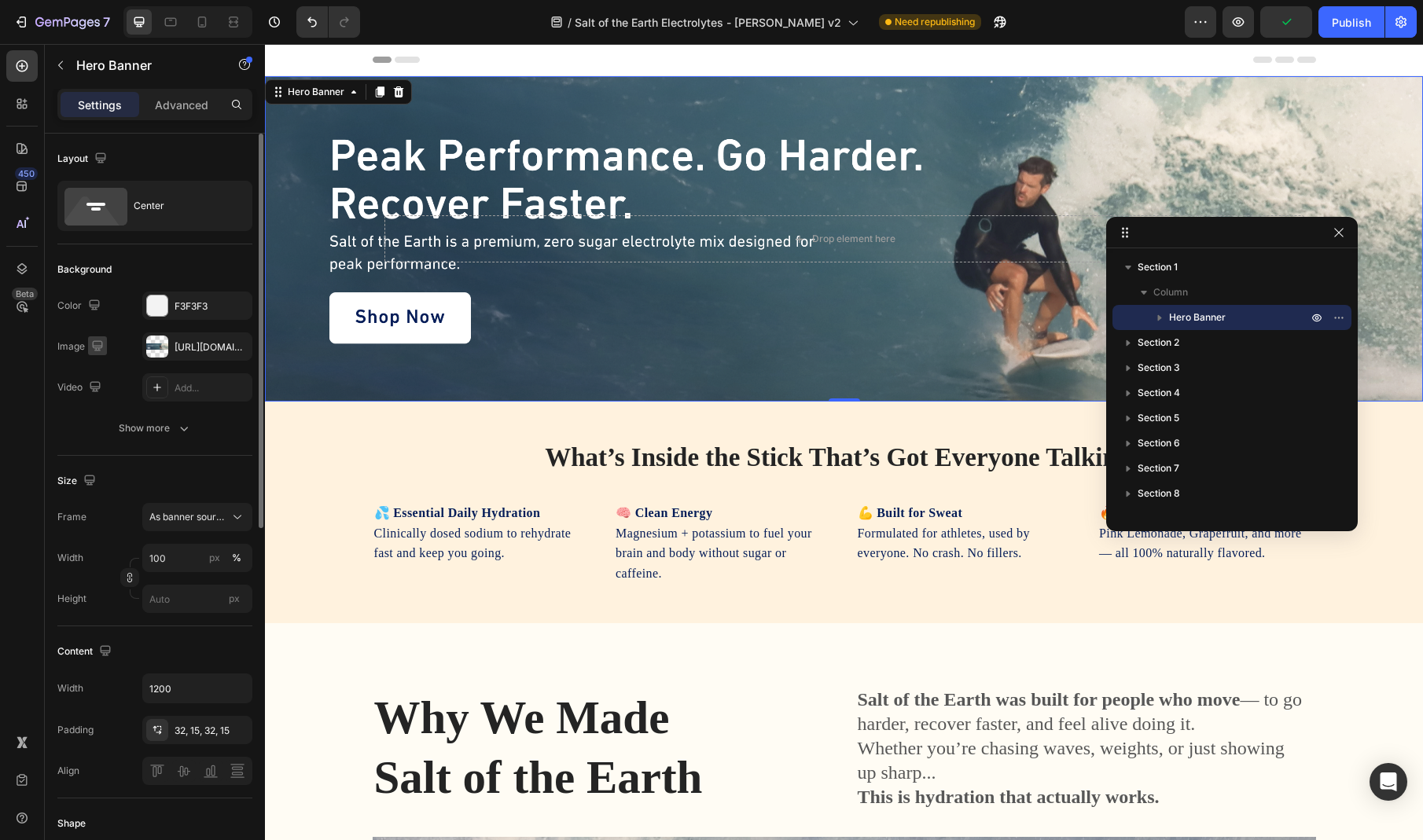
click at [98, 345] on icon "button" at bounding box center [97, 345] width 10 height 10
click at [98, 396] on icon "button" at bounding box center [101, 399] width 12 height 9
type input "100%"
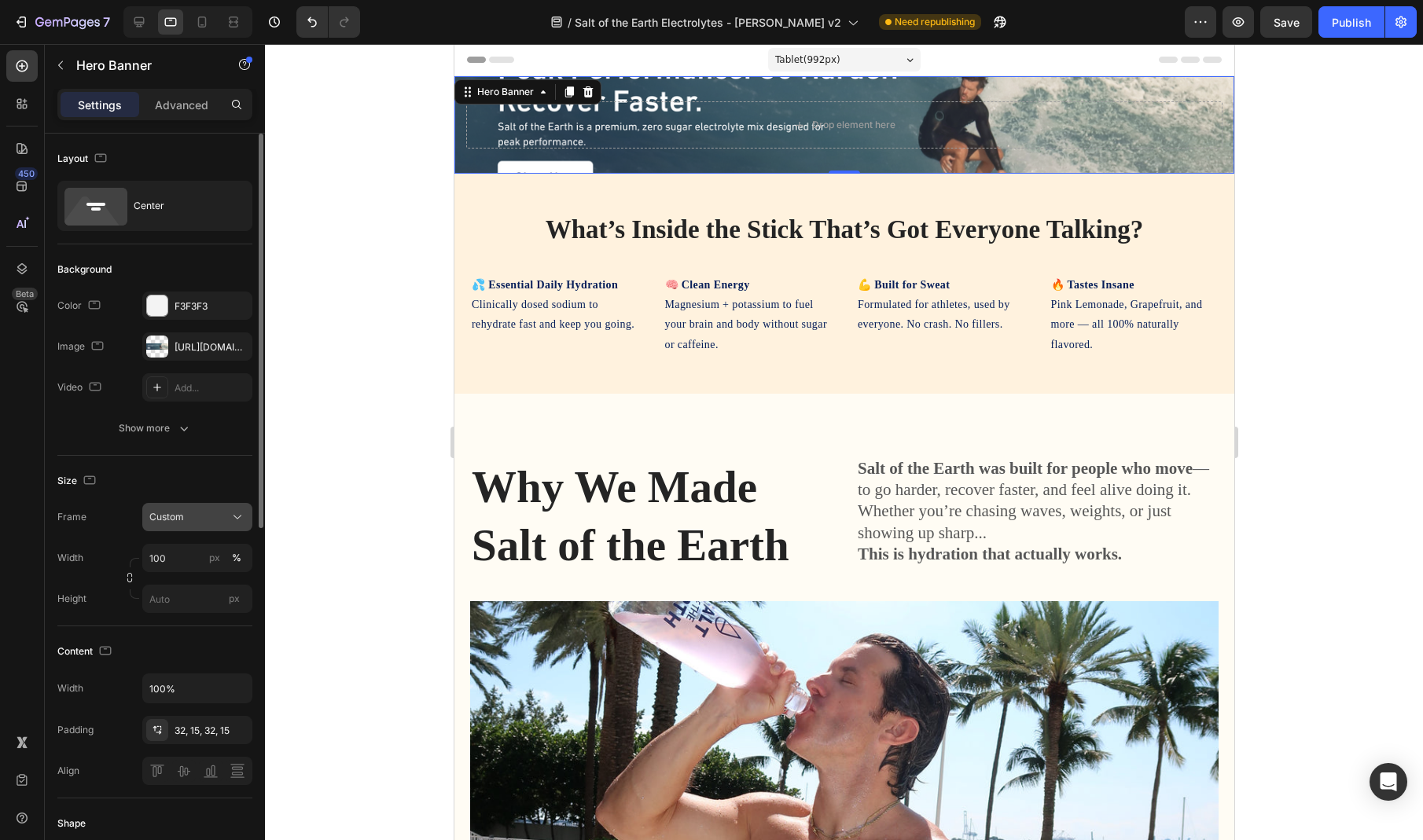
click at [175, 521] on span "Custom" at bounding box center [167, 517] width 34 height 15
click at [197, 557] on span "As banner source" at bounding box center [187, 555] width 78 height 15
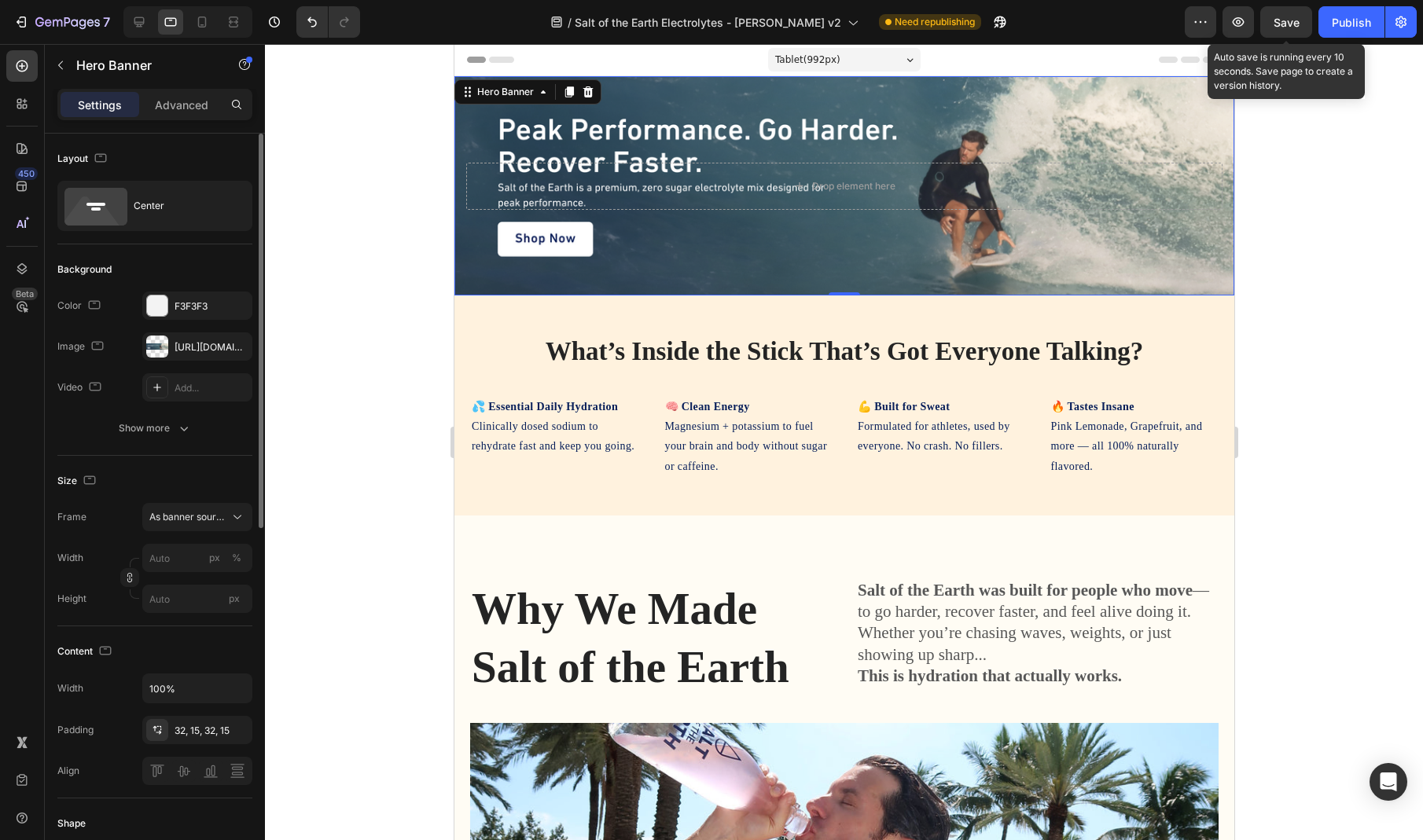
click at [1292, 16] on span "Save" at bounding box center [1286, 22] width 26 height 14
click at [1301, 24] on button "button" at bounding box center [1286, 21] width 52 height 32
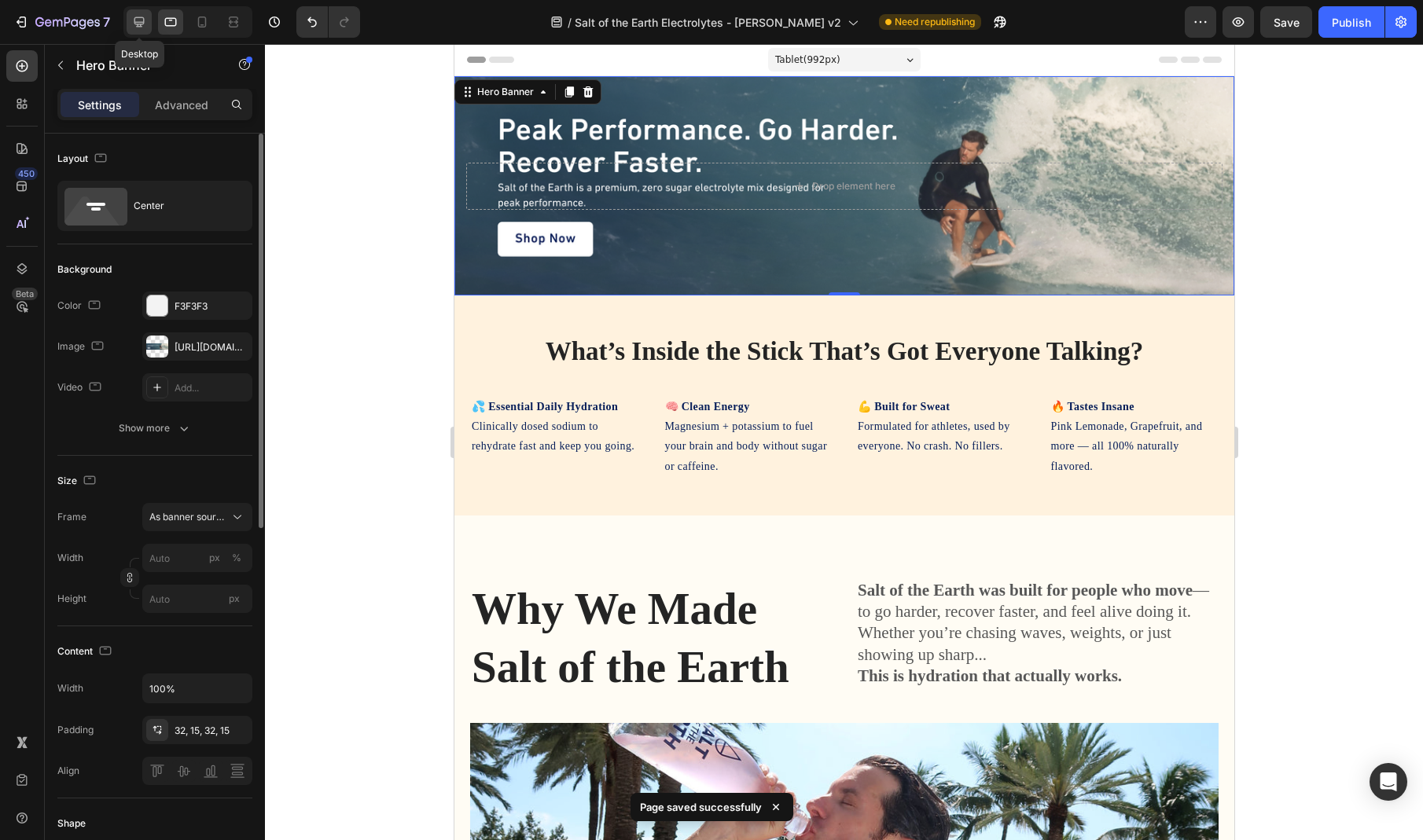
click at [144, 15] on icon at bounding box center [139, 22] width 15 height 15
type input "100"
type input "1200"
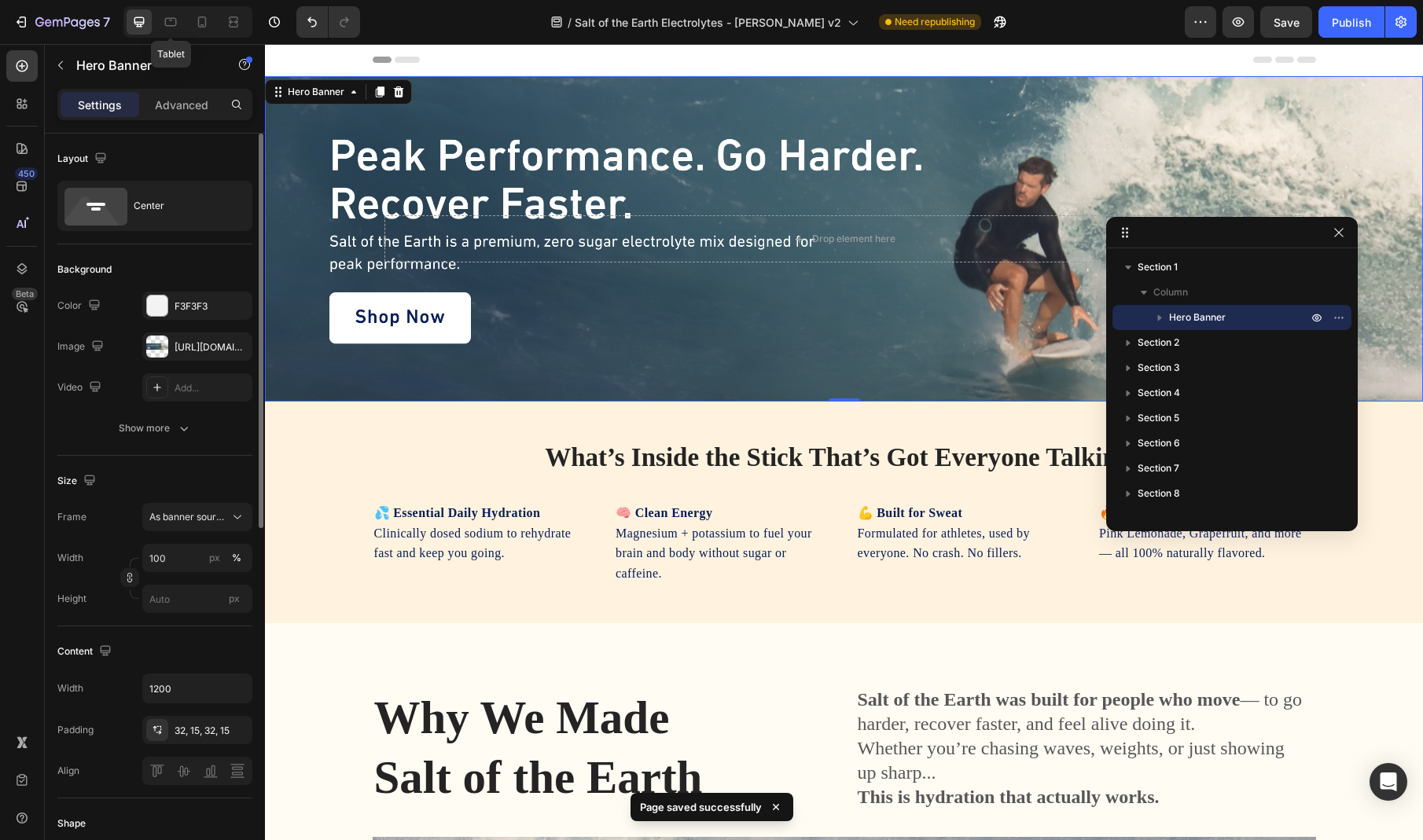
drag, startPoint x: 173, startPoint y: 27, endPoint x: 184, endPoint y: 27, distance: 11.0
click at [173, 28] on icon at bounding box center [170, 22] width 15 height 15
type input "100%"
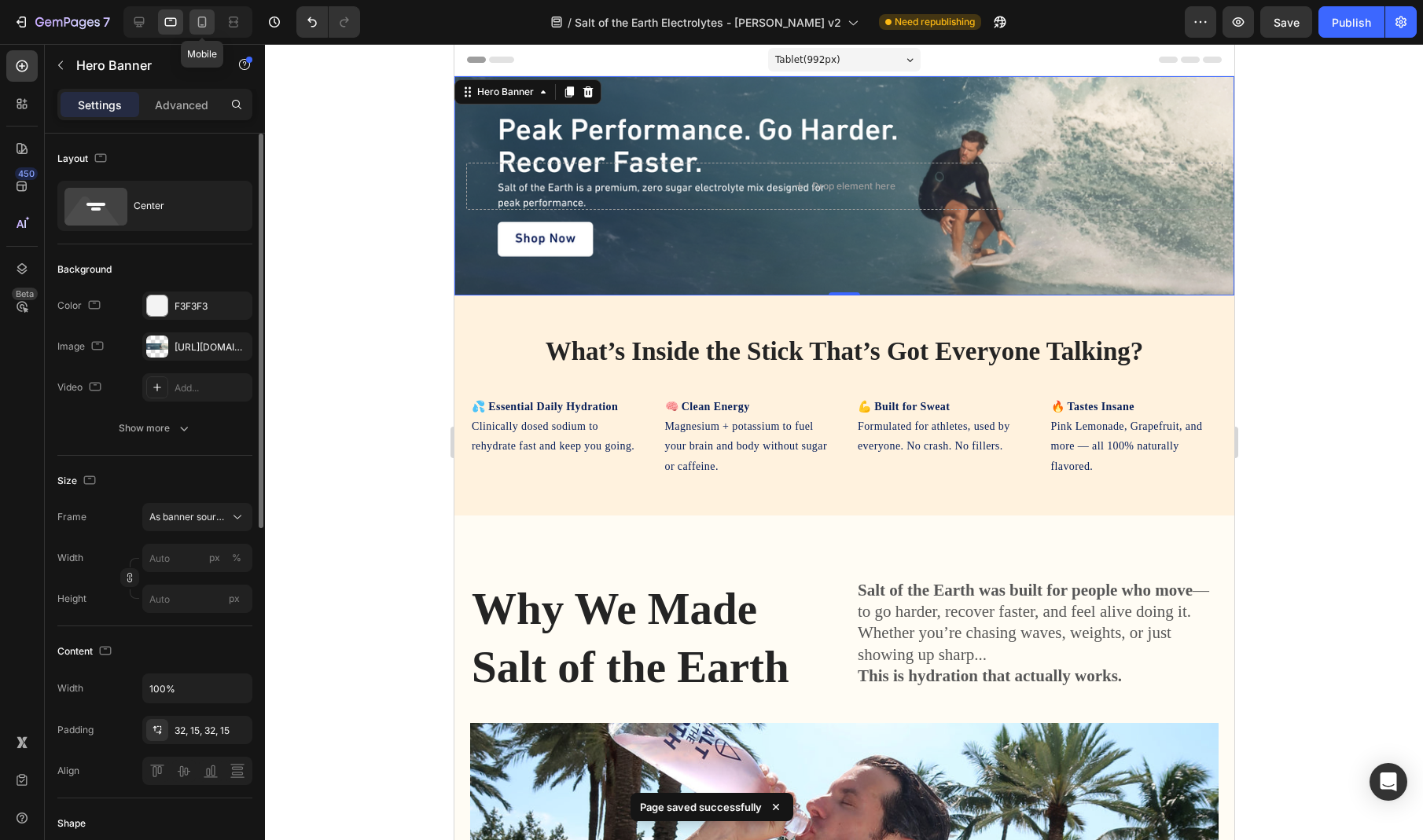
click at [202, 26] on icon at bounding box center [203, 21] width 9 height 11
type input "100"
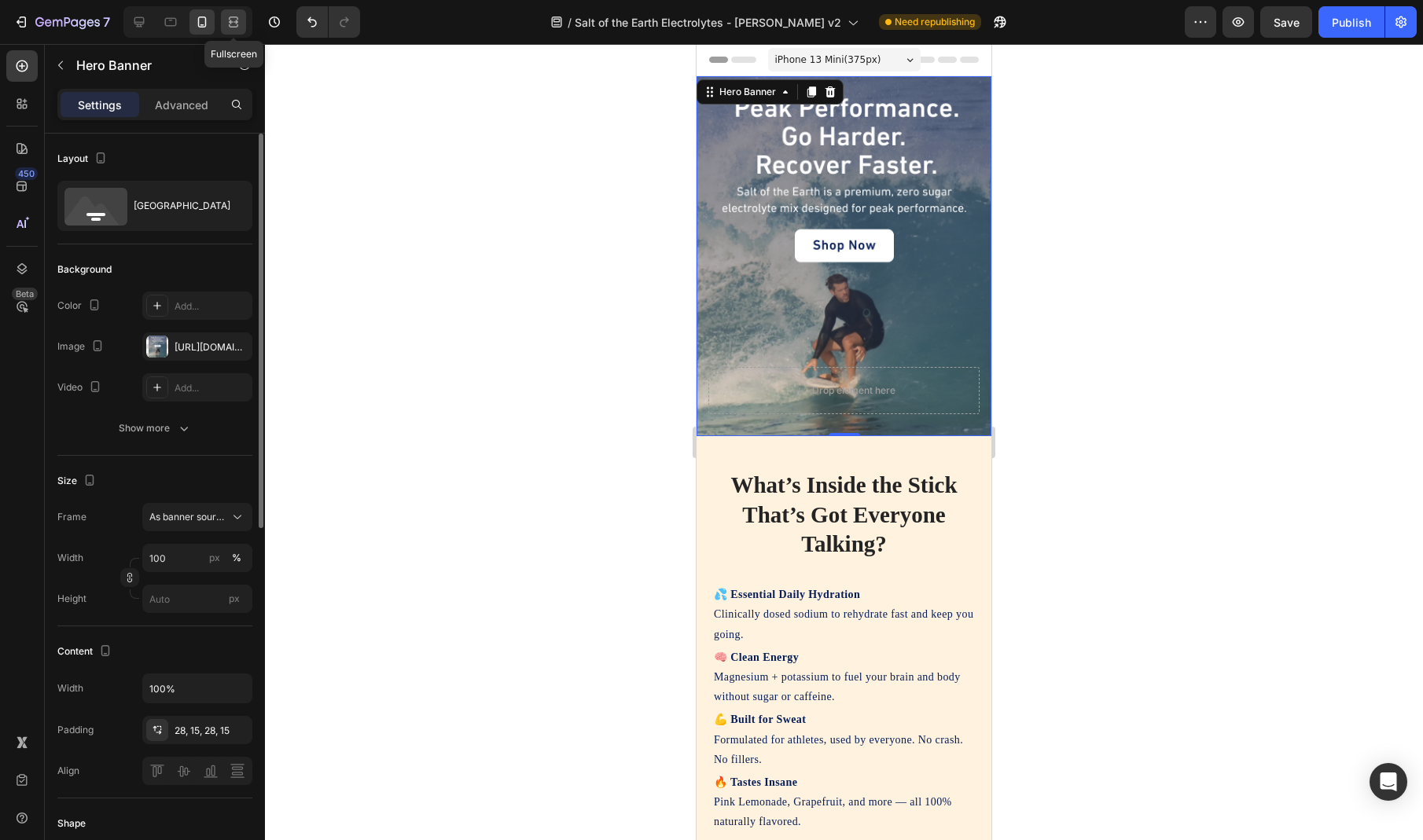
click at [238, 29] on icon at bounding box center [233, 22] width 15 height 15
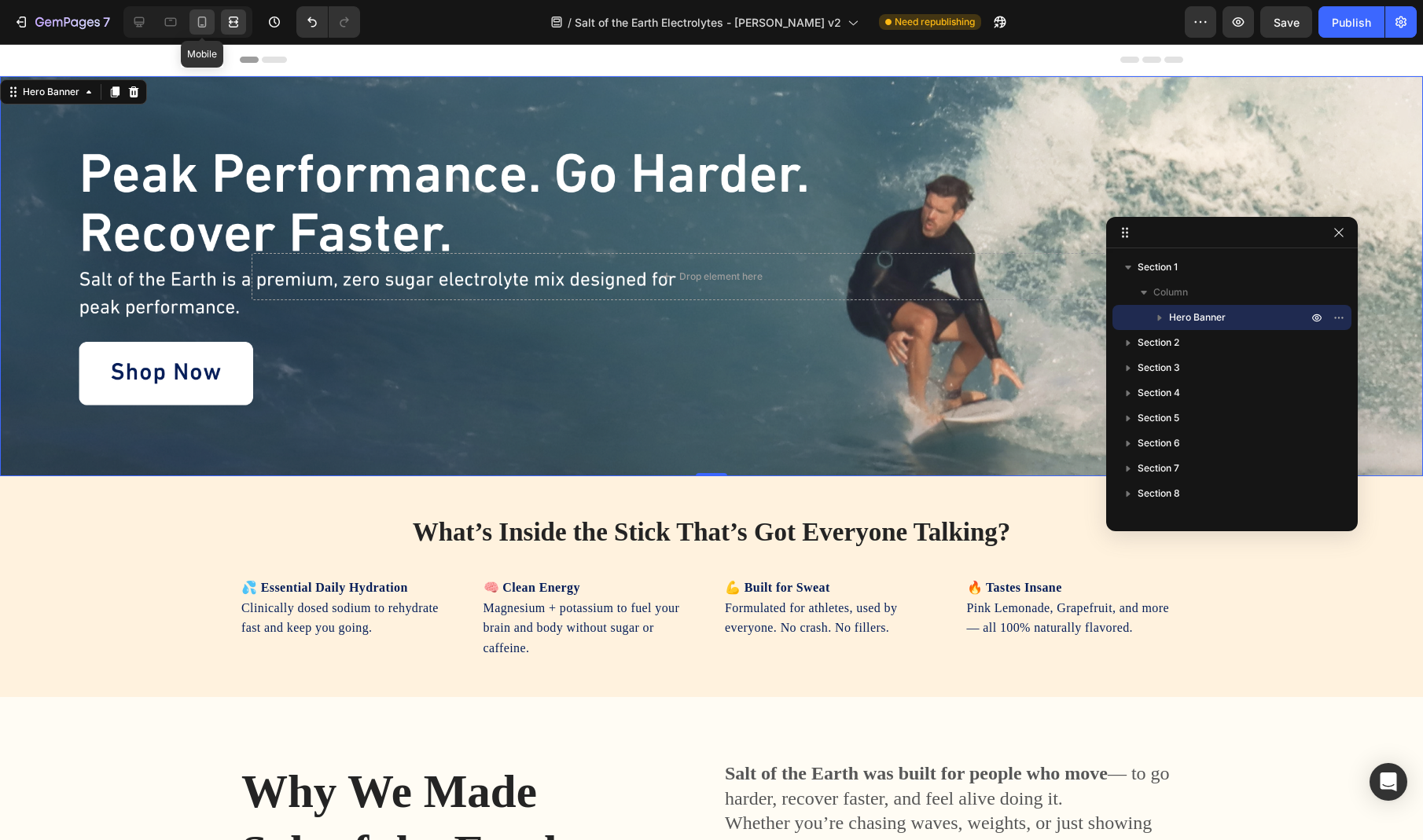
click at [194, 25] on icon at bounding box center [202, 22] width 15 height 15
type input "100%"
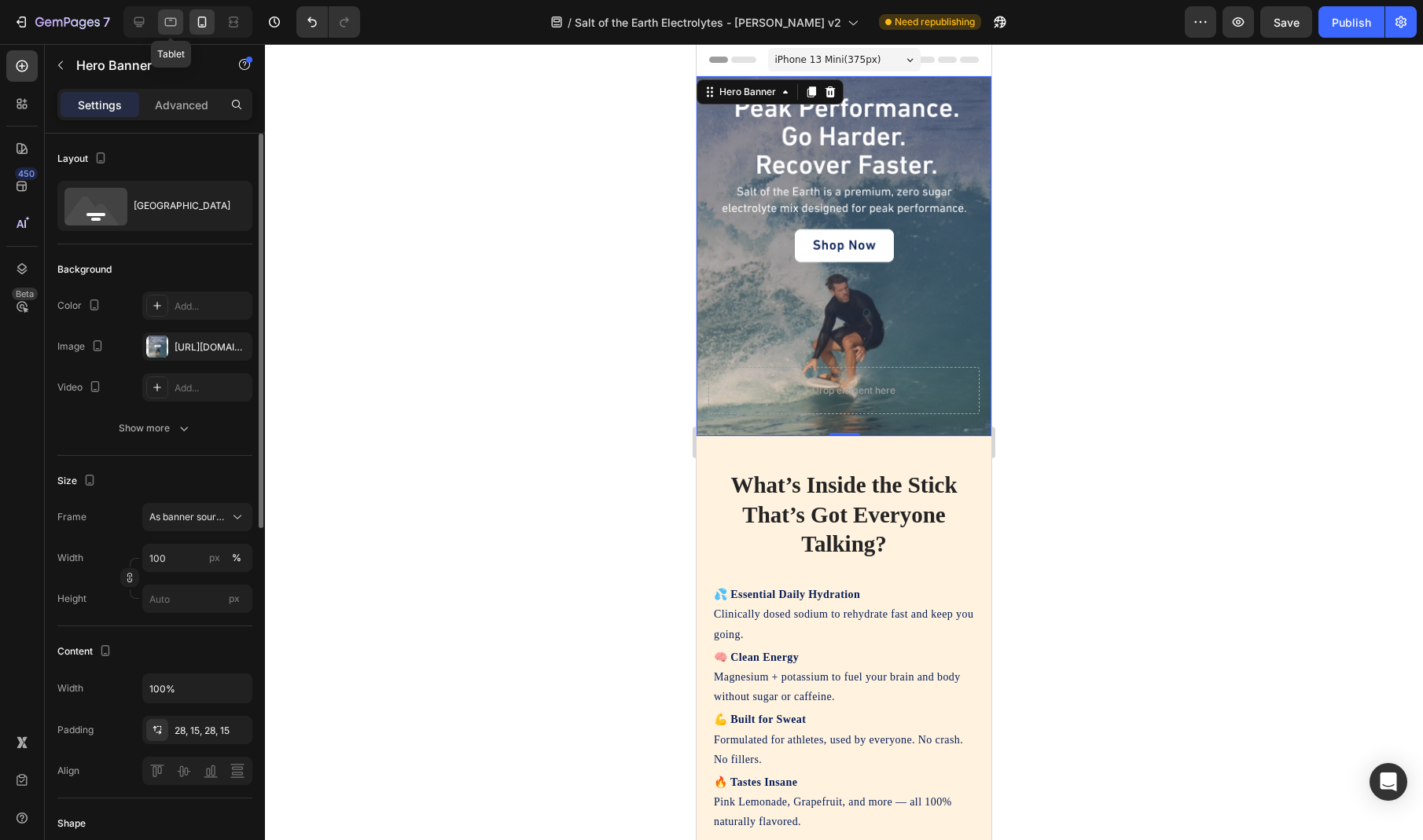
click at [169, 27] on icon at bounding box center [170, 22] width 15 height 15
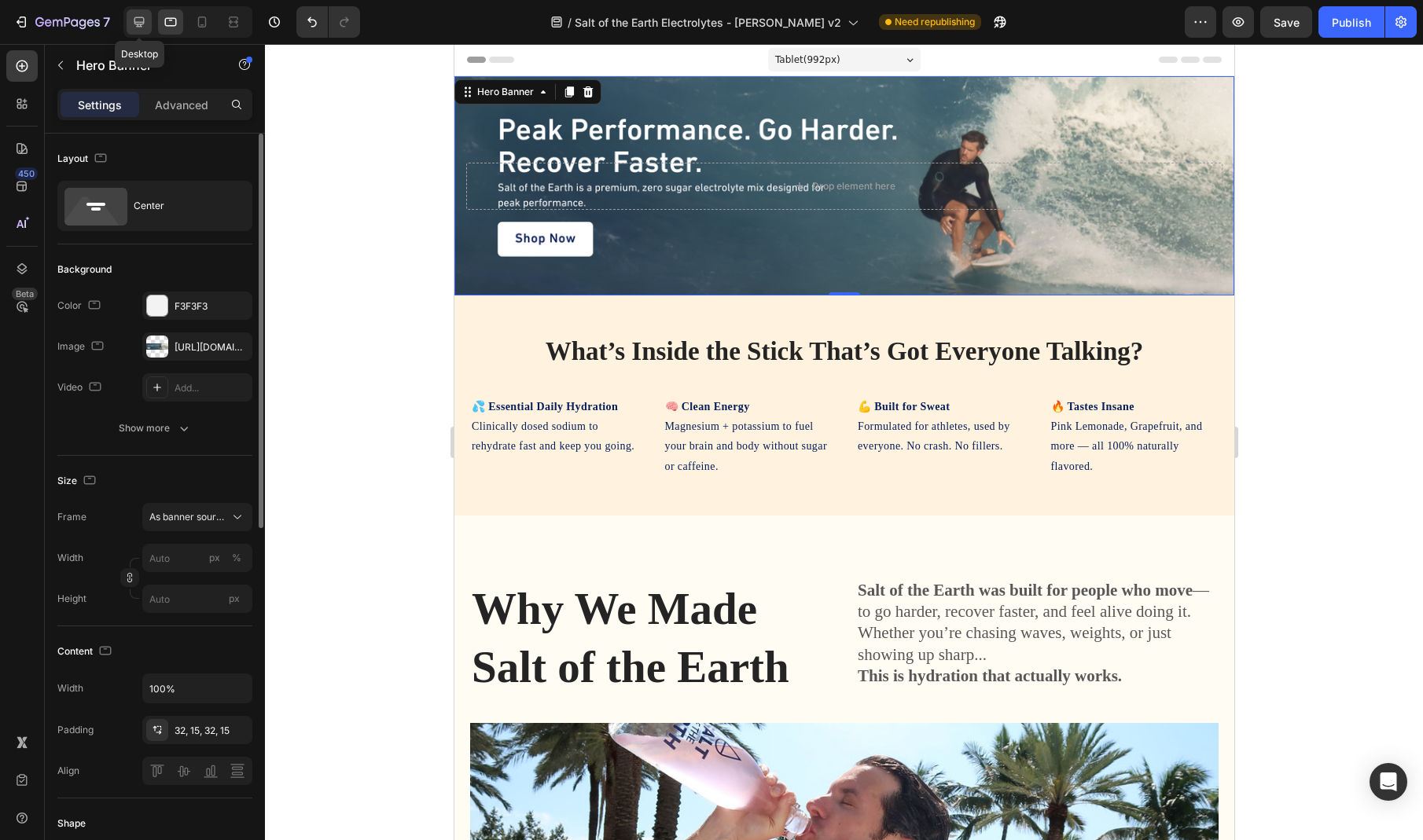
click at [139, 27] on icon at bounding box center [139, 22] width 15 height 15
type input "100"
type input "1200"
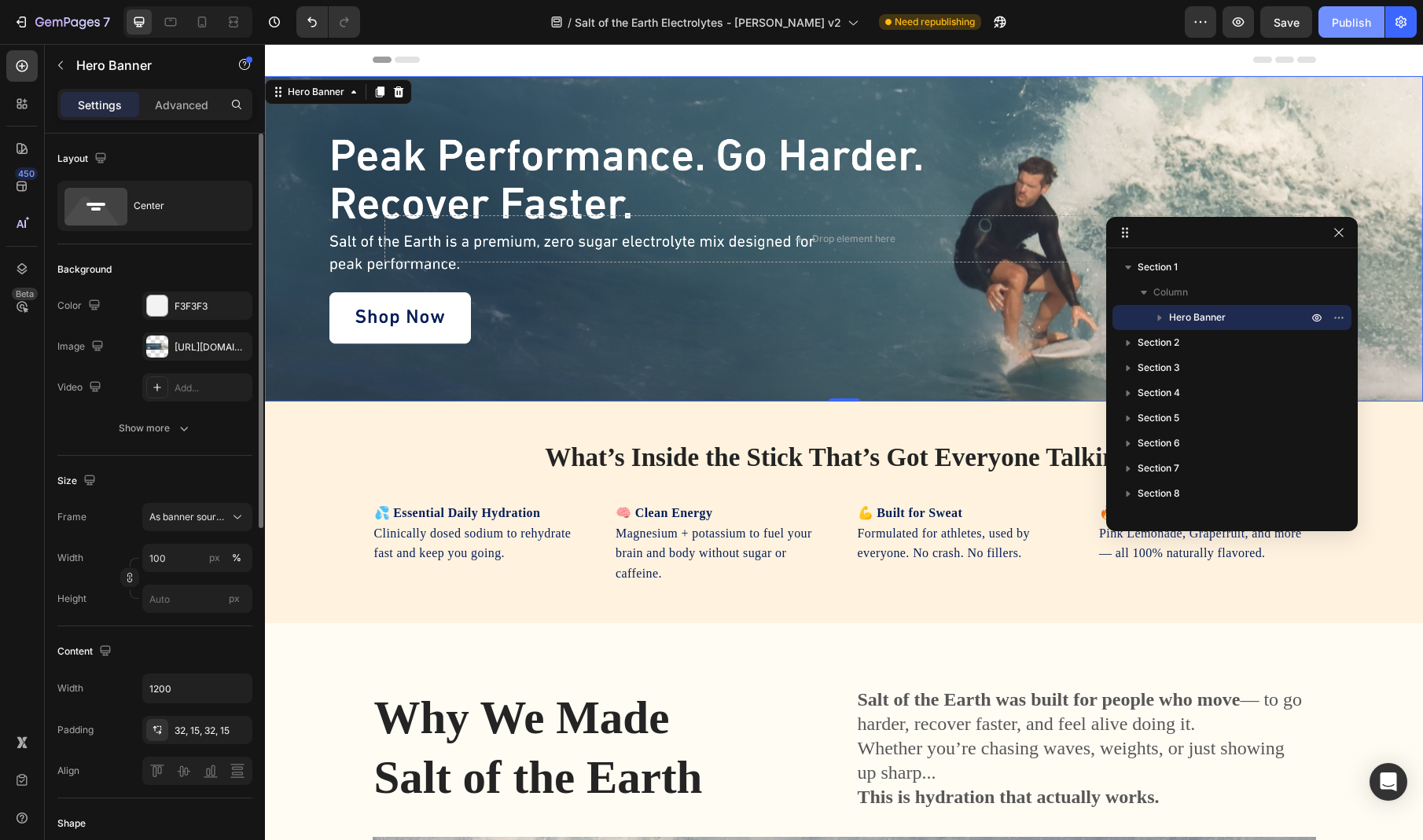
click at [1339, 20] on div "Publish" at bounding box center [1351, 22] width 39 height 16
